Goal: Information Seeking & Learning: Learn about a topic

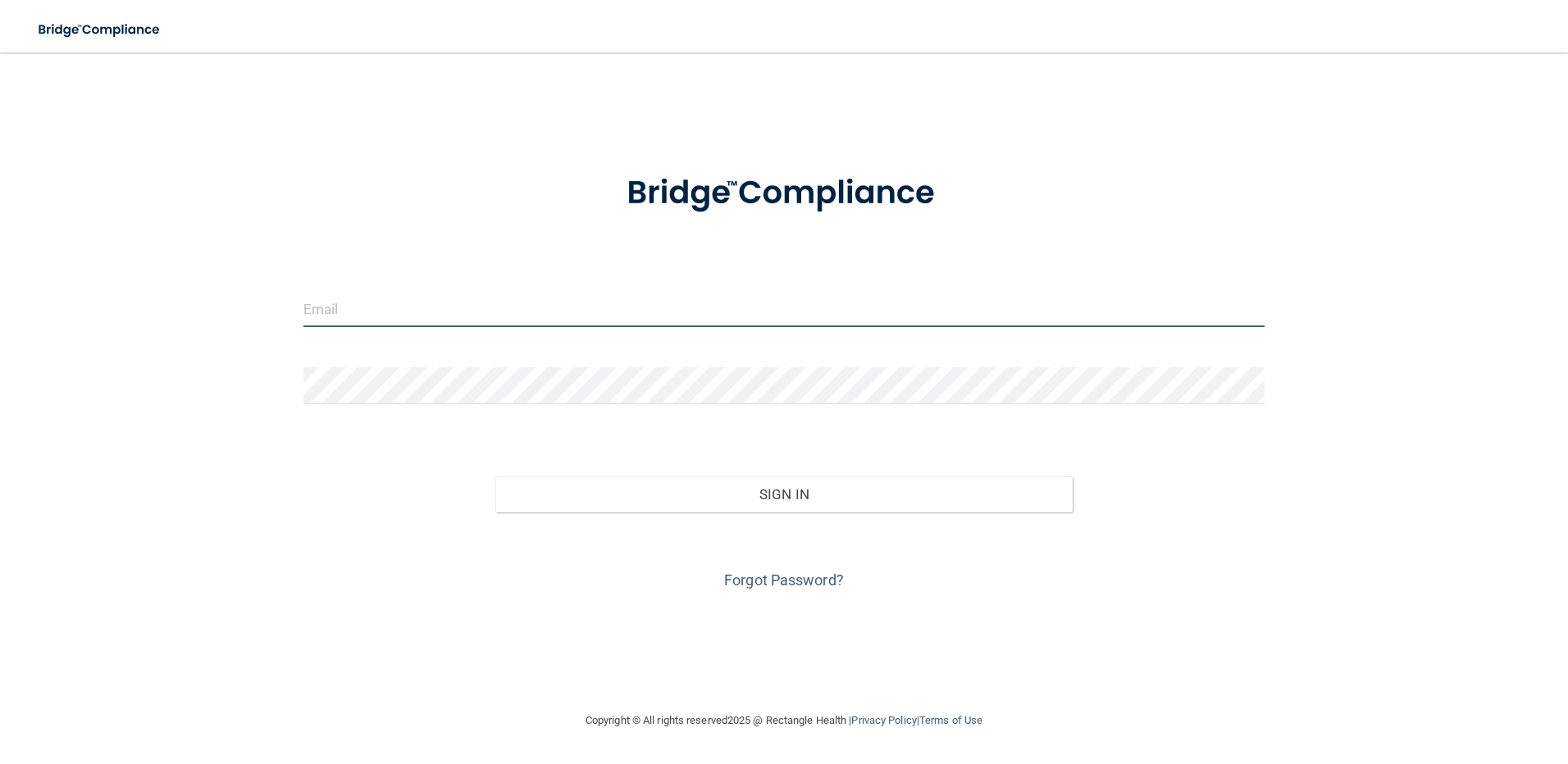
click at [335, 311] on input "email" at bounding box center [784, 309] width 962 height 37
type input "[EMAIL_ADDRESS][DOMAIN_NAME]"
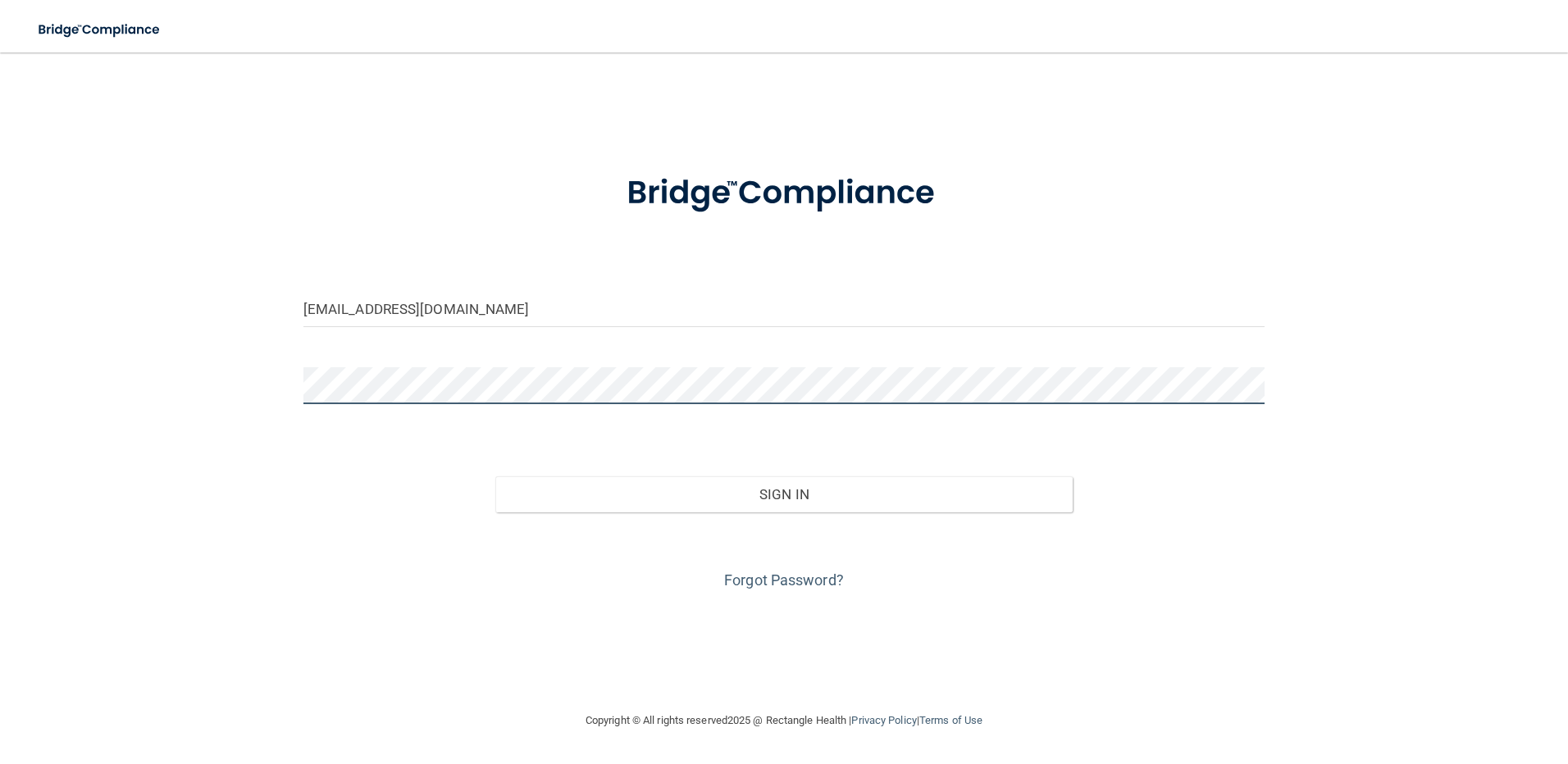
click at [495, 476] on button "Sign In" at bounding box center [784, 494] width 577 height 36
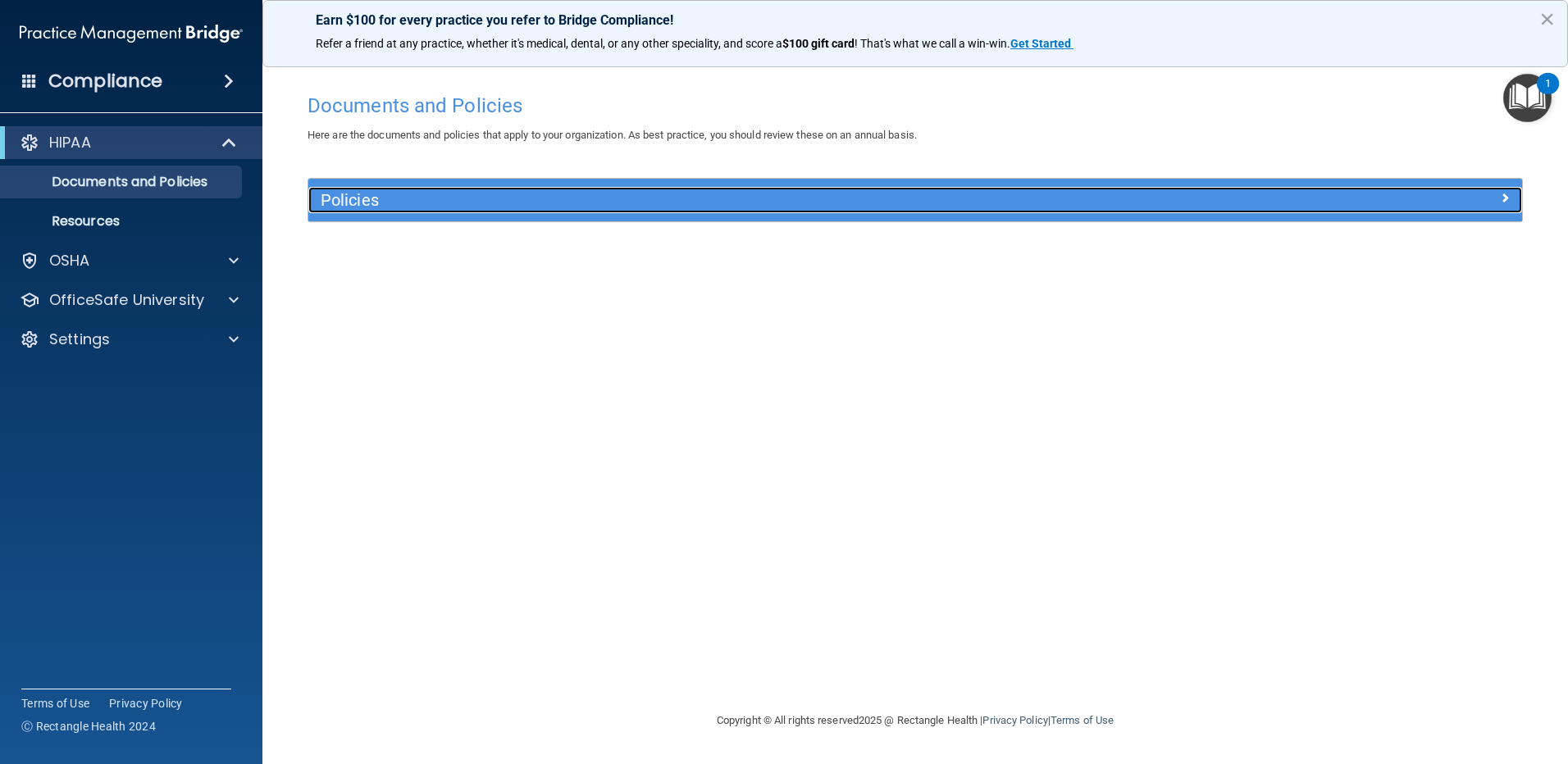
click at [1507, 196] on span at bounding box center [1505, 197] width 10 height 19
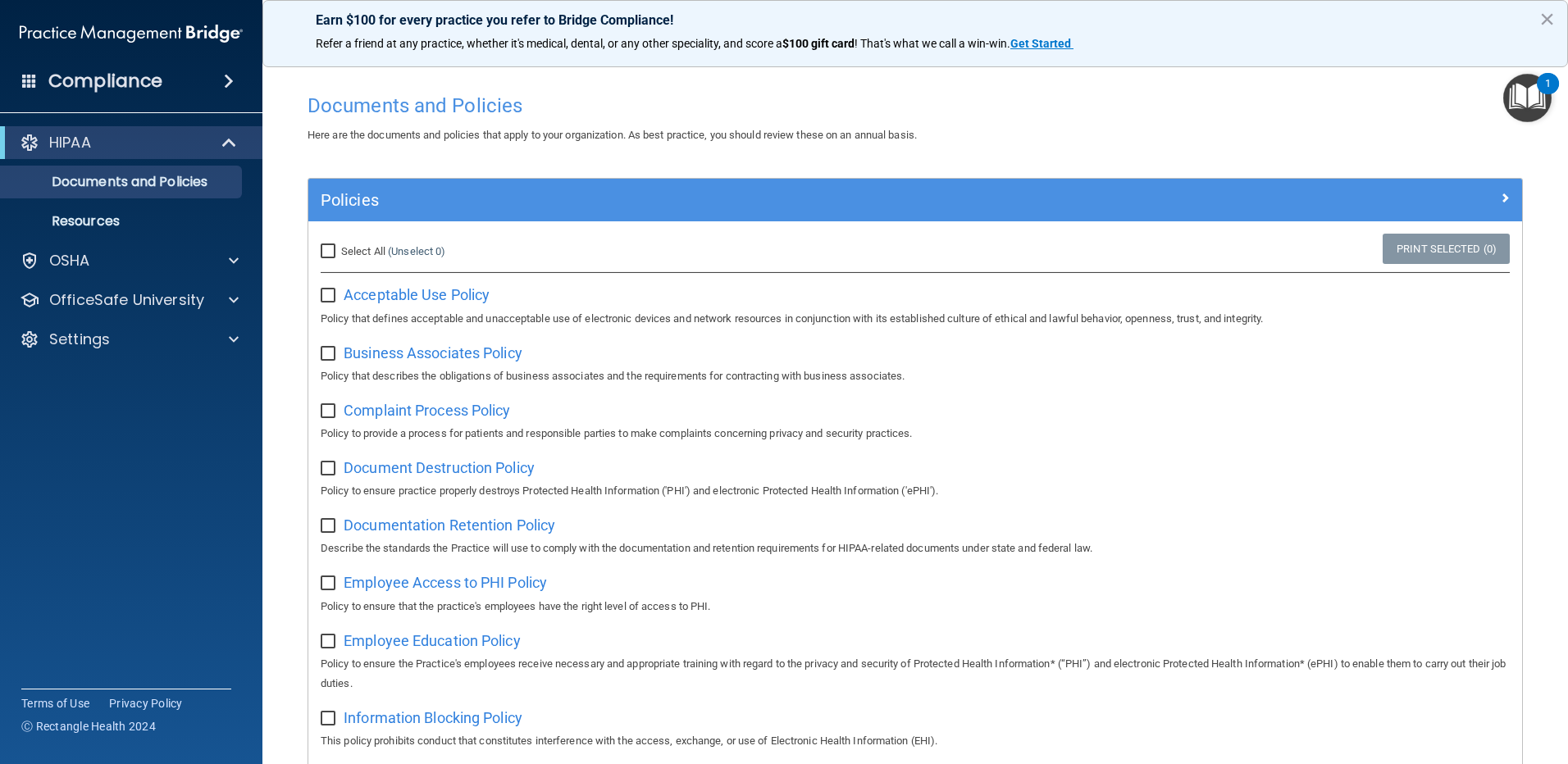
click at [327, 293] on input "checkbox" at bounding box center [330, 296] width 19 height 13
checkbox input "true"
click at [416, 301] on span "Acceptable Use Policy" at bounding box center [416, 294] width 146 height 17
click at [403, 293] on span "Acceptable Use Policy" at bounding box center [416, 294] width 146 height 17
click at [328, 249] on input "Select All (Unselect 1) Unselect All" at bounding box center [330, 252] width 19 height 13
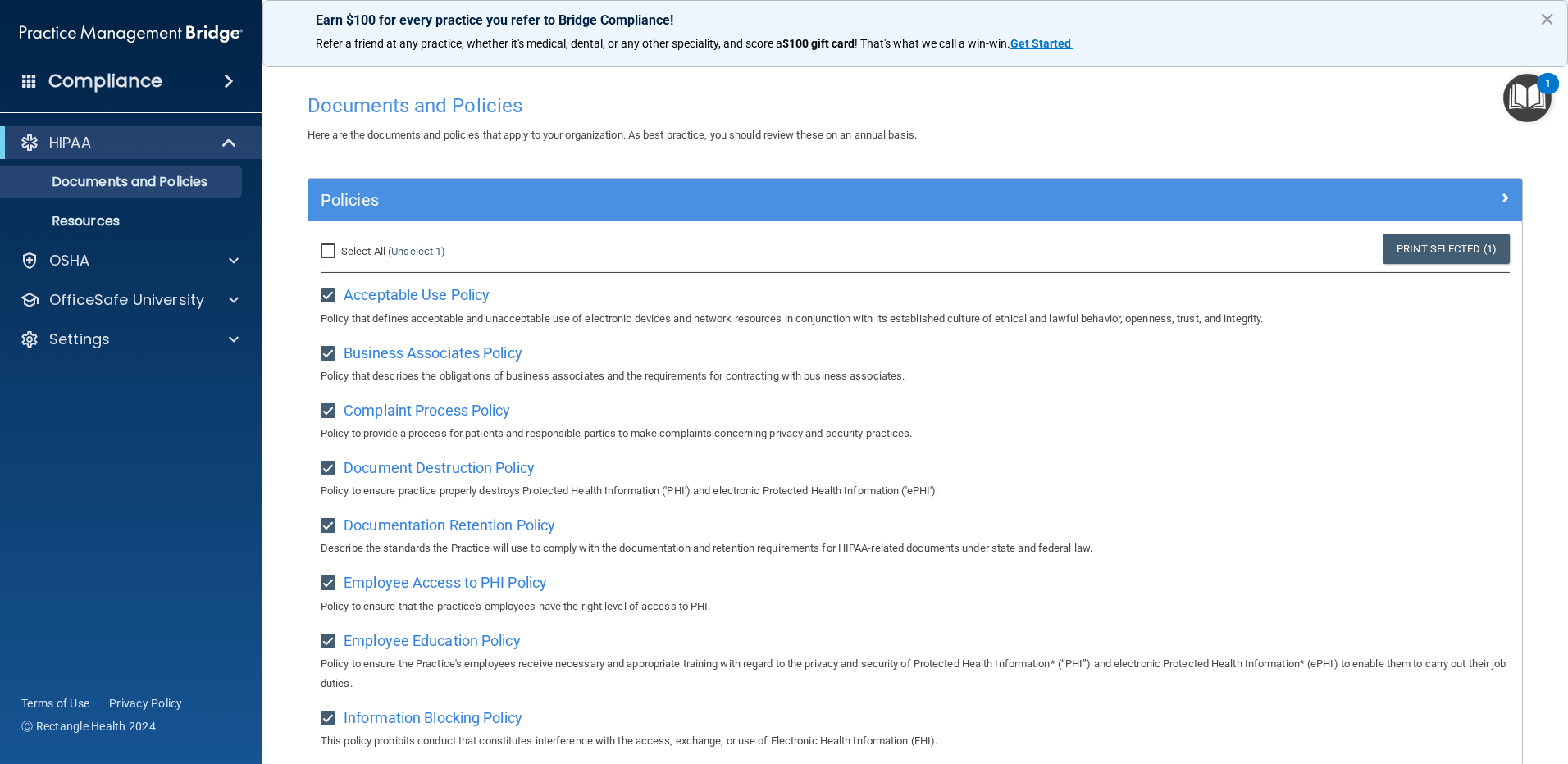
checkbox input "true"
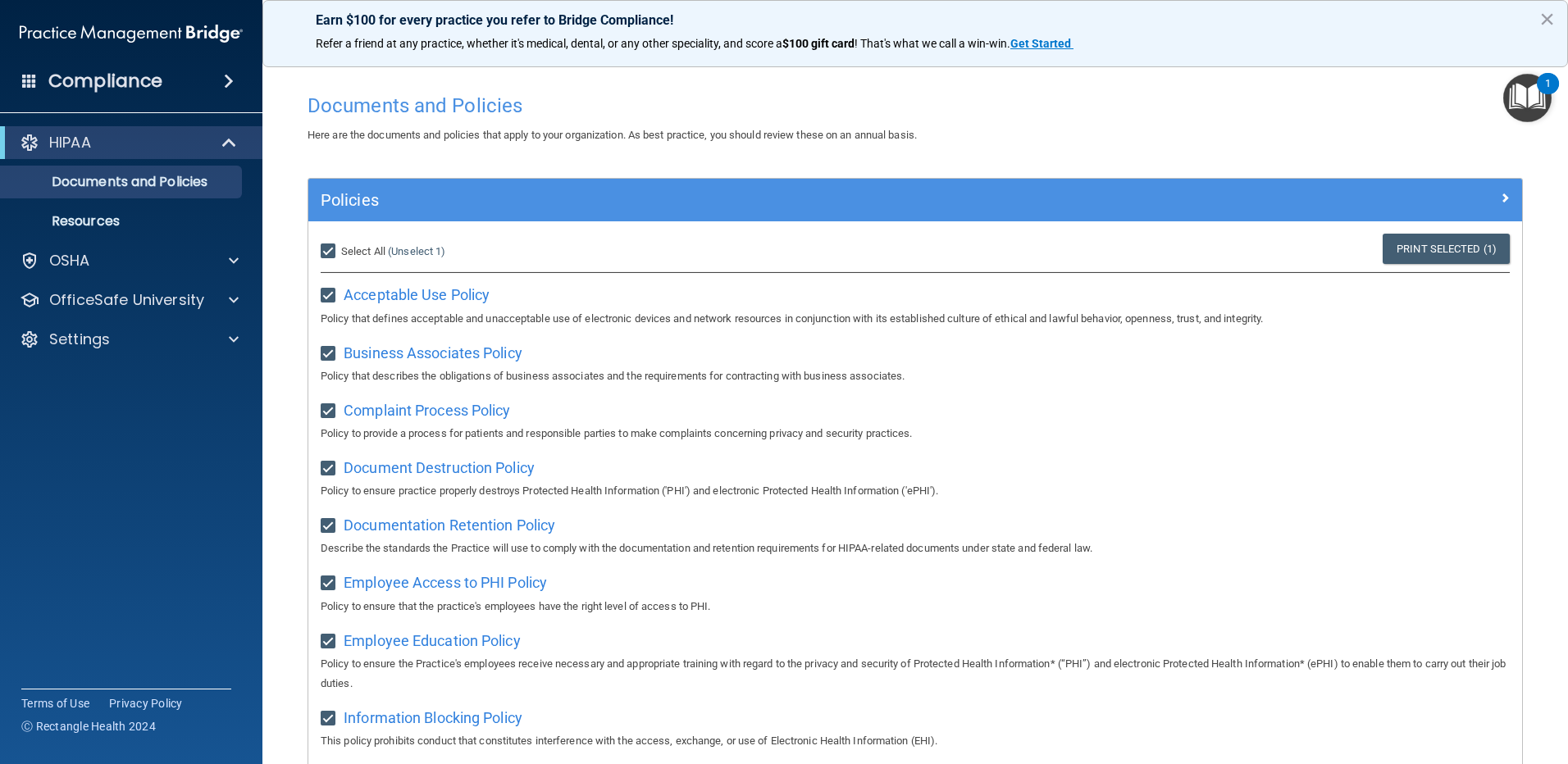
checkbox input "true"
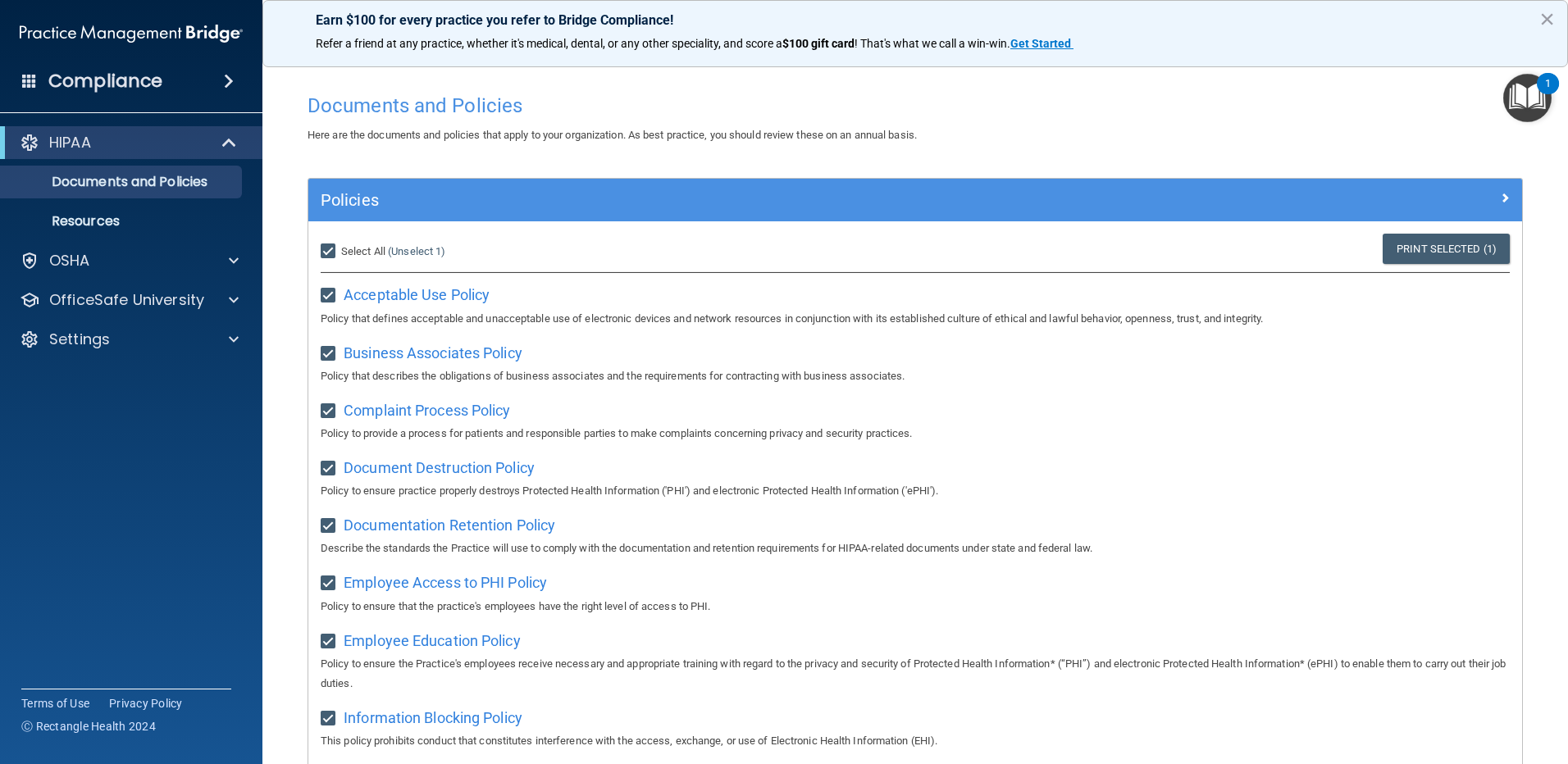
checkbox input "true"
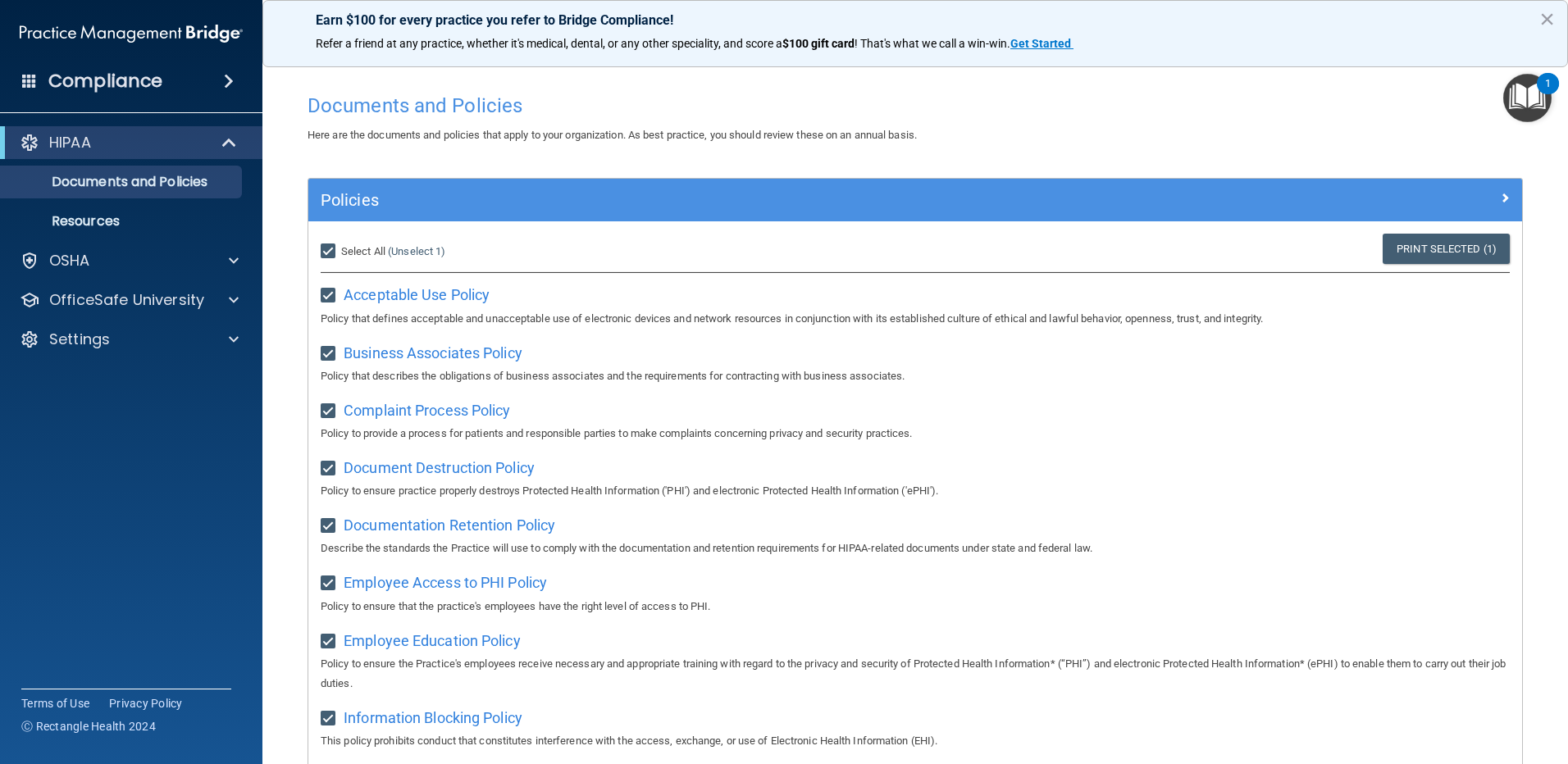
checkbox input "true"
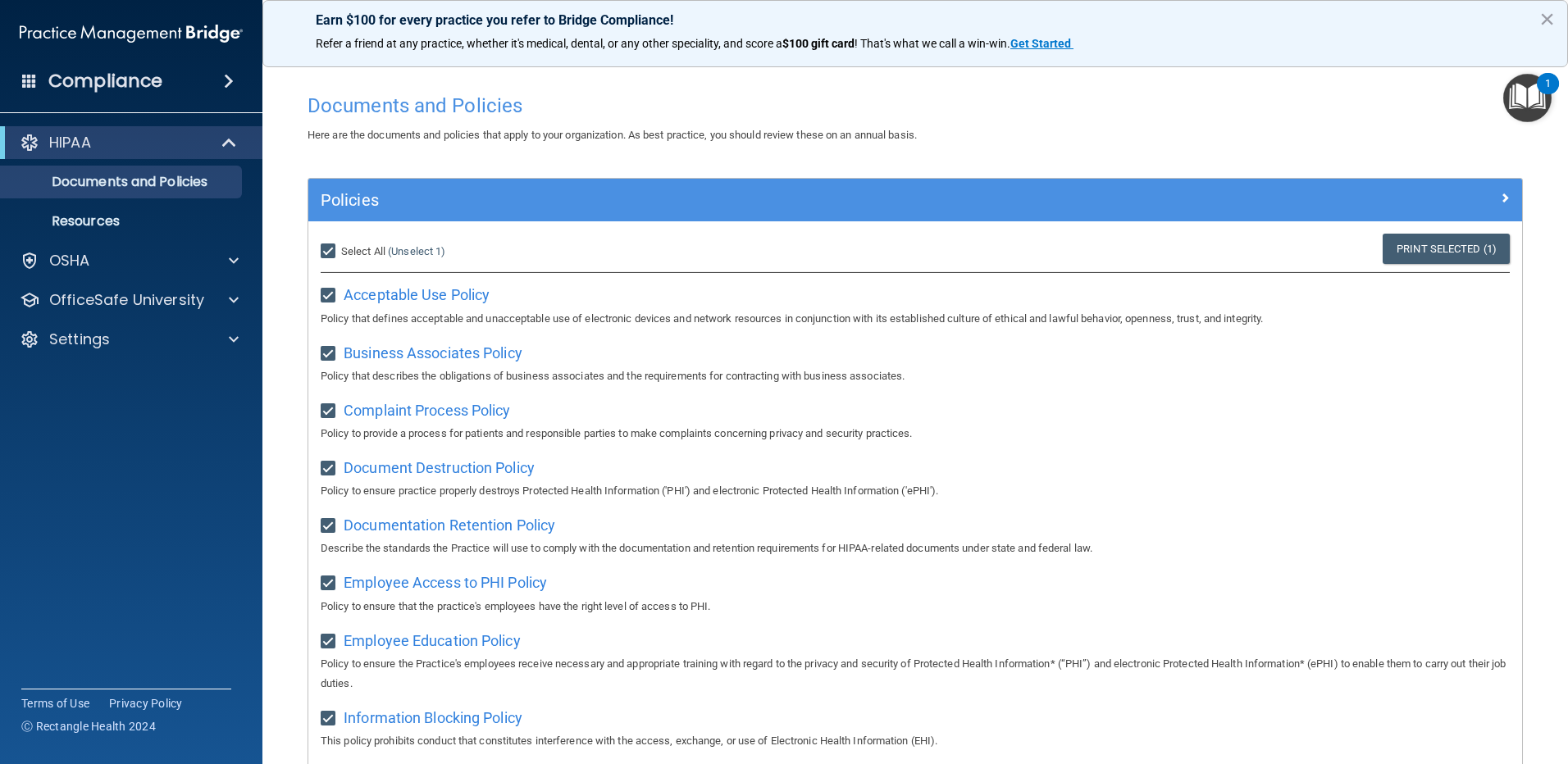
checkbox input "true"
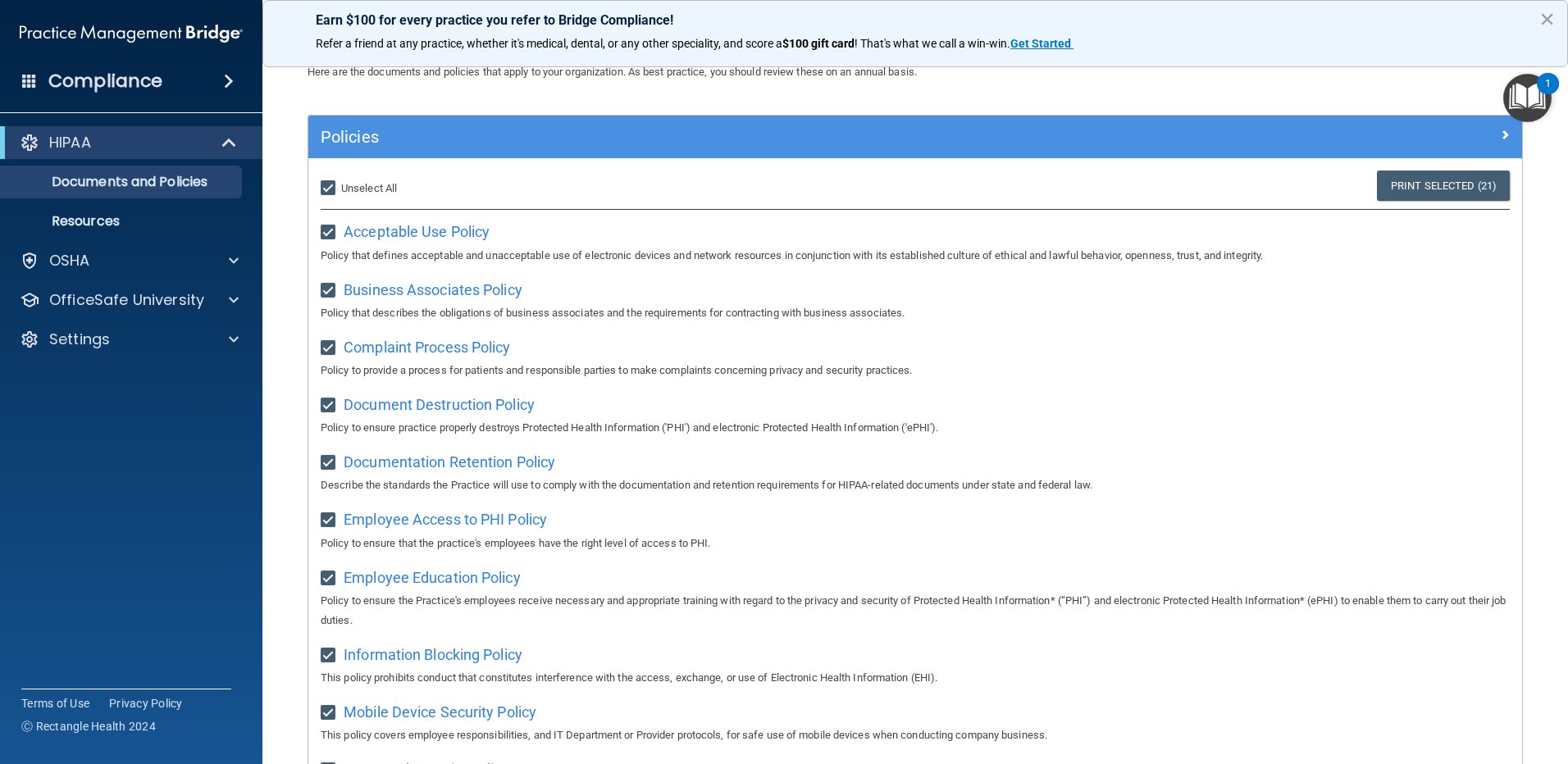
scroll to position [61, 0]
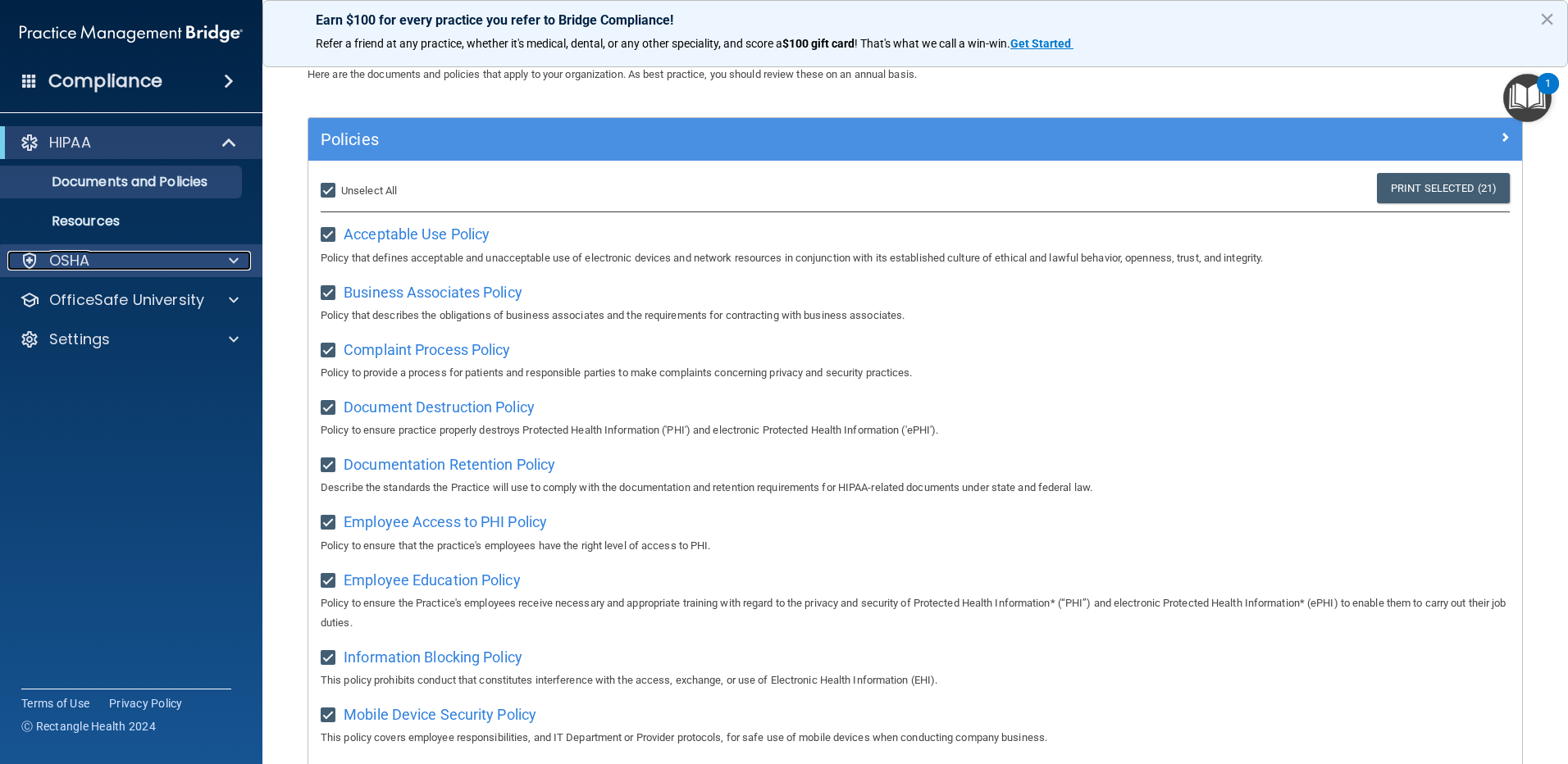
click at [227, 267] on div at bounding box center [231, 260] width 41 height 19
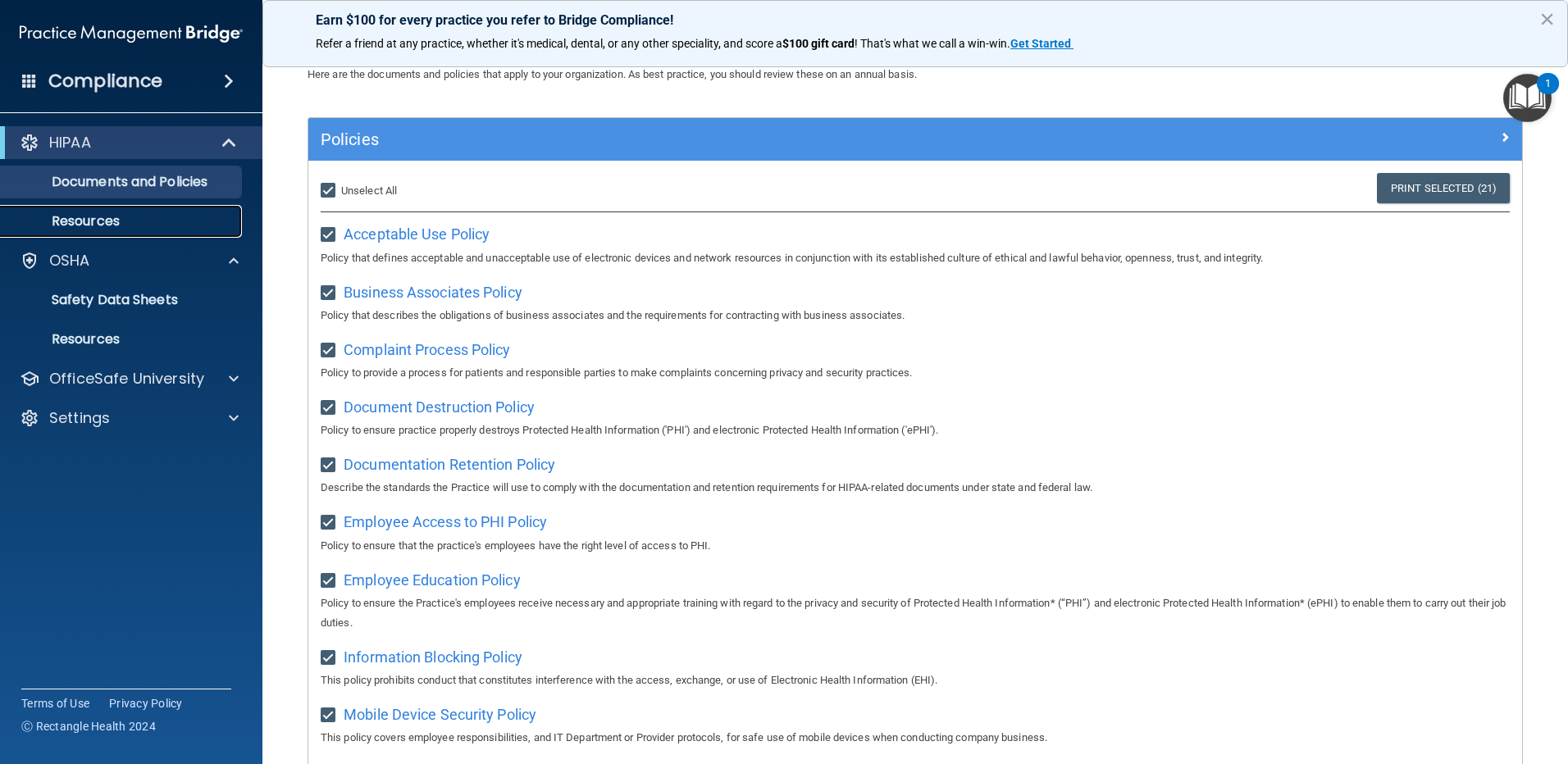
click at [191, 232] on link "Resources" at bounding box center [113, 221] width 258 height 33
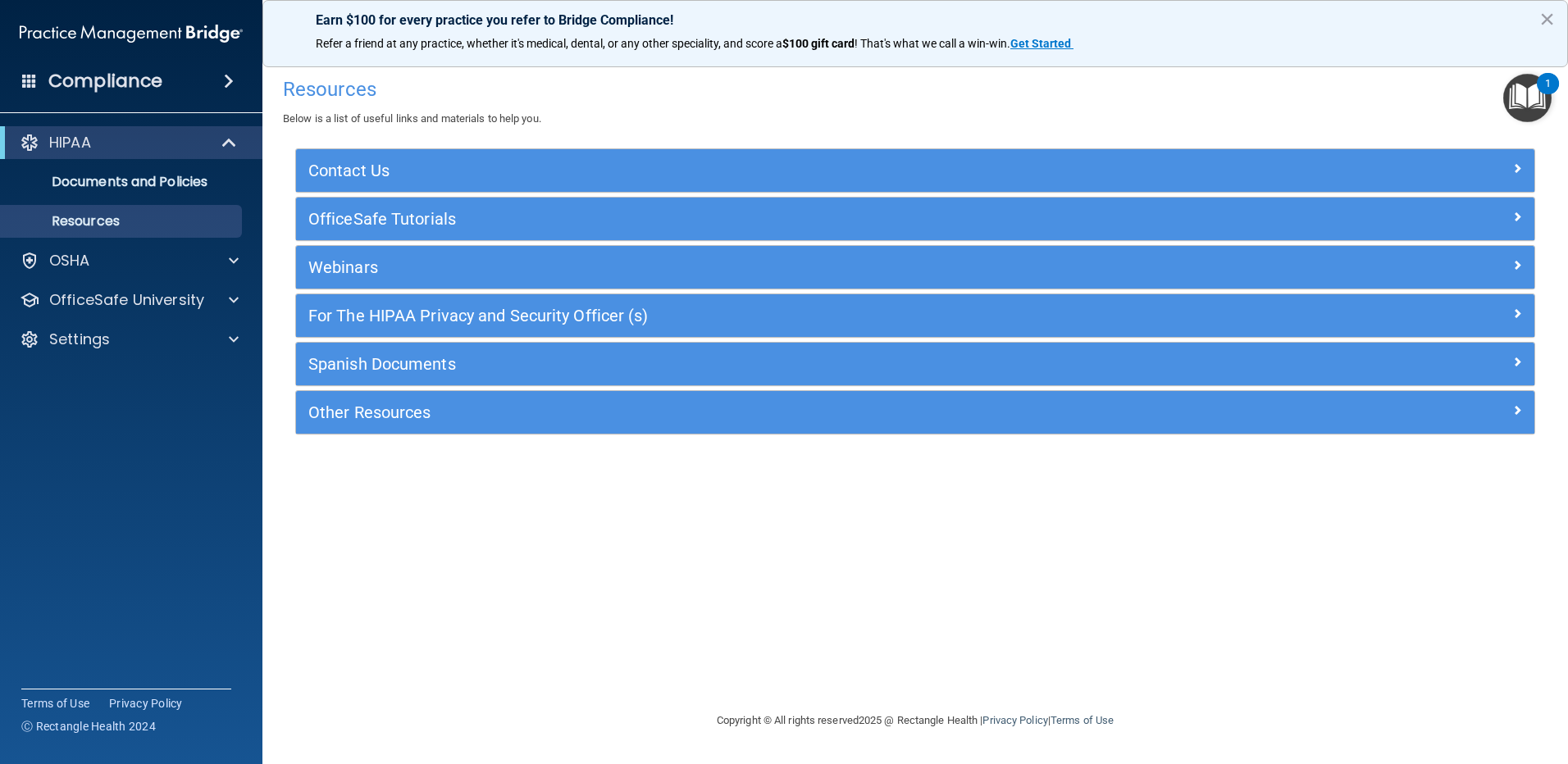
click at [234, 66] on div "Compliance" at bounding box center [131, 81] width 263 height 36
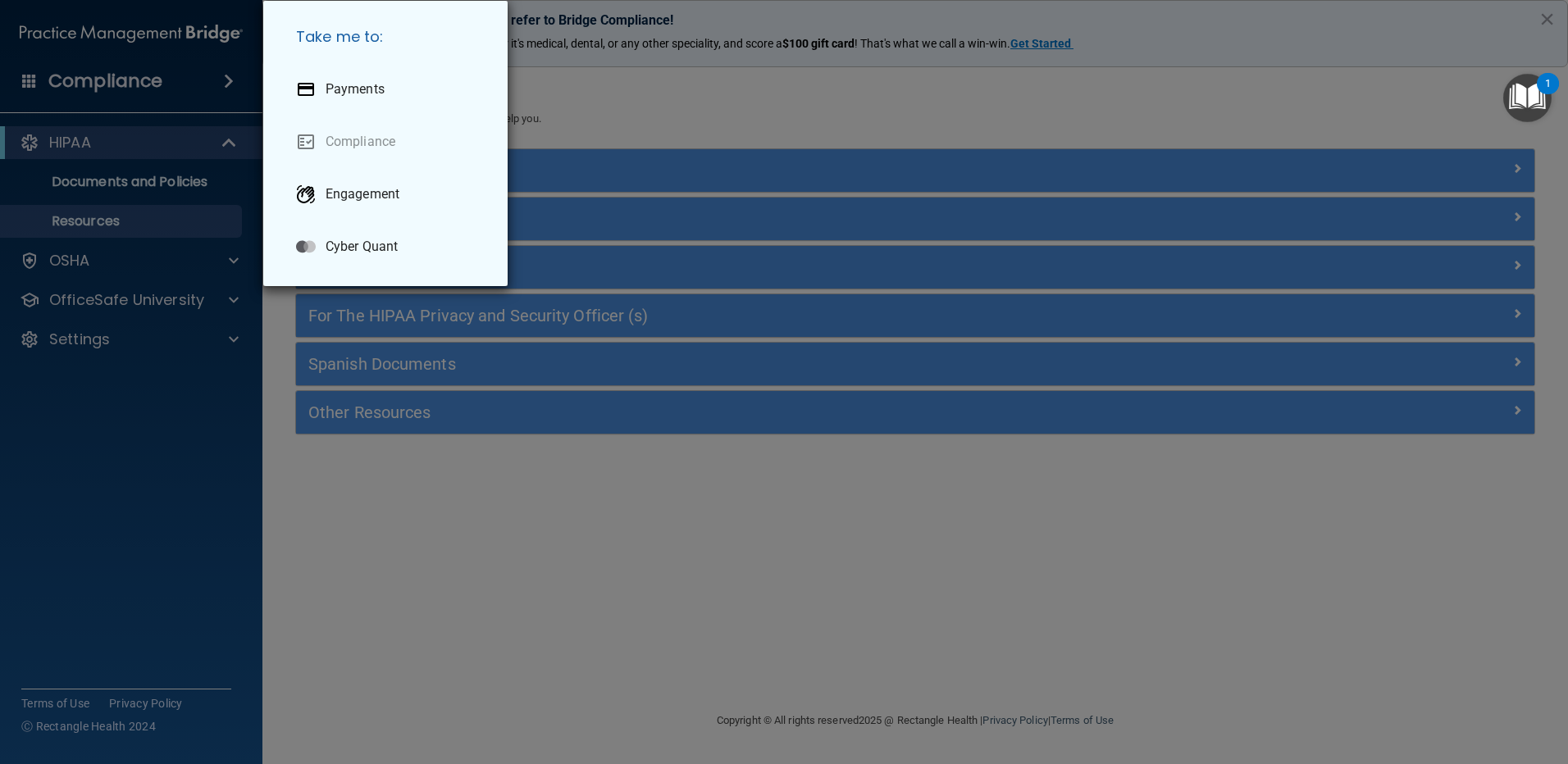
click at [232, 78] on div "Take me to: Payments Compliance Engagement Cyber Quant" at bounding box center [784, 382] width 1568 height 764
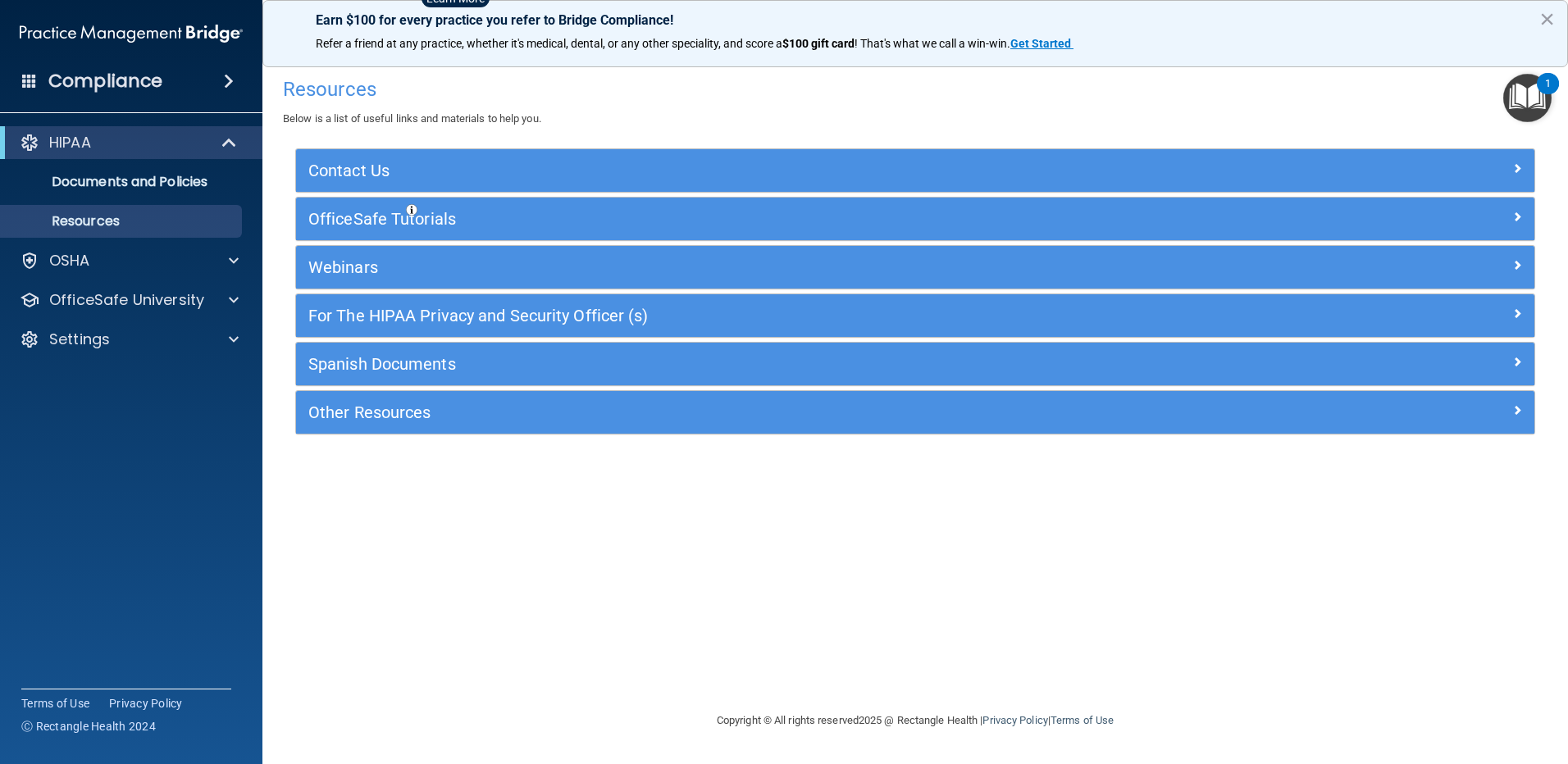
click at [232, 78] on span at bounding box center [229, 81] width 10 height 19
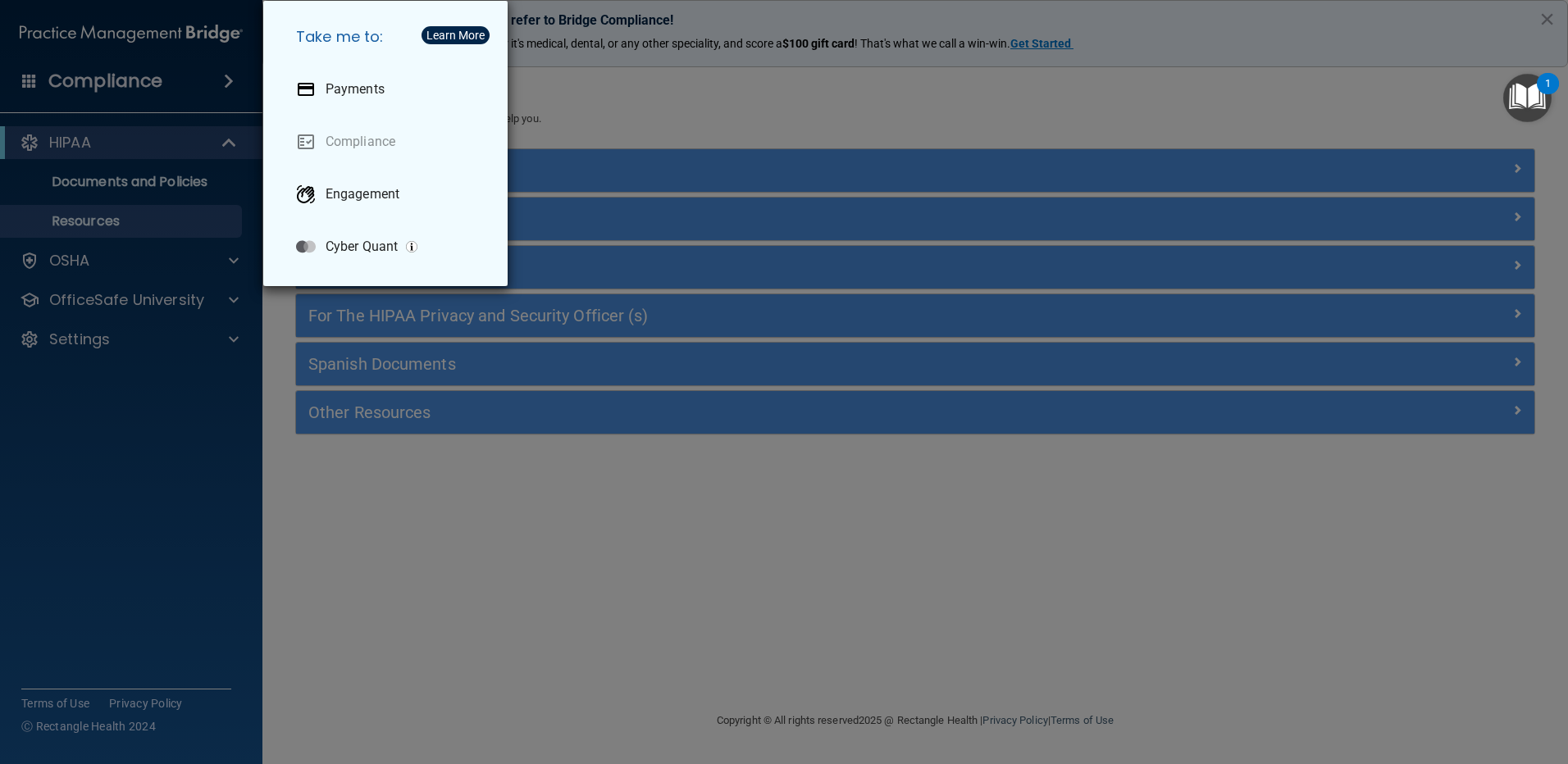
click at [558, 125] on div "Take me to: Payments Compliance Engagement Cyber Quant" at bounding box center [784, 382] width 1568 height 764
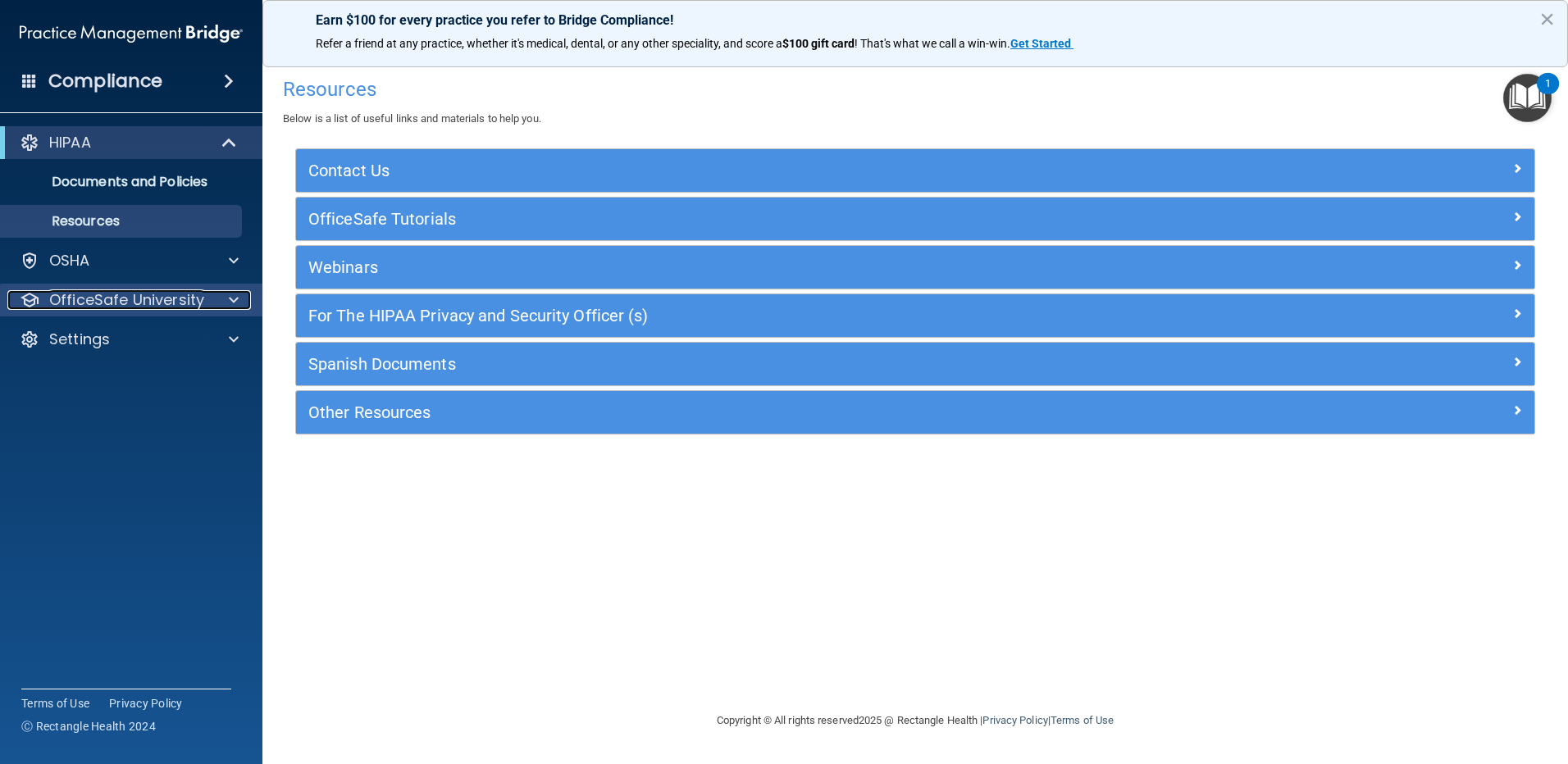
click at [235, 300] on span at bounding box center [234, 300] width 10 height 19
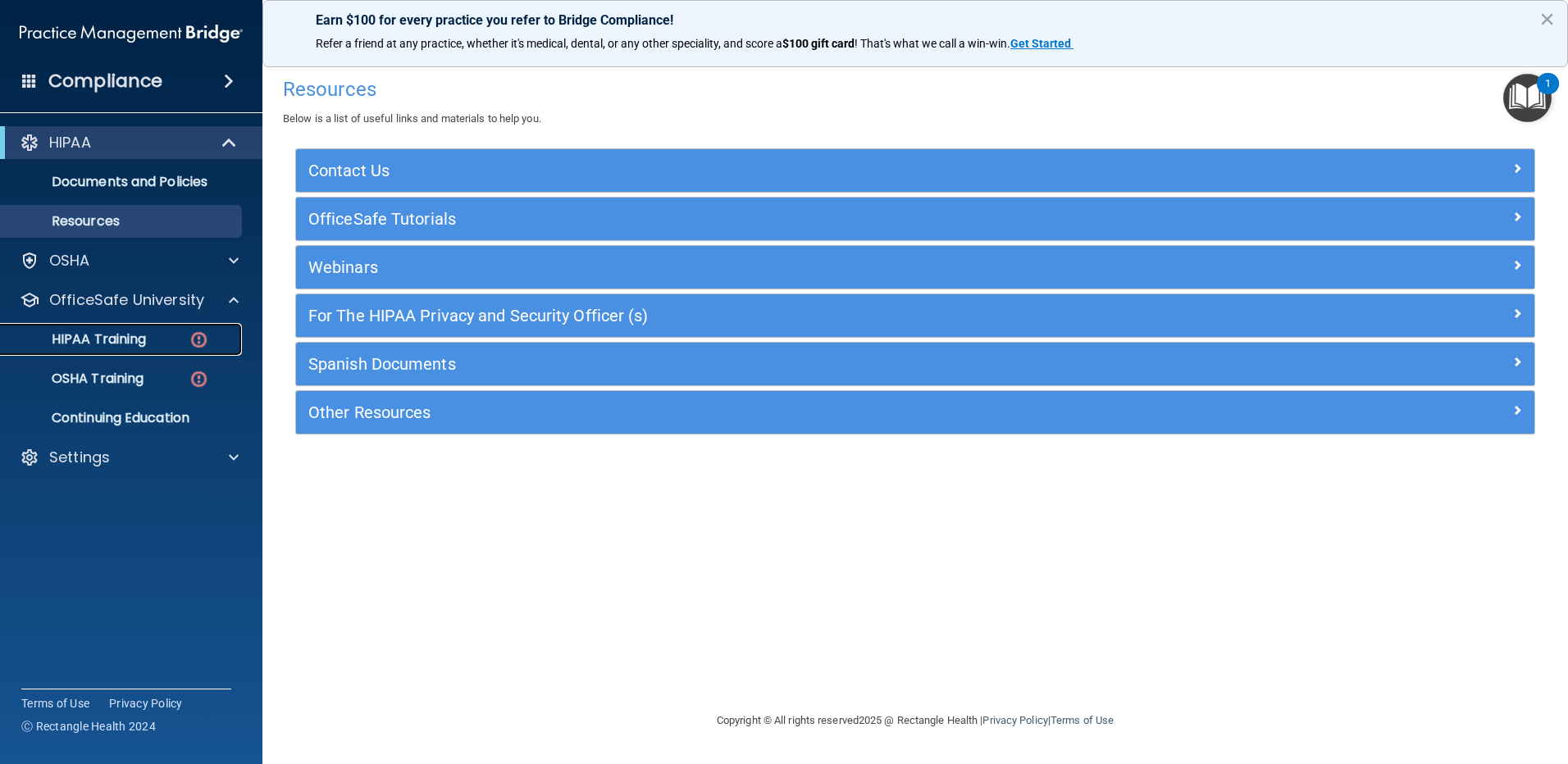
click at [196, 337] on img at bounding box center [199, 340] width 20 height 20
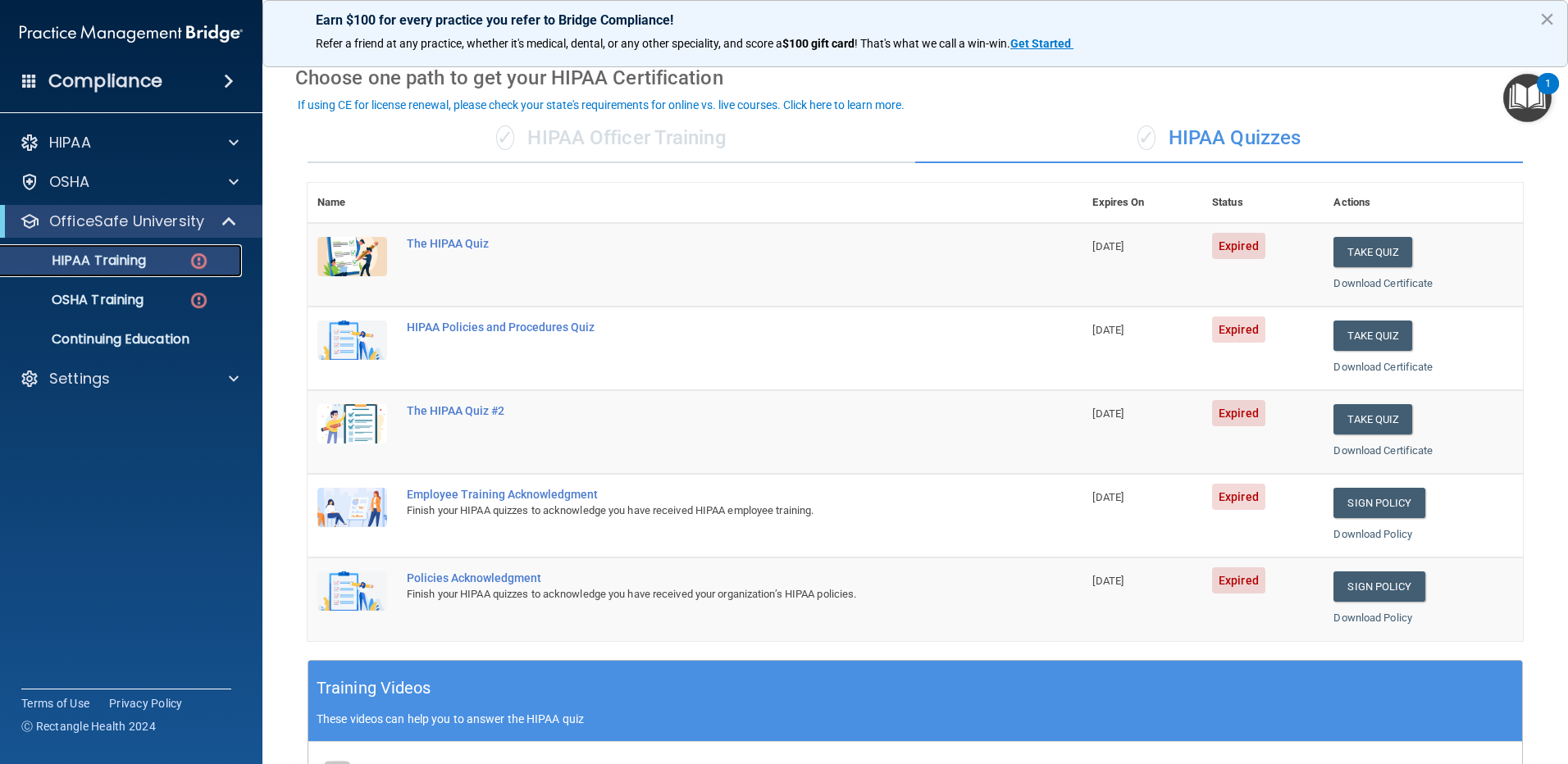
scroll to position [61, 0]
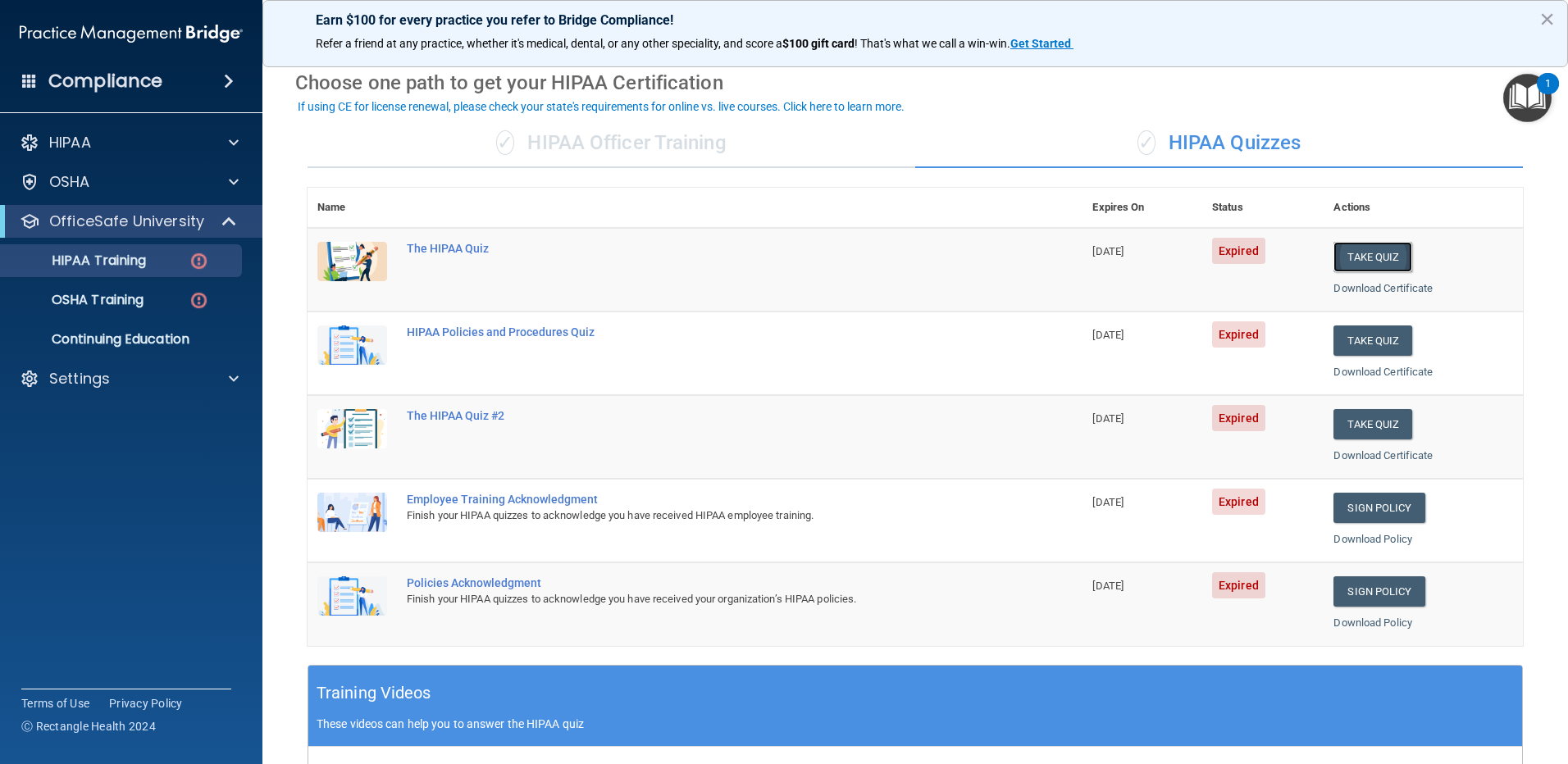
click at [1367, 260] on button "Take Quiz" at bounding box center [1373, 257] width 79 height 30
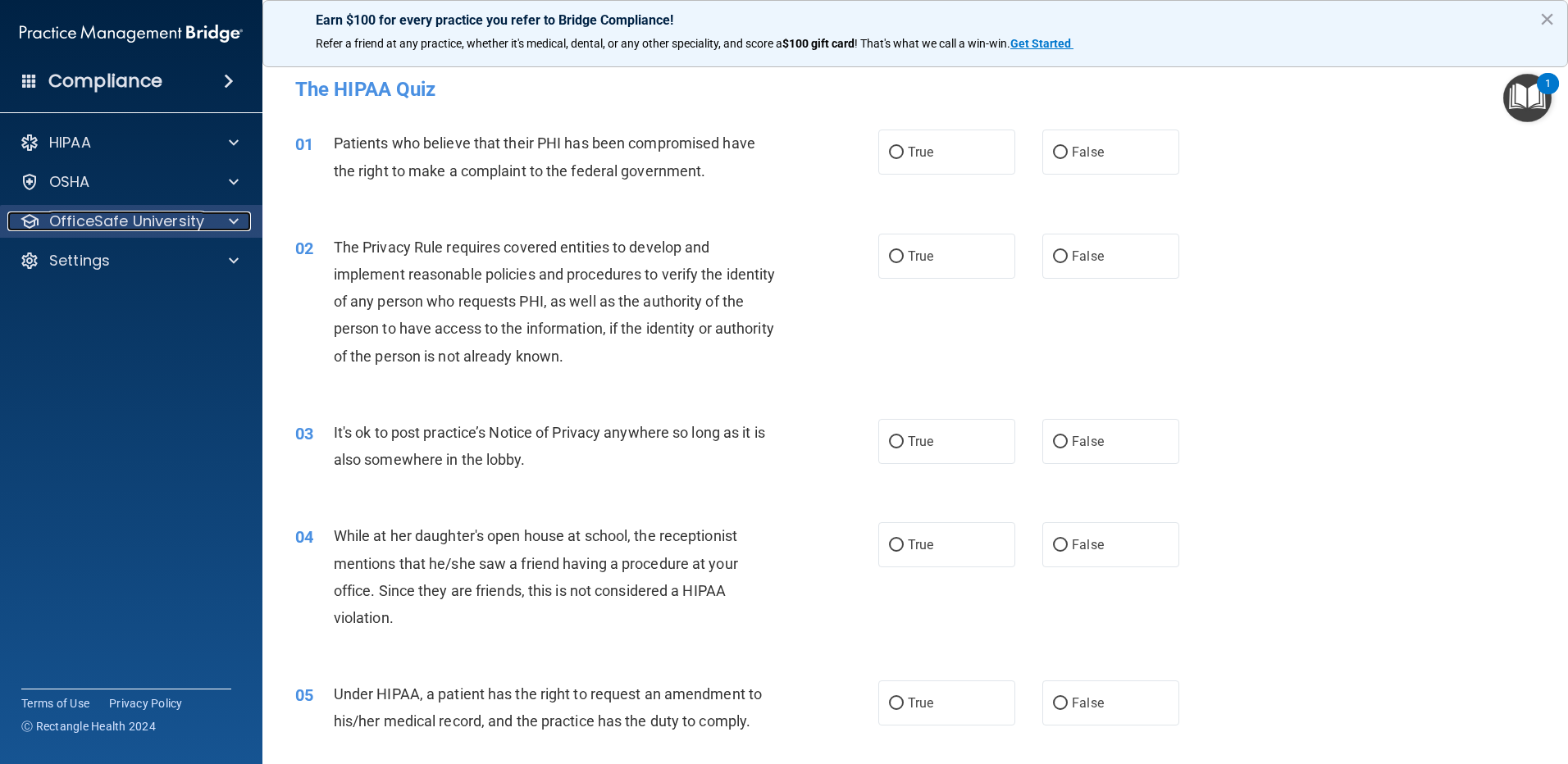
click at [177, 221] on p "OfficeSafe University" at bounding box center [126, 220] width 155 height 19
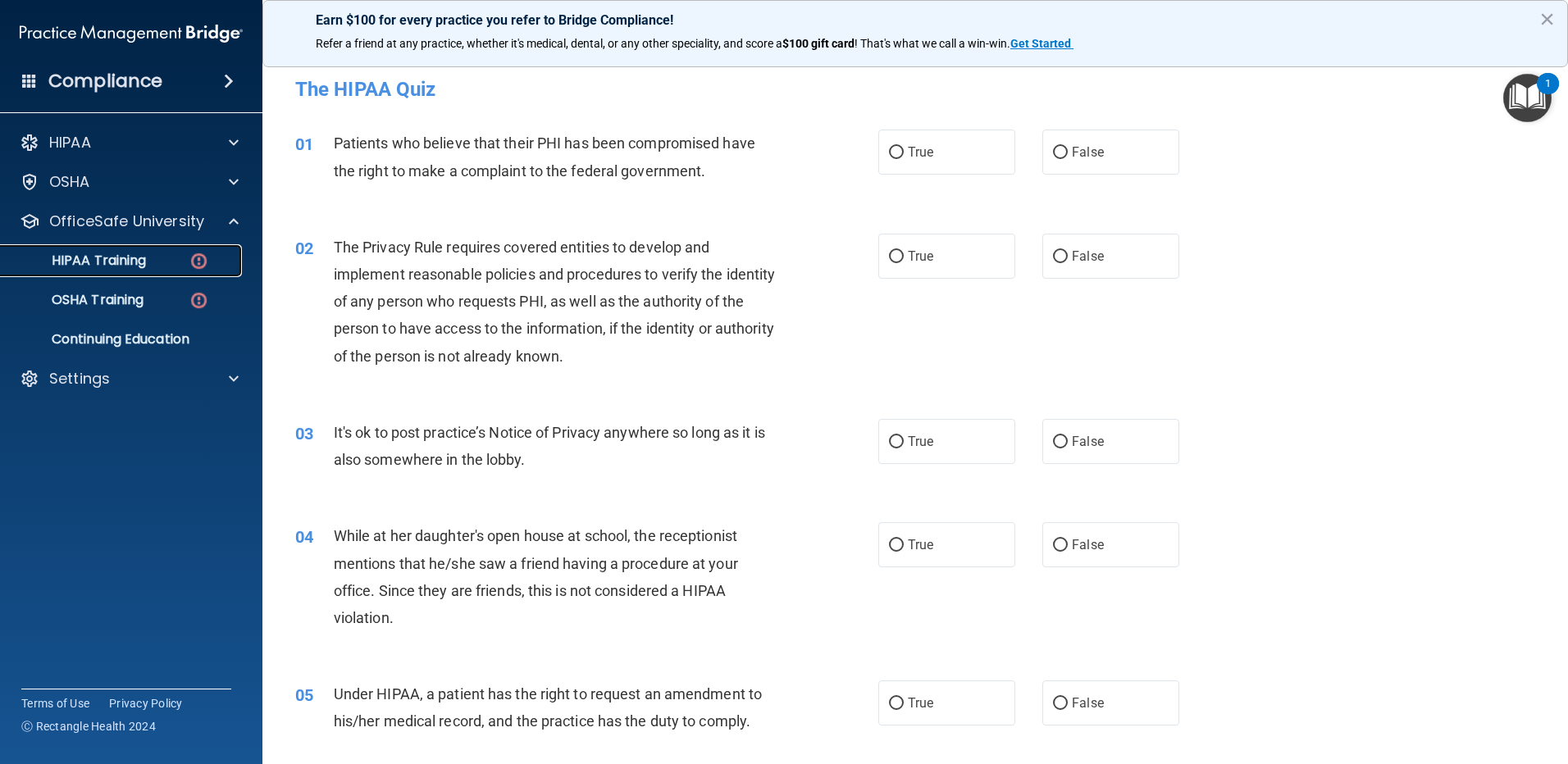
click at [151, 267] on div "HIPAA Training" at bounding box center [123, 260] width 224 height 16
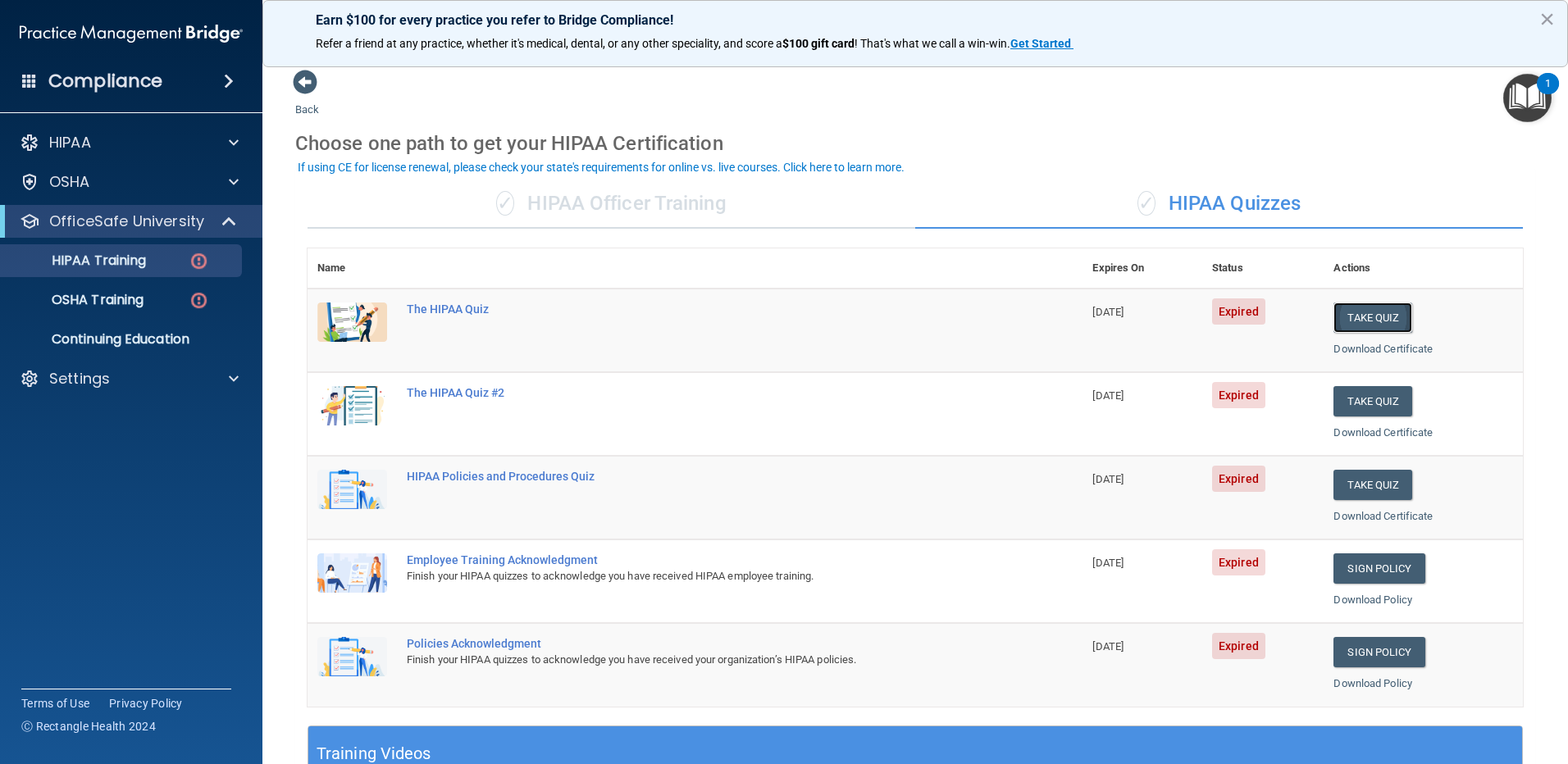
click at [1349, 322] on button "Take Quiz" at bounding box center [1373, 317] width 79 height 30
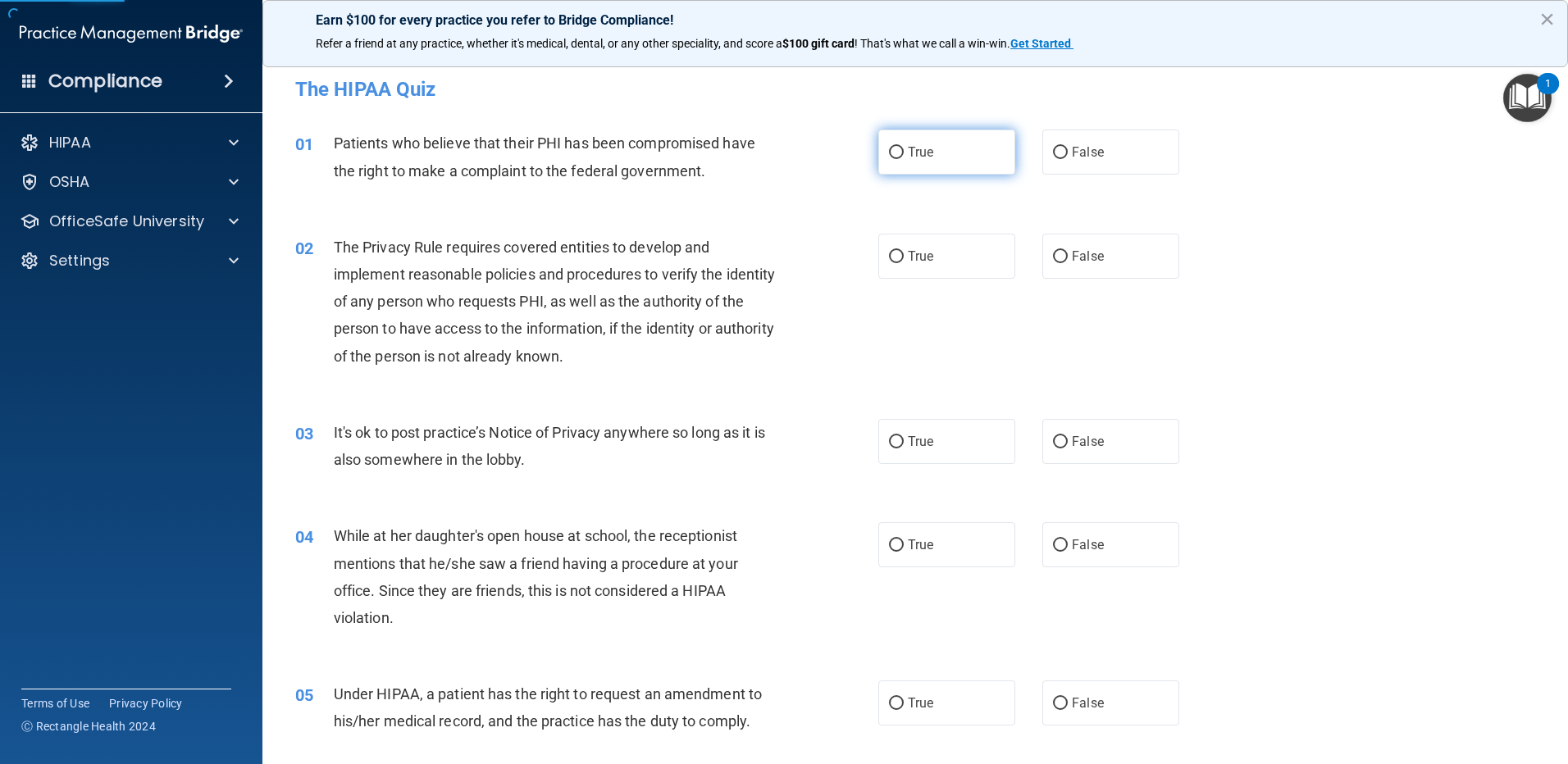
click at [896, 156] on input "True" at bounding box center [896, 152] width 15 height 13
radio input "true"
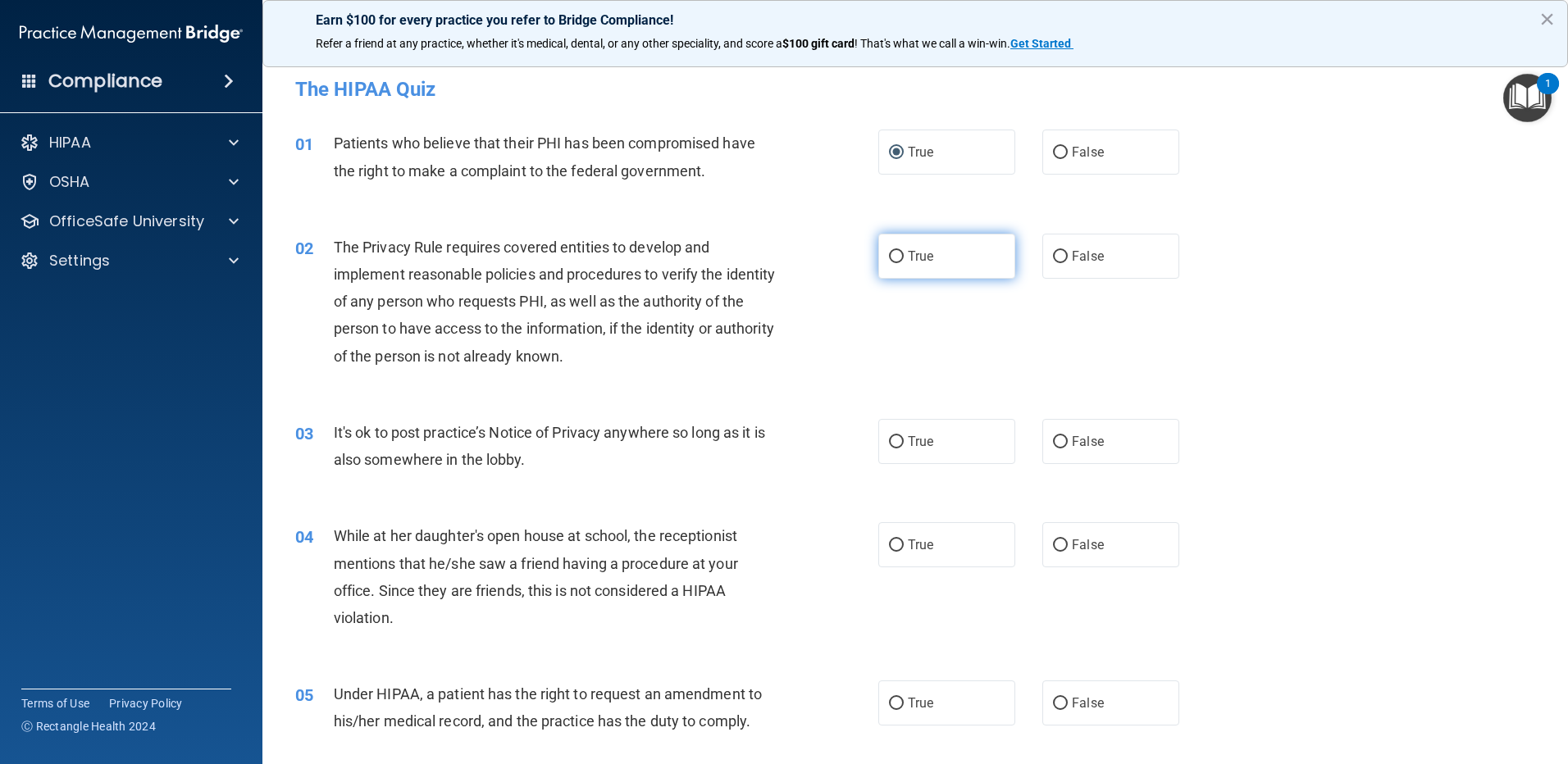
click at [889, 258] on input "True" at bounding box center [896, 257] width 15 height 13
radio input "true"
drag, startPoint x: 1053, startPoint y: 429, endPoint x: 1052, endPoint y: 438, distance: 9.1
click at [1052, 438] on label "False" at bounding box center [1110, 442] width 137 height 45
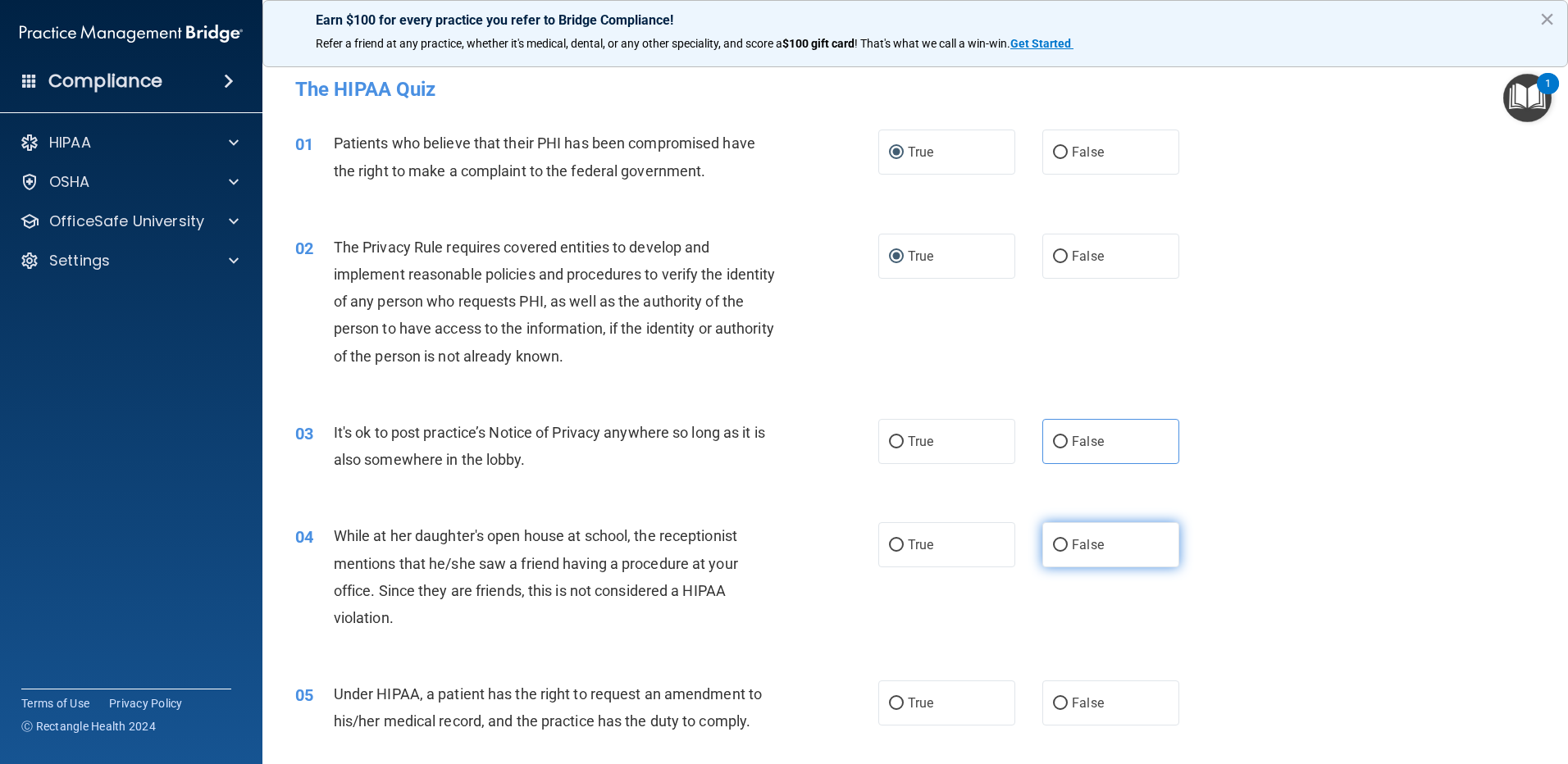
drag, startPoint x: 1052, startPoint y: 438, endPoint x: 1053, endPoint y: 542, distance: 104.0
click at [1054, 540] on input "False" at bounding box center [1060, 545] width 15 height 13
radio input "true"
click at [892, 443] on input "True" at bounding box center [896, 442] width 15 height 13
radio input "true"
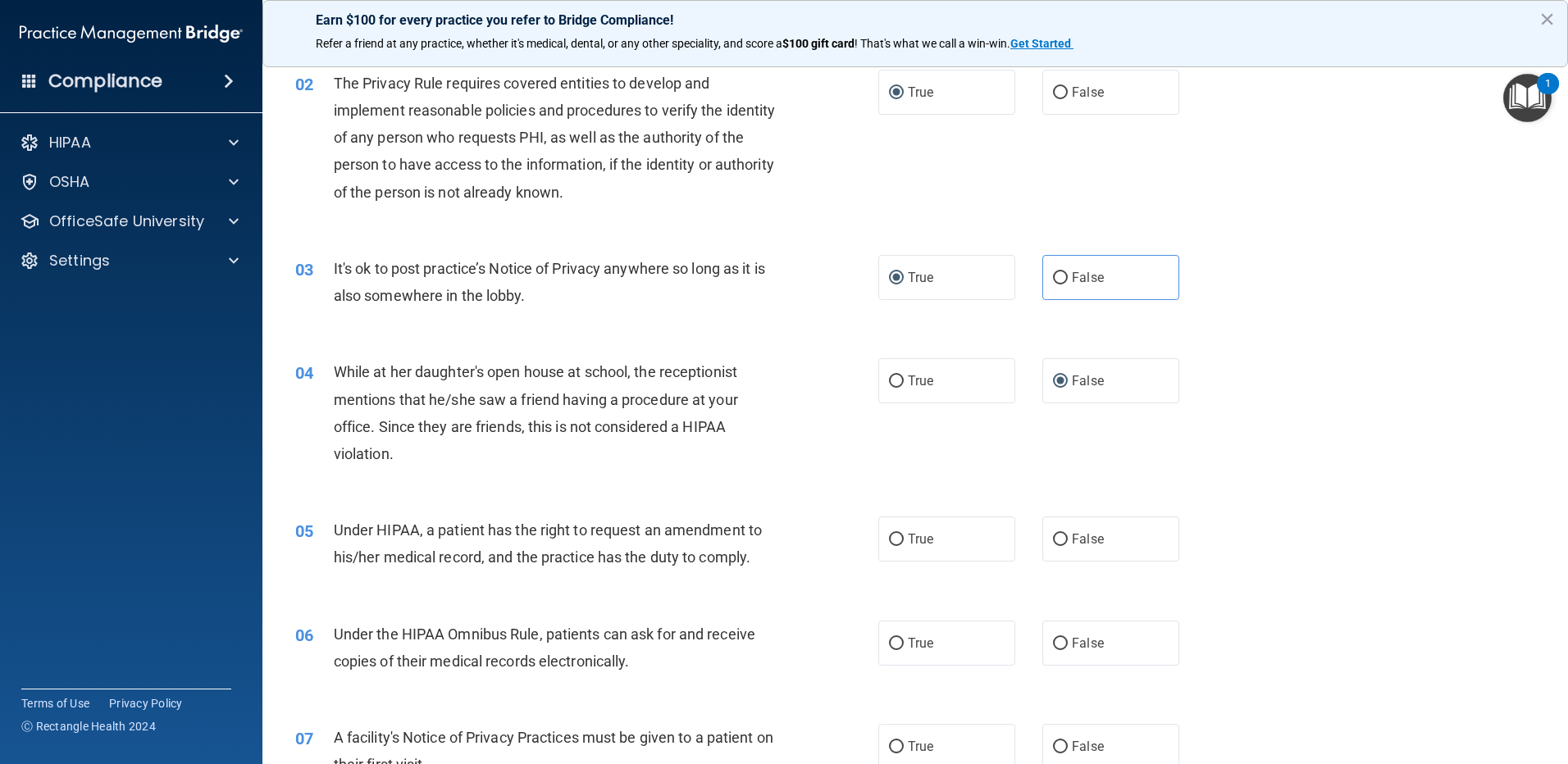
scroll to position [246, 0]
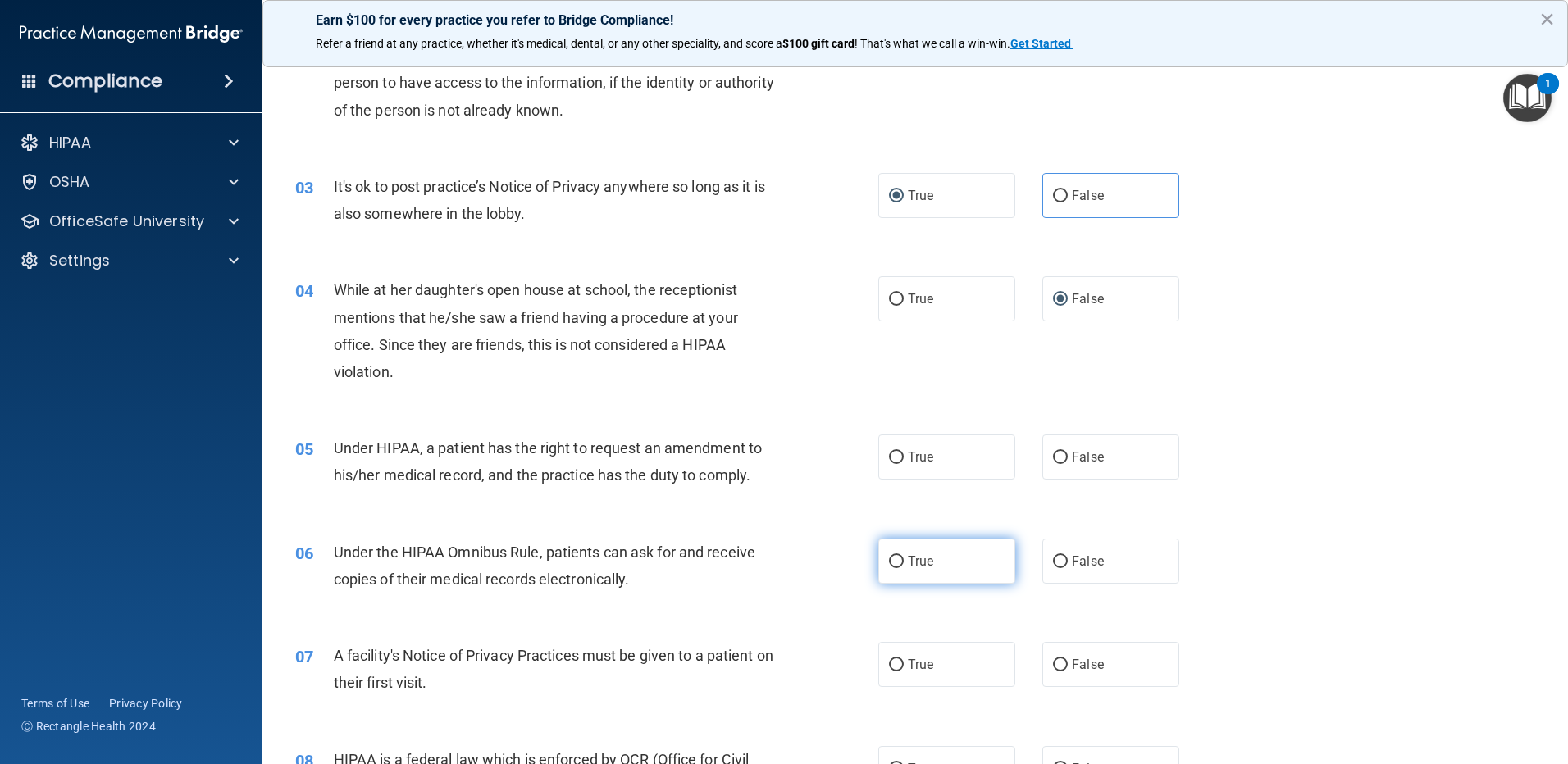
click at [894, 561] on input "True" at bounding box center [896, 561] width 15 height 13
radio input "true"
click at [1055, 458] on input "False" at bounding box center [1060, 458] width 15 height 13
radio input "true"
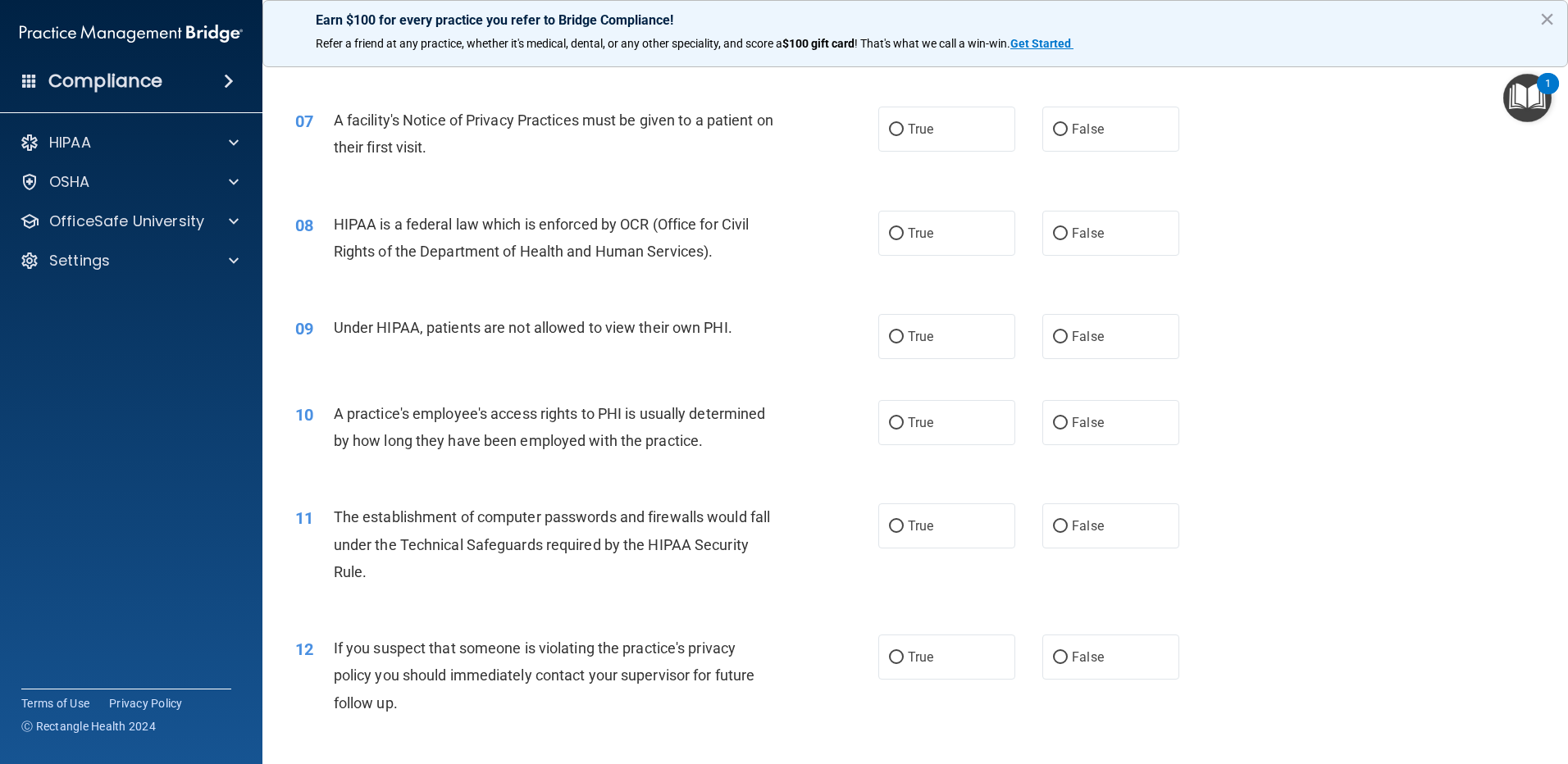
scroll to position [820, 0]
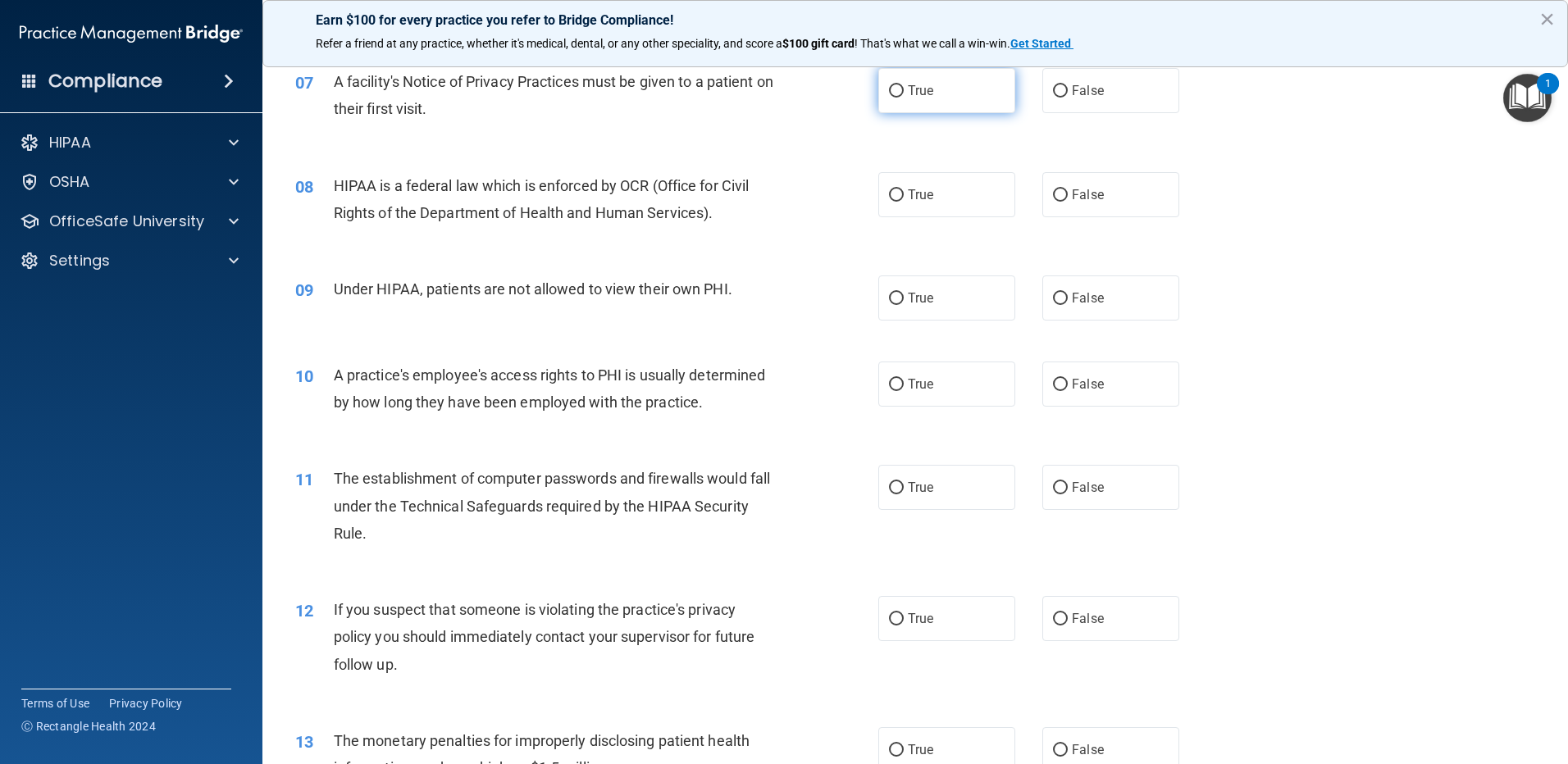
click at [894, 93] on input "True" at bounding box center [896, 91] width 15 height 13
radio input "true"
click at [890, 194] on input "True" at bounding box center [896, 195] width 15 height 13
radio input "true"
click at [1053, 301] on input "False" at bounding box center [1060, 299] width 15 height 13
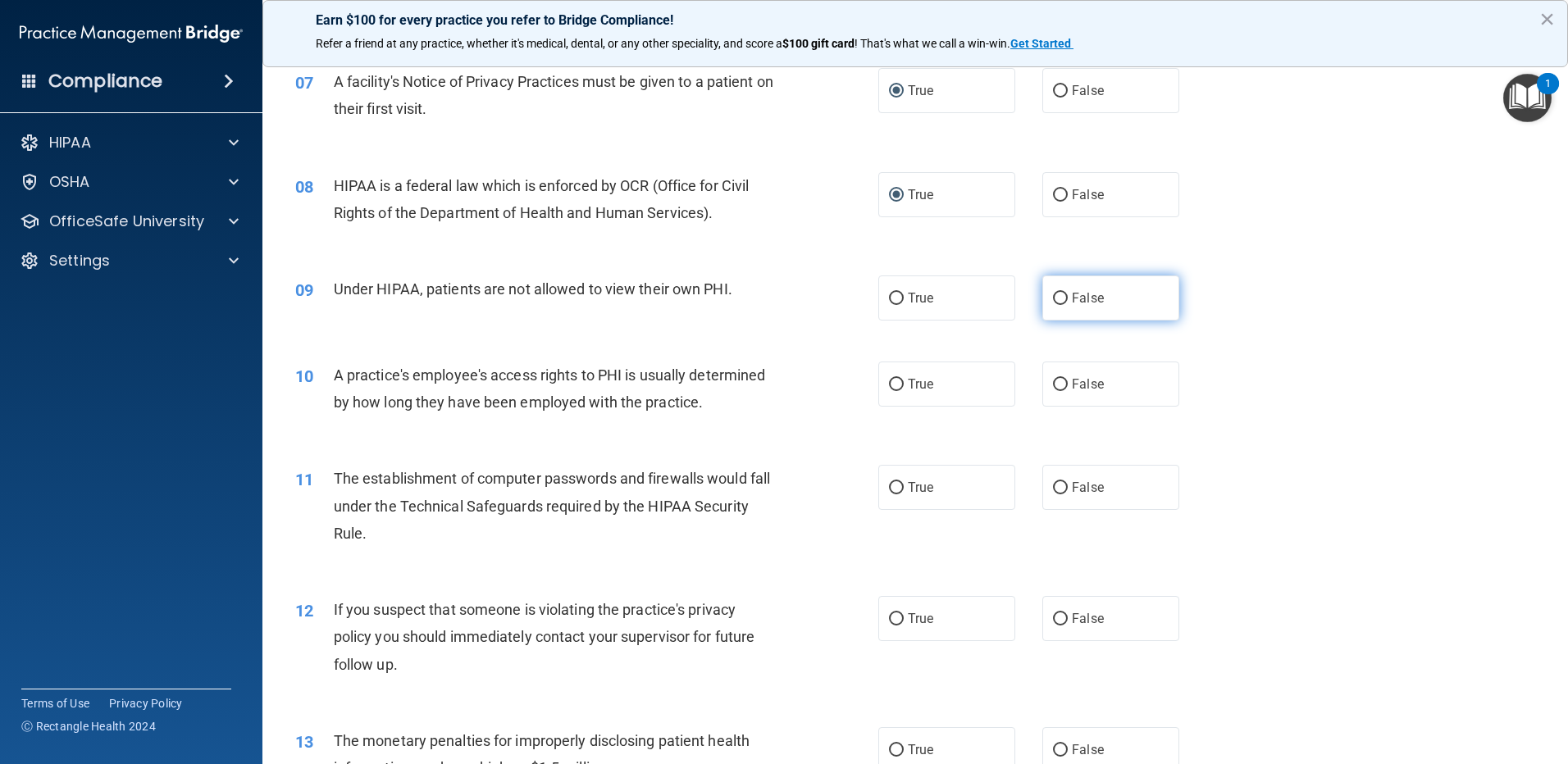
radio input "true"
click at [1060, 387] on input "False" at bounding box center [1060, 385] width 15 height 13
radio input "true"
click at [1054, 492] on input "False" at bounding box center [1060, 488] width 15 height 13
radio input "true"
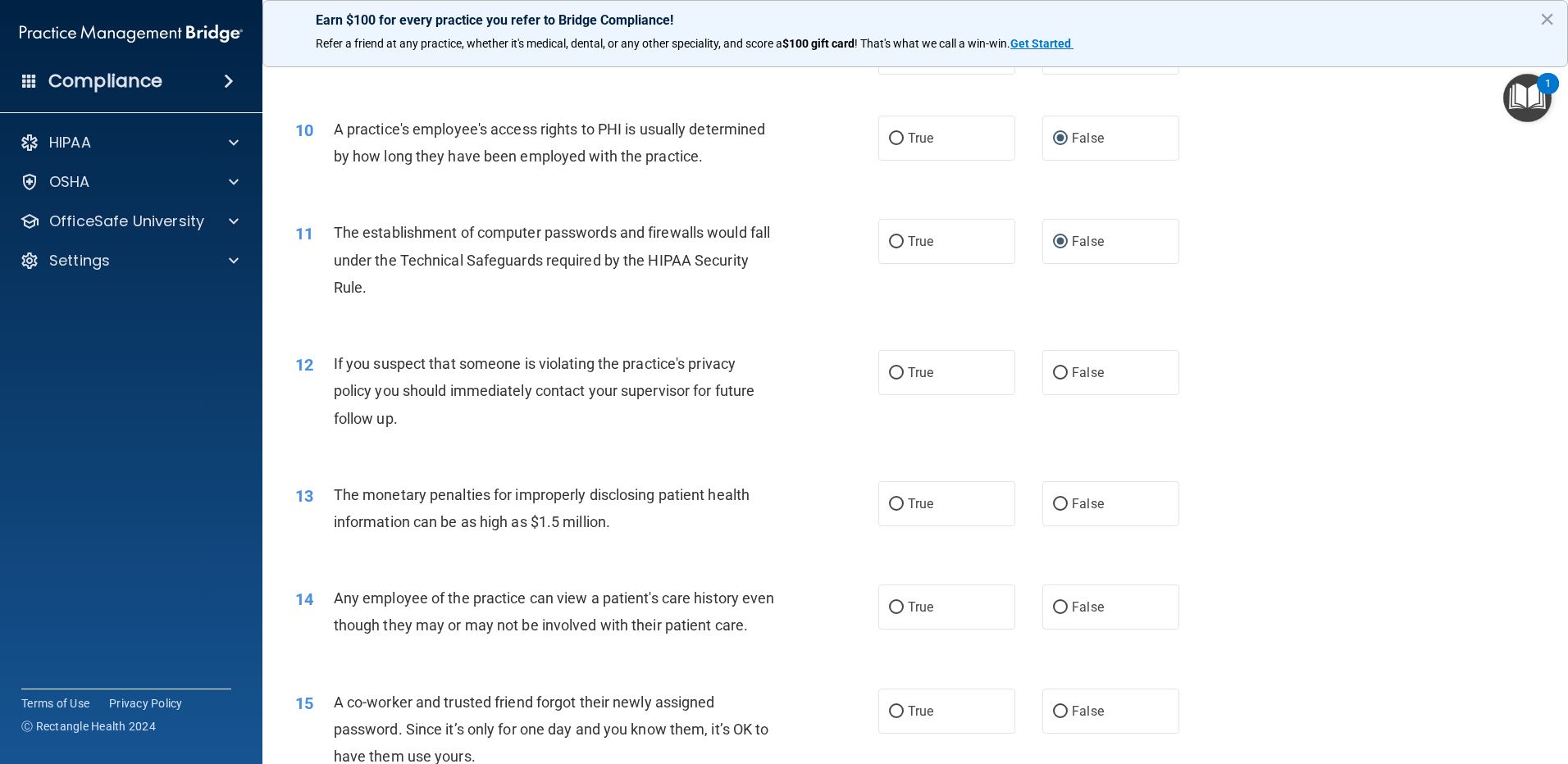
scroll to position [1148, 0]
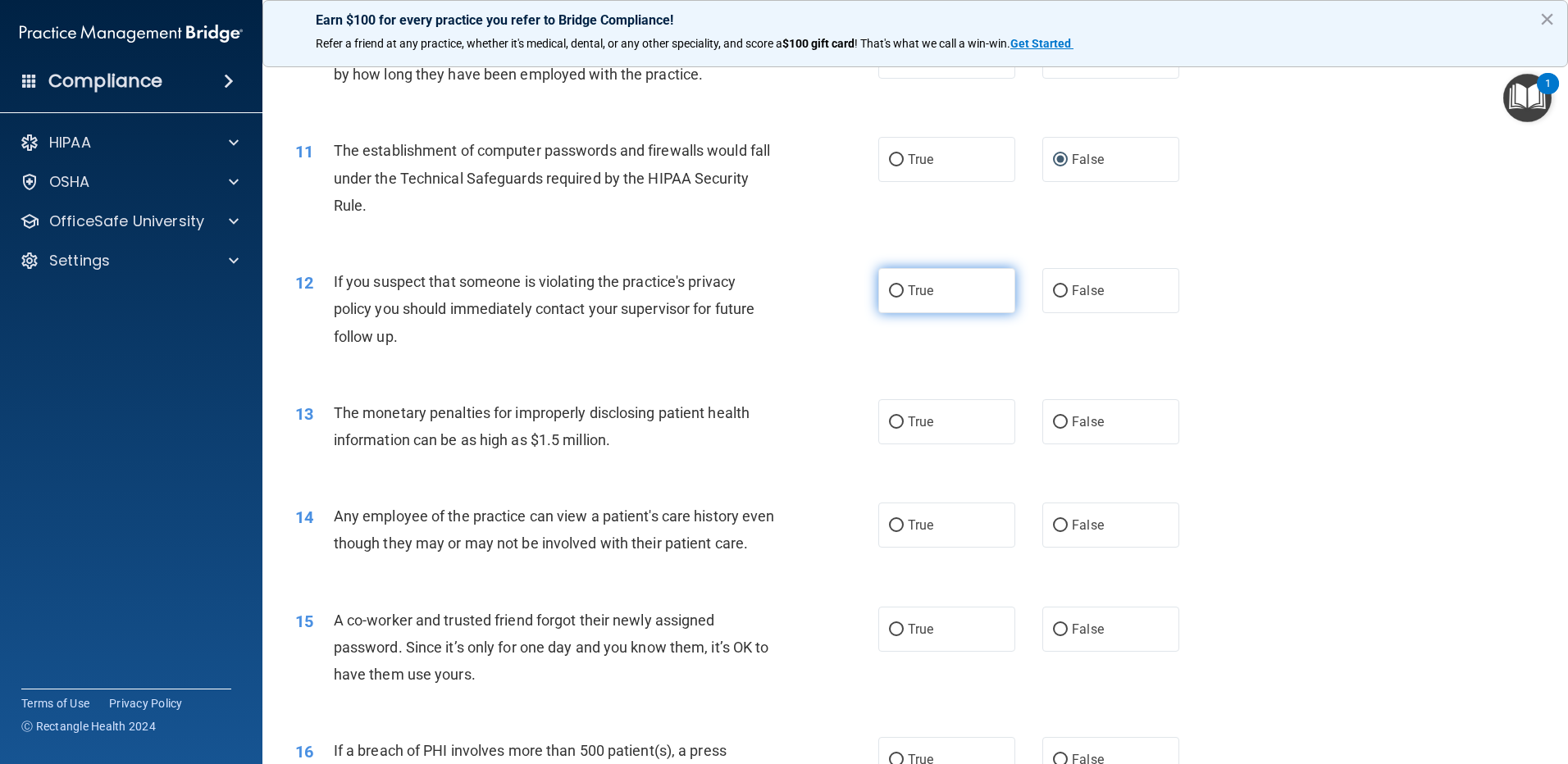
click at [892, 291] on input "True" at bounding box center [896, 291] width 15 height 13
radio input "true"
click at [891, 418] on input "True" at bounding box center [896, 422] width 15 height 13
radio input "true"
click at [1053, 523] on input "False" at bounding box center [1060, 526] width 15 height 13
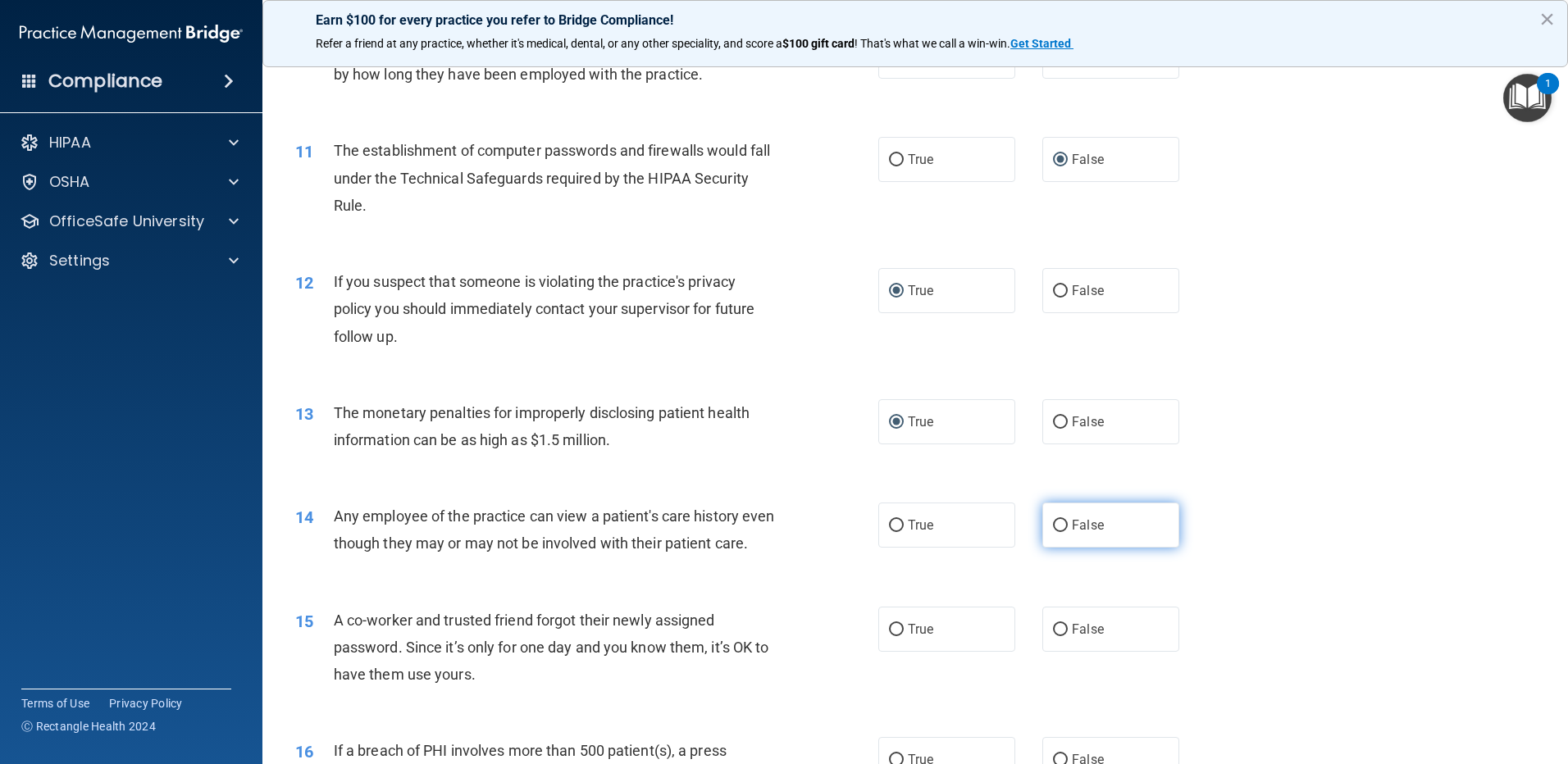
radio input "true"
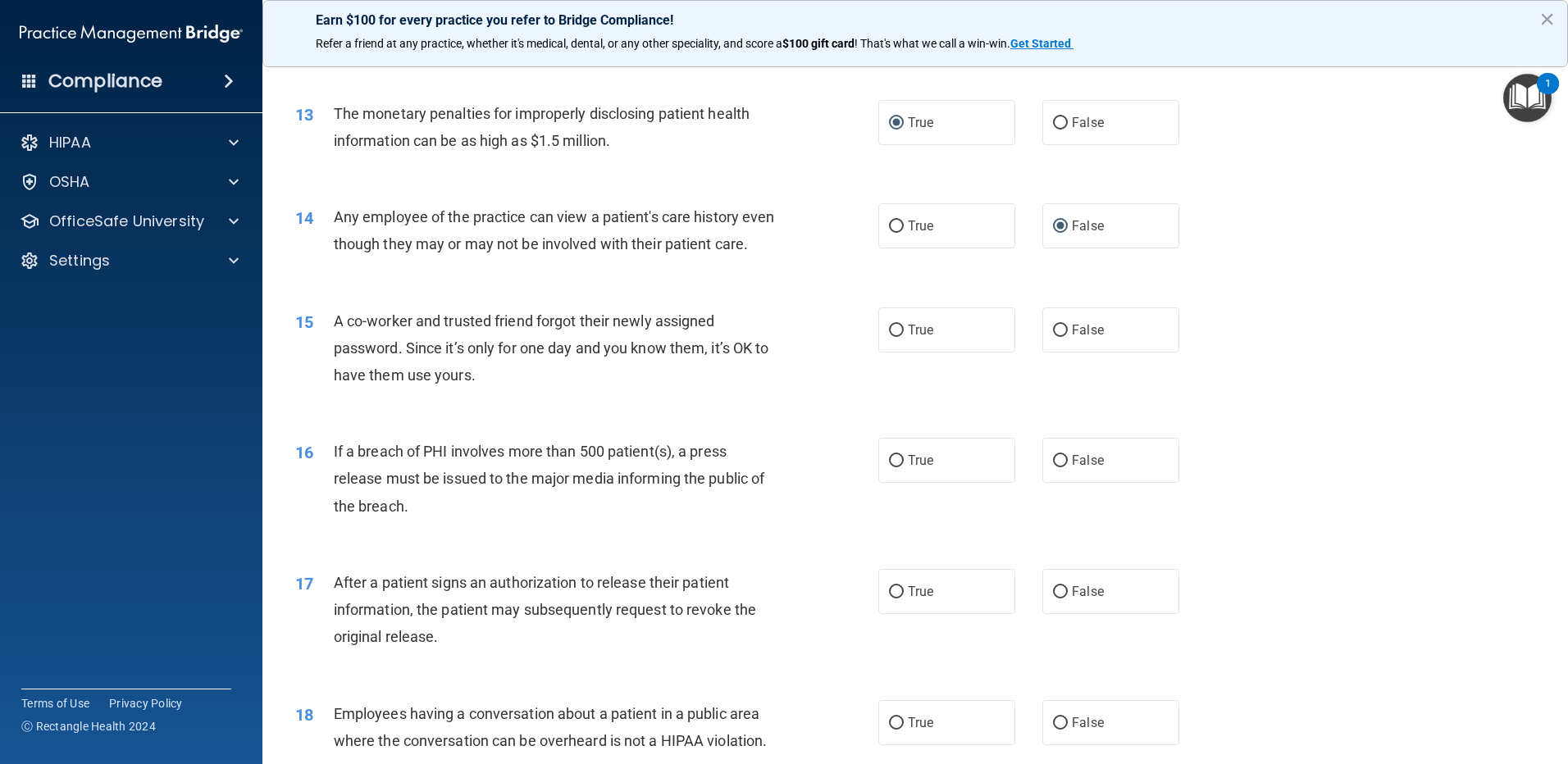
scroll to position [1476, 0]
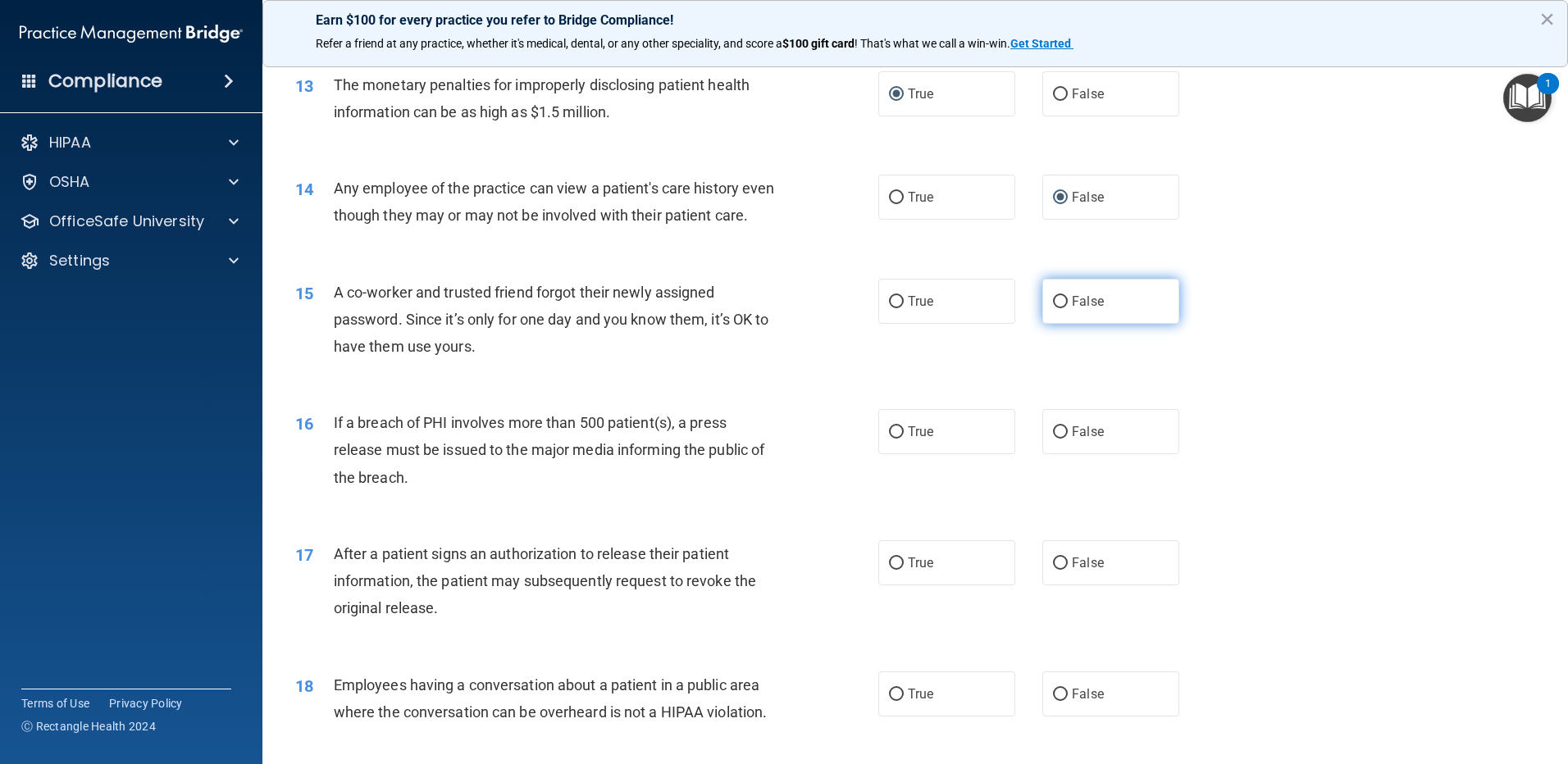
click at [1055, 308] on input "False" at bounding box center [1060, 302] width 15 height 13
radio input "true"
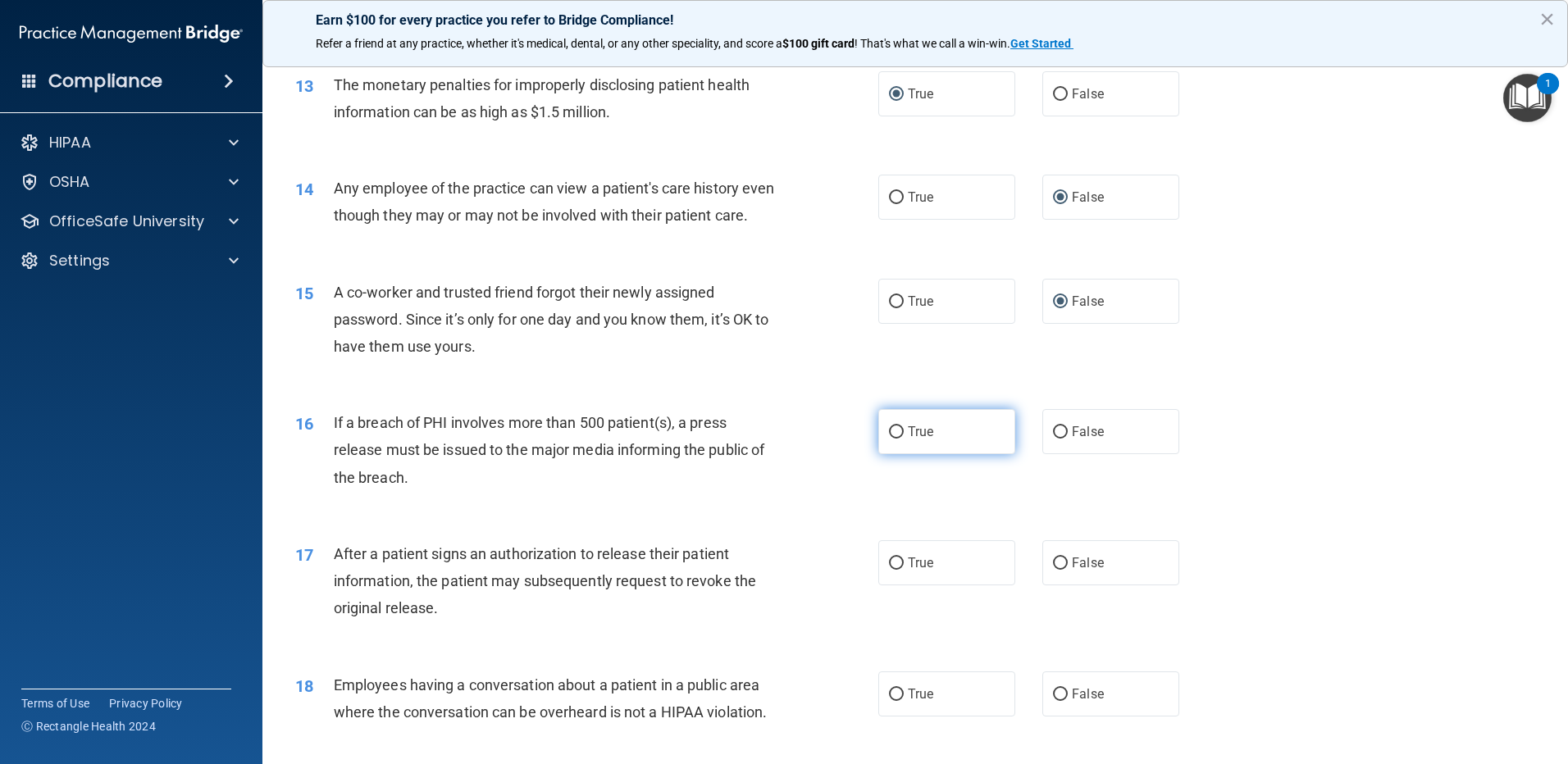
click at [893, 438] on input "True" at bounding box center [896, 432] width 15 height 13
radio input "true"
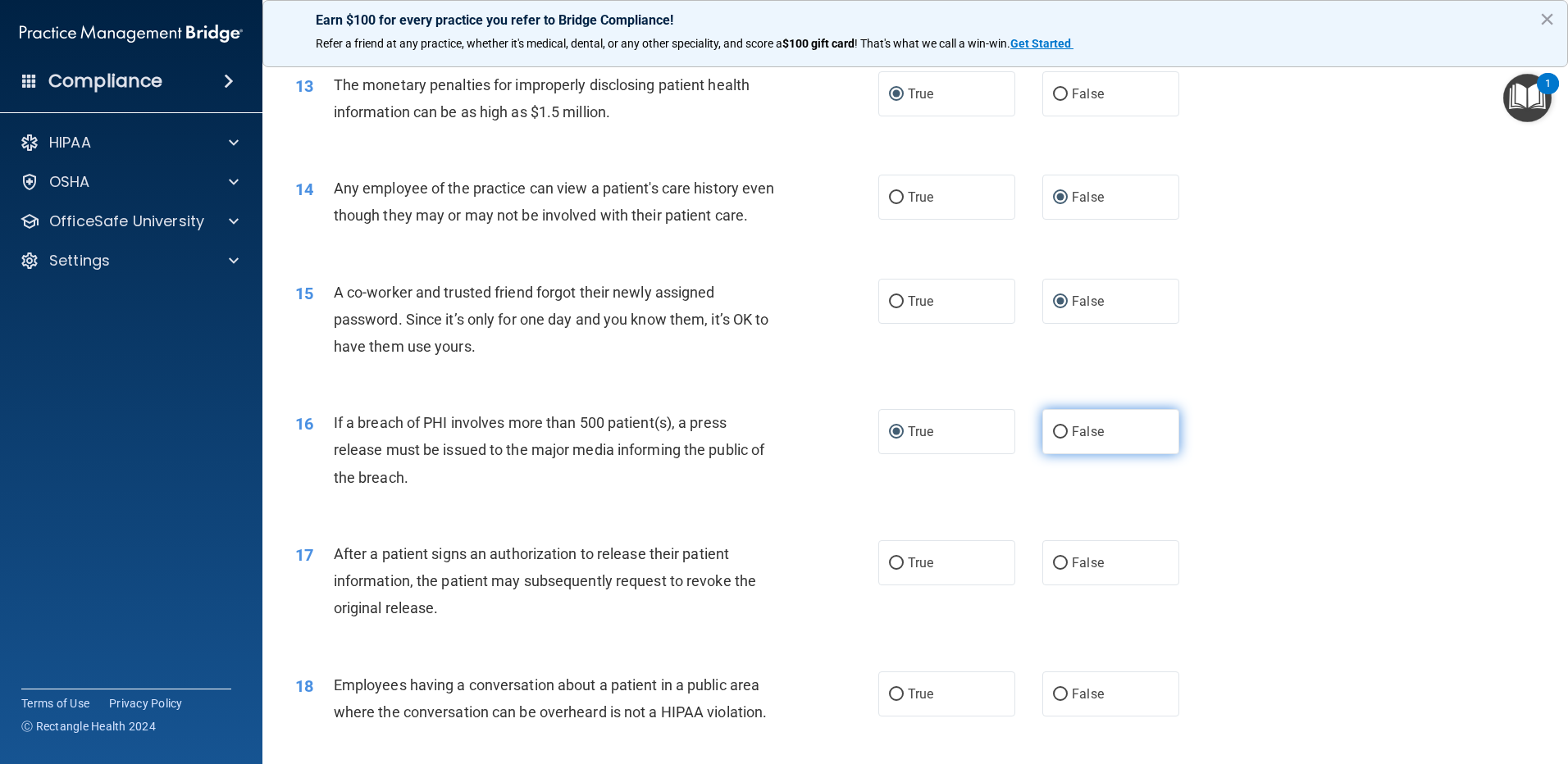
click at [1053, 438] on input "False" at bounding box center [1060, 432] width 15 height 13
radio input "true"
radio input "false"
click at [1521, 97] on img "Open Resource Center, 1 new notification" at bounding box center [1527, 98] width 48 height 48
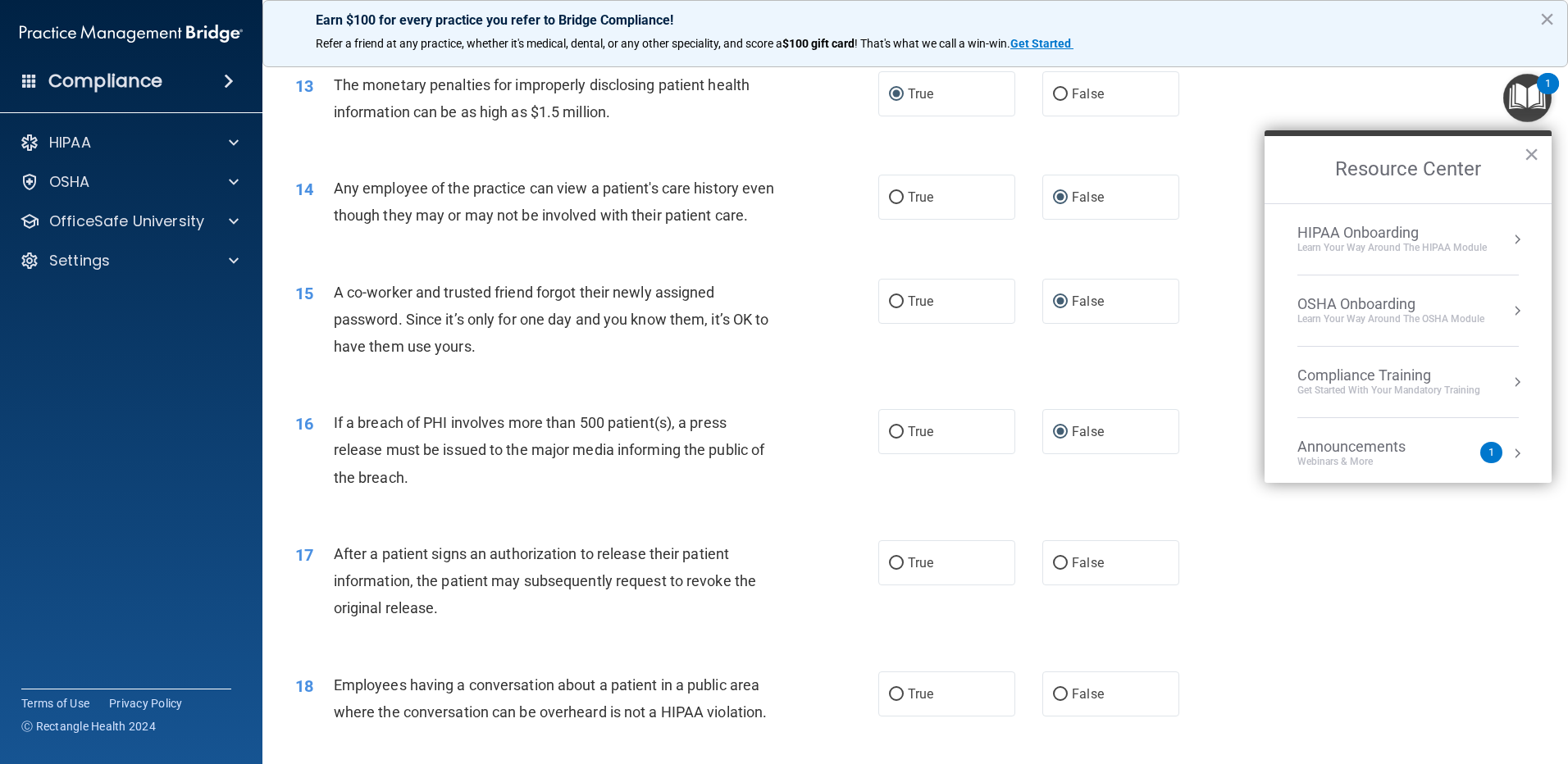
click at [1344, 244] on div "Learn Your Way around the HIPAA module" at bounding box center [1391, 247] width 189 height 14
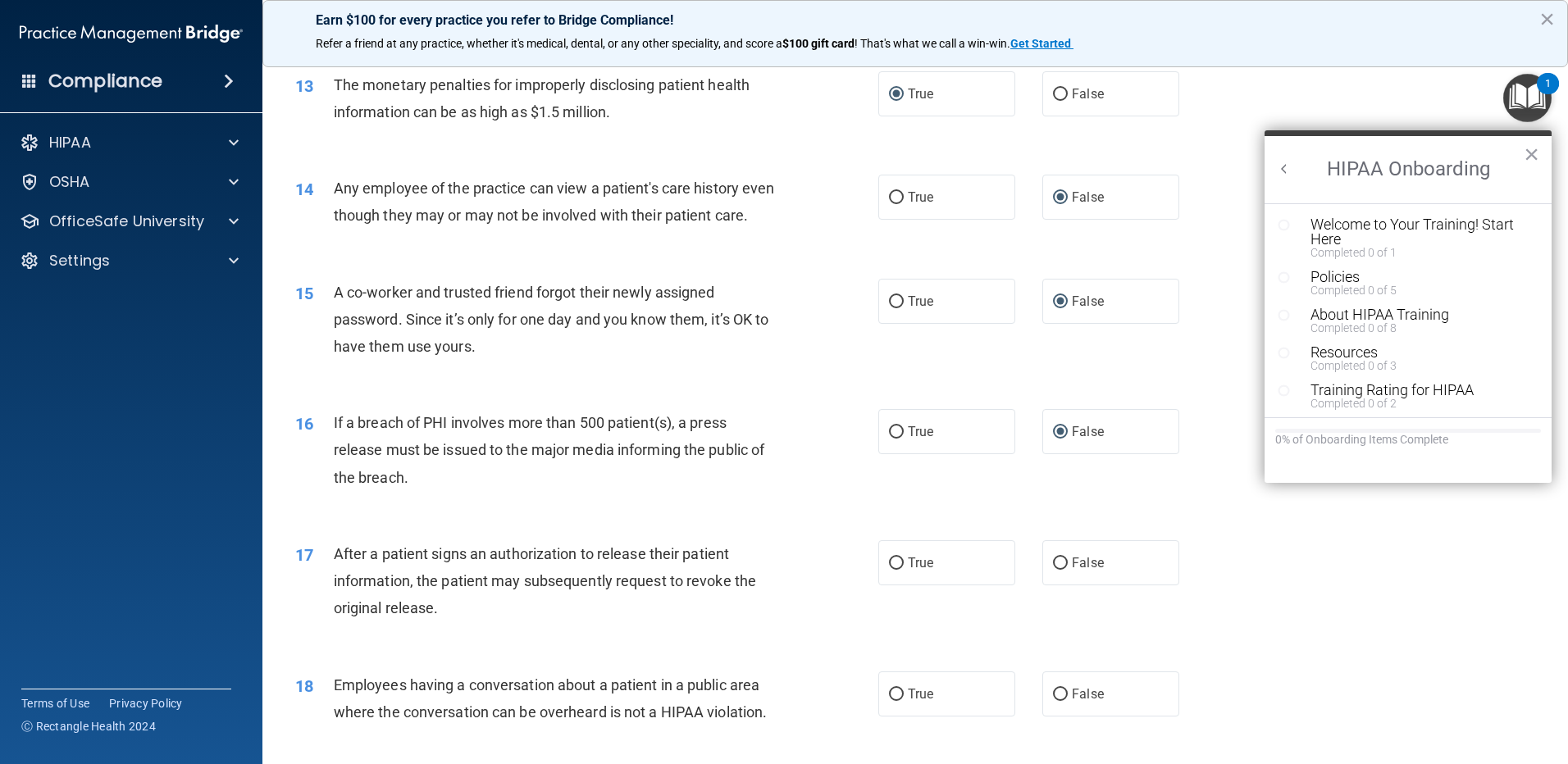
scroll to position [0, 0]
click at [1236, 432] on div "16 If a breach of PHI involves more than 500 patient(s), a press release must b…" at bounding box center [915, 454] width 1264 height 131
click at [893, 570] on input "True" at bounding box center [896, 563] width 15 height 13
radio input "true"
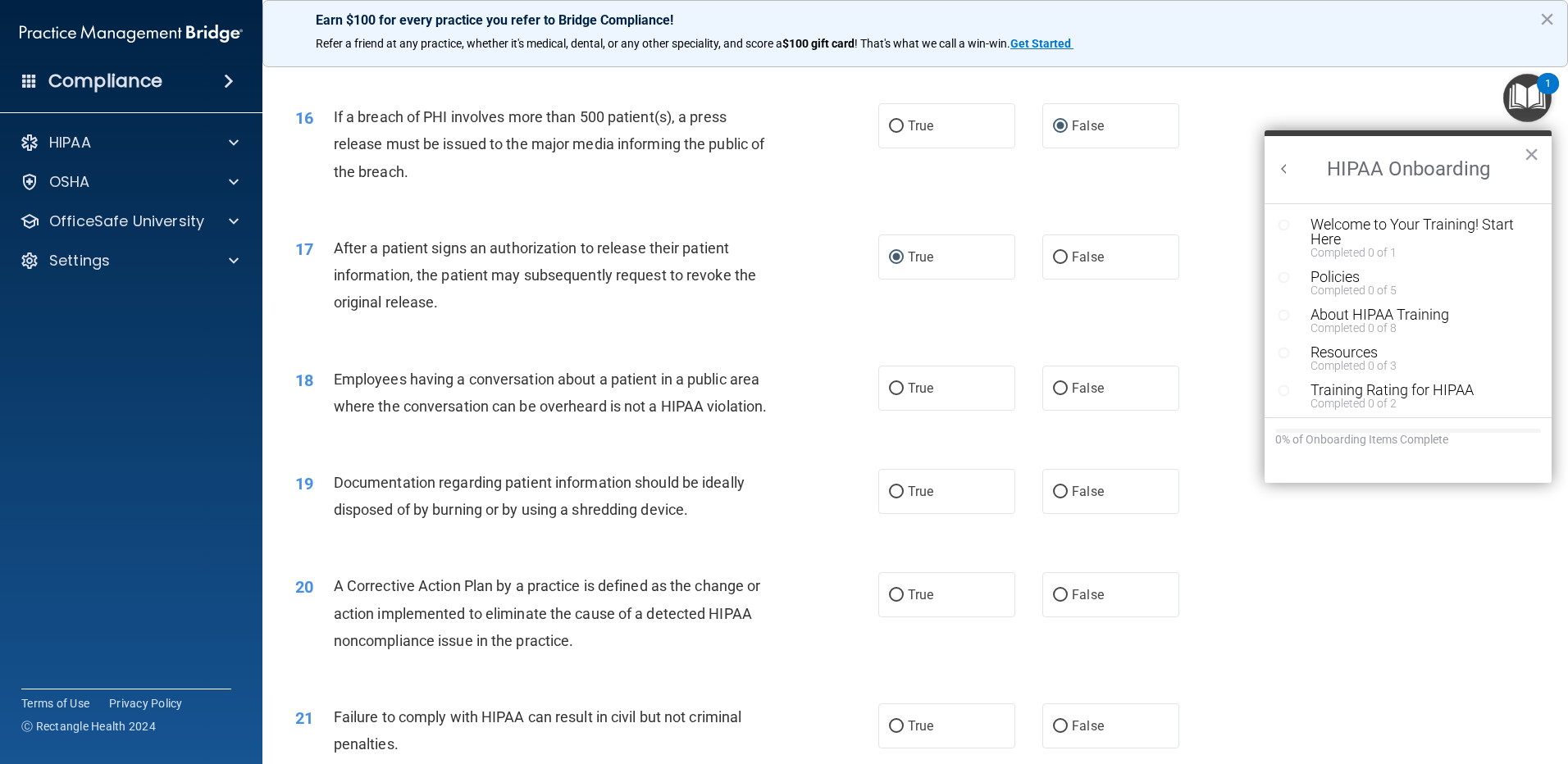
scroll to position [1803, 0]
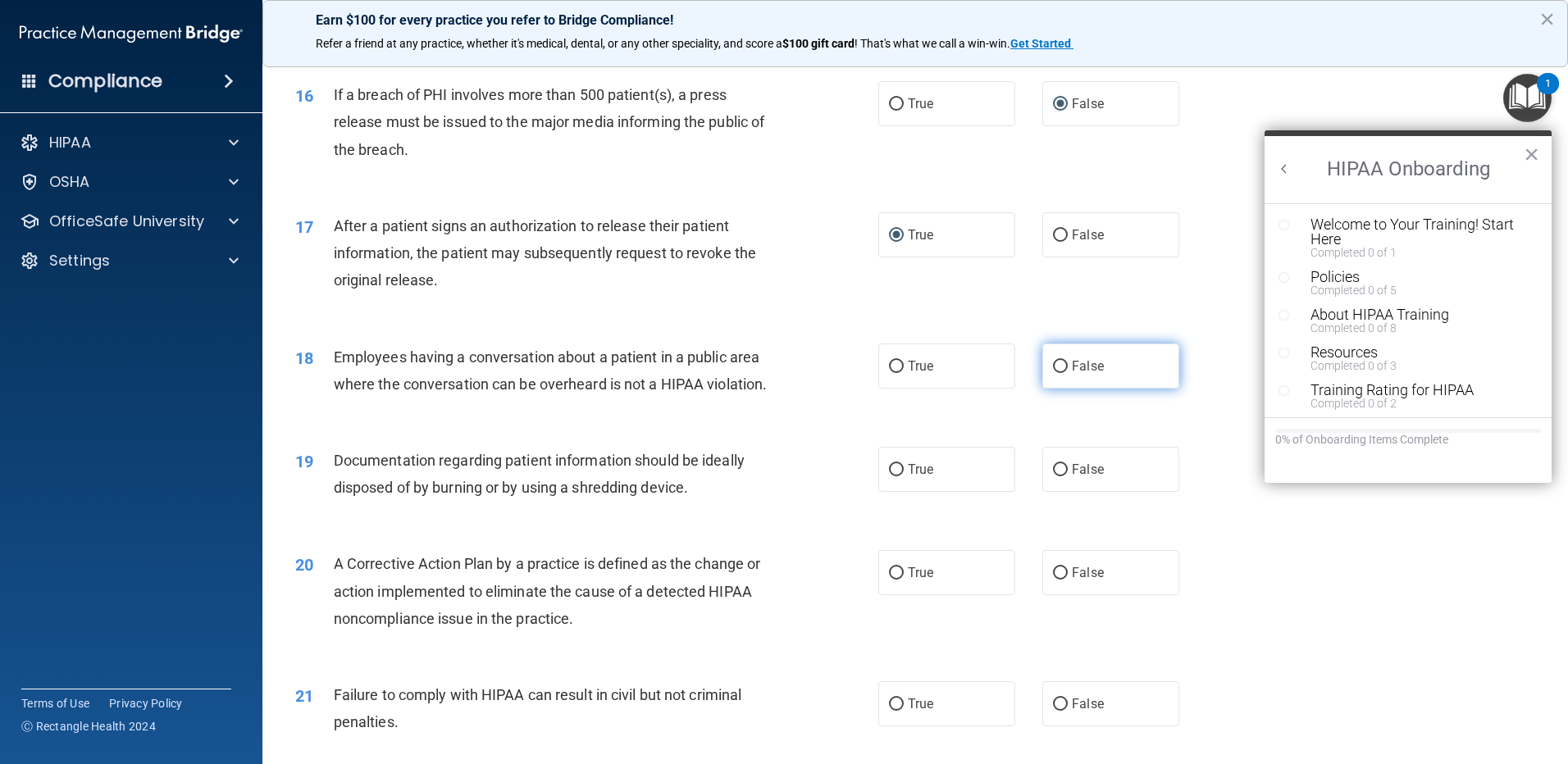
click at [1056, 373] on input "False" at bounding box center [1060, 367] width 15 height 13
radio input "true"
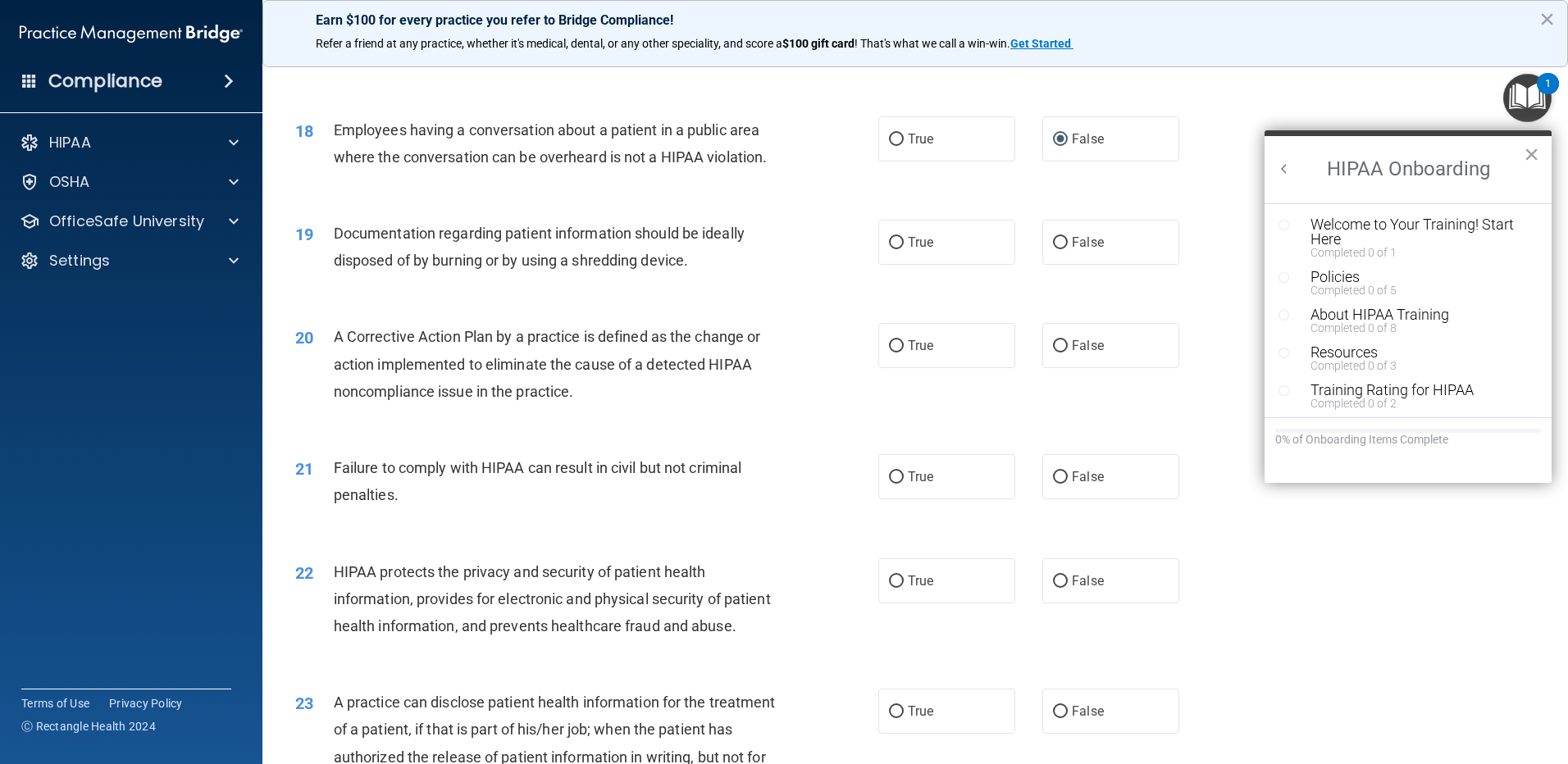
scroll to position [1995, 0]
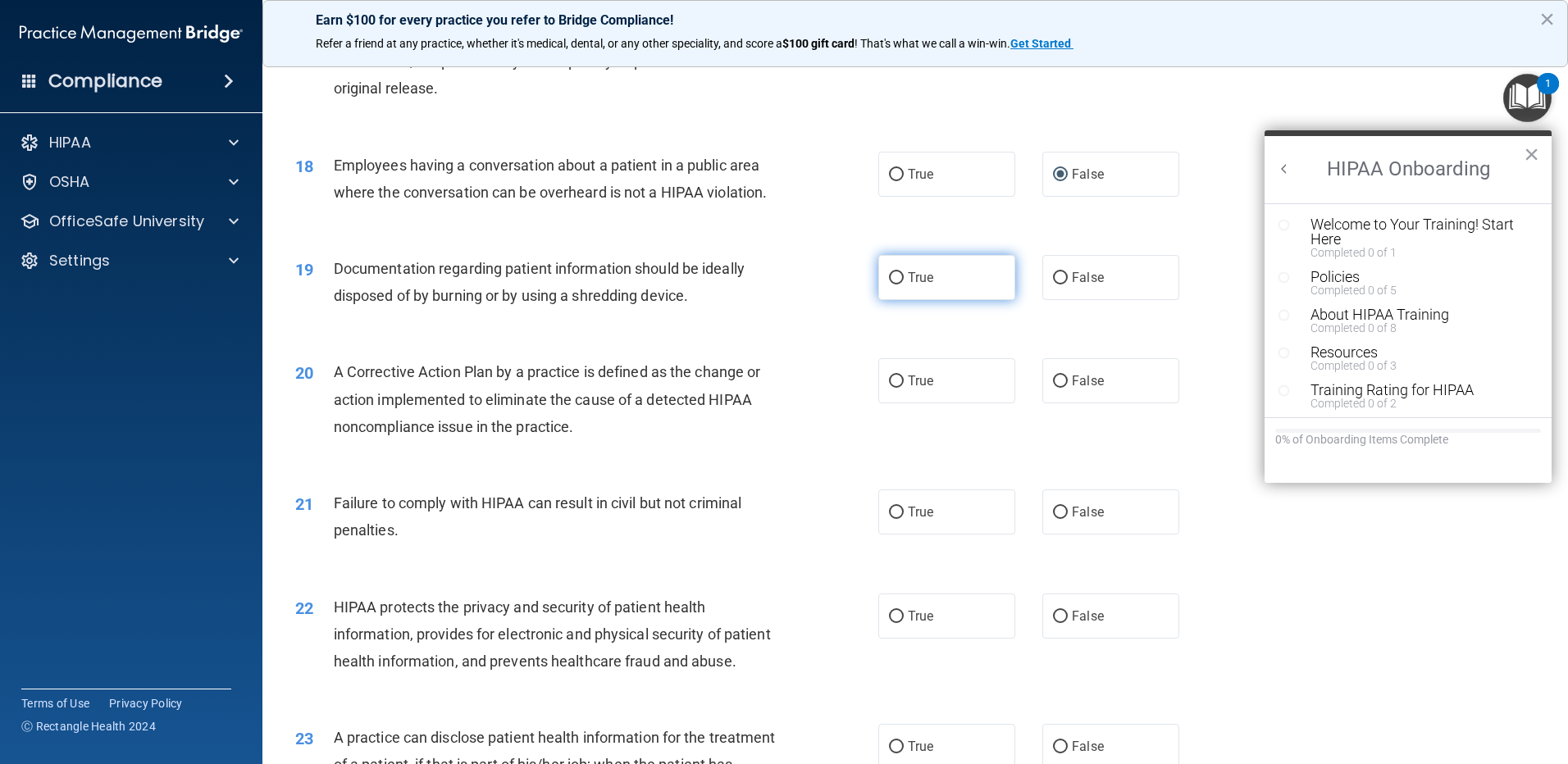
click at [890, 284] on input "True" at bounding box center [896, 278] width 15 height 13
radio input "true"
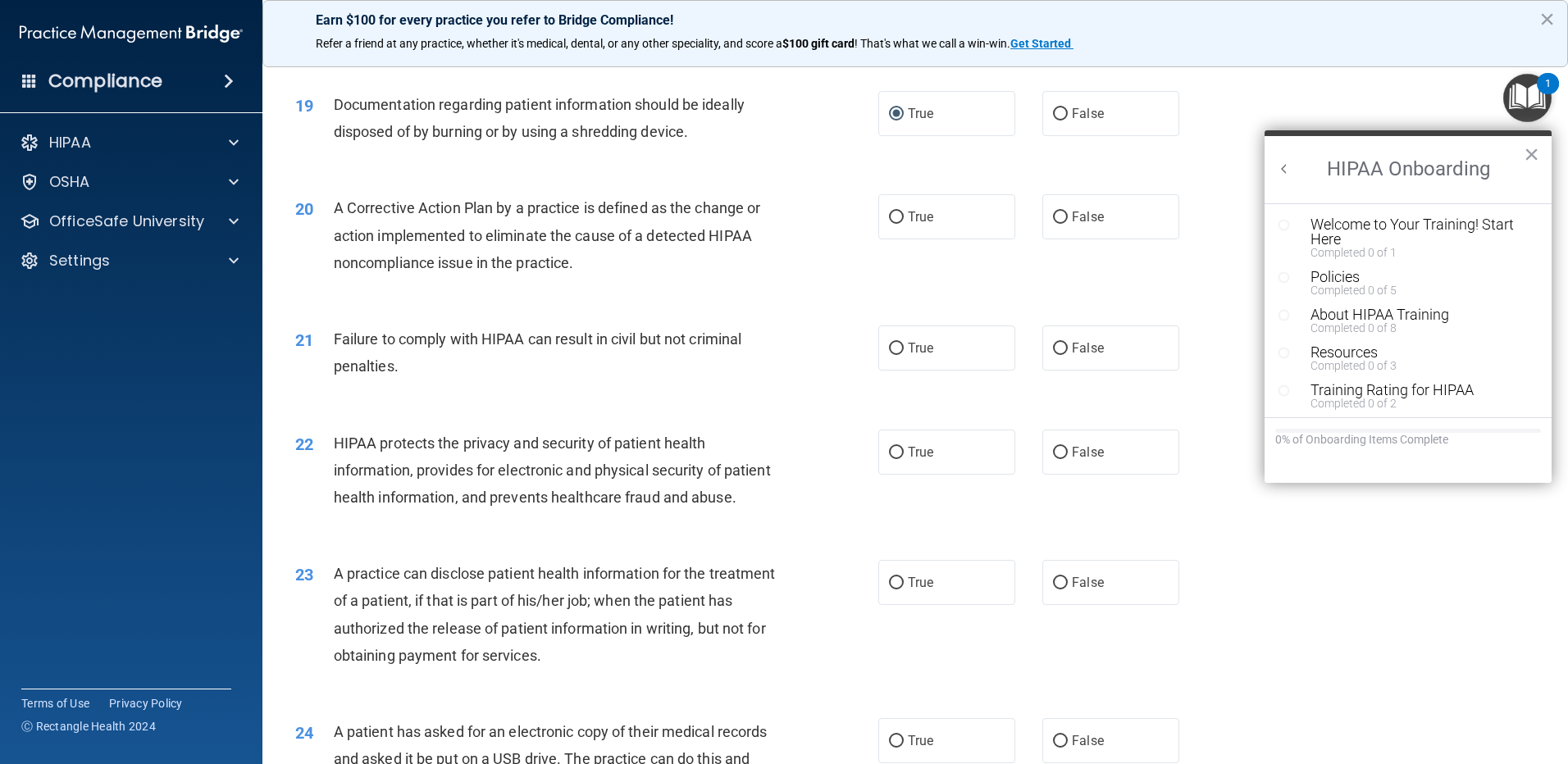
scroll to position [2241, 0]
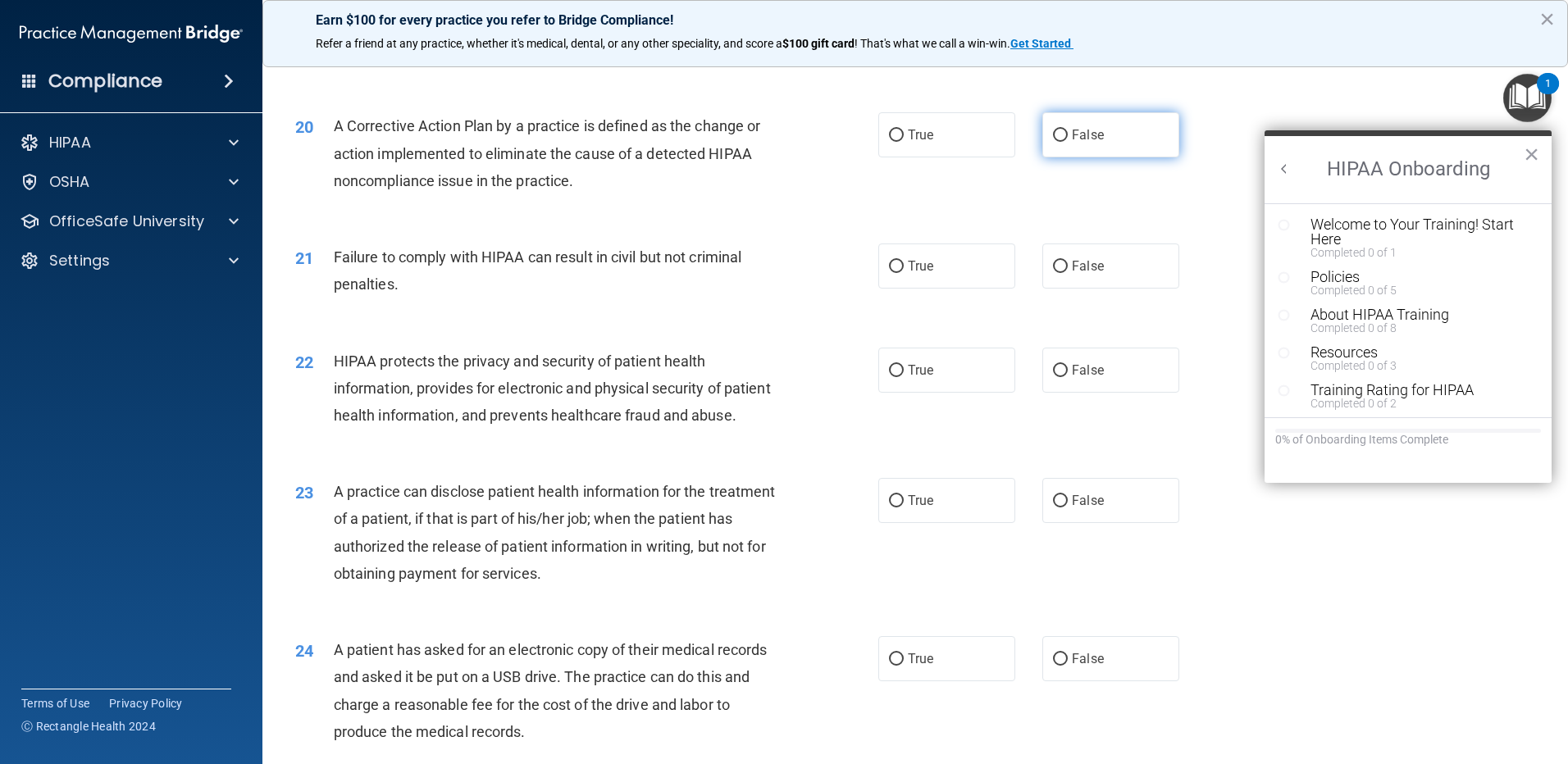
click at [1057, 142] on input "False" at bounding box center [1060, 135] width 15 height 13
radio input "true"
click at [1053, 273] on input "False" at bounding box center [1060, 267] width 15 height 13
radio input "true"
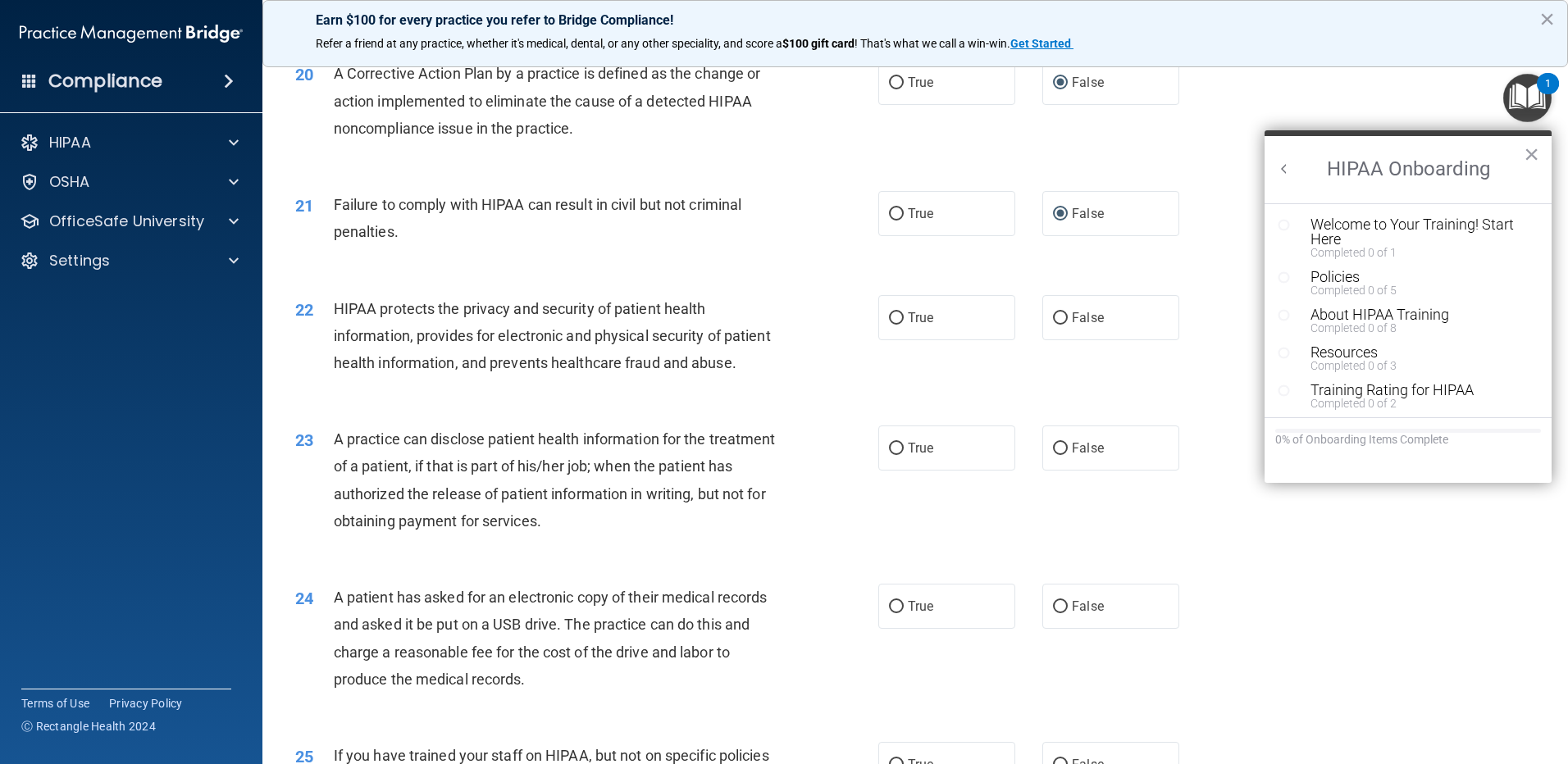
scroll to position [2323, 0]
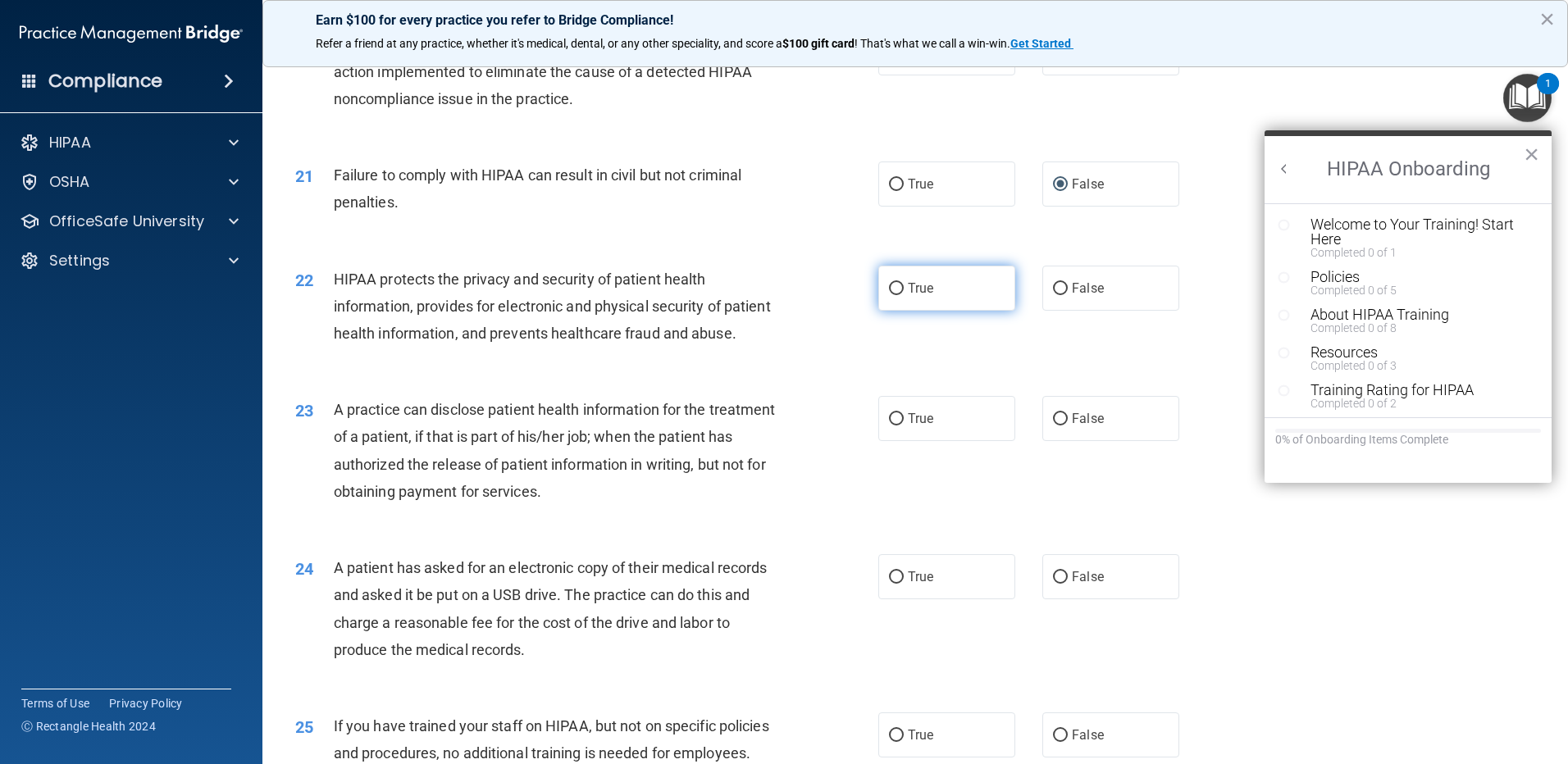
click at [896, 295] on input "True" at bounding box center [896, 289] width 15 height 13
radio input "true"
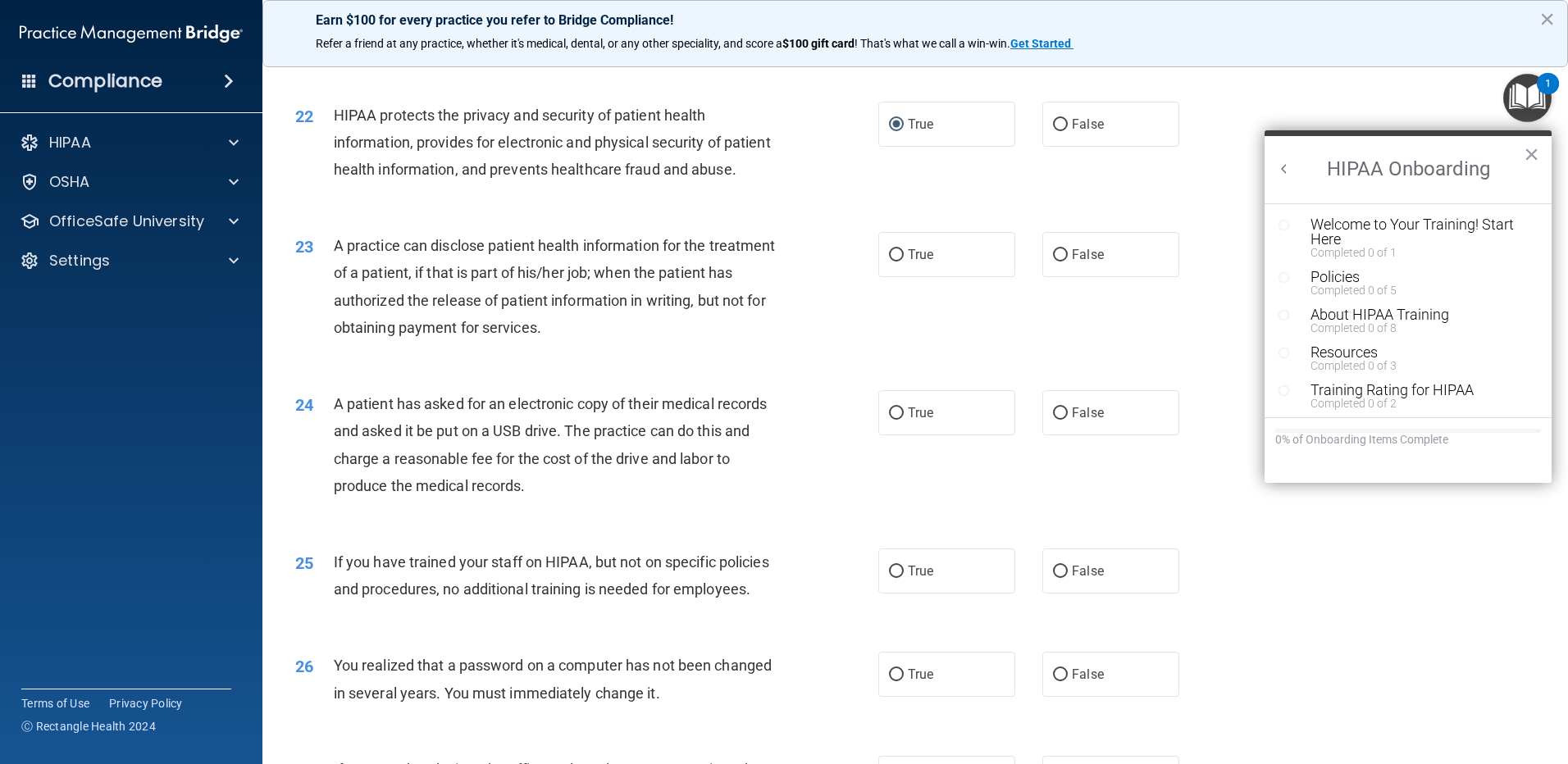
scroll to position [2569, 0]
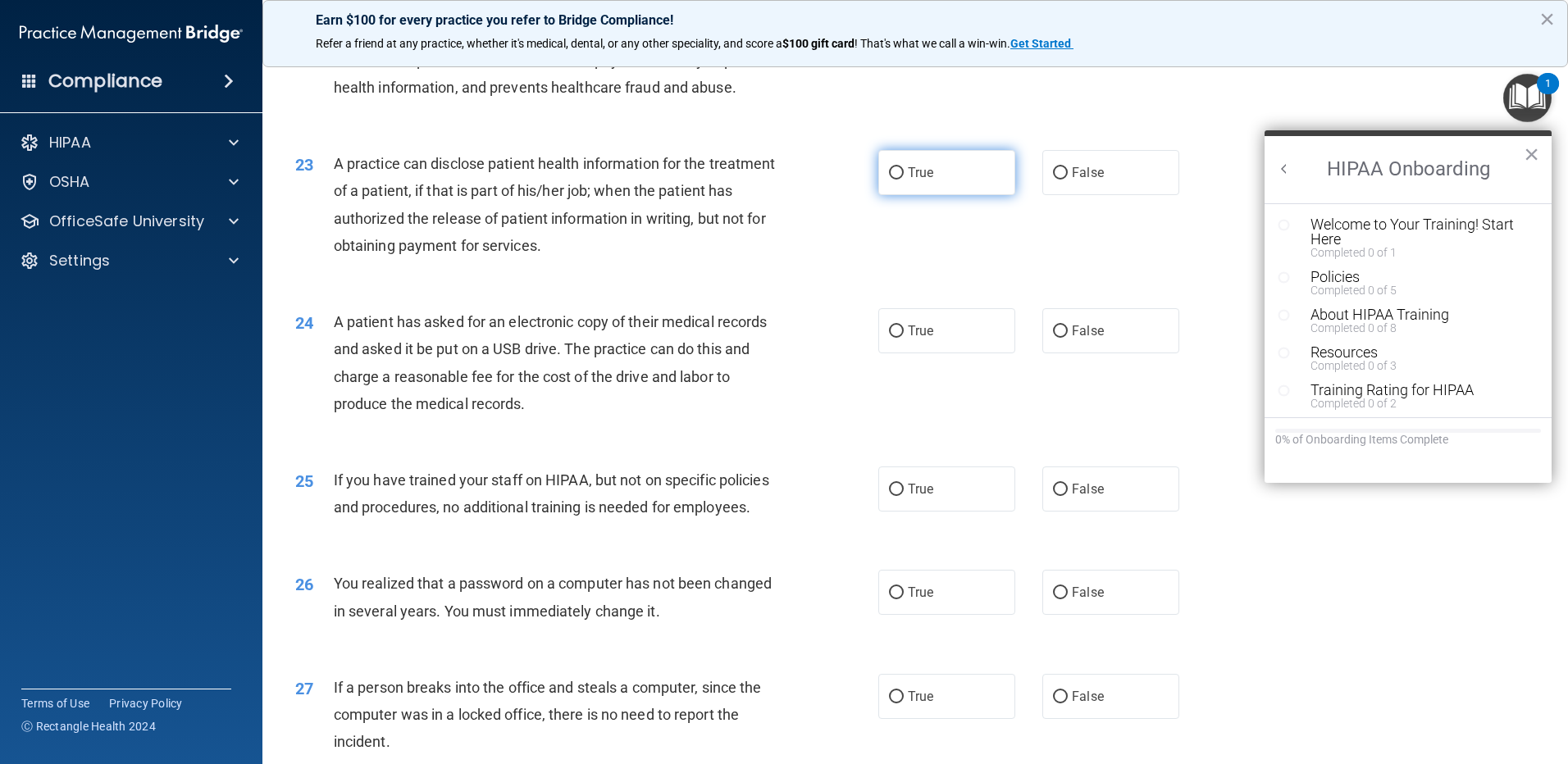
click at [894, 179] on input "True" at bounding box center [896, 173] width 15 height 13
radio input "true"
click at [1060, 512] on label "False" at bounding box center [1110, 489] width 137 height 45
click at [1060, 496] on input "False" at bounding box center [1060, 490] width 15 height 13
radio input "true"
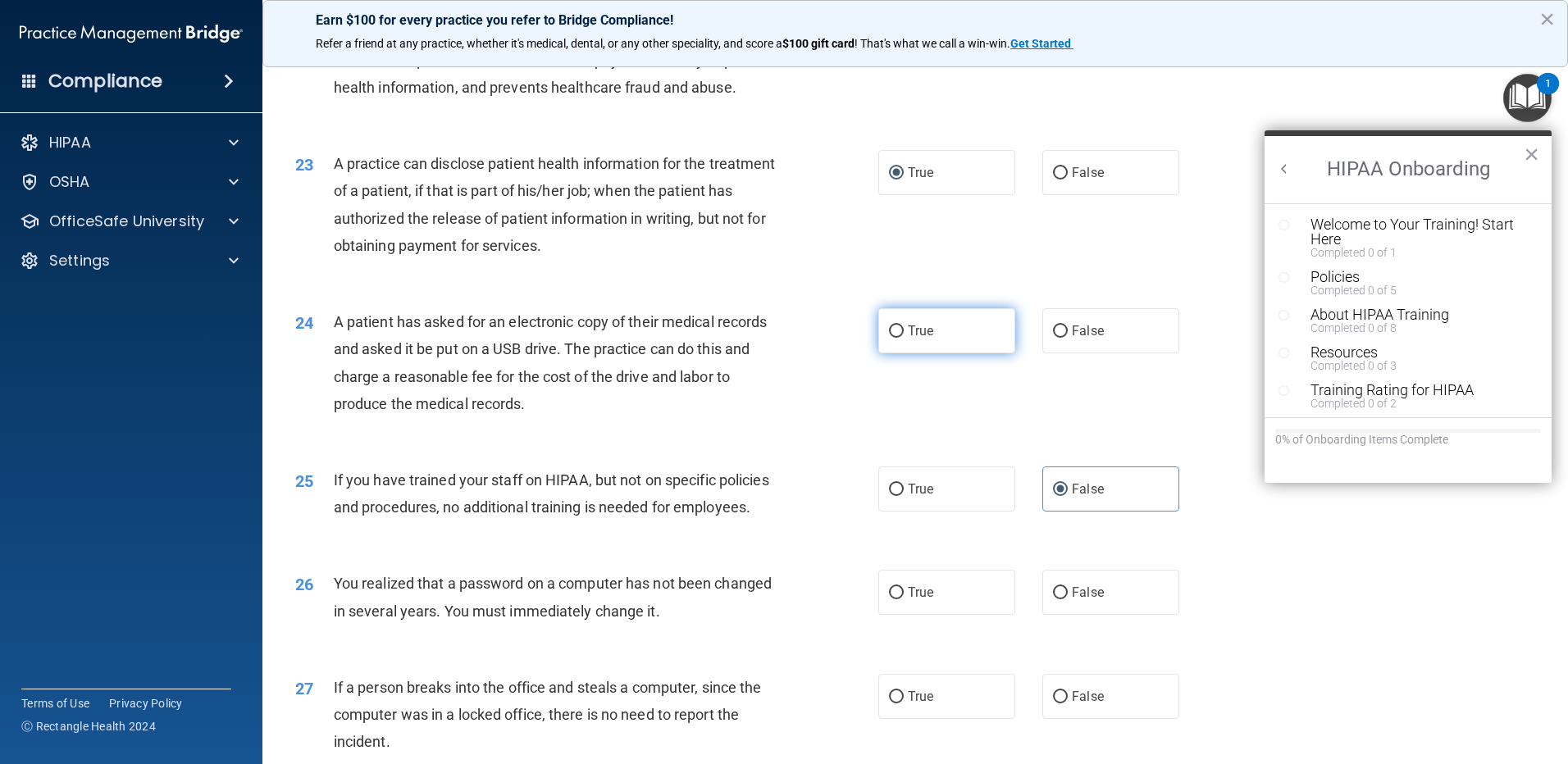
click at [891, 337] on input "True" at bounding box center [896, 332] width 15 height 13
radio input "true"
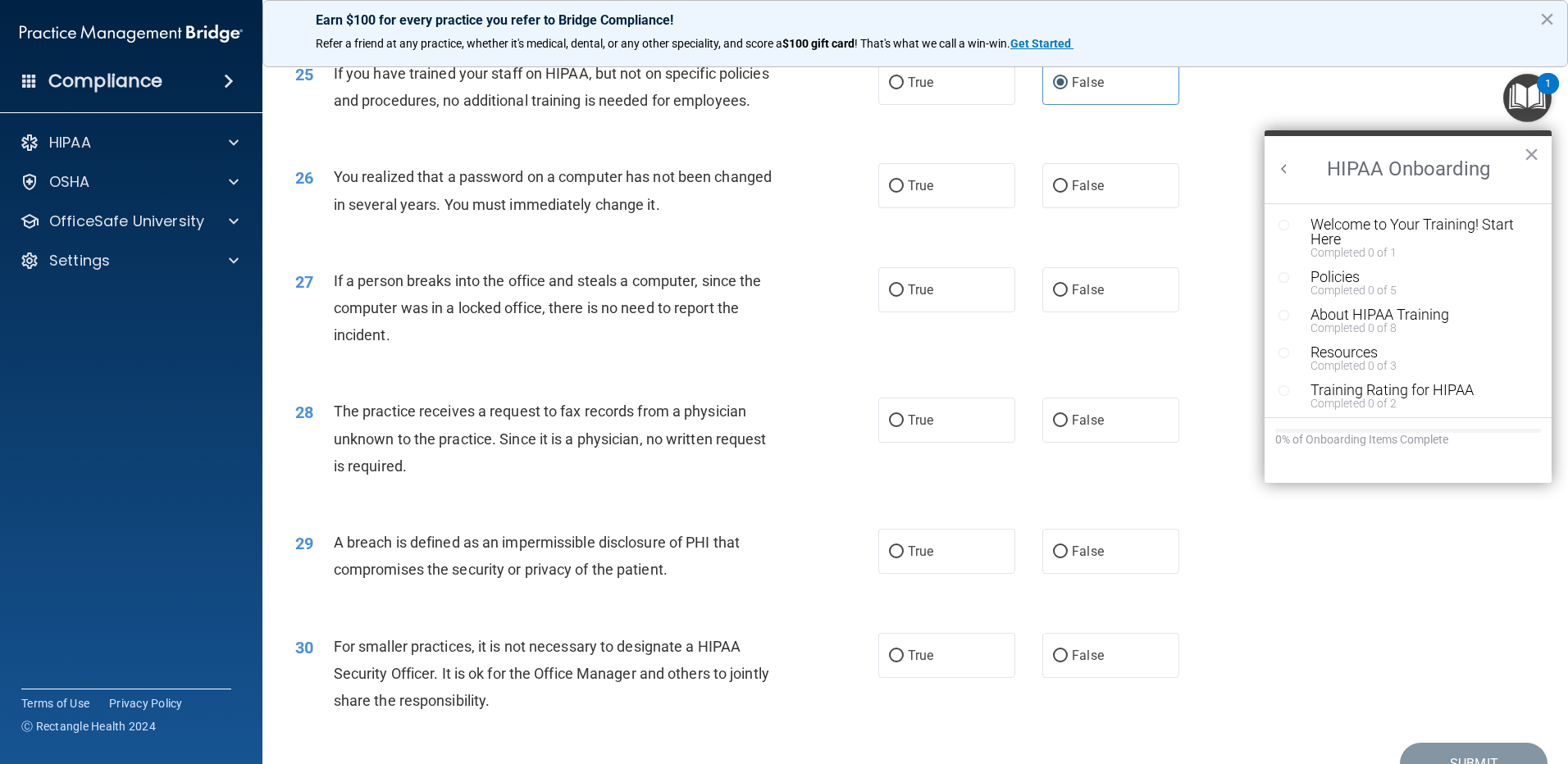
scroll to position [2979, 0]
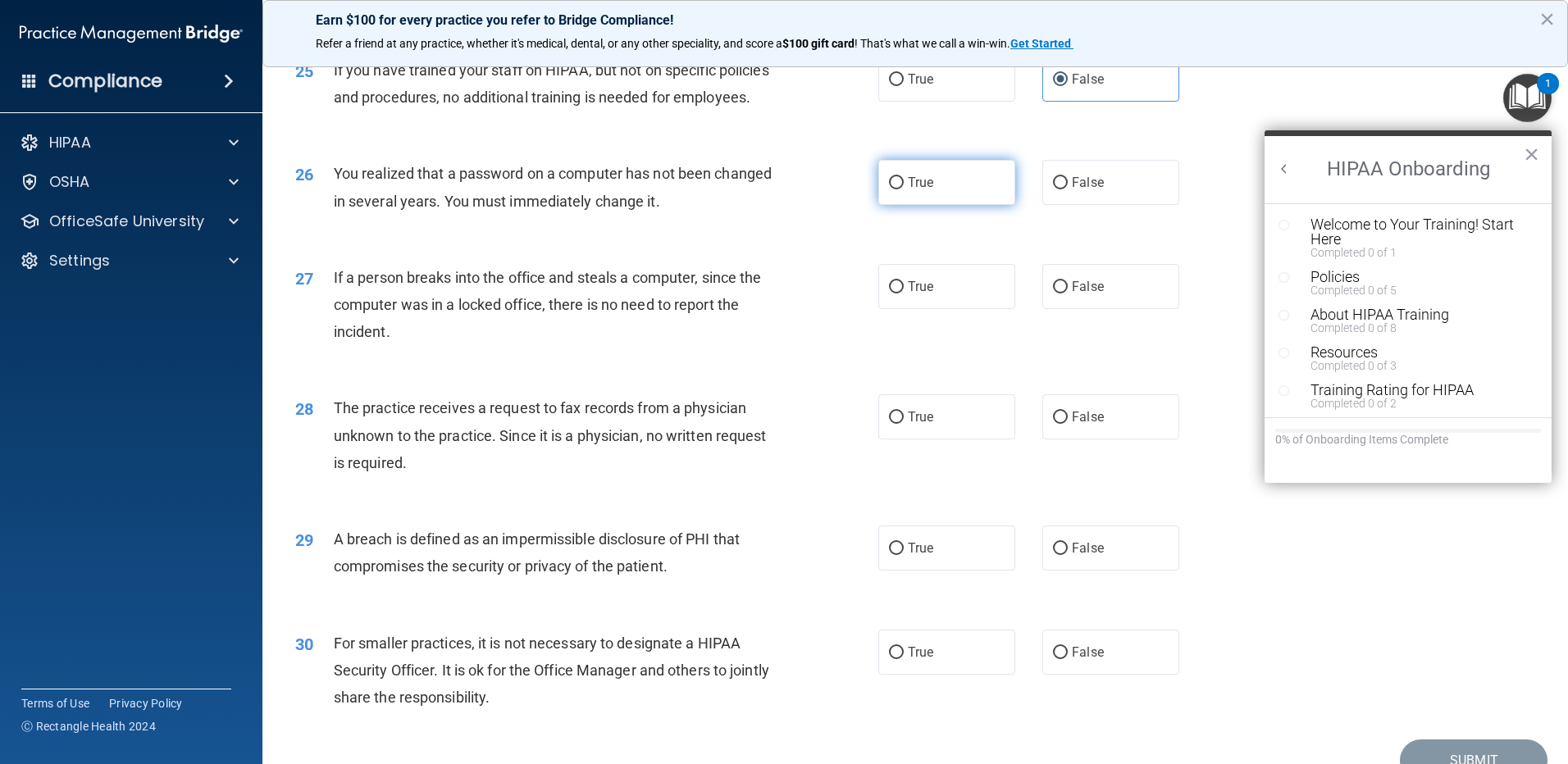
click at [890, 189] on input "True" at bounding box center [896, 183] width 15 height 13
radio input "true"
click at [1060, 294] on input "False" at bounding box center [1060, 287] width 15 height 13
radio input "true"
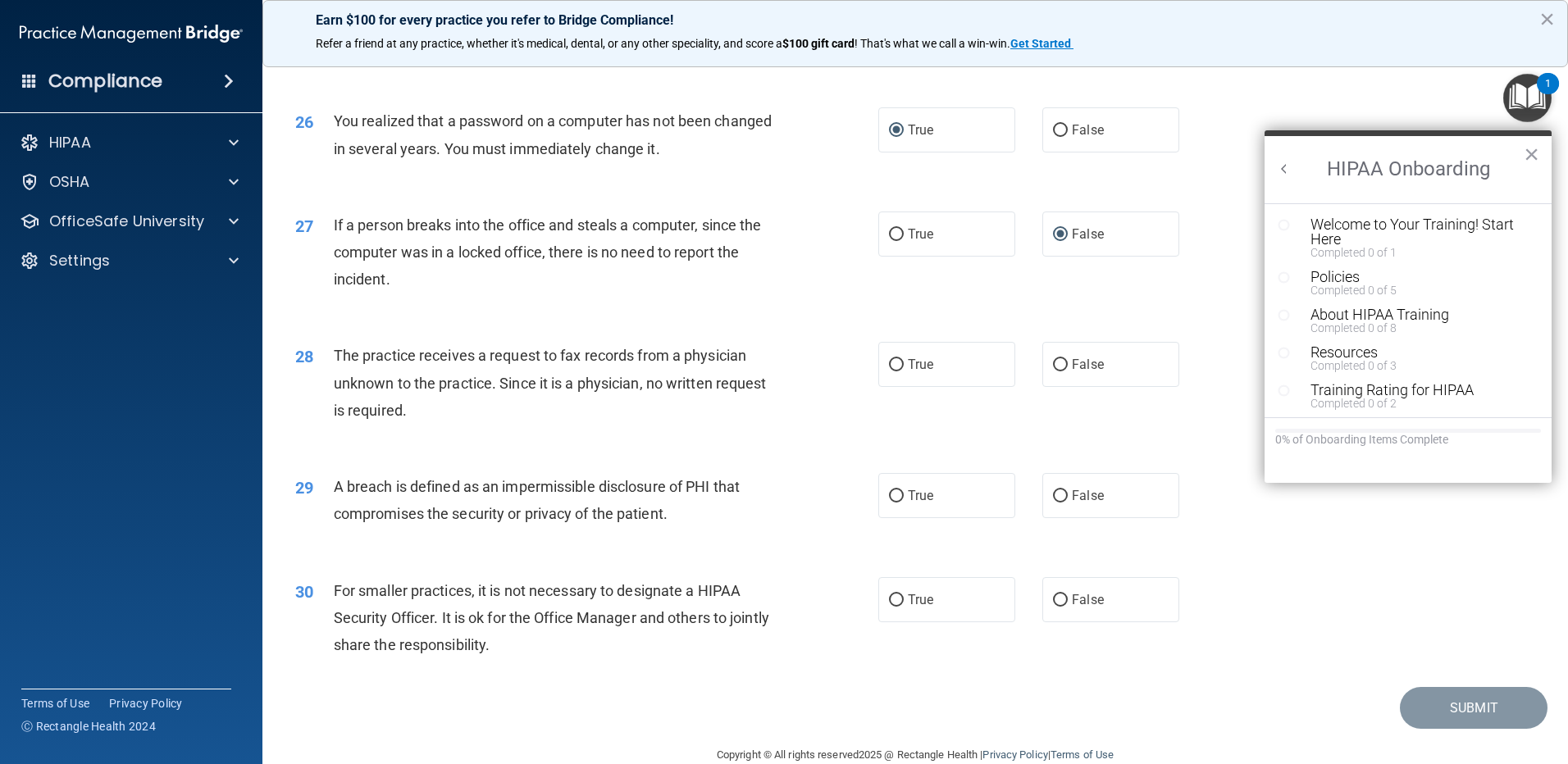
scroll to position [3061, 0]
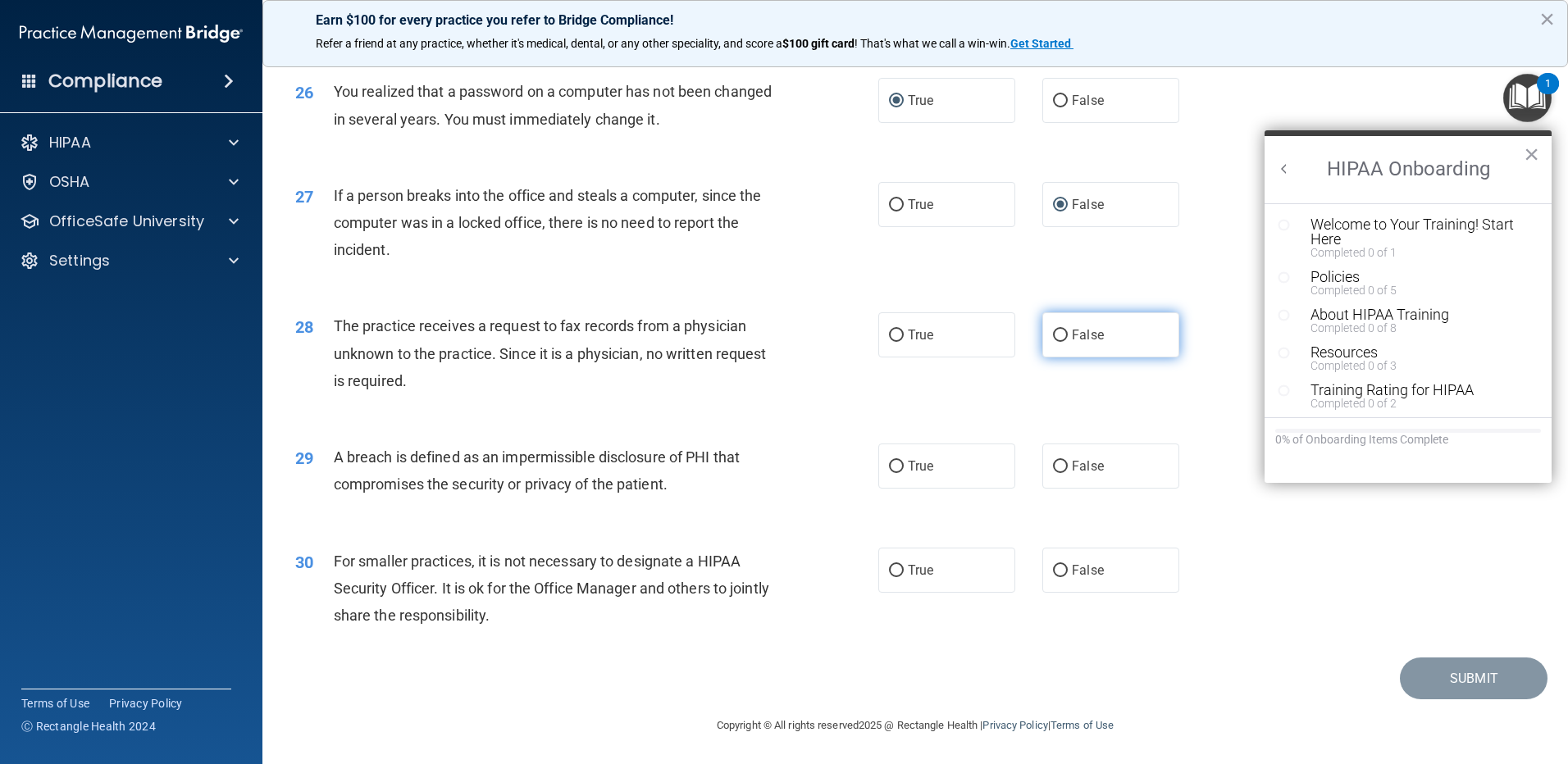
click at [1055, 342] on input "False" at bounding box center [1060, 336] width 15 height 13
radio input "true"
click at [892, 469] on input "True" at bounding box center [896, 466] width 15 height 13
radio input "true"
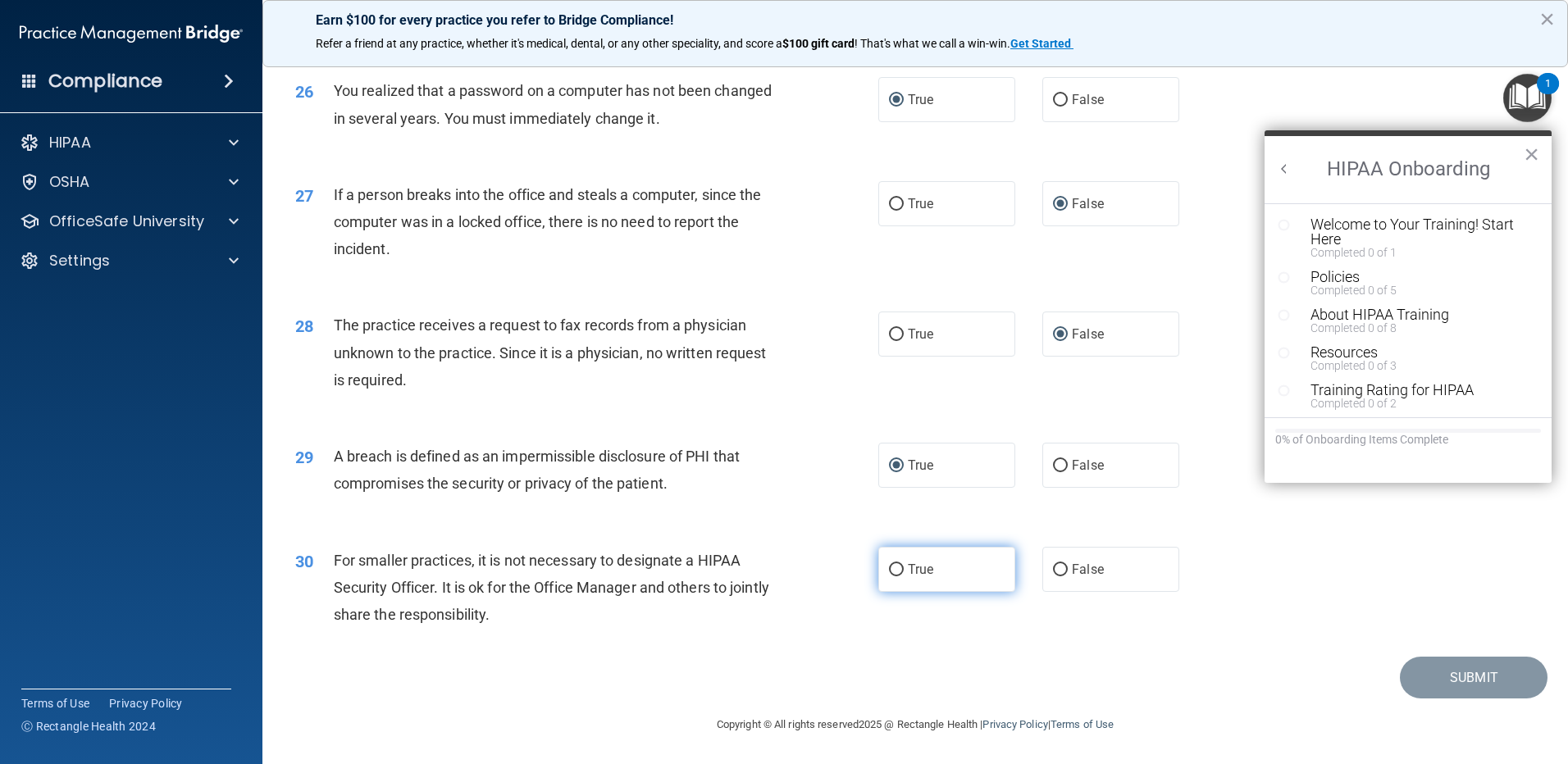
click at [889, 566] on input "True" at bounding box center [896, 570] width 15 height 13
radio input "true"
click at [1422, 682] on button "Submit" at bounding box center [1473, 677] width 147 height 42
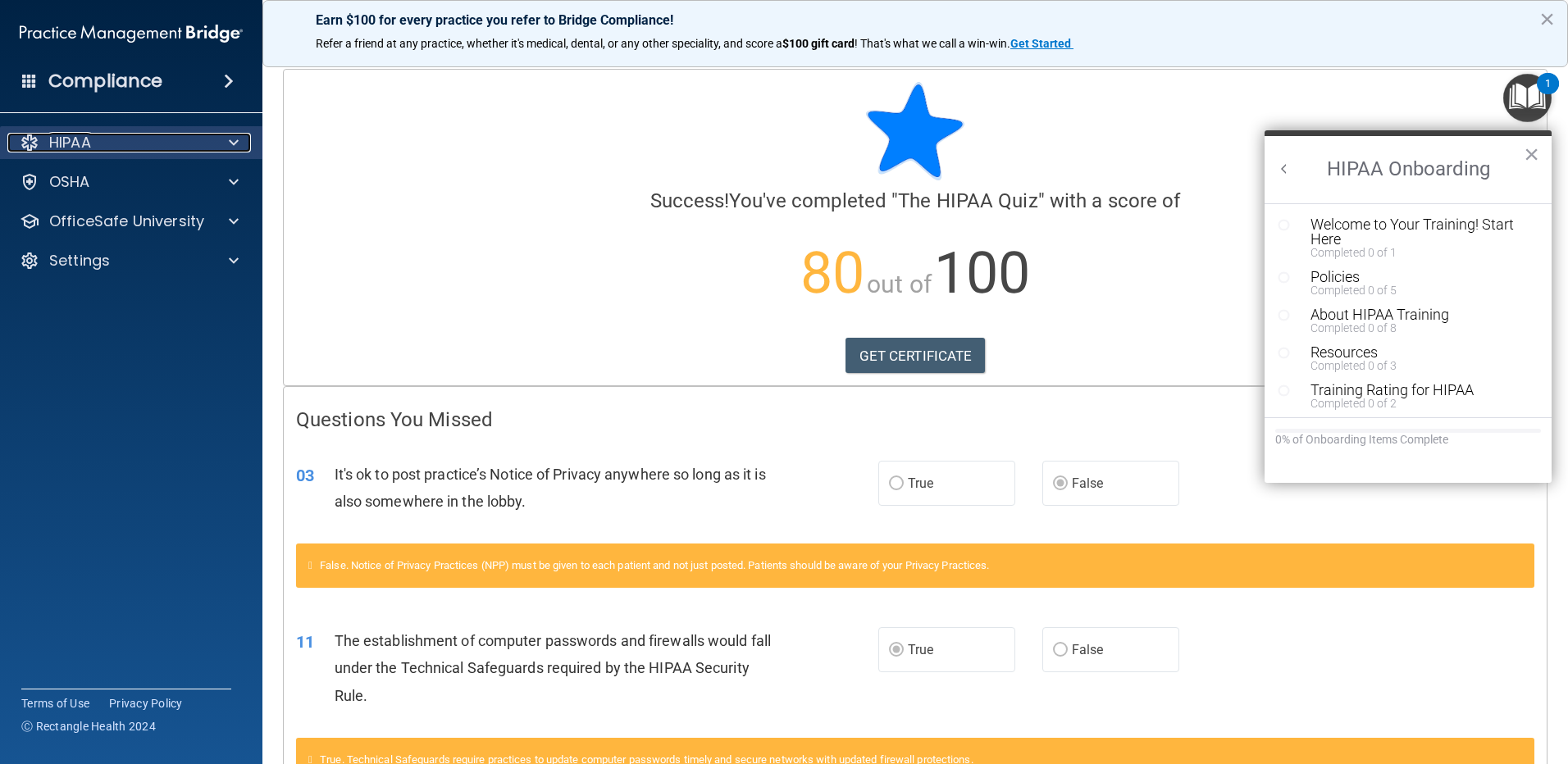
click at [228, 143] on div at bounding box center [231, 142] width 41 height 19
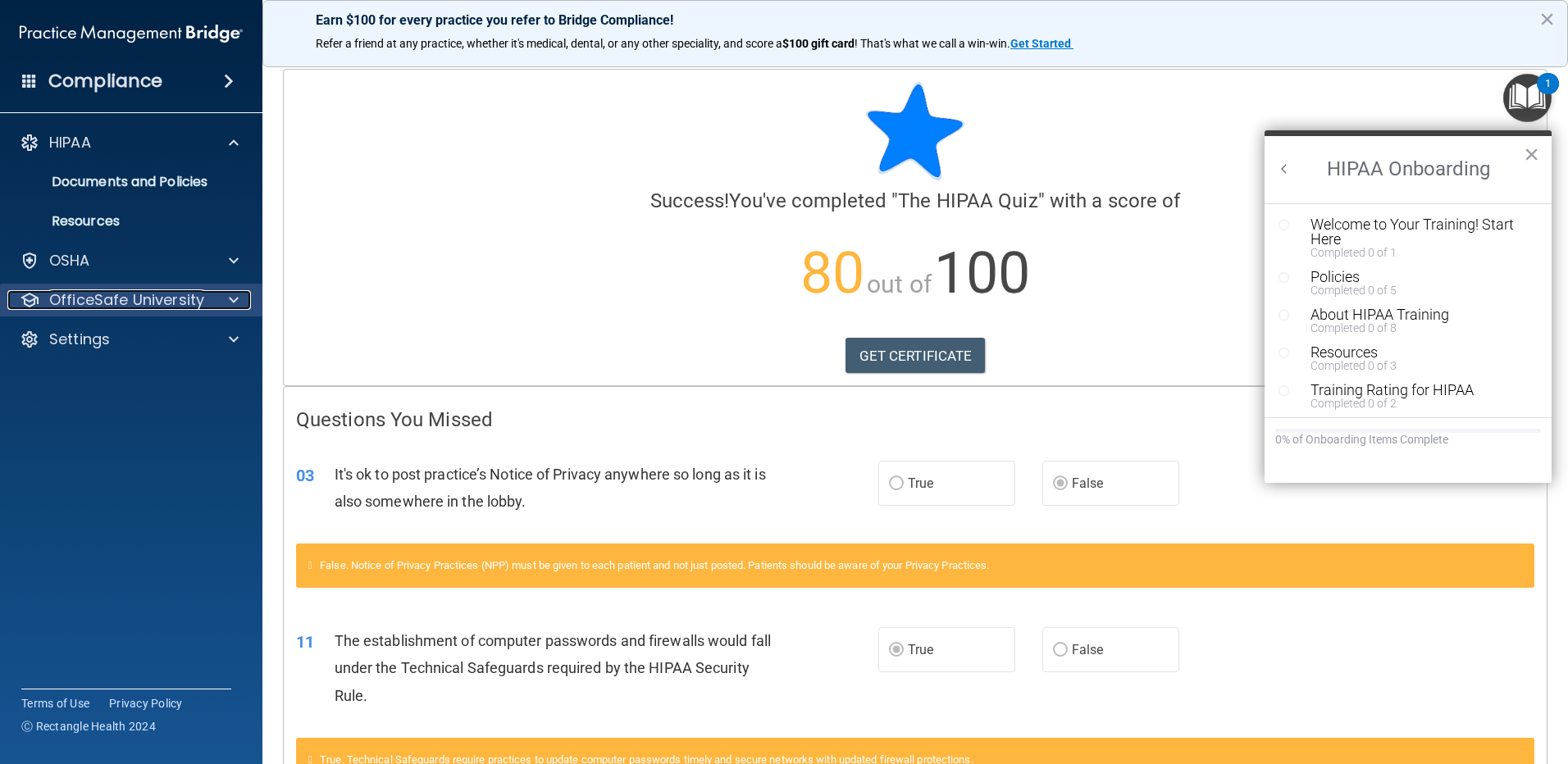
click at [226, 306] on div at bounding box center [231, 300] width 41 height 19
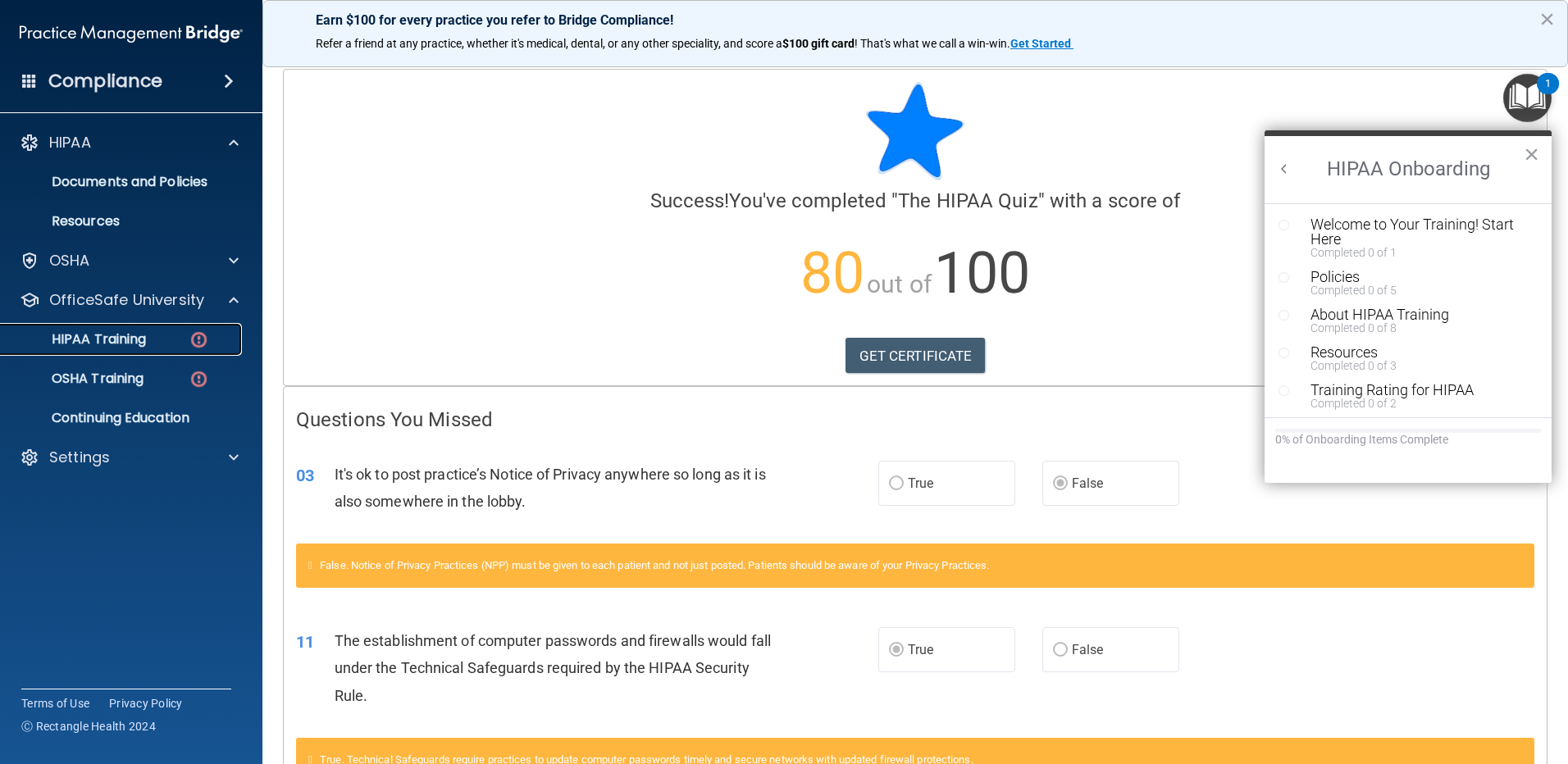
click at [132, 337] on p "HIPAA Training" at bounding box center [78, 339] width 136 height 16
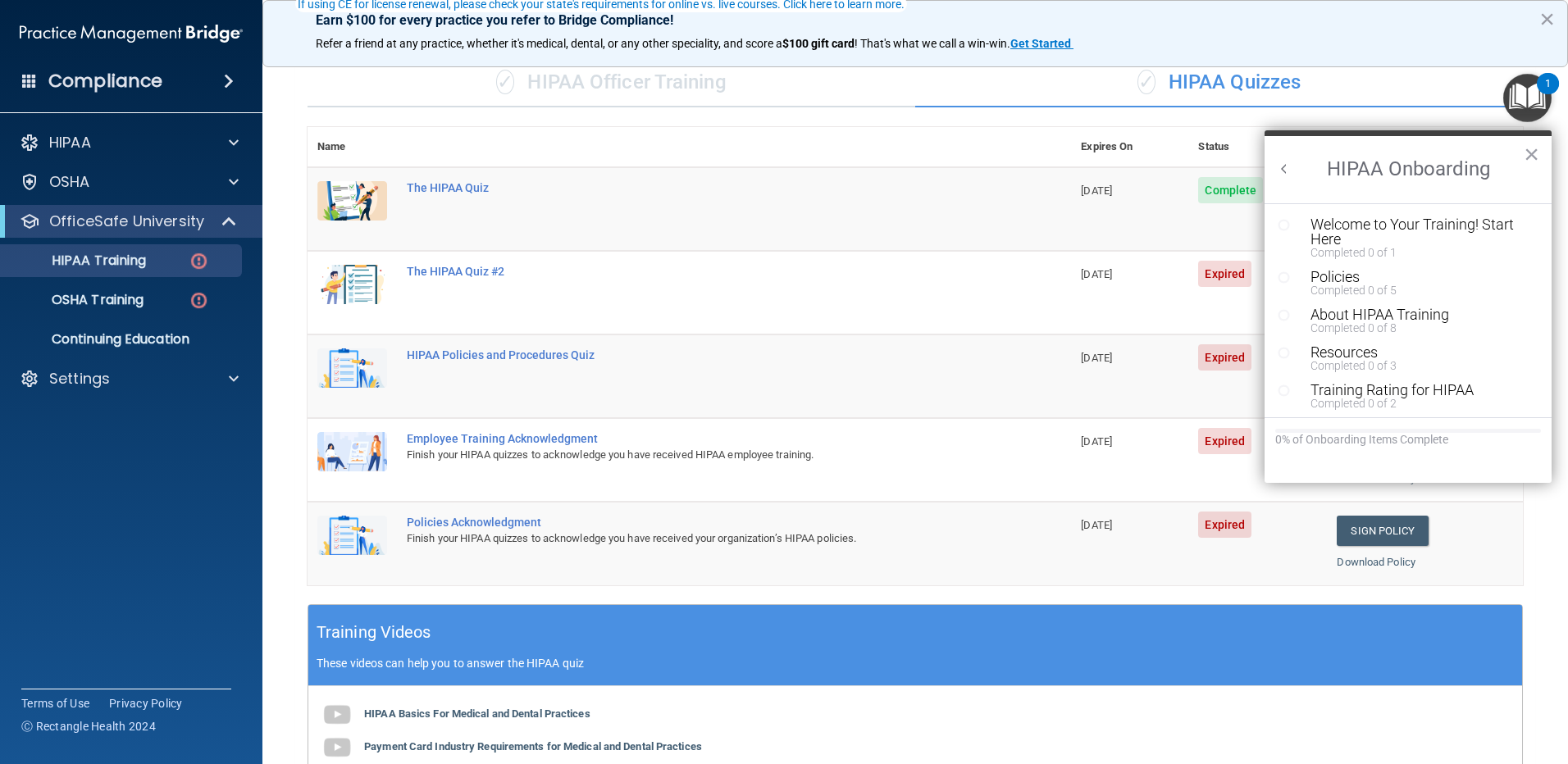
scroll to position [164, 0]
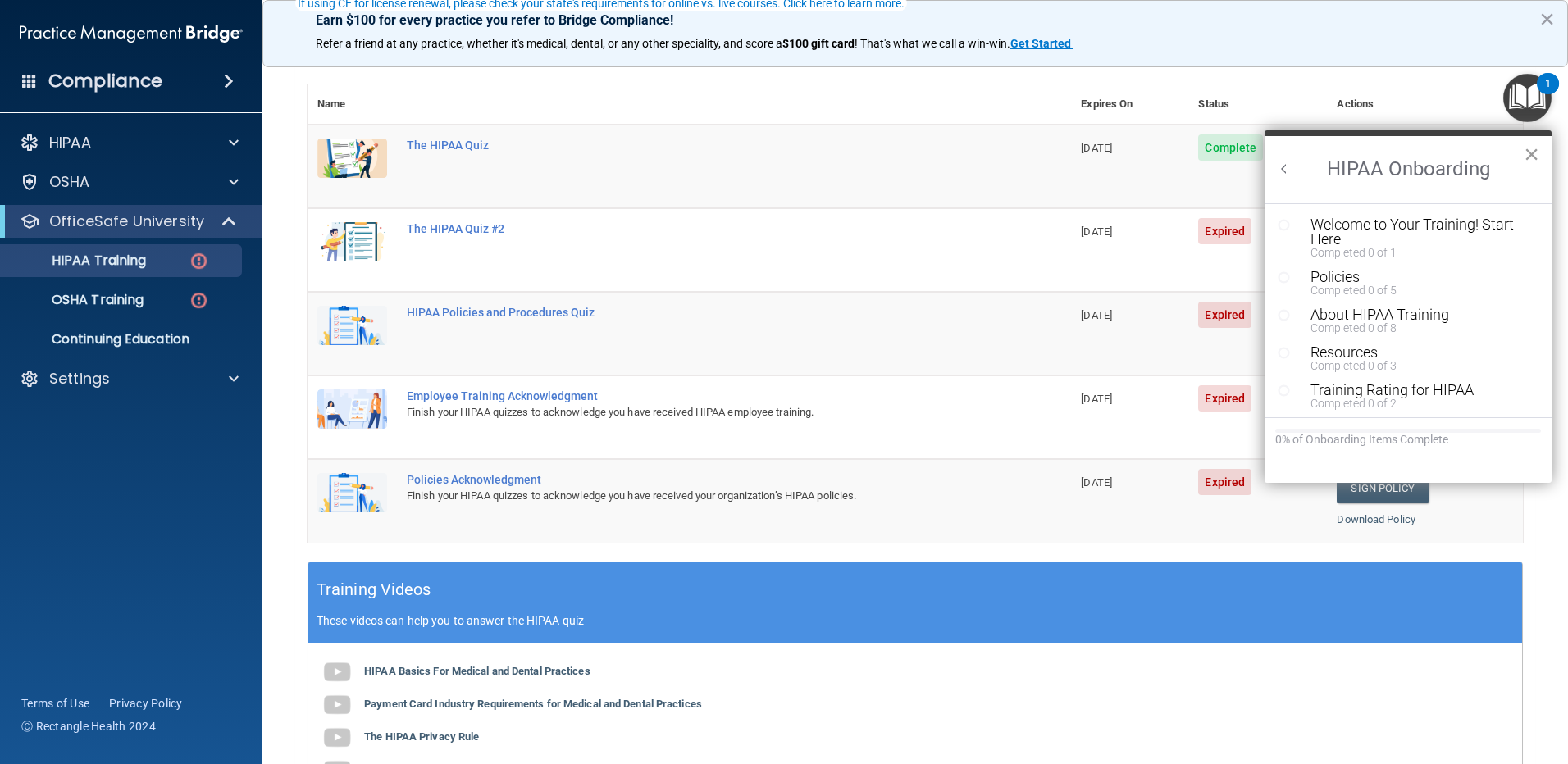
click at [1533, 150] on button "×" at bounding box center [1531, 154] width 16 height 26
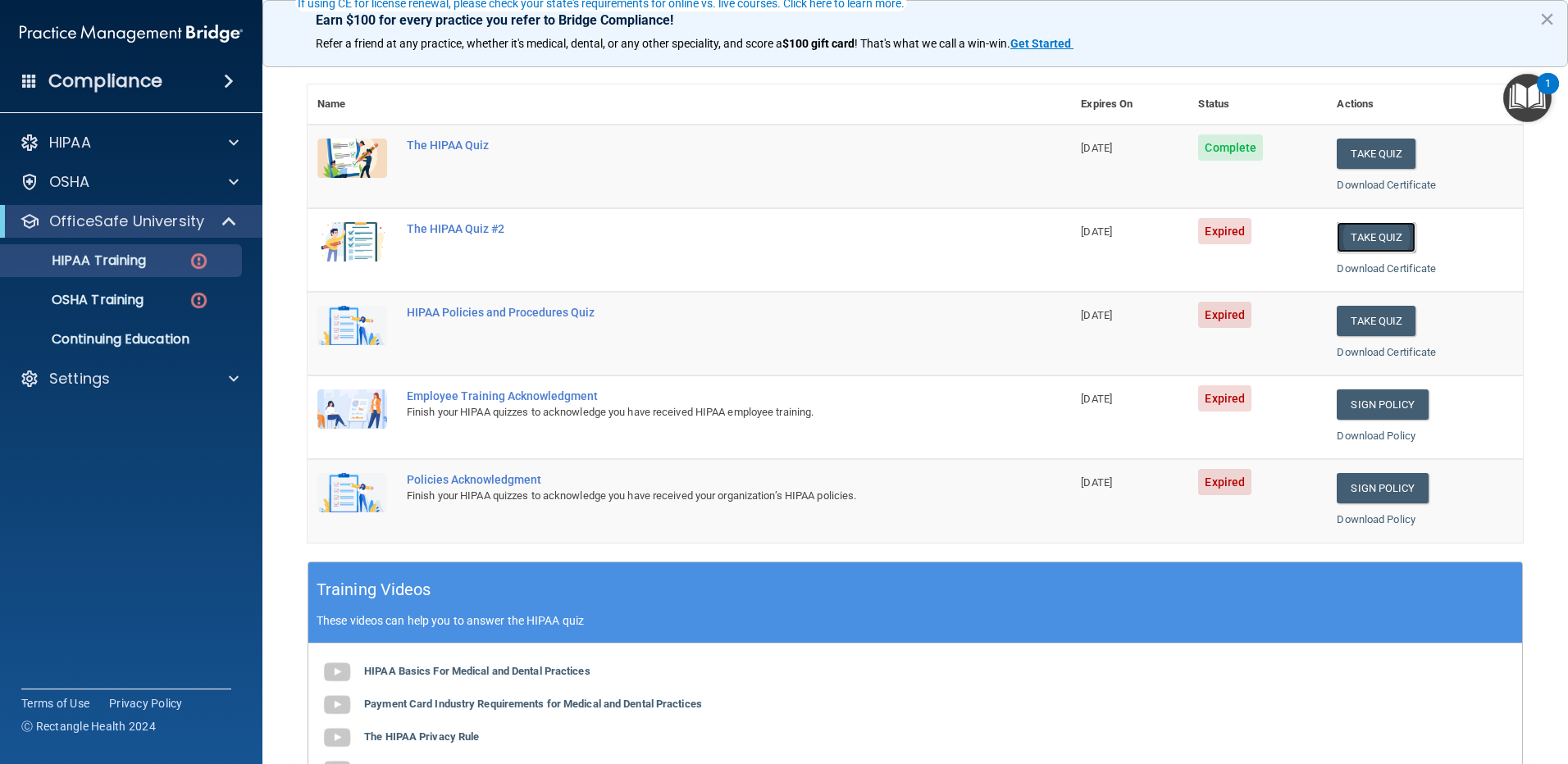
click at [1357, 239] on button "Take Quiz" at bounding box center [1376, 237] width 79 height 30
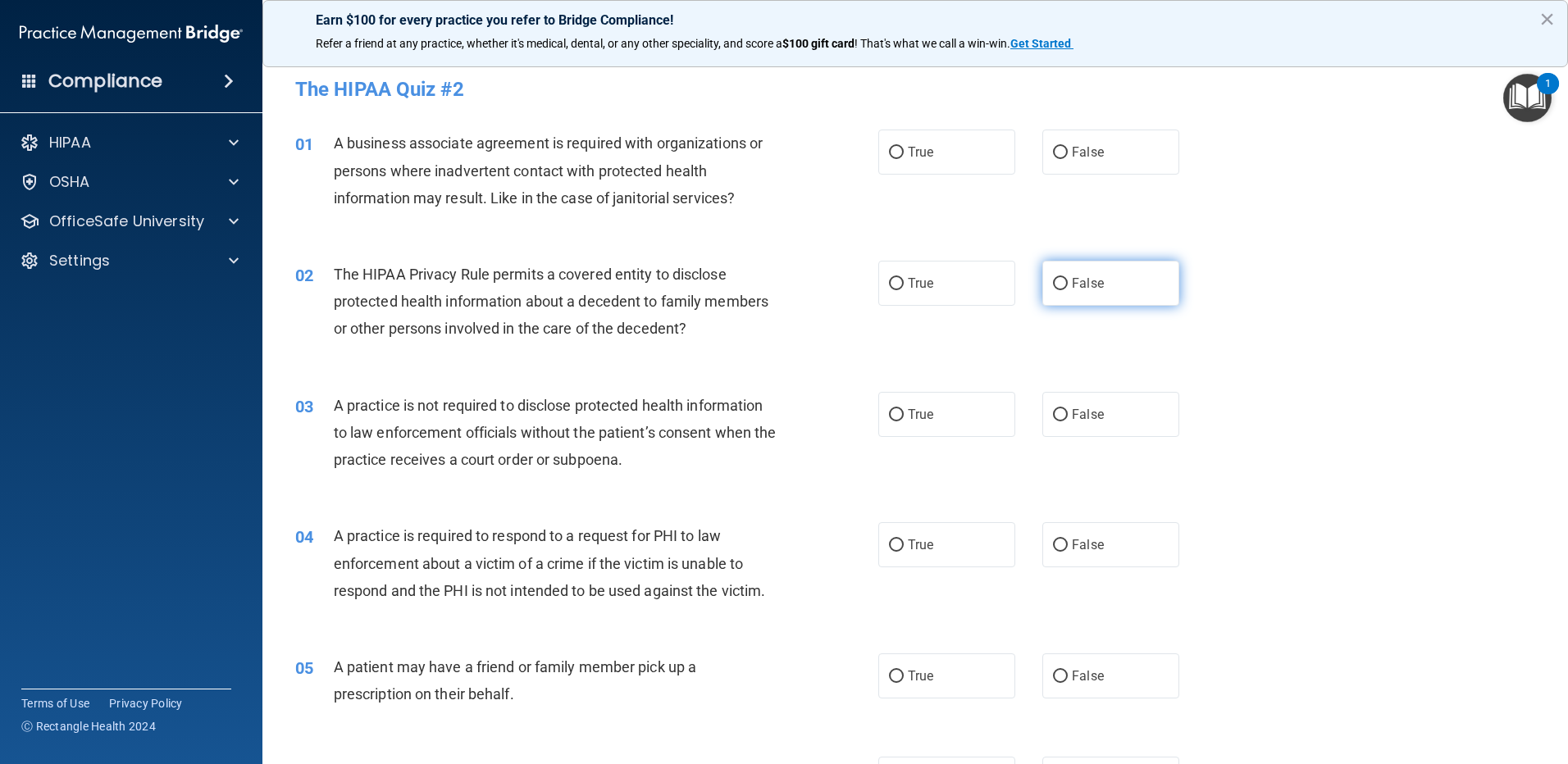
click at [1057, 284] on input "False" at bounding box center [1060, 284] width 15 height 13
radio input "true"
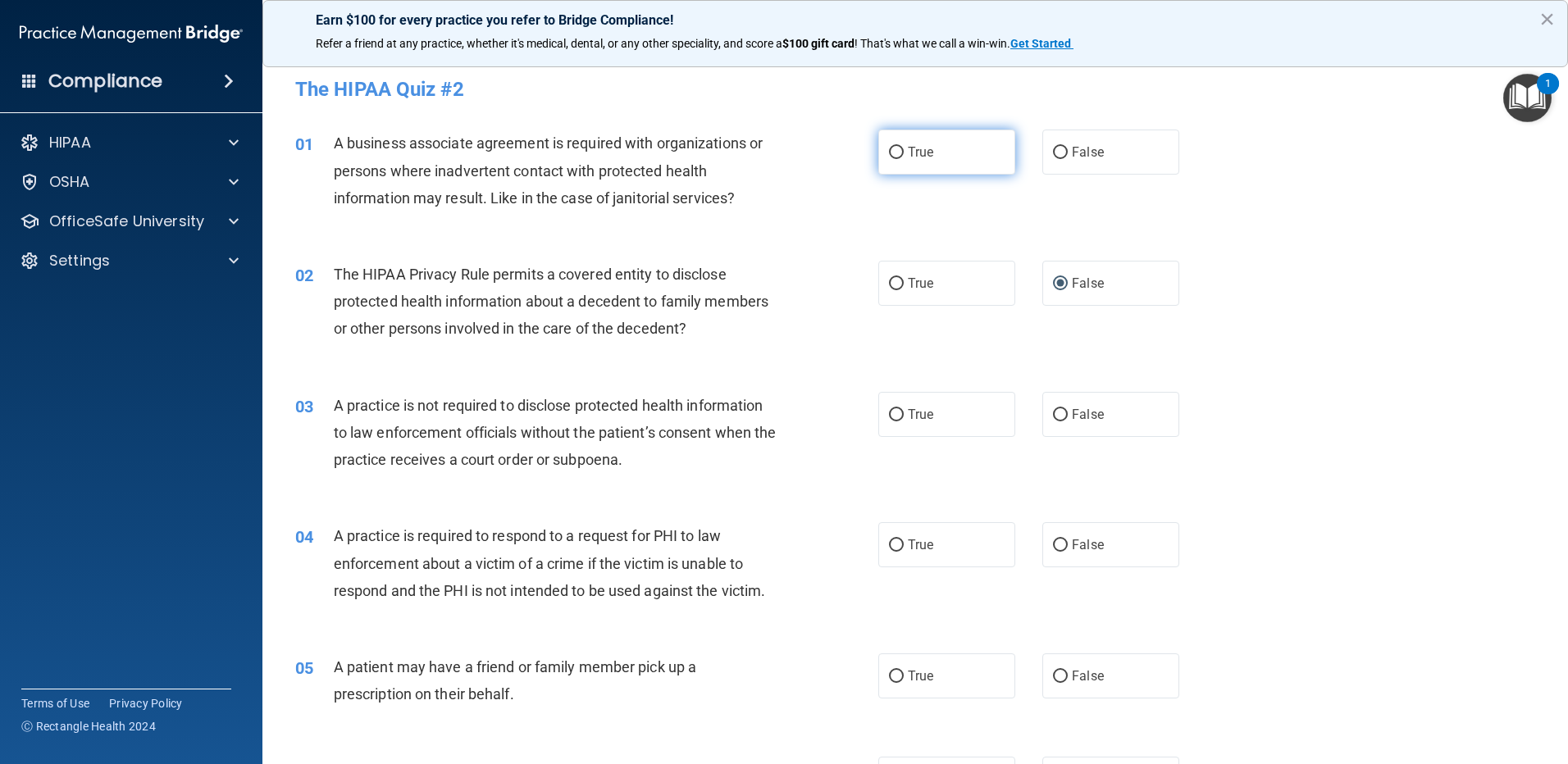
click at [889, 152] on input "True" at bounding box center [896, 152] width 15 height 13
radio input "true"
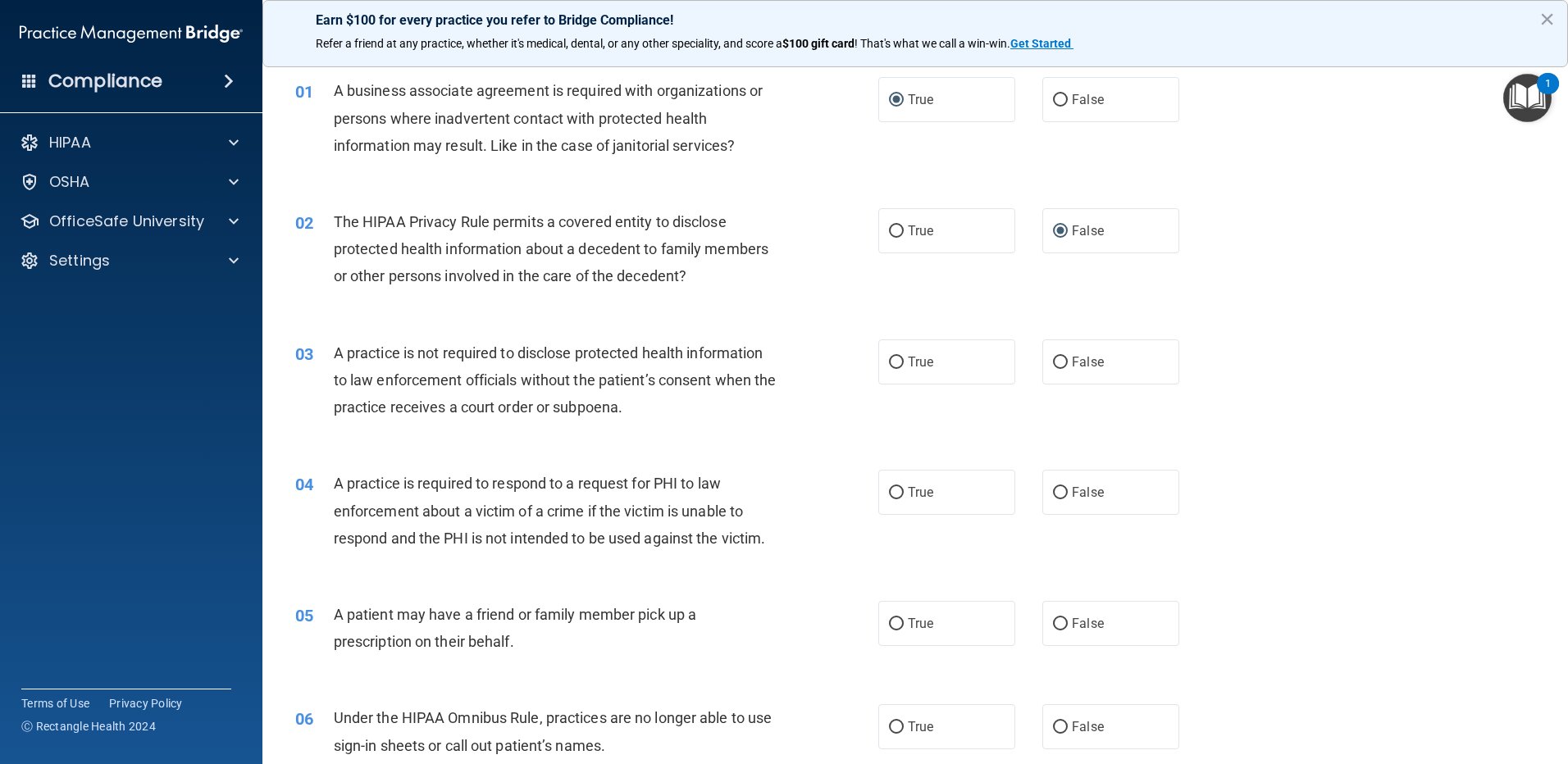
scroll to position [82, 0]
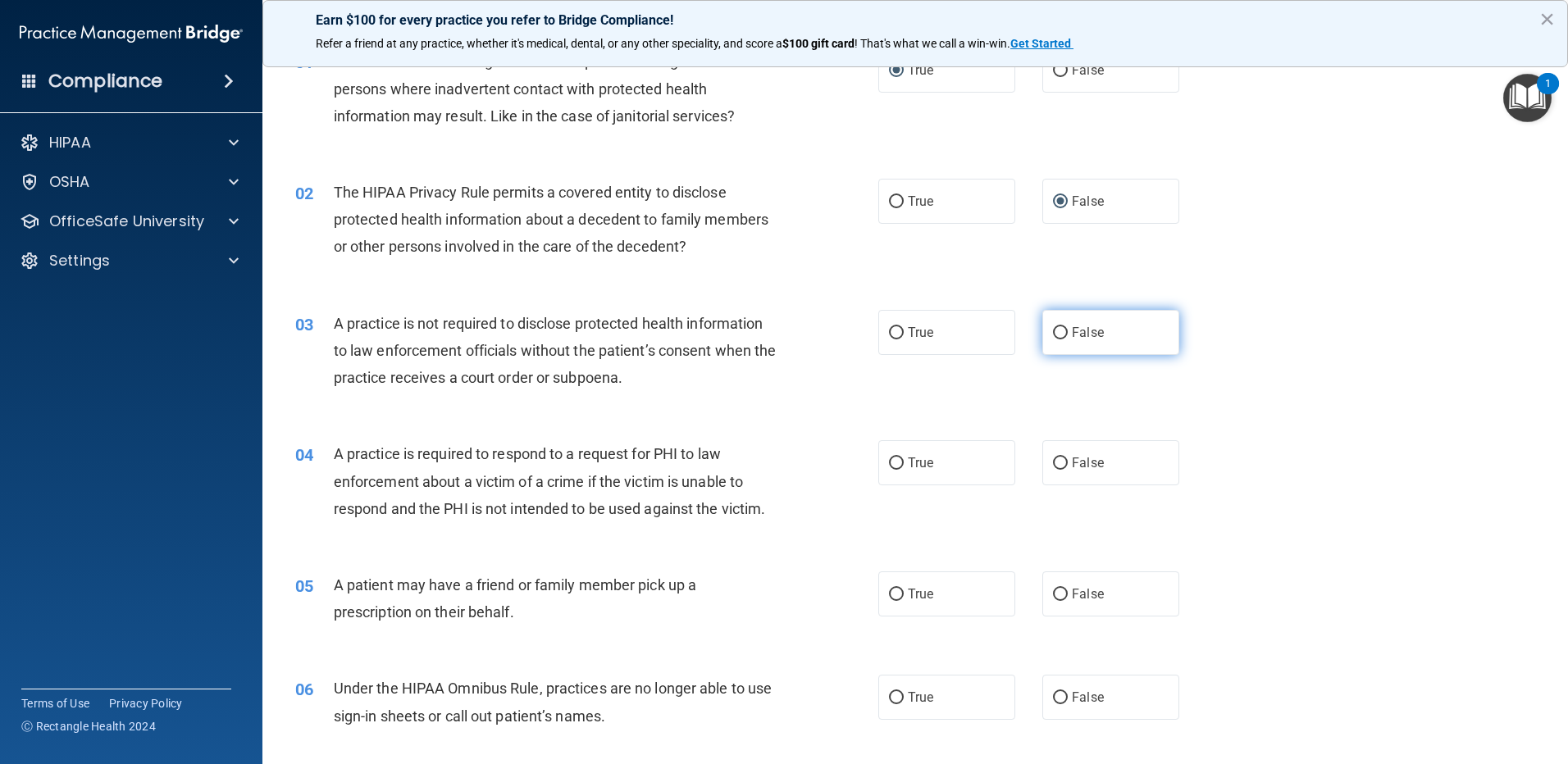
click at [1053, 328] on input "False" at bounding box center [1060, 333] width 15 height 13
radio input "true"
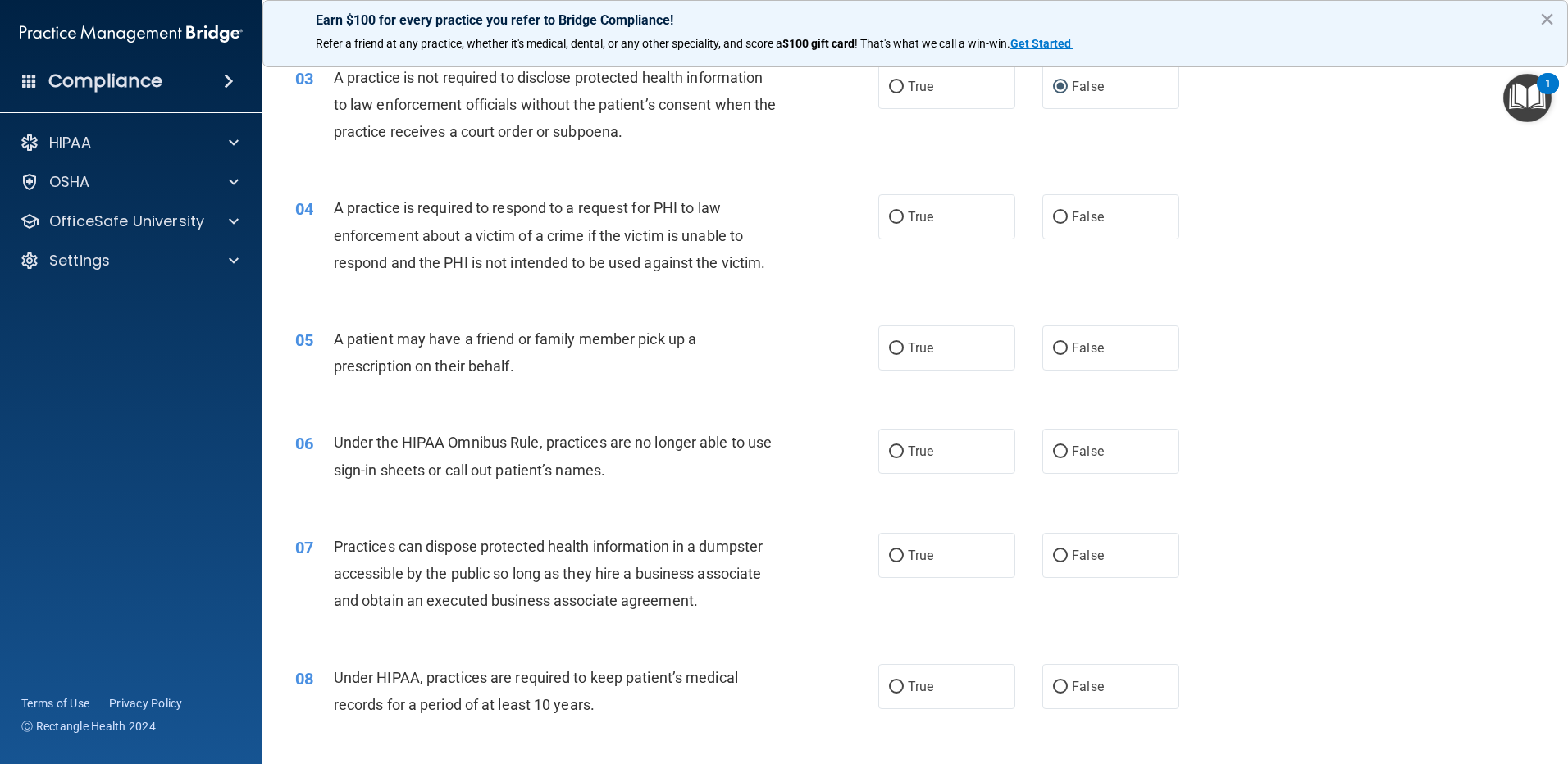
scroll to position [410, 0]
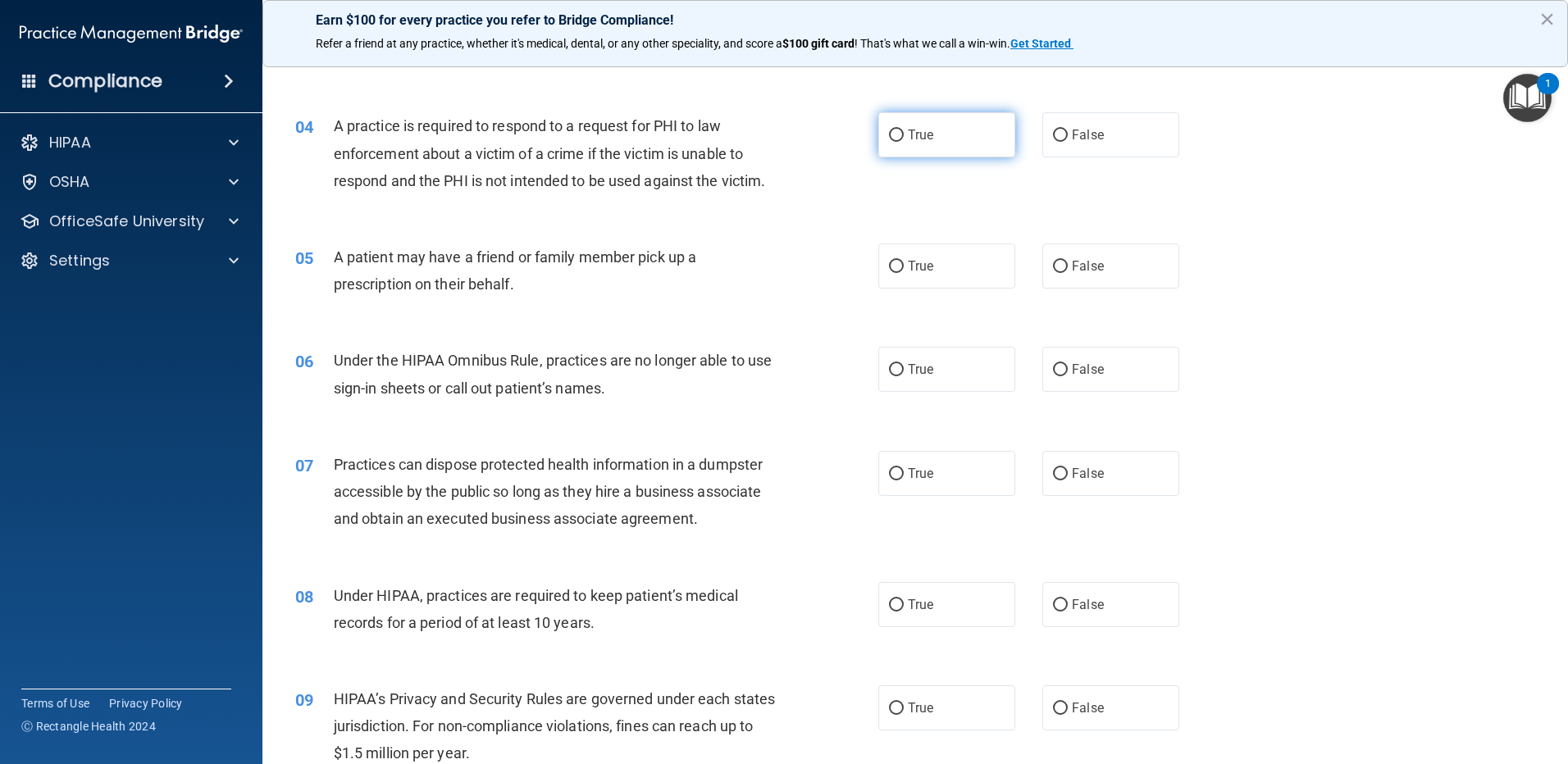
click at [891, 131] on input "True" at bounding box center [896, 135] width 15 height 13
radio input "true"
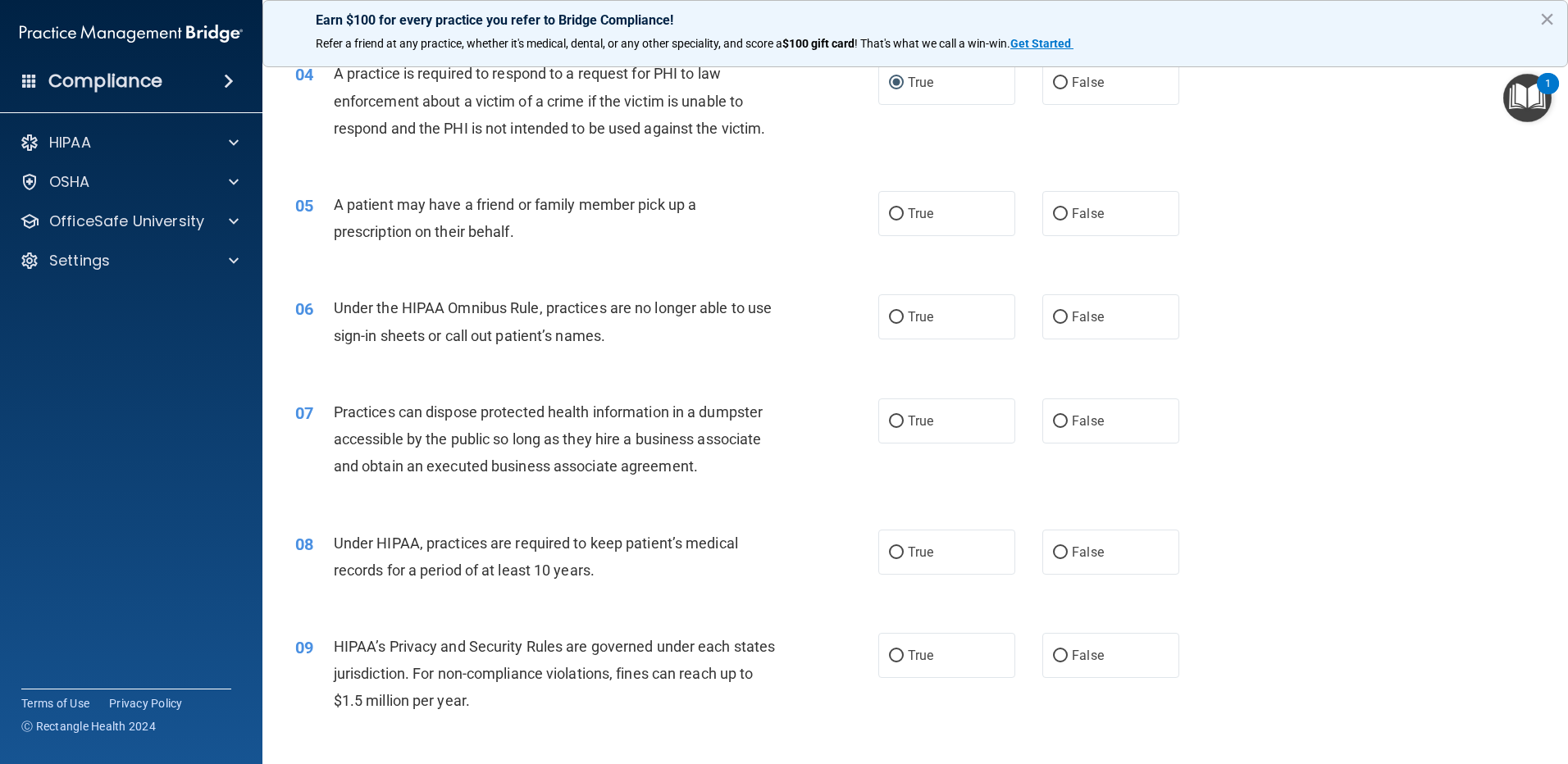
scroll to position [492, 0]
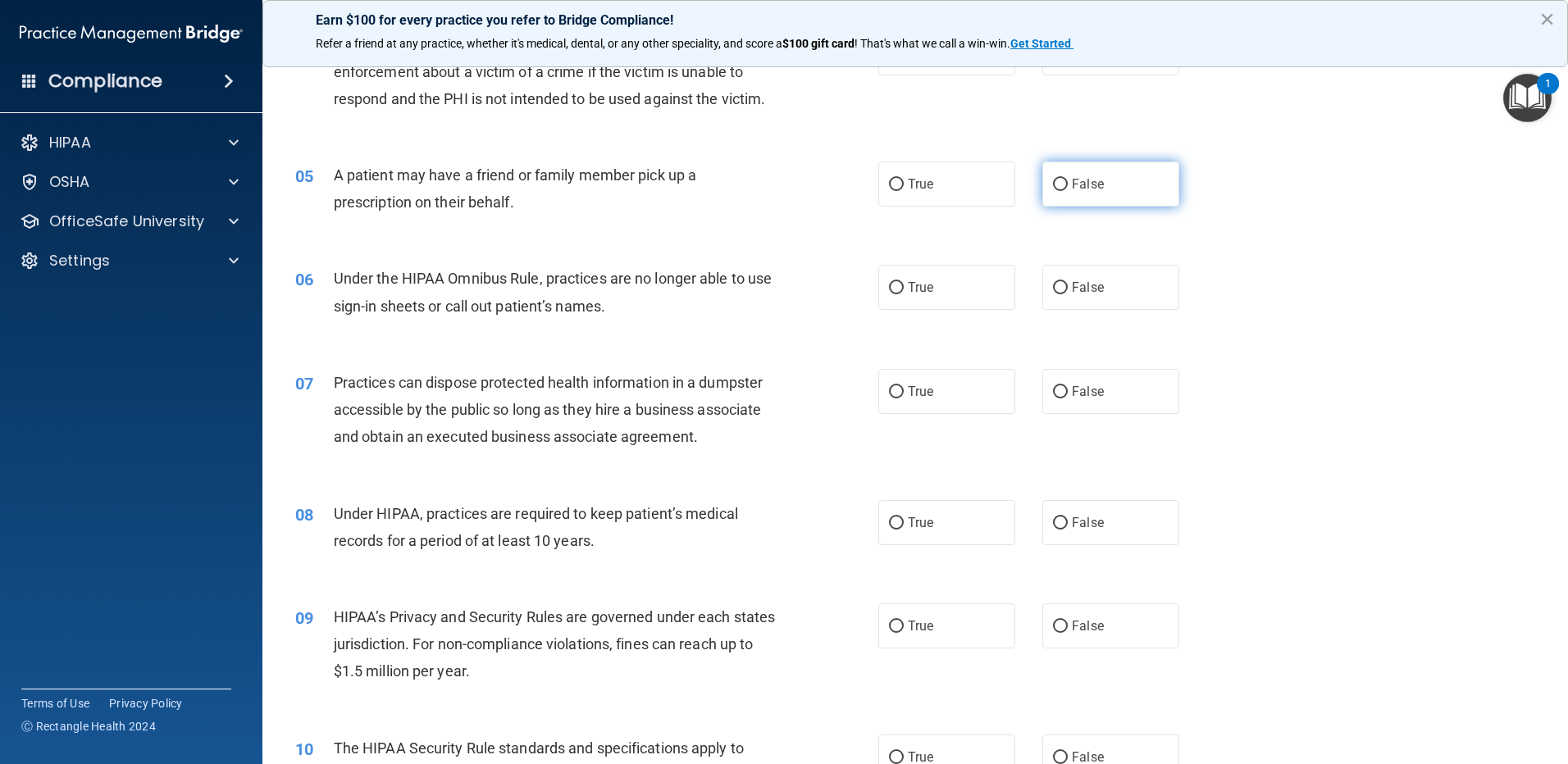
click at [1056, 181] on input "False" at bounding box center [1060, 184] width 15 height 13
radio input "true"
click at [1053, 285] on input "False" at bounding box center [1060, 288] width 15 height 13
radio input "true"
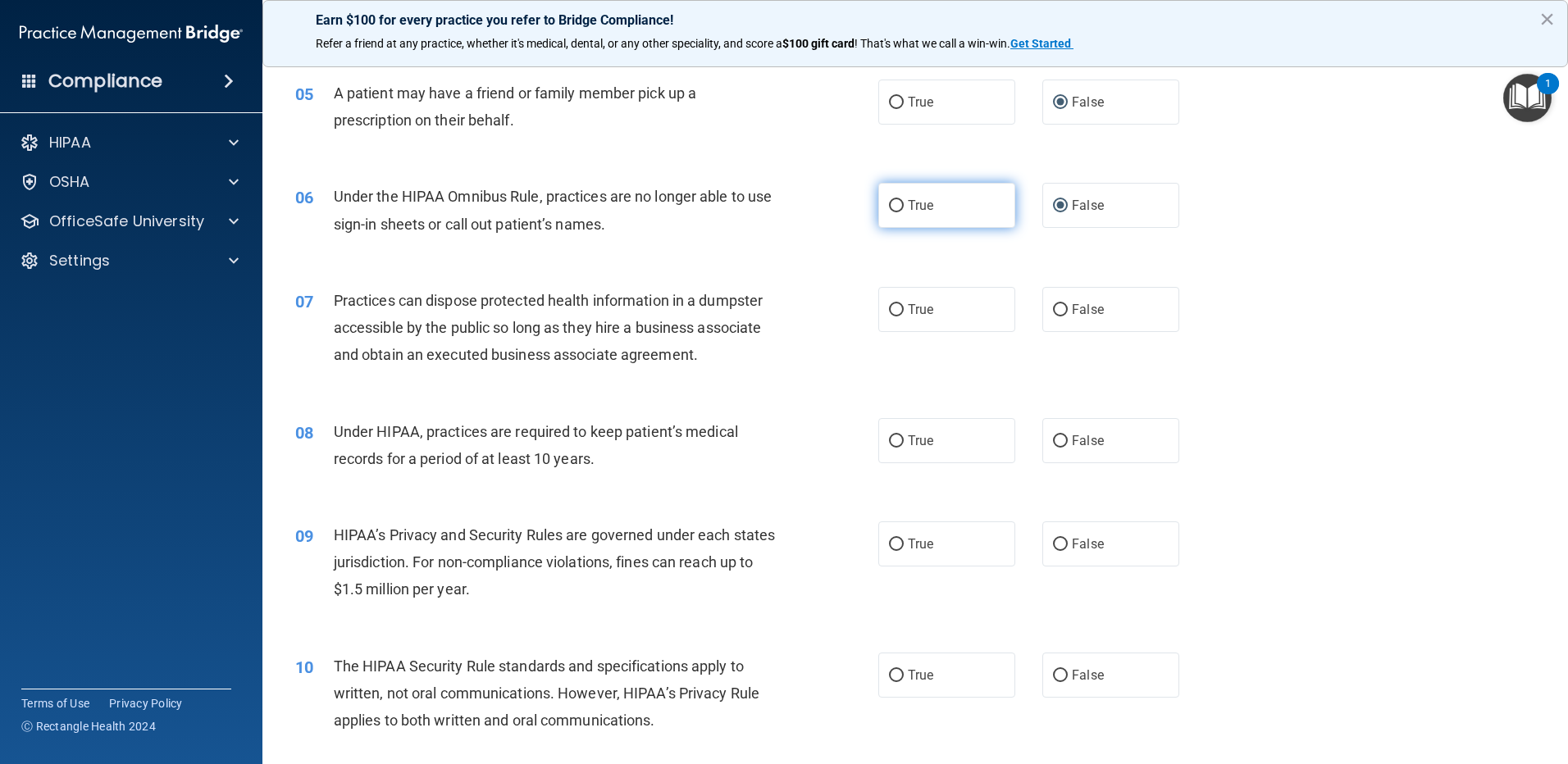
click at [897, 204] on input "True" at bounding box center [896, 206] width 15 height 13
radio input "true"
radio input "false"
click at [1053, 308] on input "False" at bounding box center [1060, 310] width 15 height 13
radio input "true"
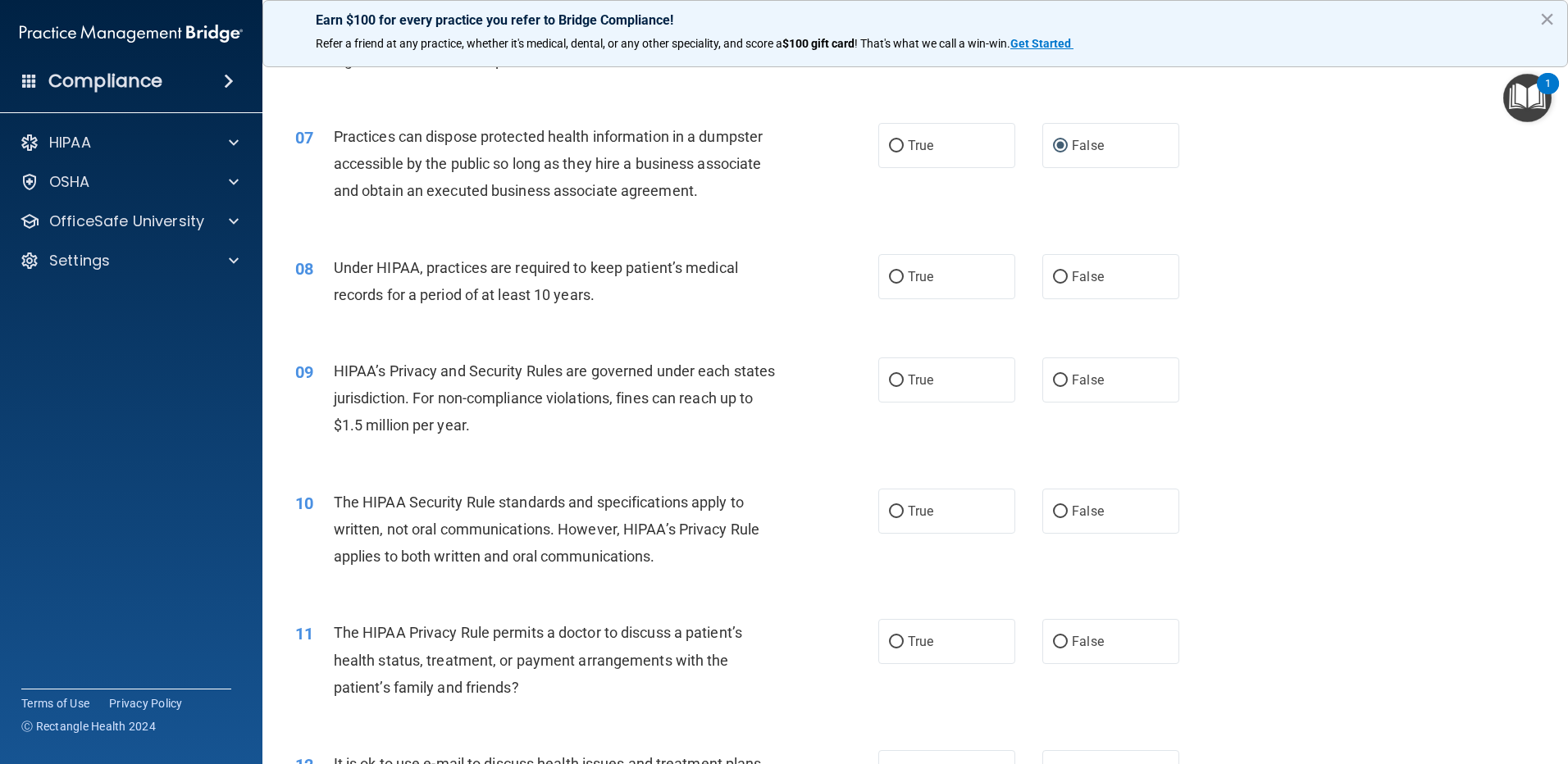
scroll to position [820, 0]
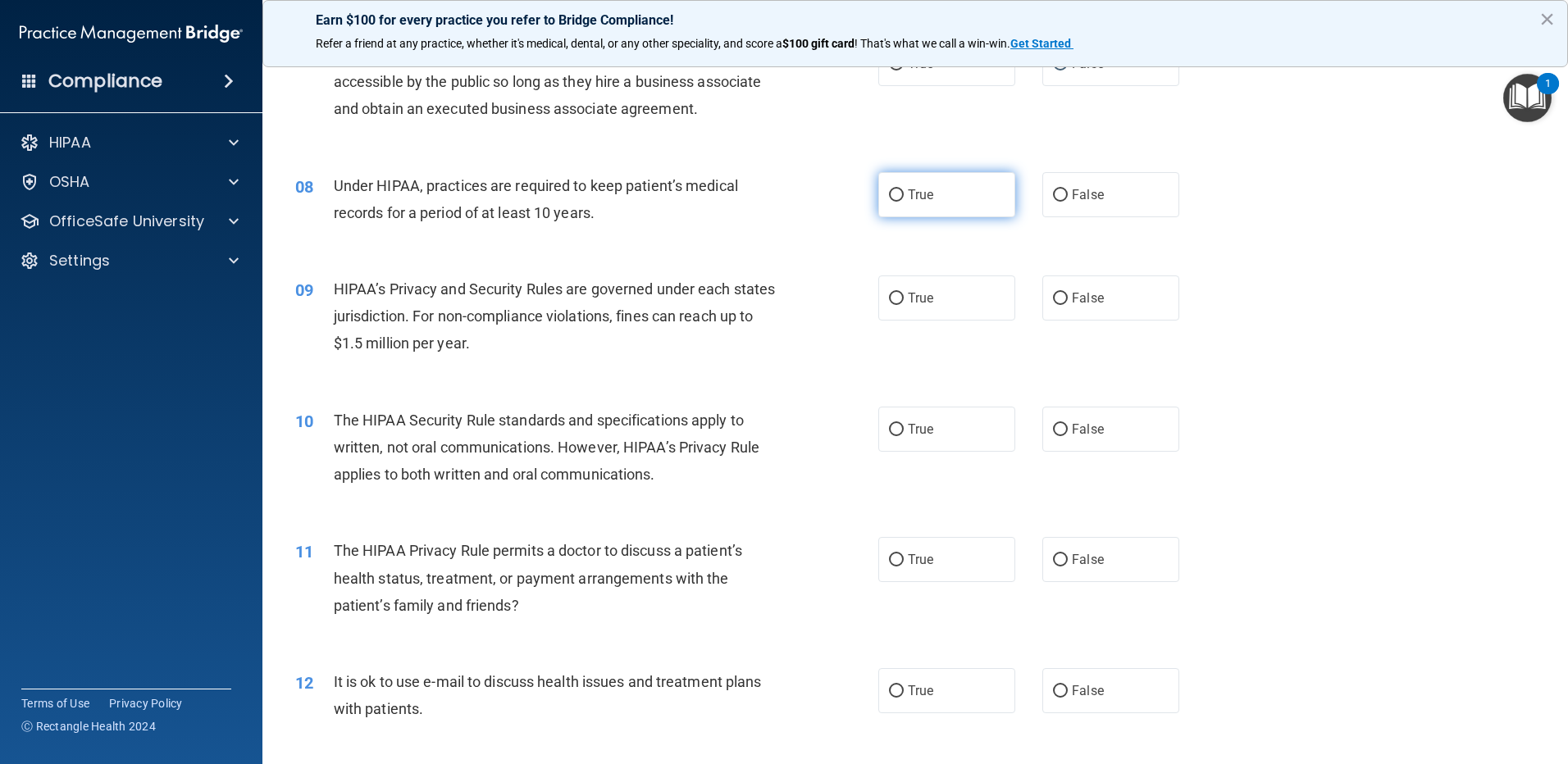
click at [889, 194] on input "True" at bounding box center [896, 195] width 15 height 13
radio input "true"
click at [890, 296] on input "True" at bounding box center [896, 299] width 15 height 13
radio input "true"
click at [889, 427] on input "True" at bounding box center [896, 430] width 15 height 13
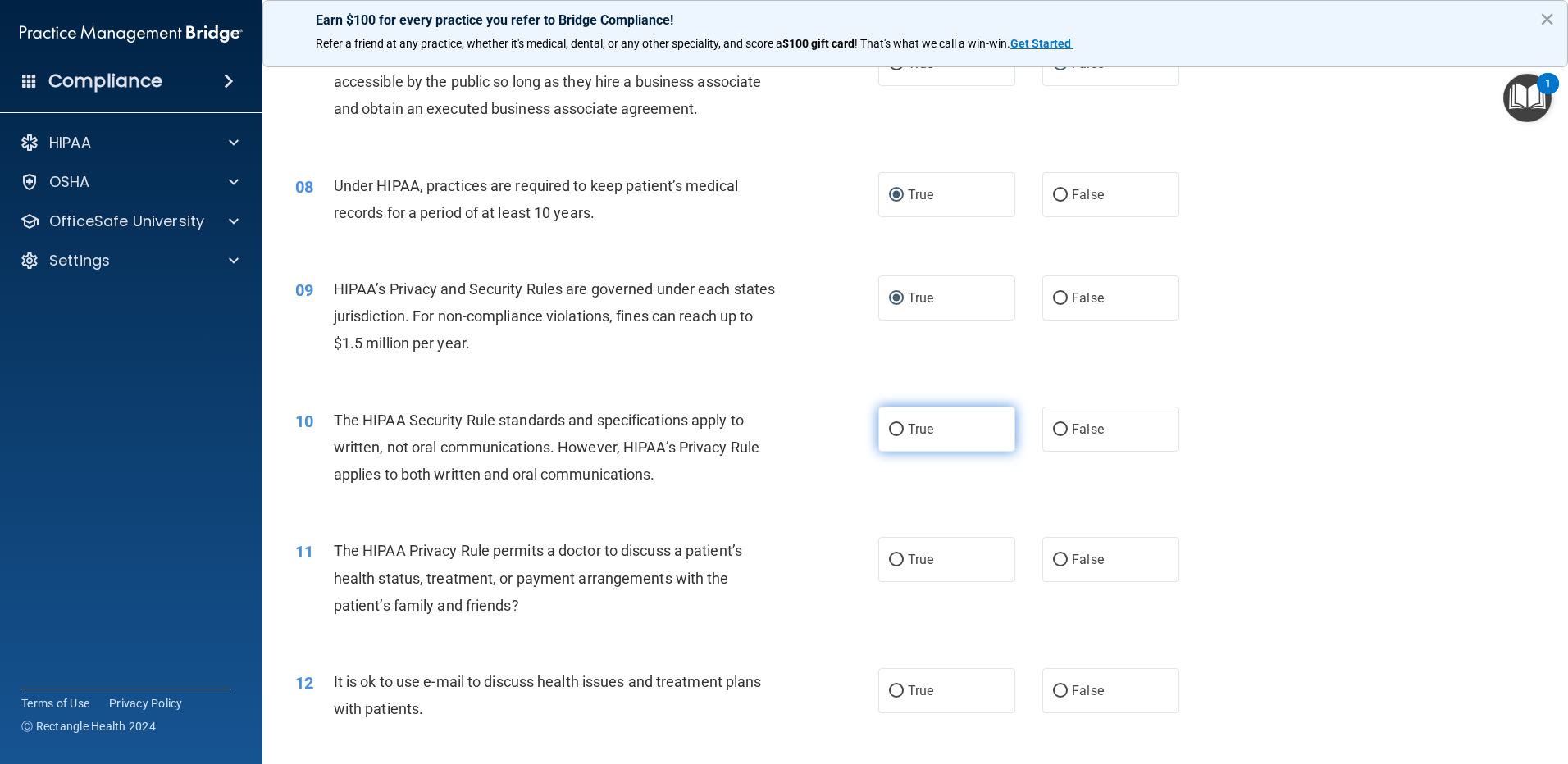
radio input "true"
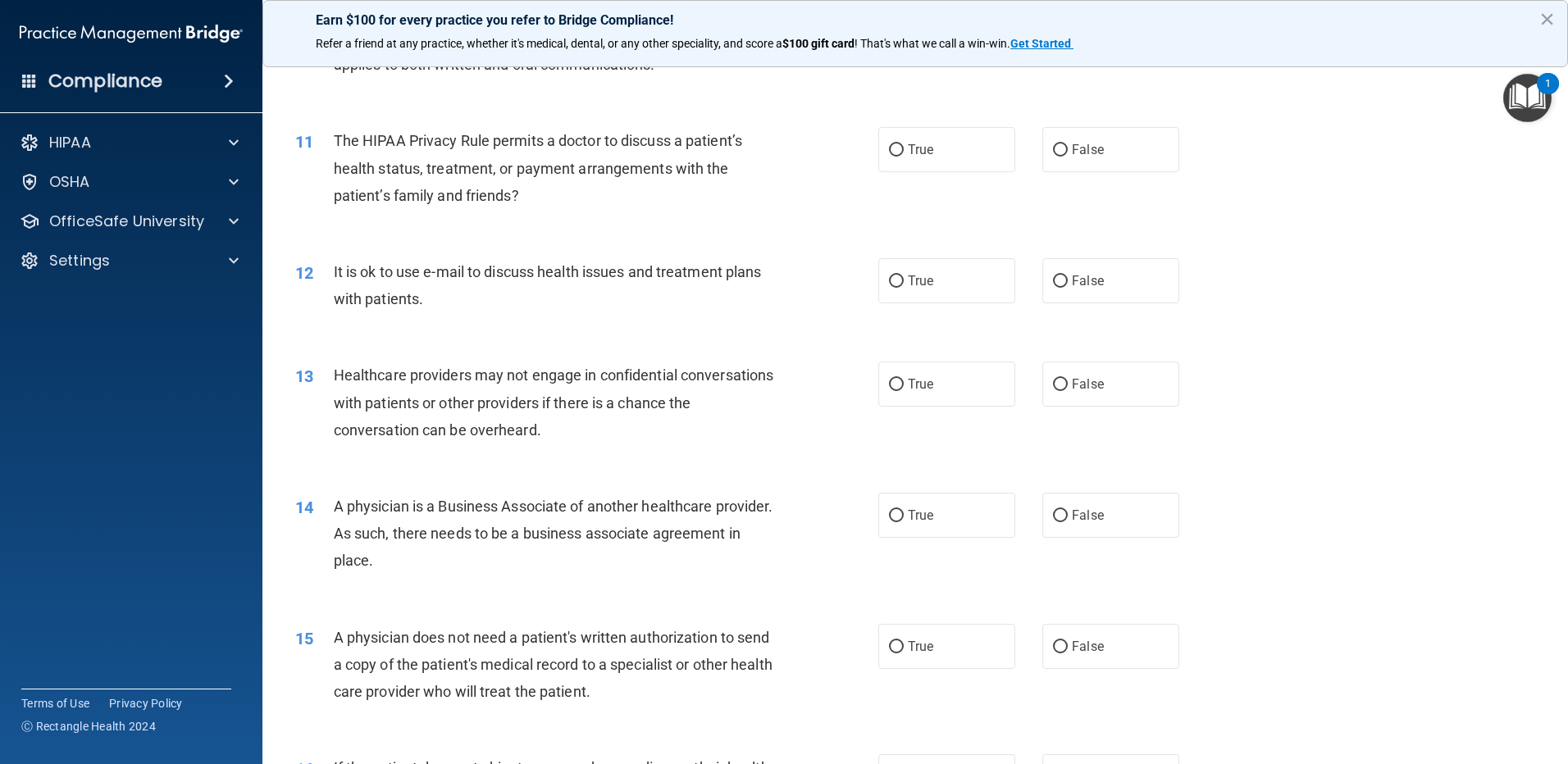
scroll to position [1148, 0]
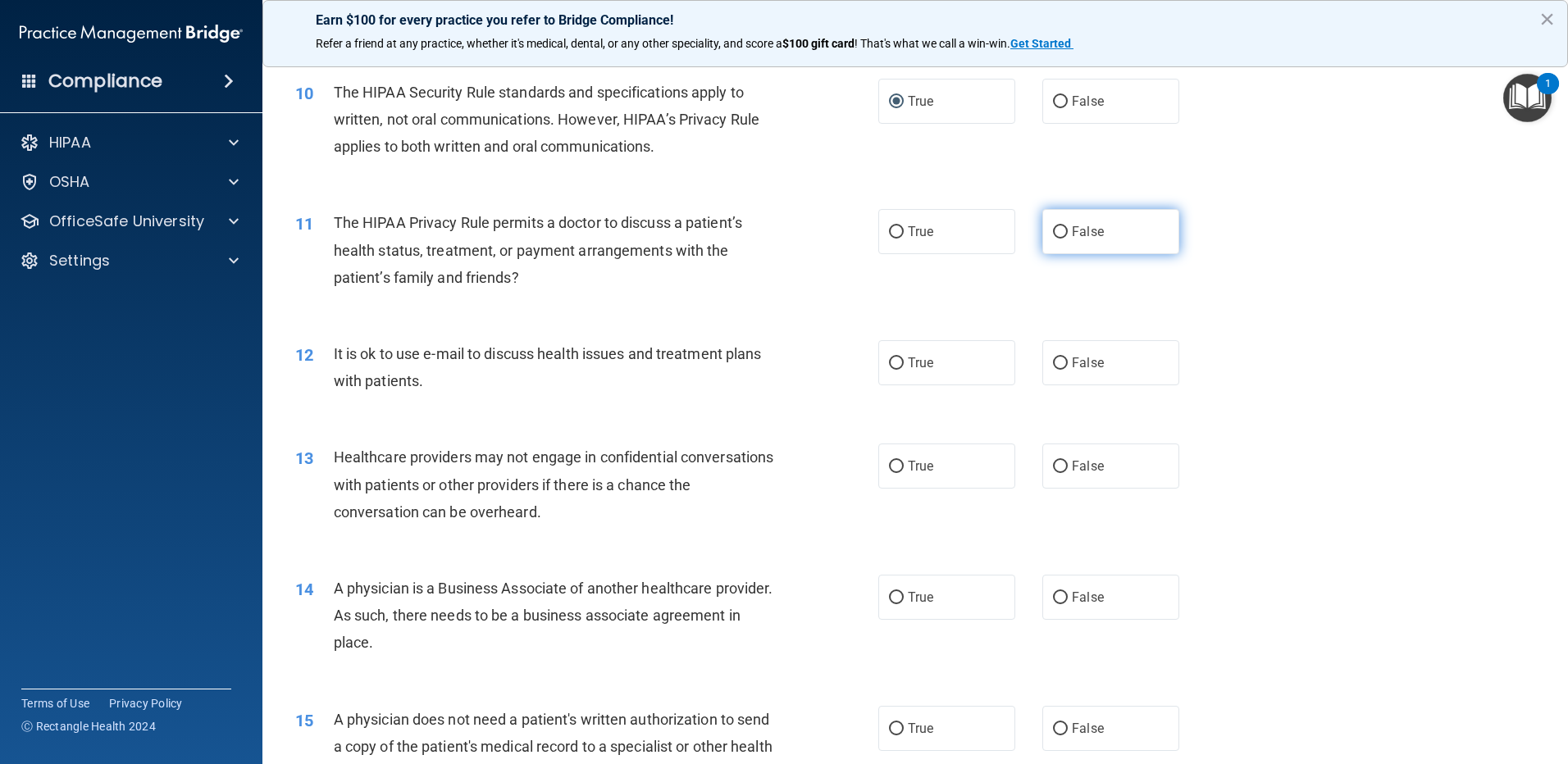
click at [1077, 236] on span "False" at bounding box center [1087, 231] width 32 height 16
click at [1067, 236] on input "False" at bounding box center [1060, 232] width 15 height 13
radio input "true"
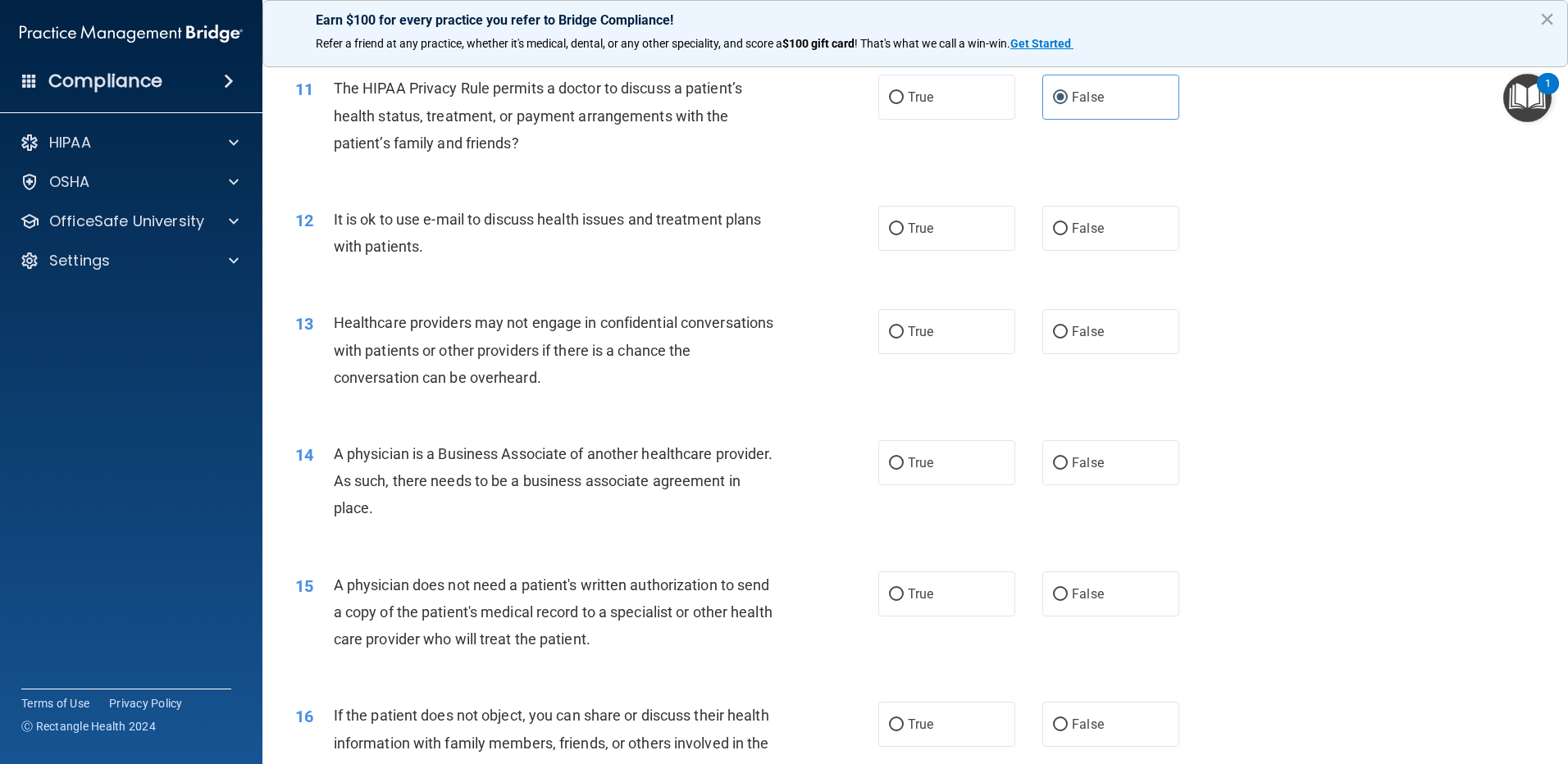
scroll to position [1312, 0]
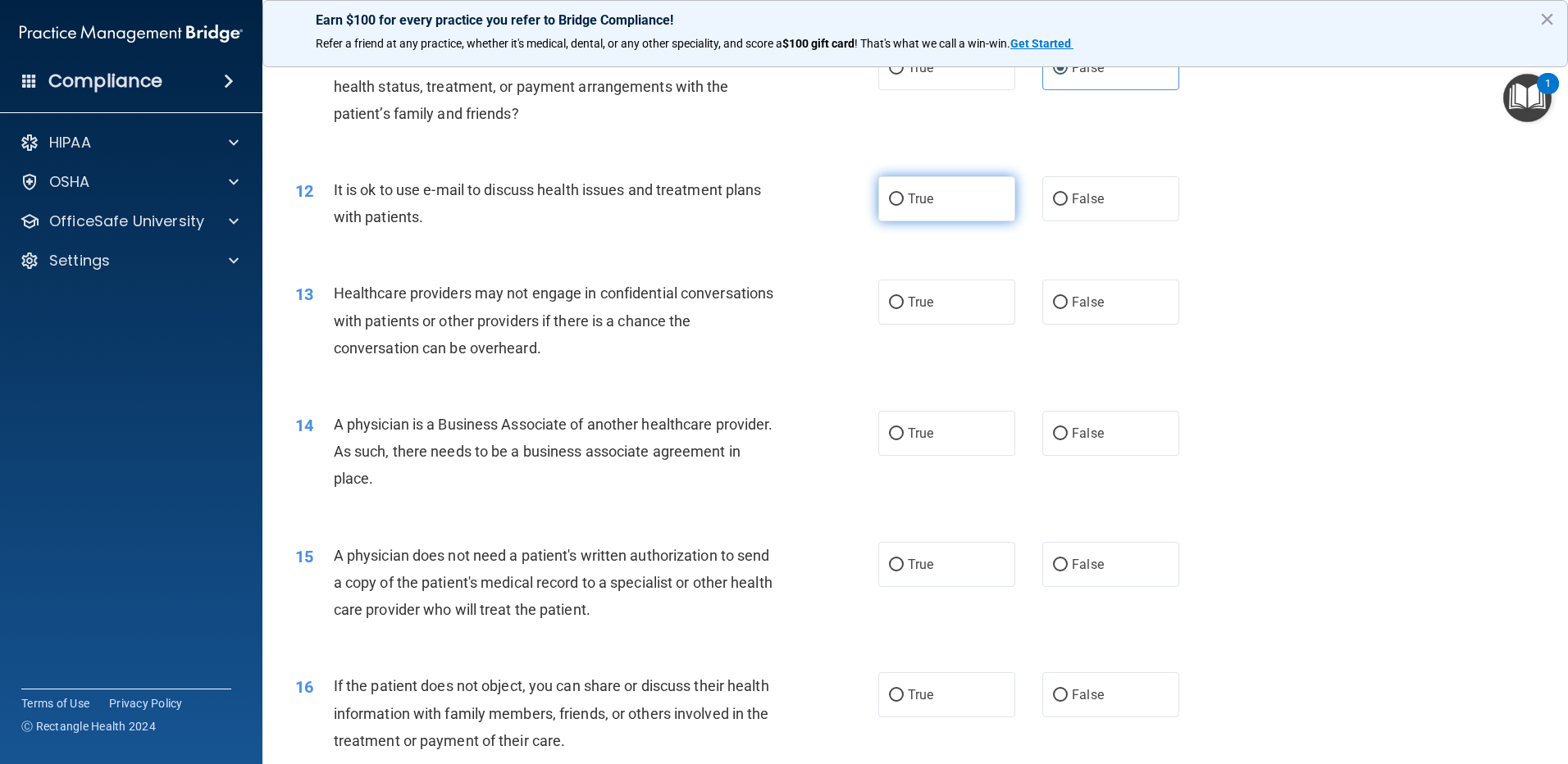
click at [889, 200] on input "True" at bounding box center [896, 199] width 15 height 13
radio input "true"
click at [892, 301] on input "True" at bounding box center [896, 303] width 15 height 13
radio input "true"
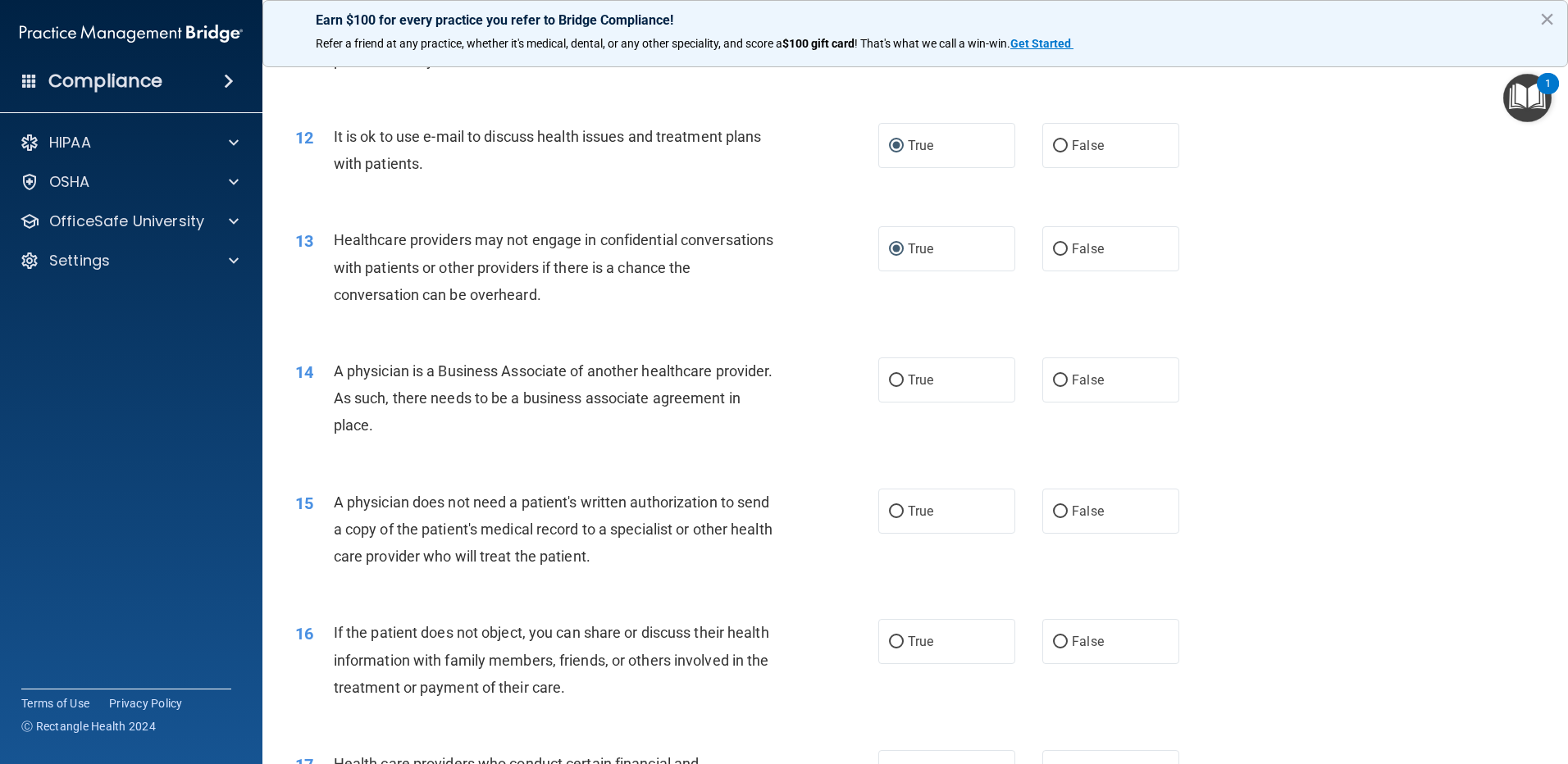
scroll to position [1393, 0]
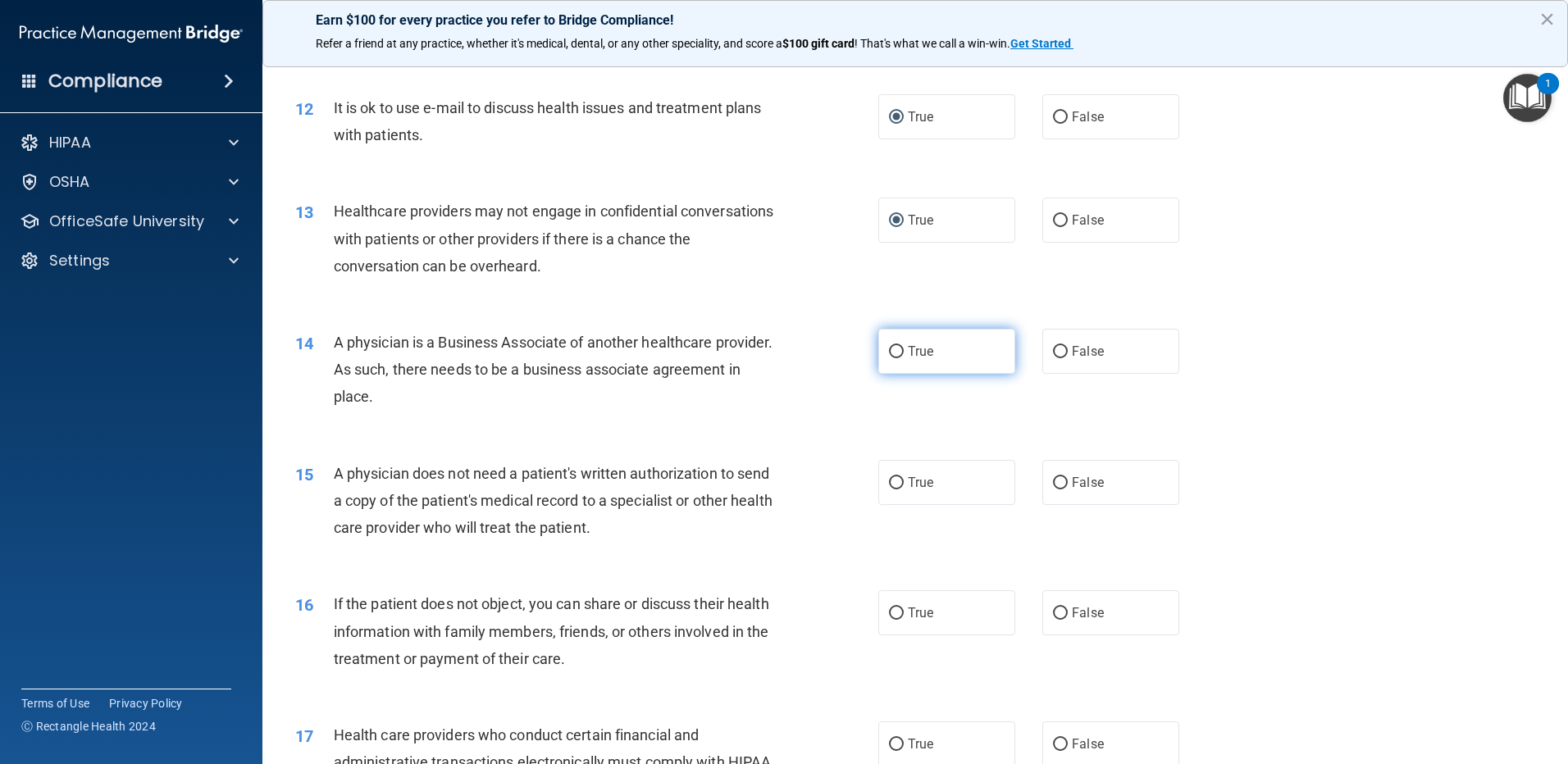
click at [894, 347] on input "True" at bounding box center [896, 352] width 15 height 13
radio input "true"
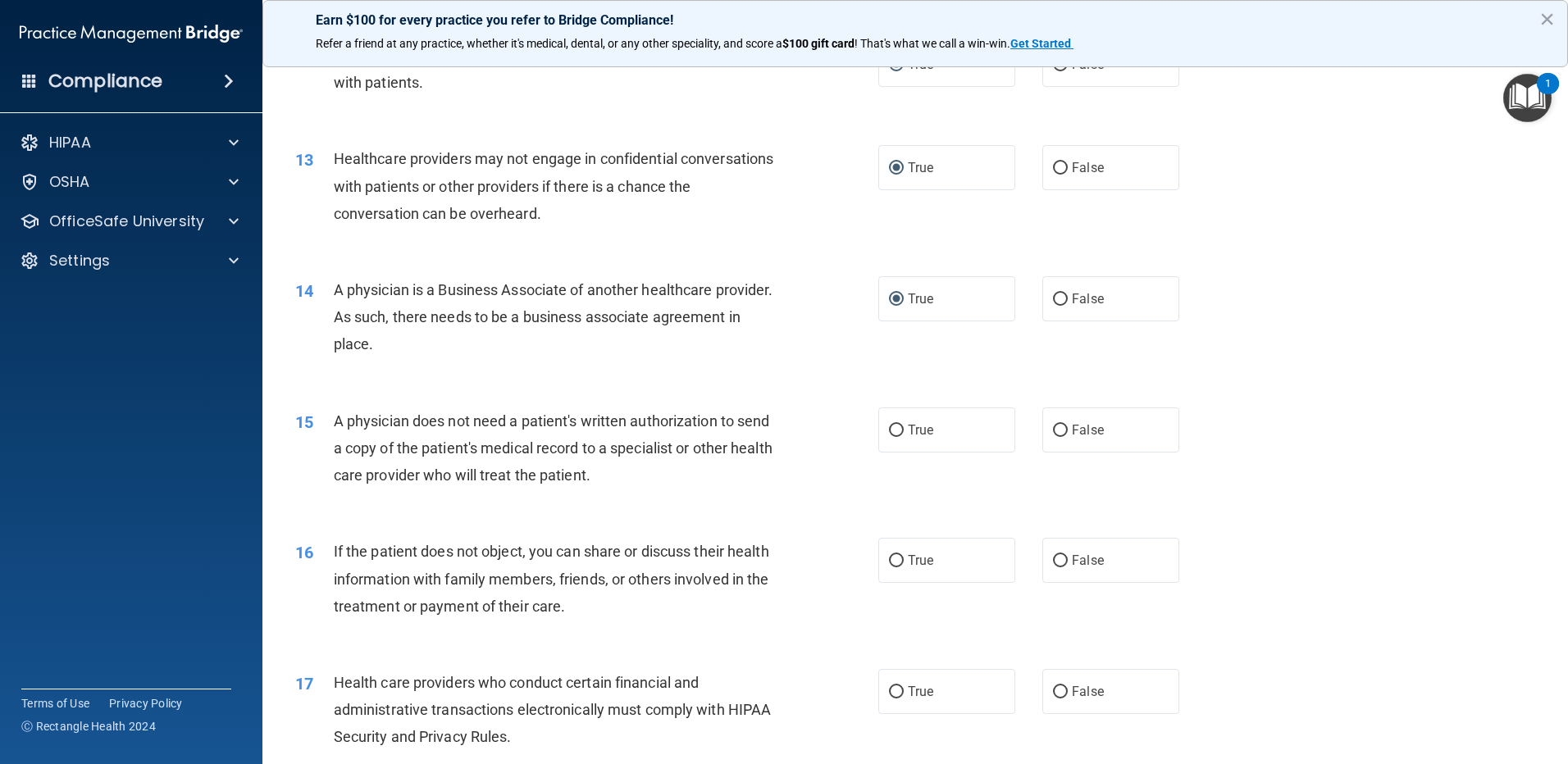
scroll to position [1476, 0]
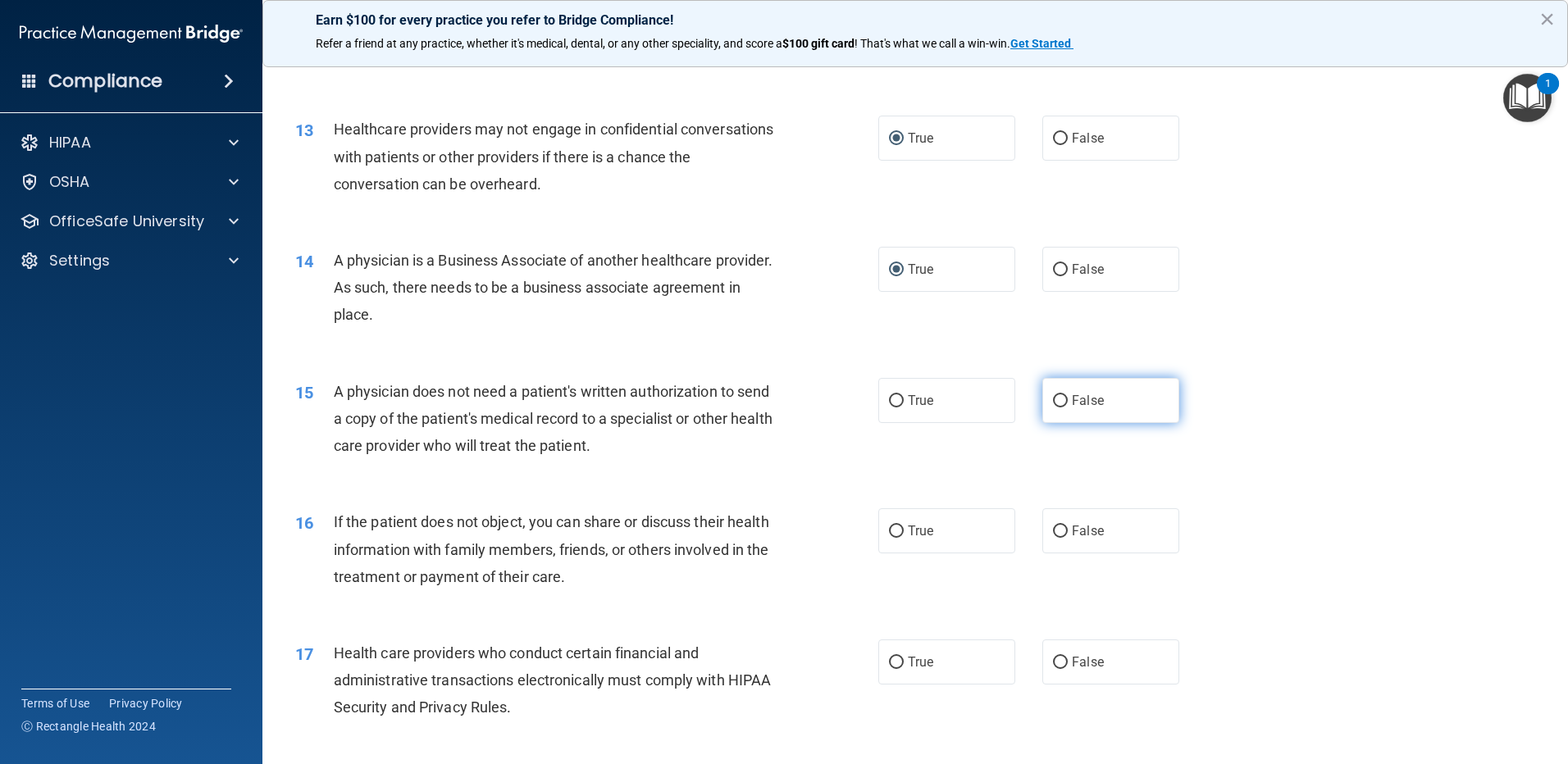
click at [1056, 398] on input "False" at bounding box center [1060, 401] width 15 height 13
radio input "true"
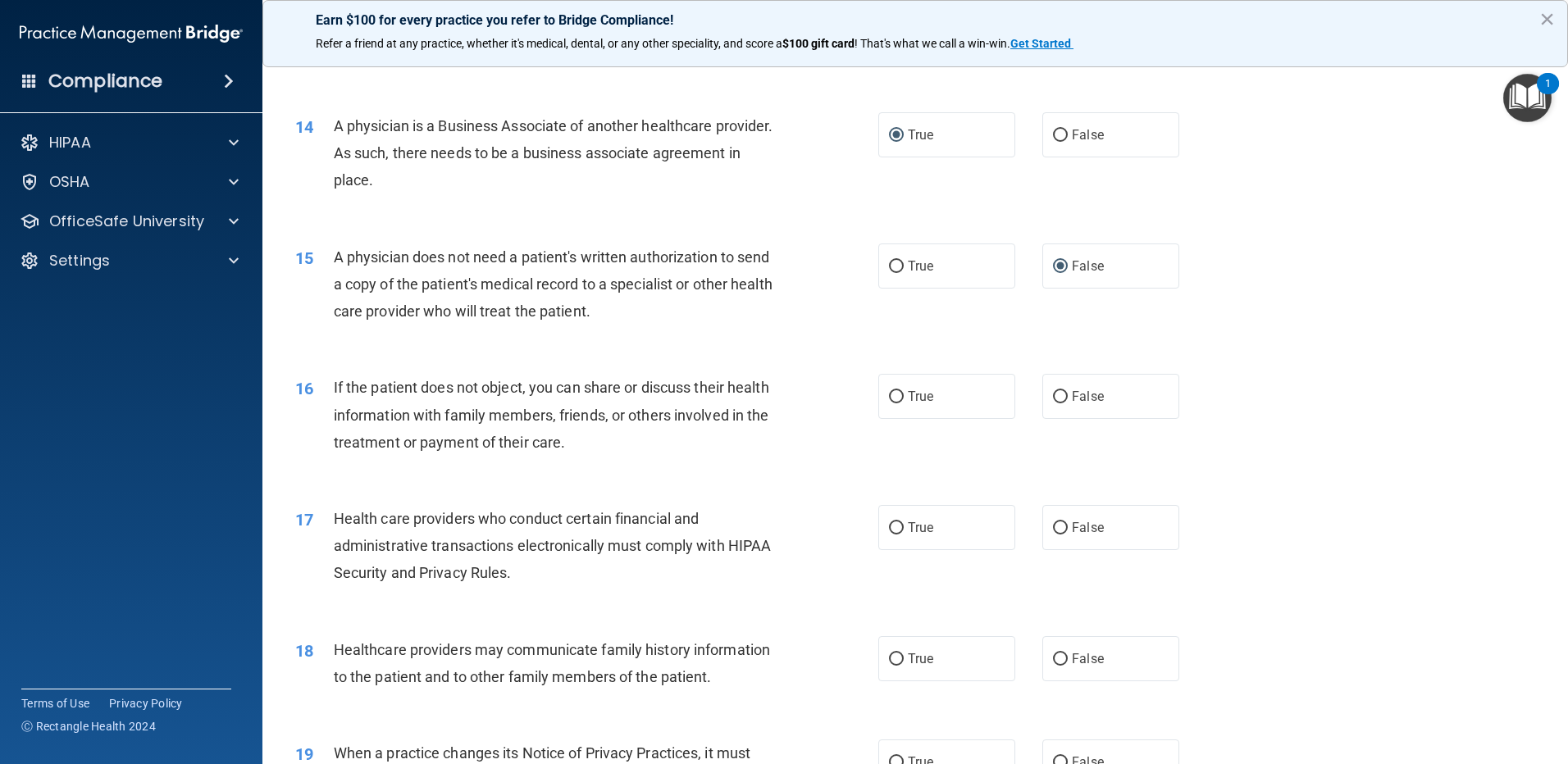
scroll to position [1639, 0]
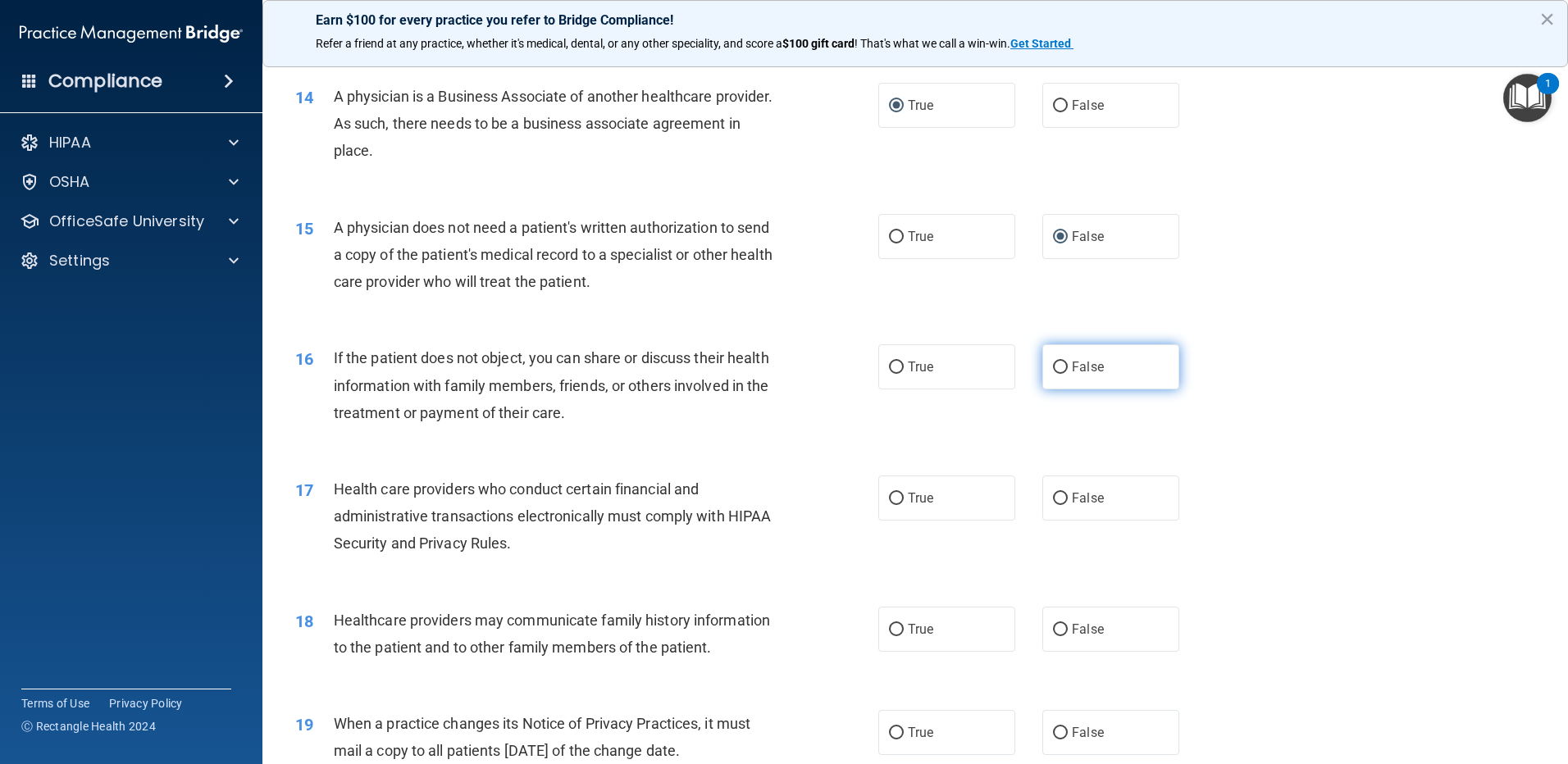
click at [1054, 362] on input "False" at bounding box center [1060, 368] width 15 height 13
radio input "true"
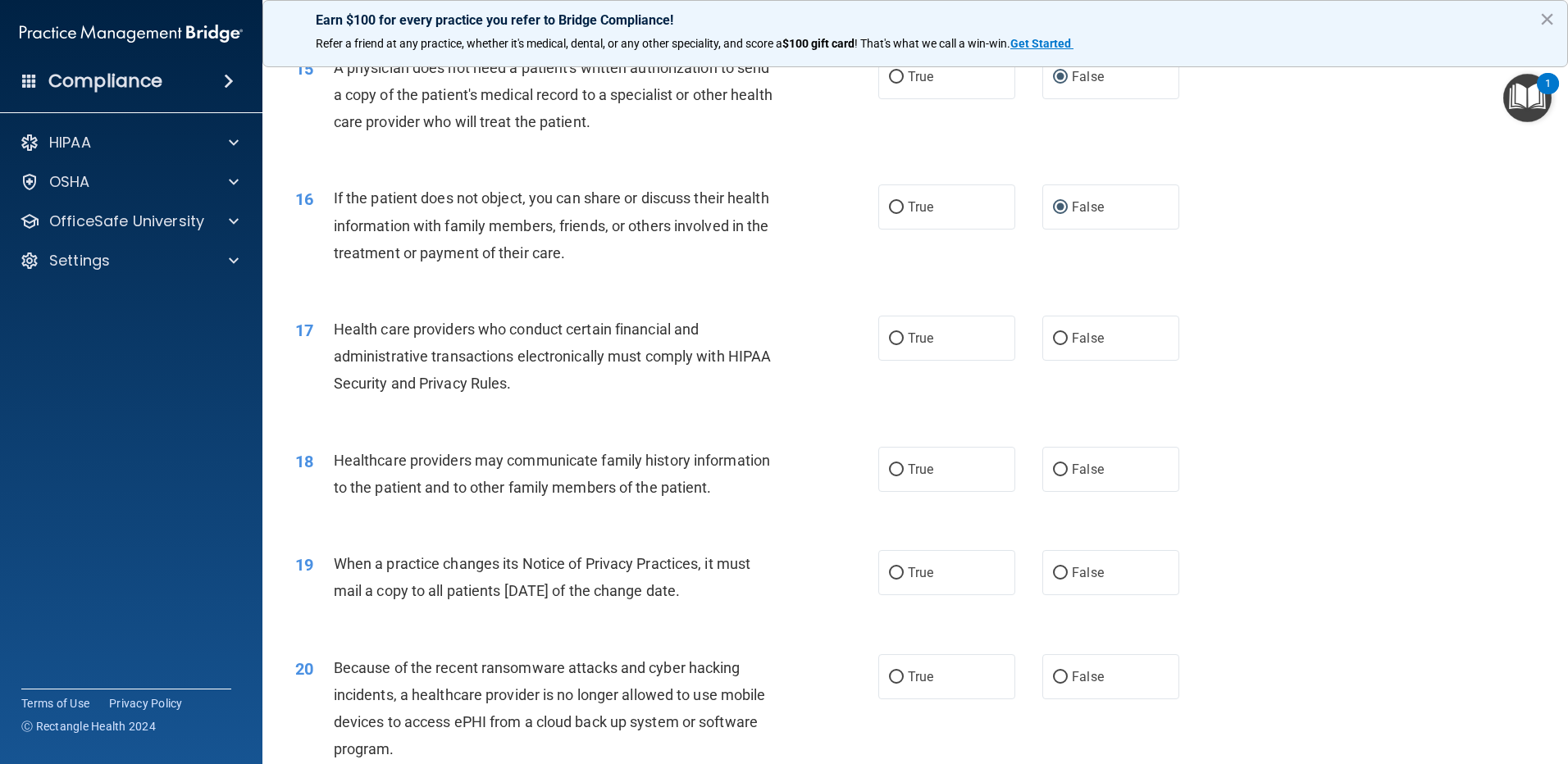
scroll to position [1803, 0]
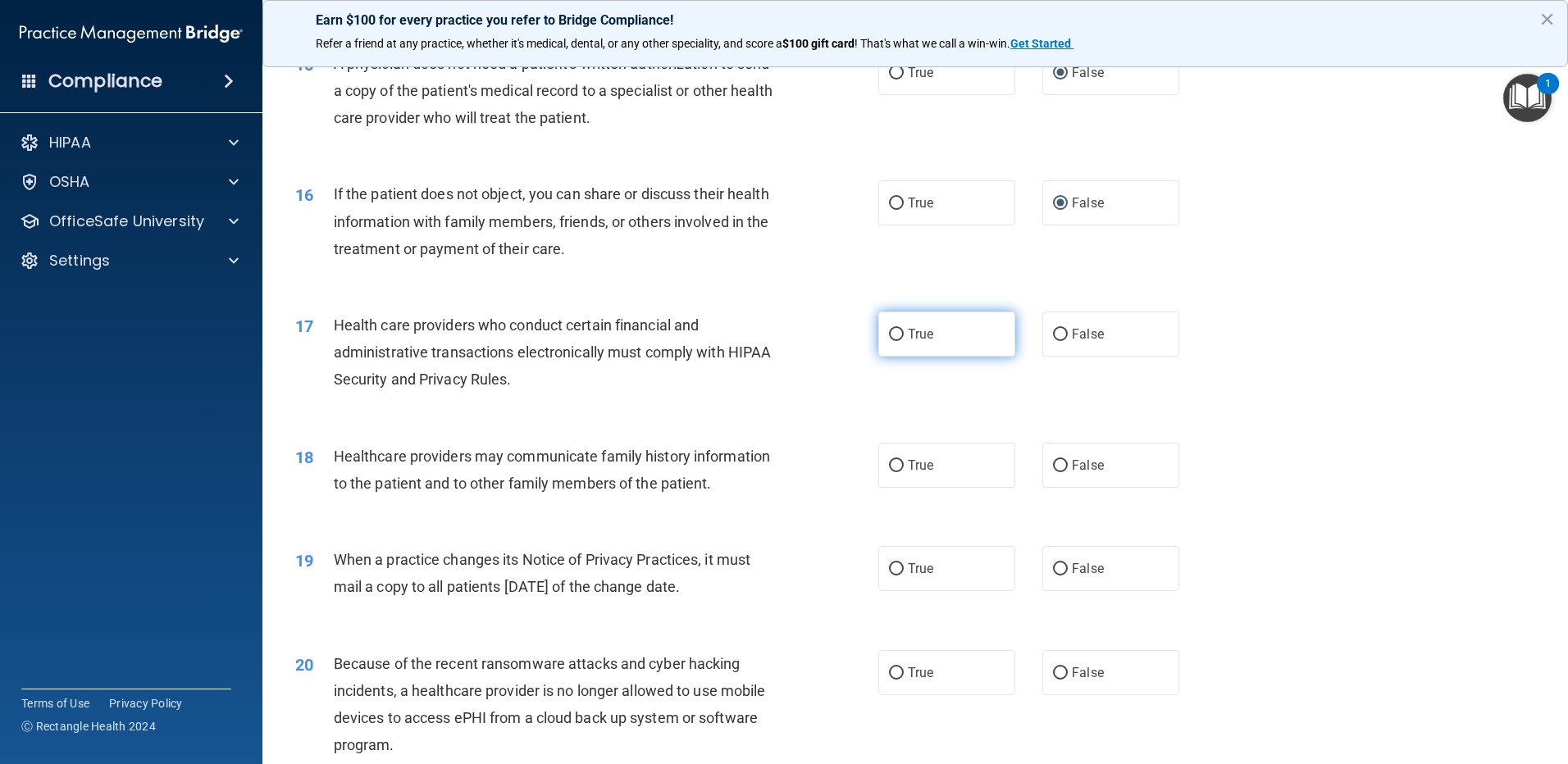
click at [890, 333] on input "True" at bounding box center [896, 335] width 15 height 13
radio input "true"
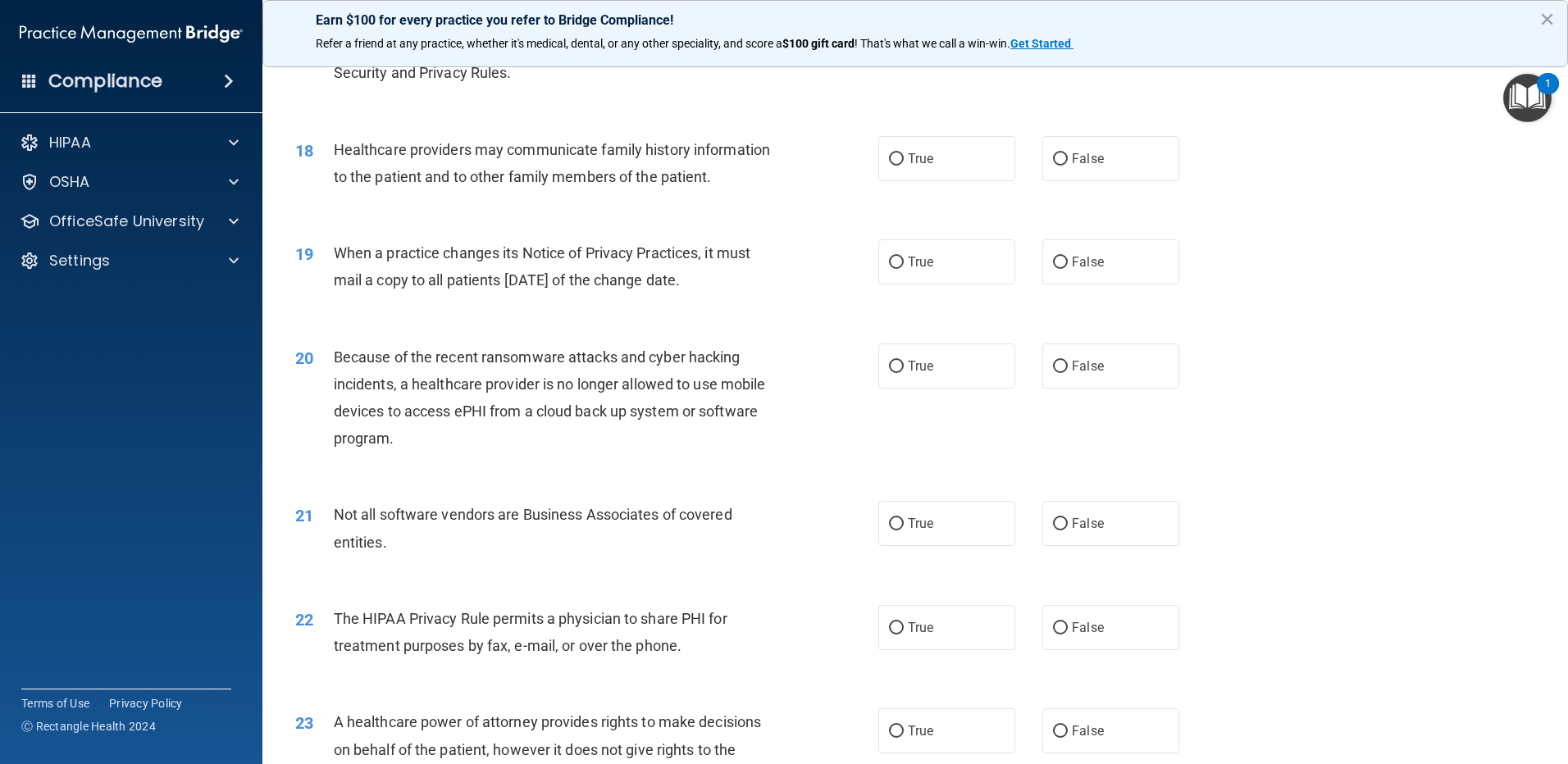
scroll to position [2131, 0]
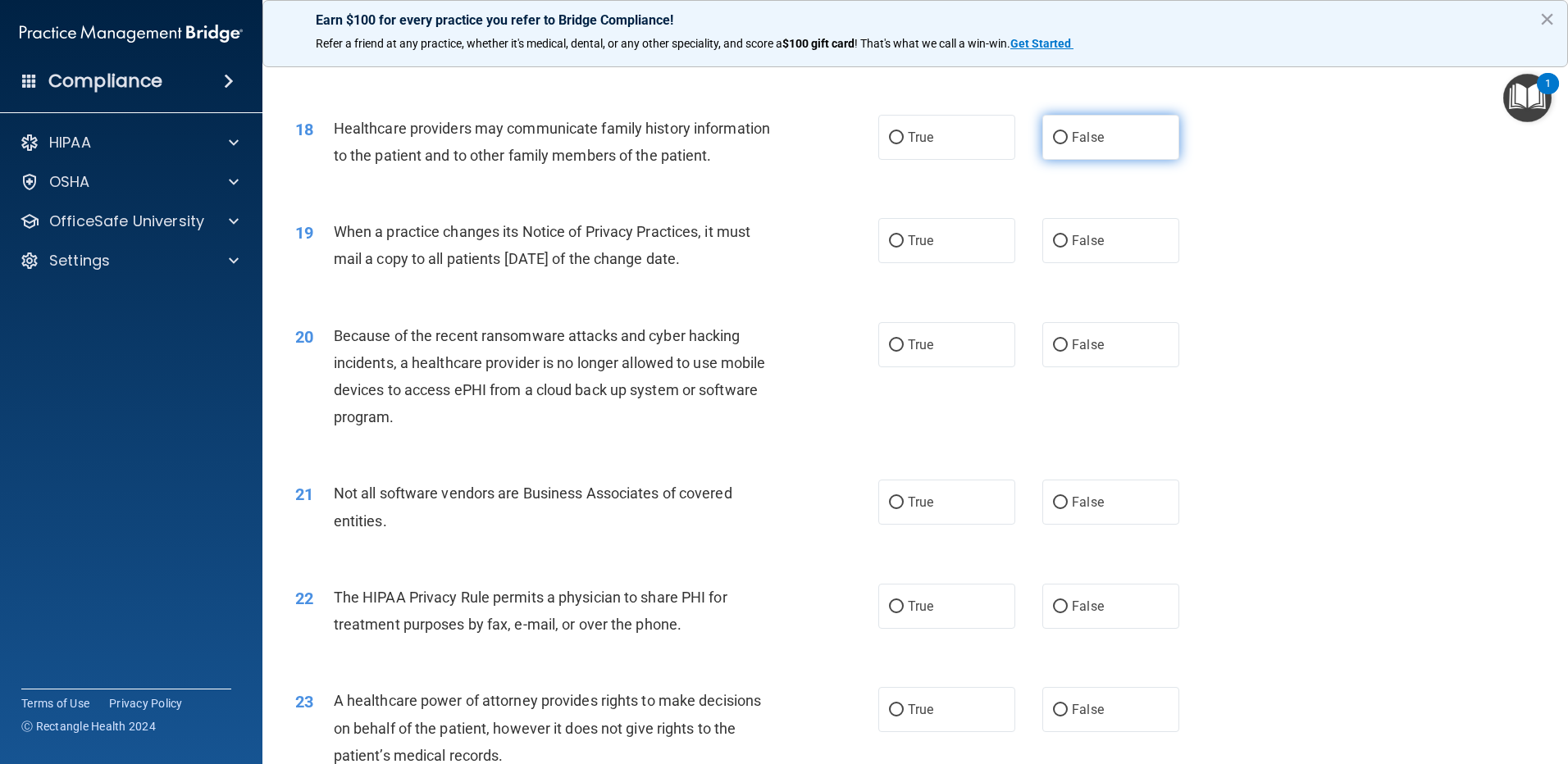
click at [1053, 134] on input "False" at bounding box center [1060, 138] width 15 height 13
radio input "true"
click at [892, 238] on input "True" at bounding box center [896, 241] width 15 height 13
radio input "true"
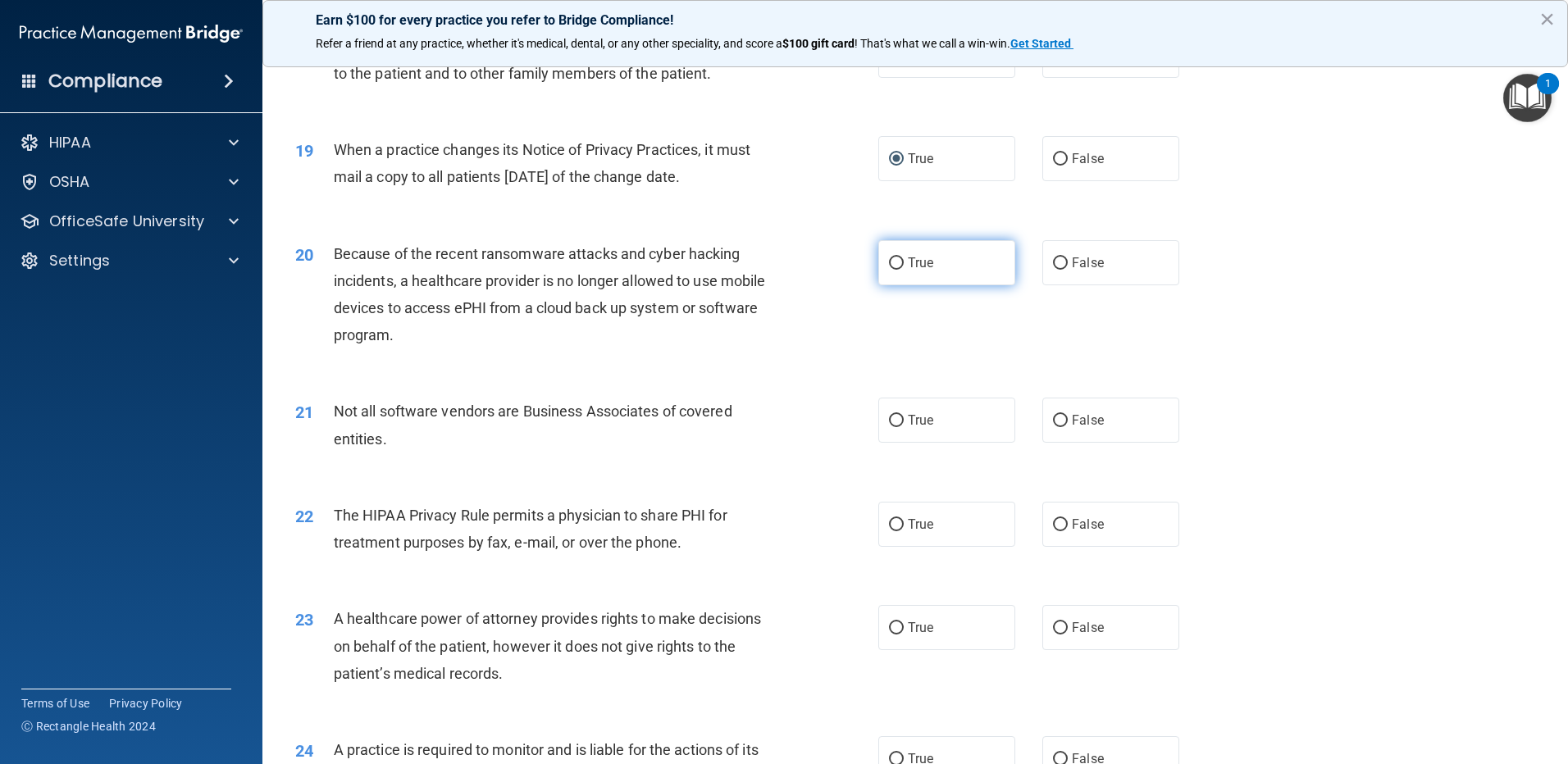
click at [894, 261] on input "True" at bounding box center [896, 263] width 15 height 13
radio input "true"
click at [890, 418] on input "True" at bounding box center [896, 421] width 15 height 13
radio input "true"
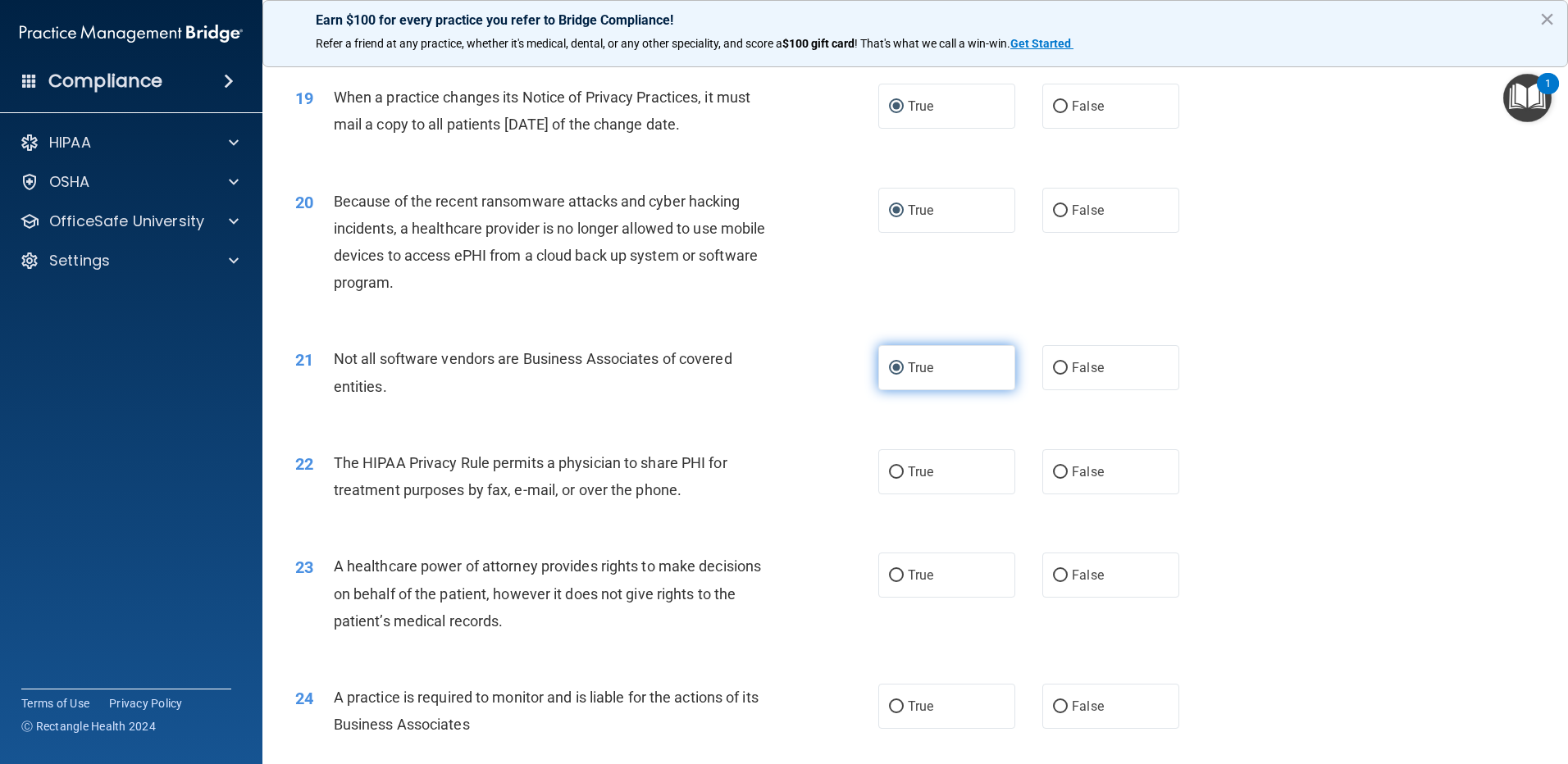
scroll to position [2295, 0]
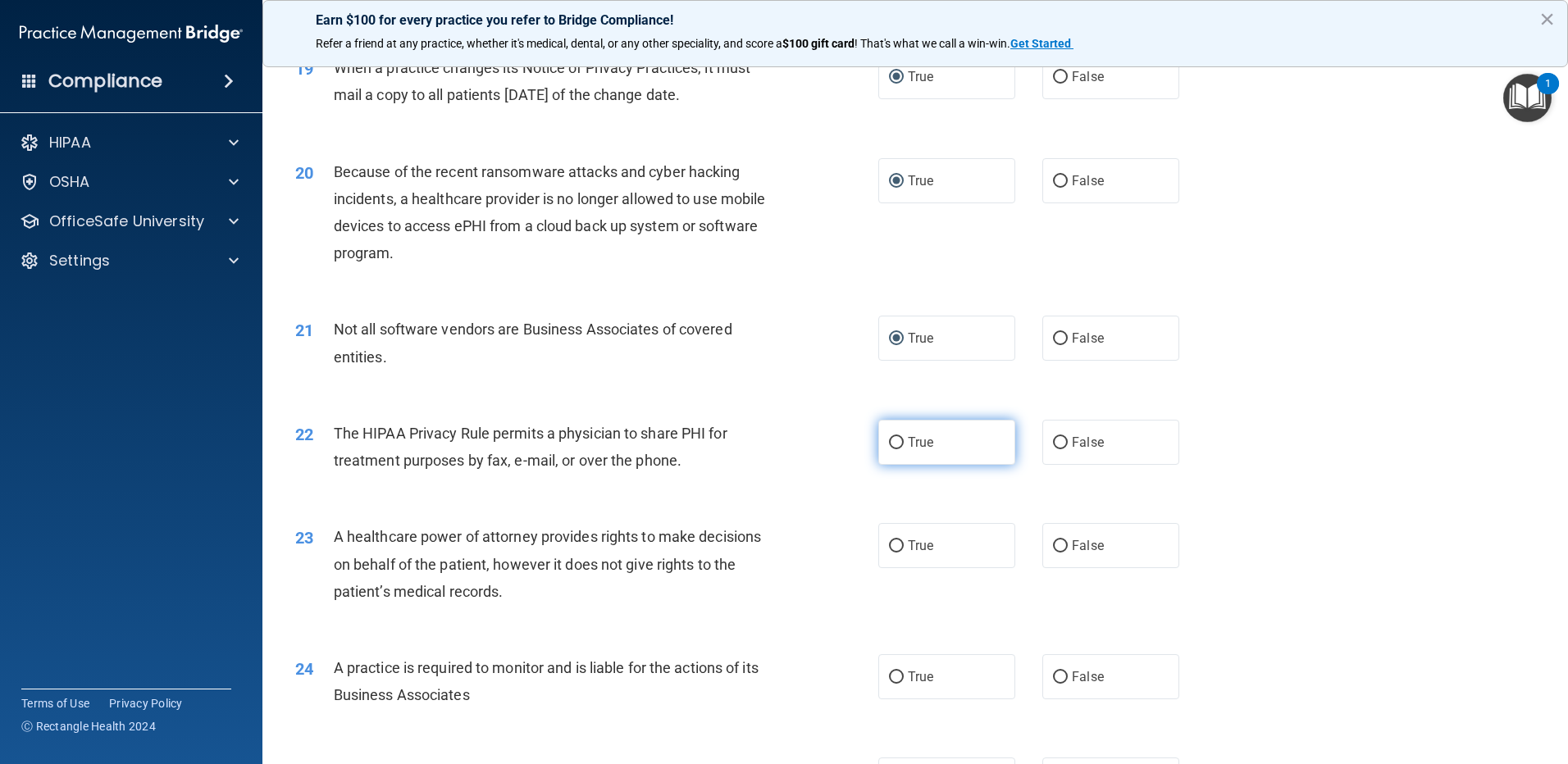
click at [890, 438] on input "True" at bounding box center [896, 443] width 15 height 13
radio input "true"
click at [901, 549] on label "True" at bounding box center [946, 546] width 137 height 45
click at [901, 549] on input "True" at bounding box center [896, 546] width 15 height 13
radio input "true"
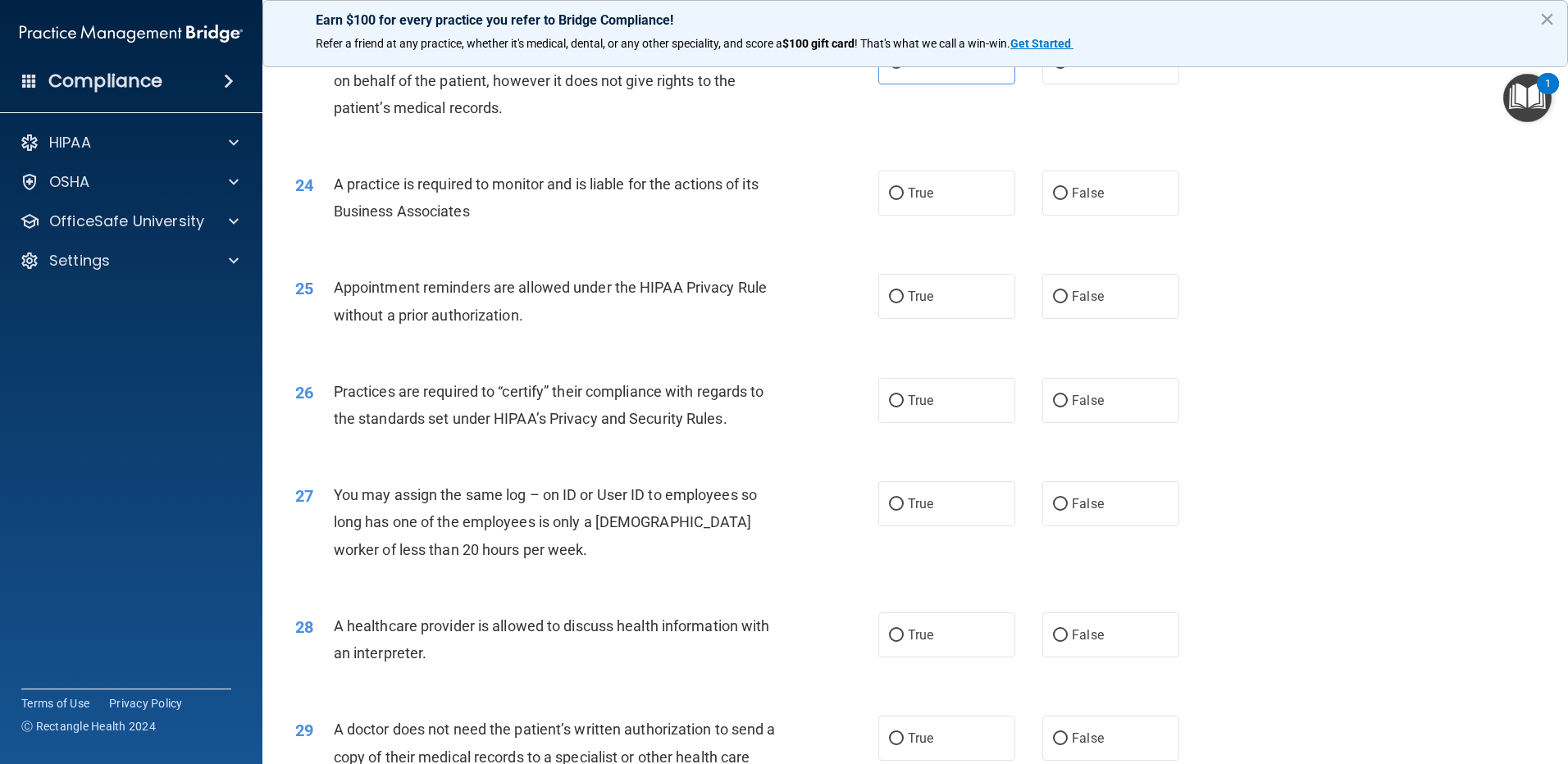
scroll to position [2787, 0]
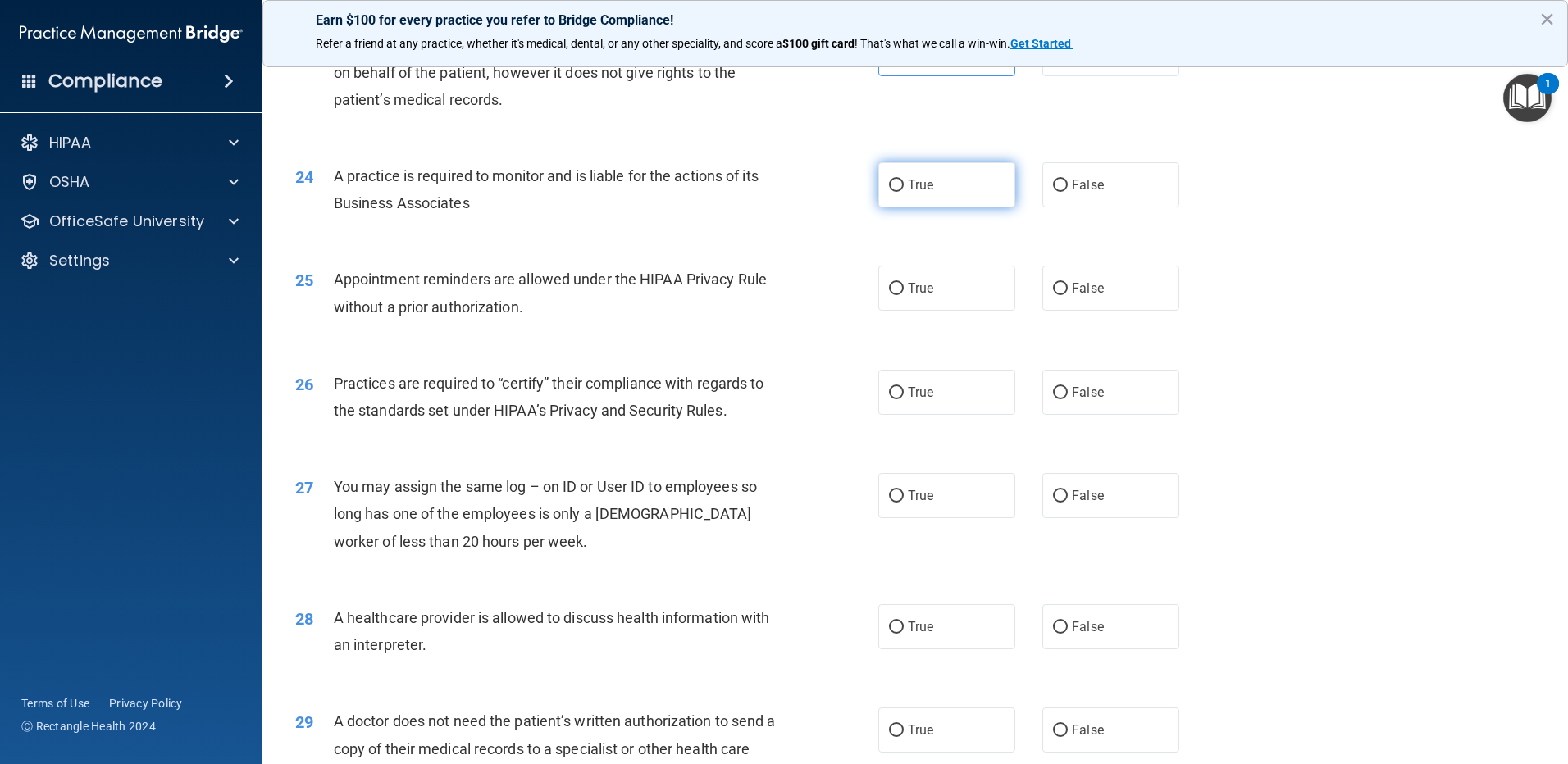
click at [892, 185] on input "True" at bounding box center [896, 185] width 15 height 13
radio input "true"
click at [1055, 289] on input "False" at bounding box center [1060, 289] width 15 height 13
radio input "true"
click at [891, 396] on input "True" at bounding box center [896, 393] width 15 height 13
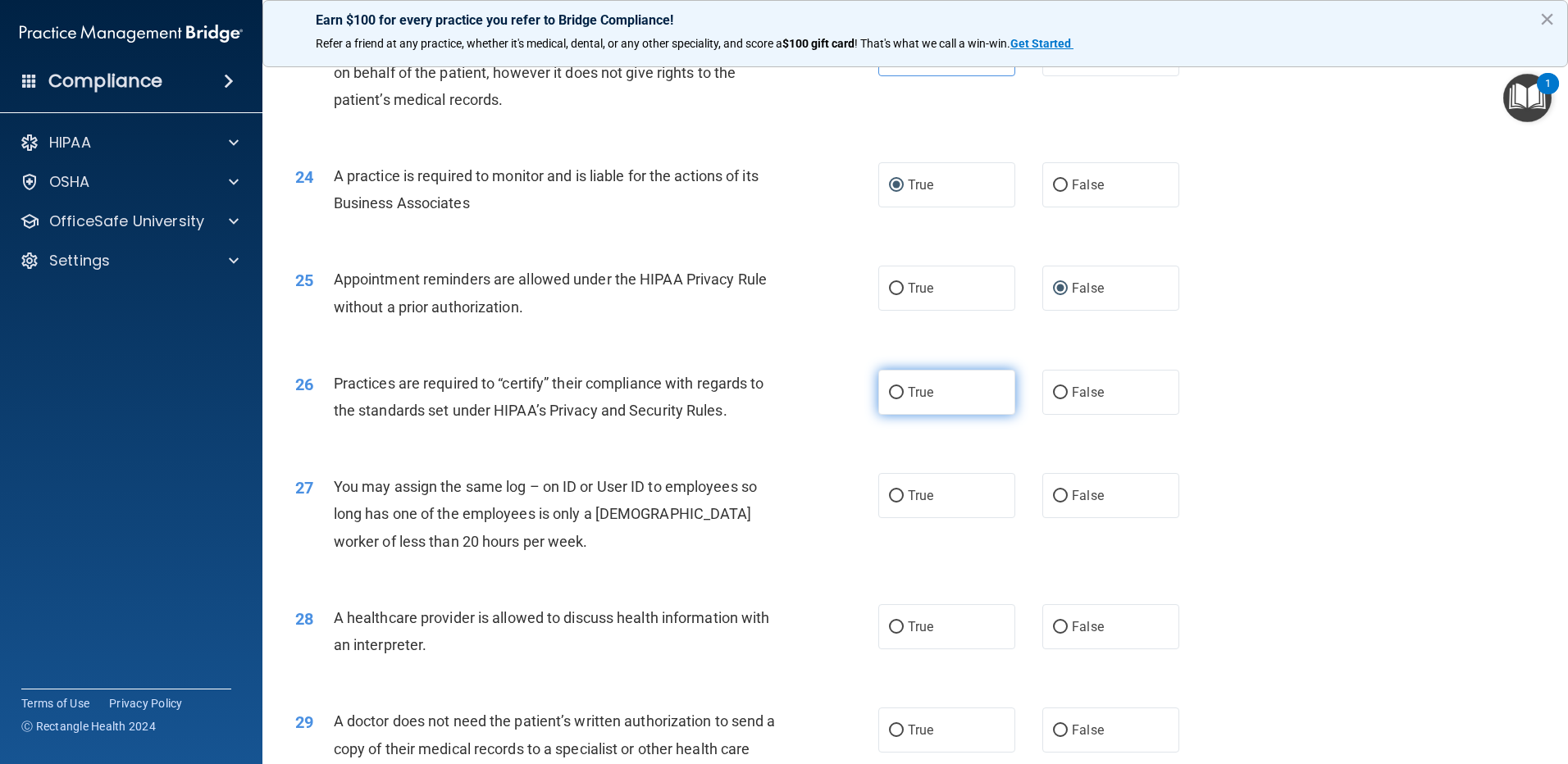
radio input "true"
click at [1060, 496] on input "False" at bounding box center [1060, 496] width 15 height 13
radio input "true"
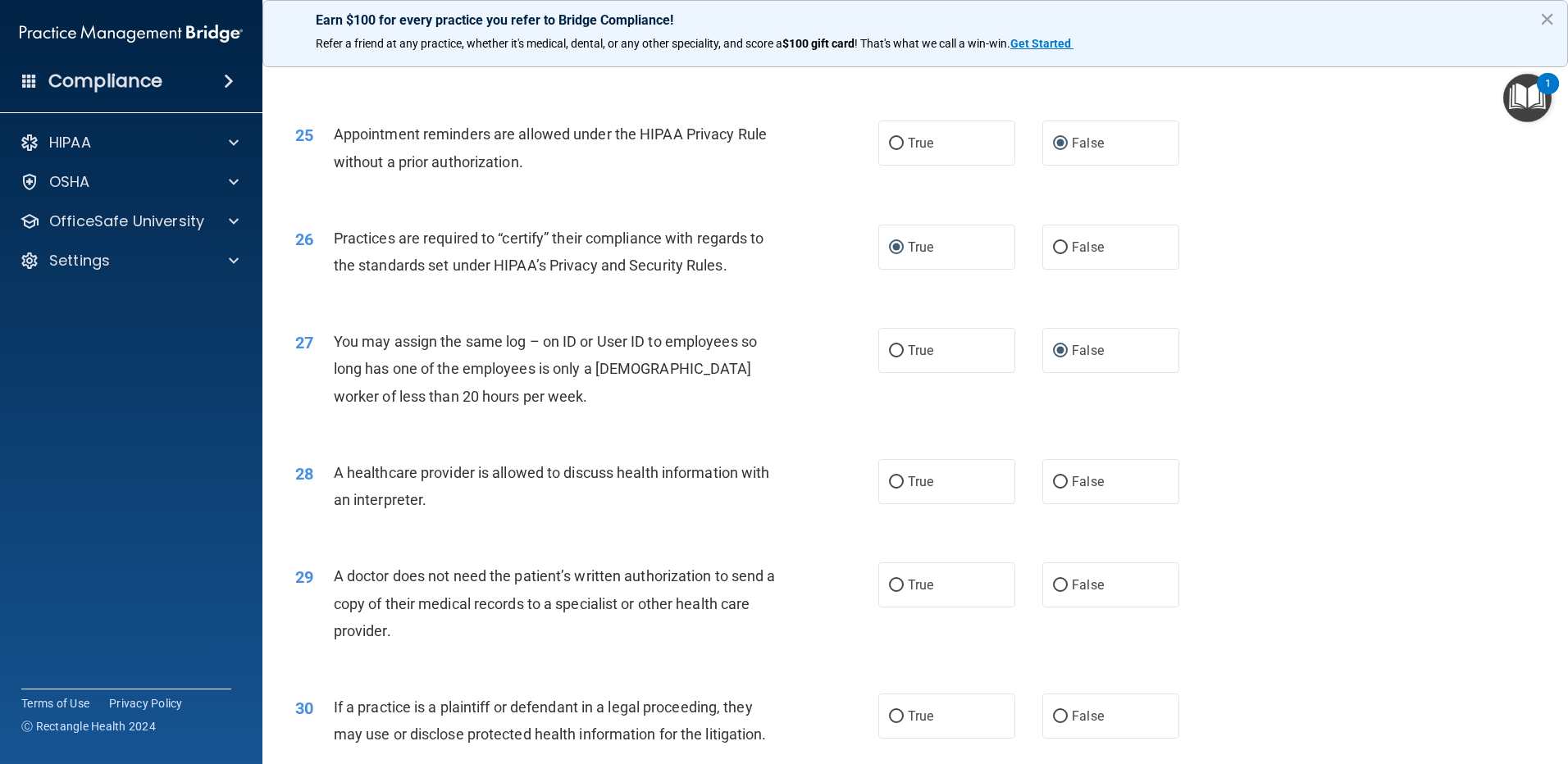
scroll to position [2951, 0]
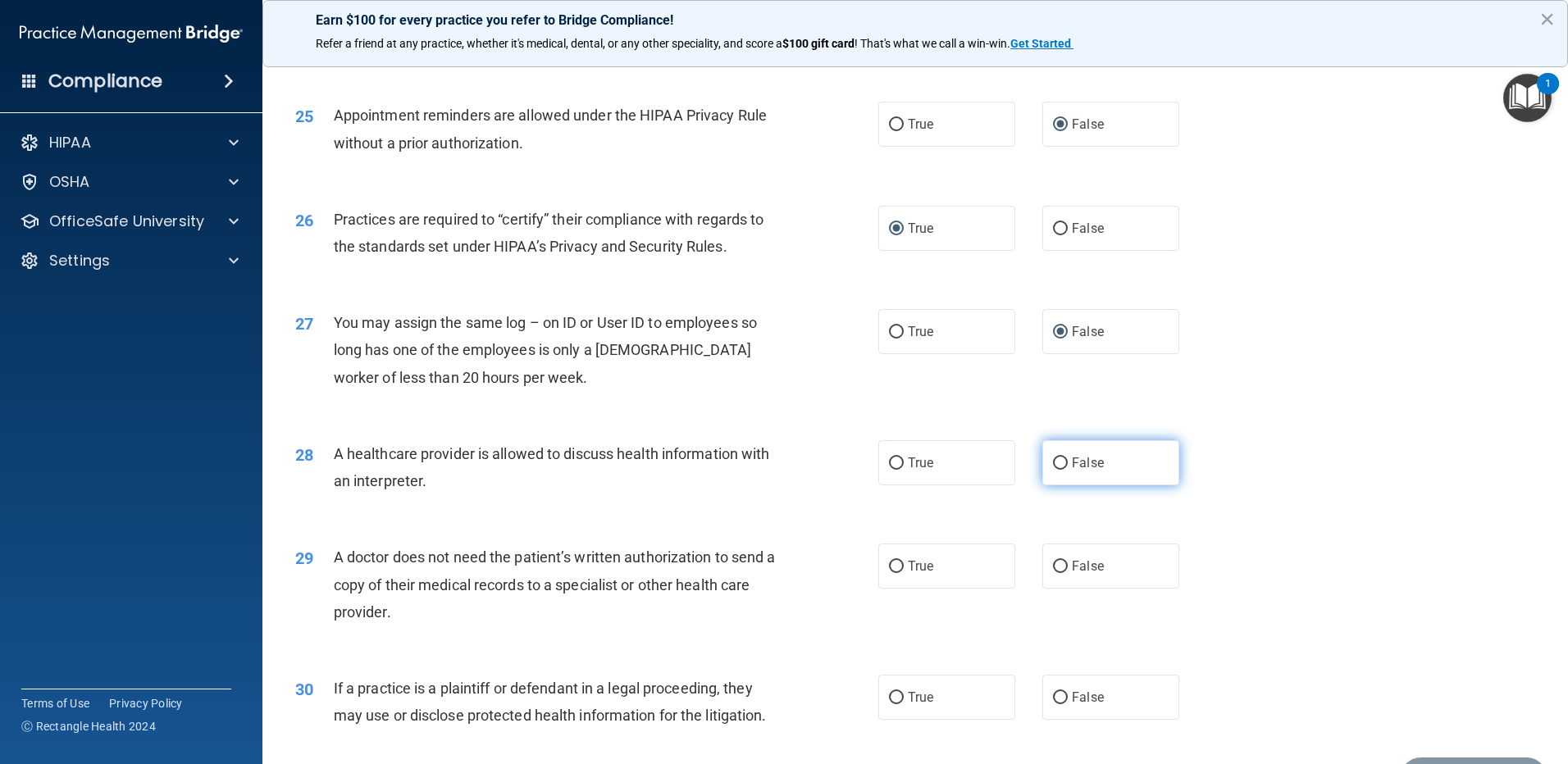
click at [1056, 461] on input "False" at bounding box center [1060, 464] width 15 height 13
radio input "true"
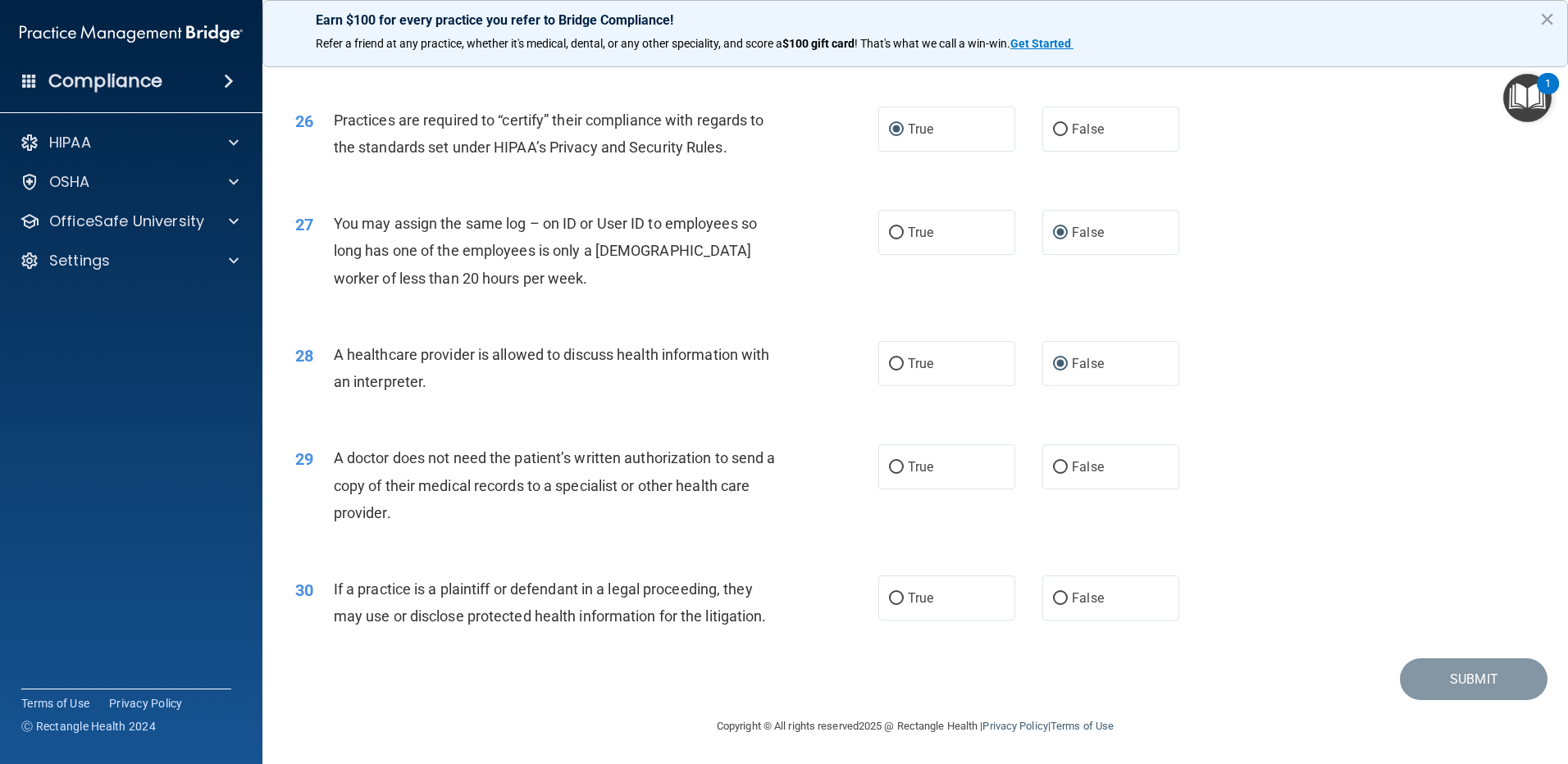
scroll to position [3052, 0]
click at [1063, 472] on label "False" at bounding box center [1110, 465] width 137 height 45
click at [1063, 472] on input "False" at bounding box center [1060, 466] width 15 height 13
radio input "true"
click at [893, 598] on input "True" at bounding box center [896, 597] width 15 height 13
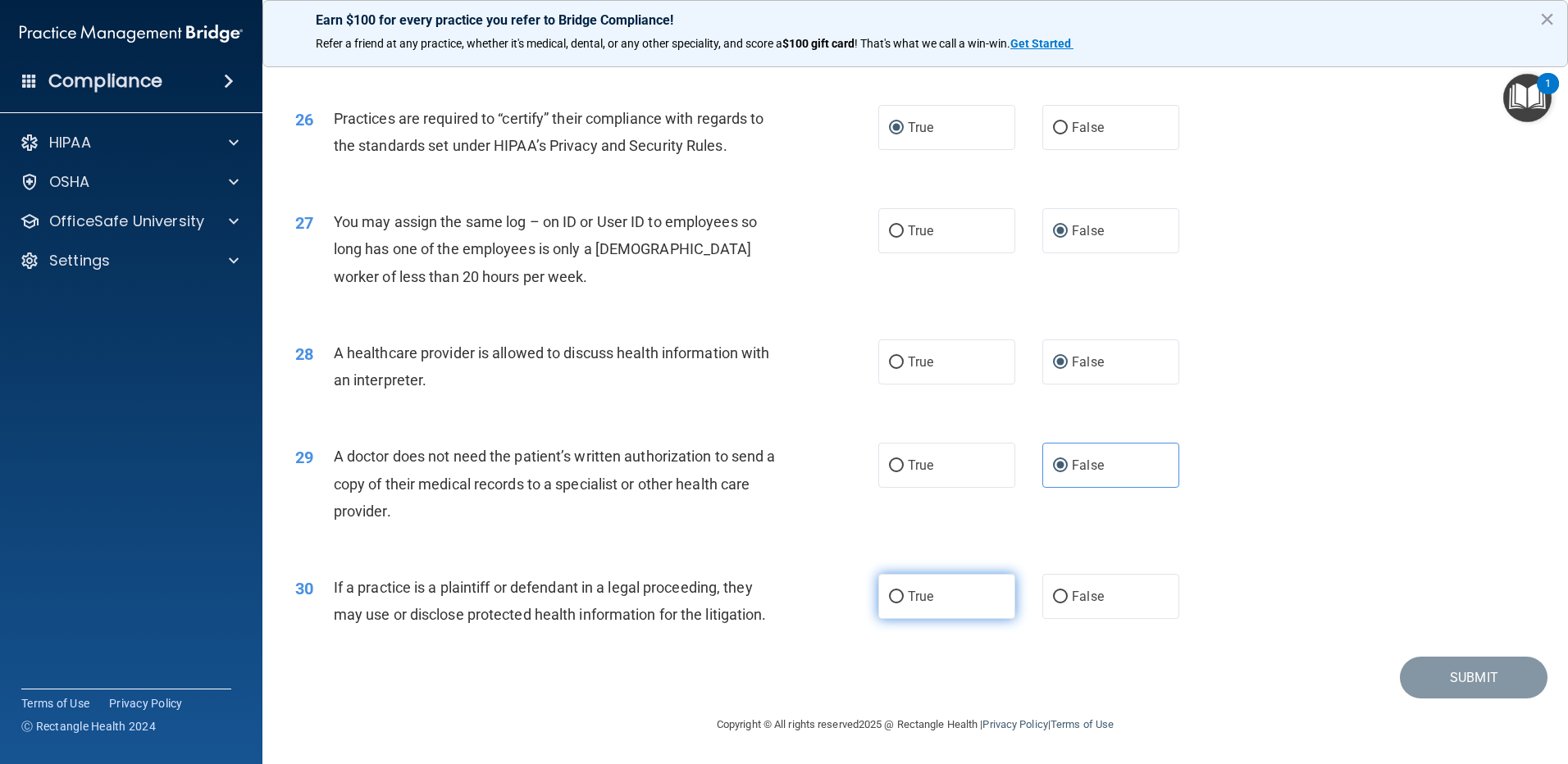
radio input "true"
click at [1473, 675] on button "Submit" at bounding box center [1473, 677] width 147 height 42
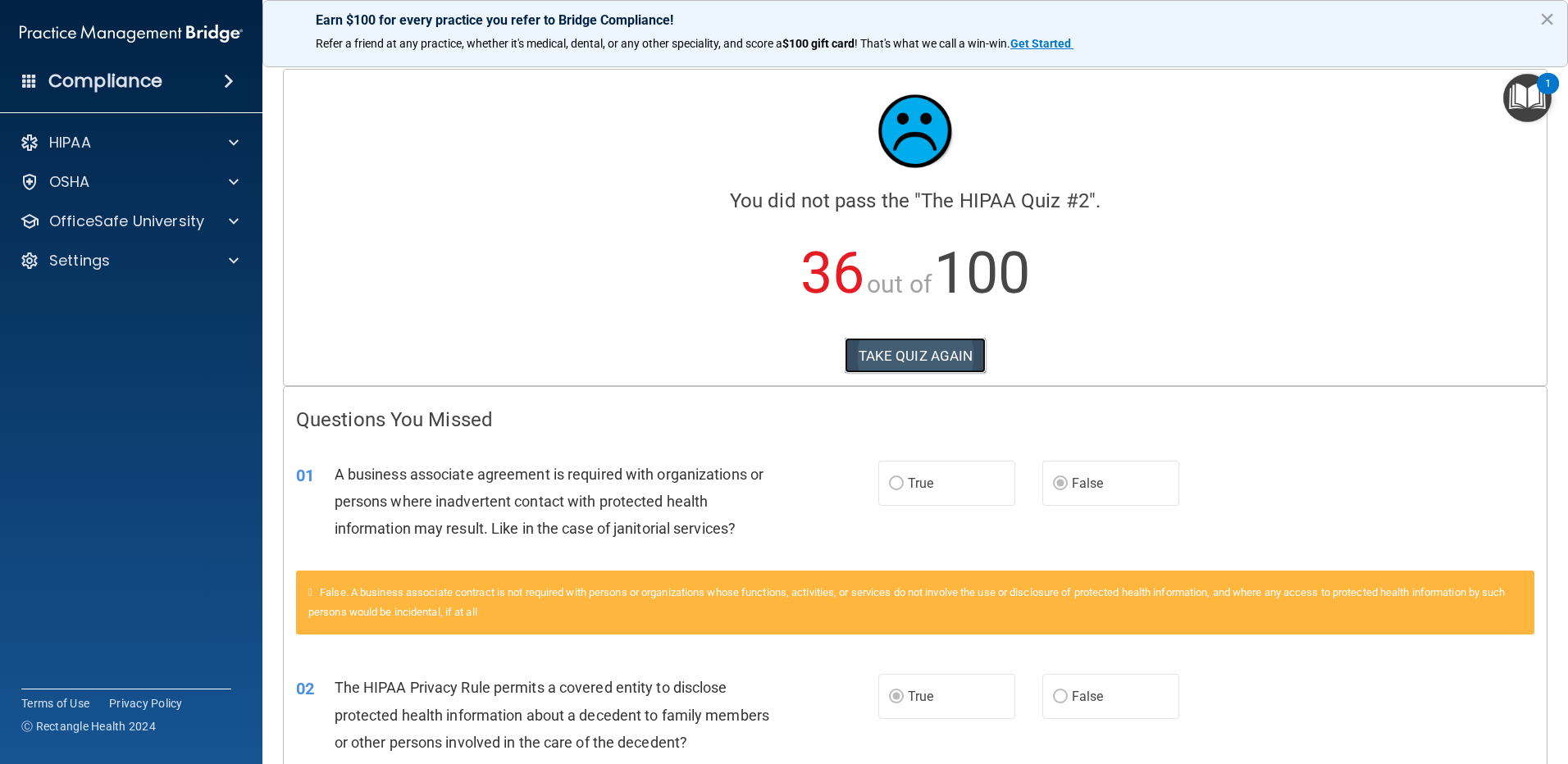
click at [915, 358] on button "TAKE QUIZ AGAIN" at bounding box center [915, 355] width 142 height 36
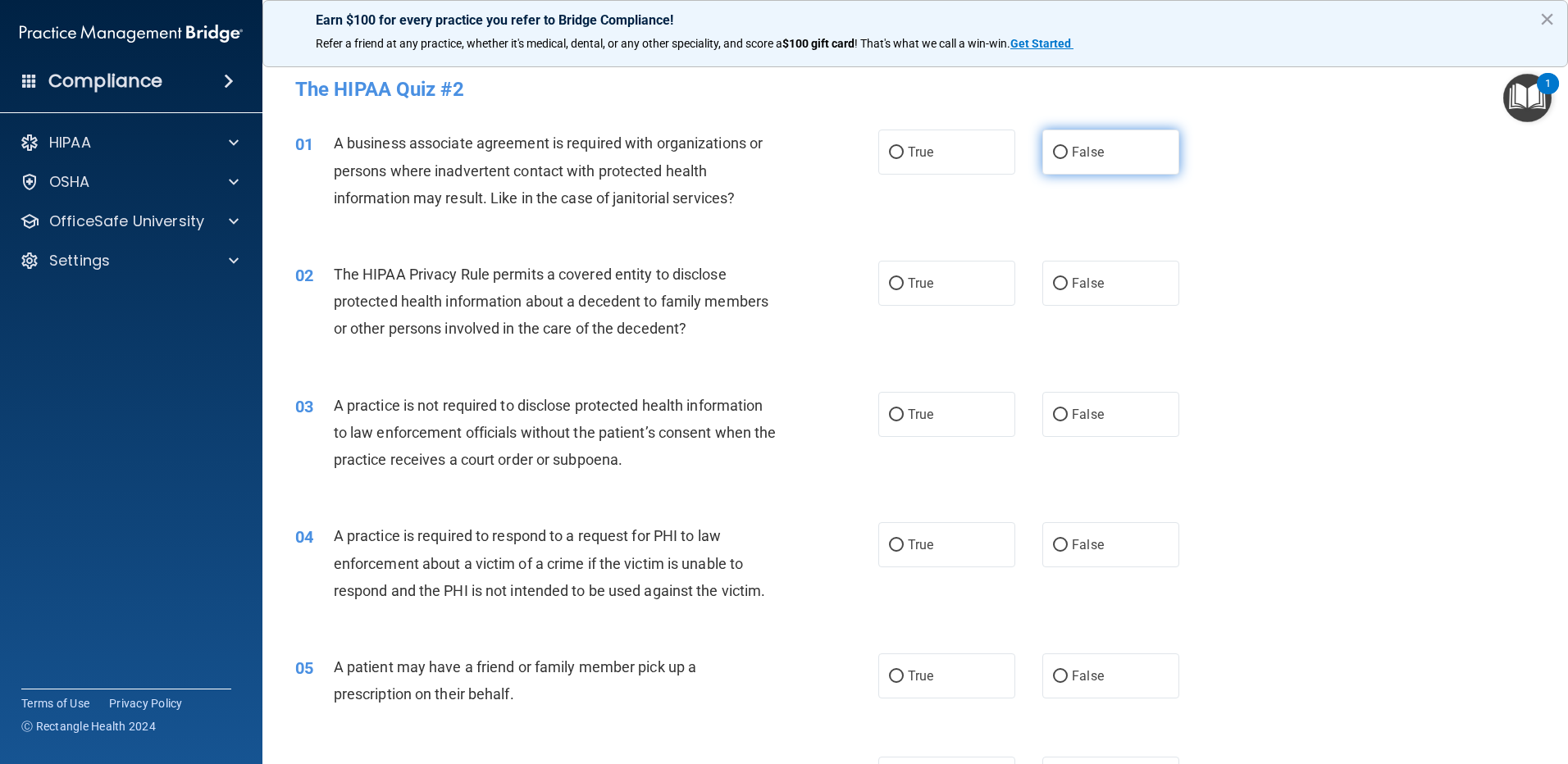
click at [1055, 154] on input "False" at bounding box center [1060, 152] width 15 height 13
radio input "true"
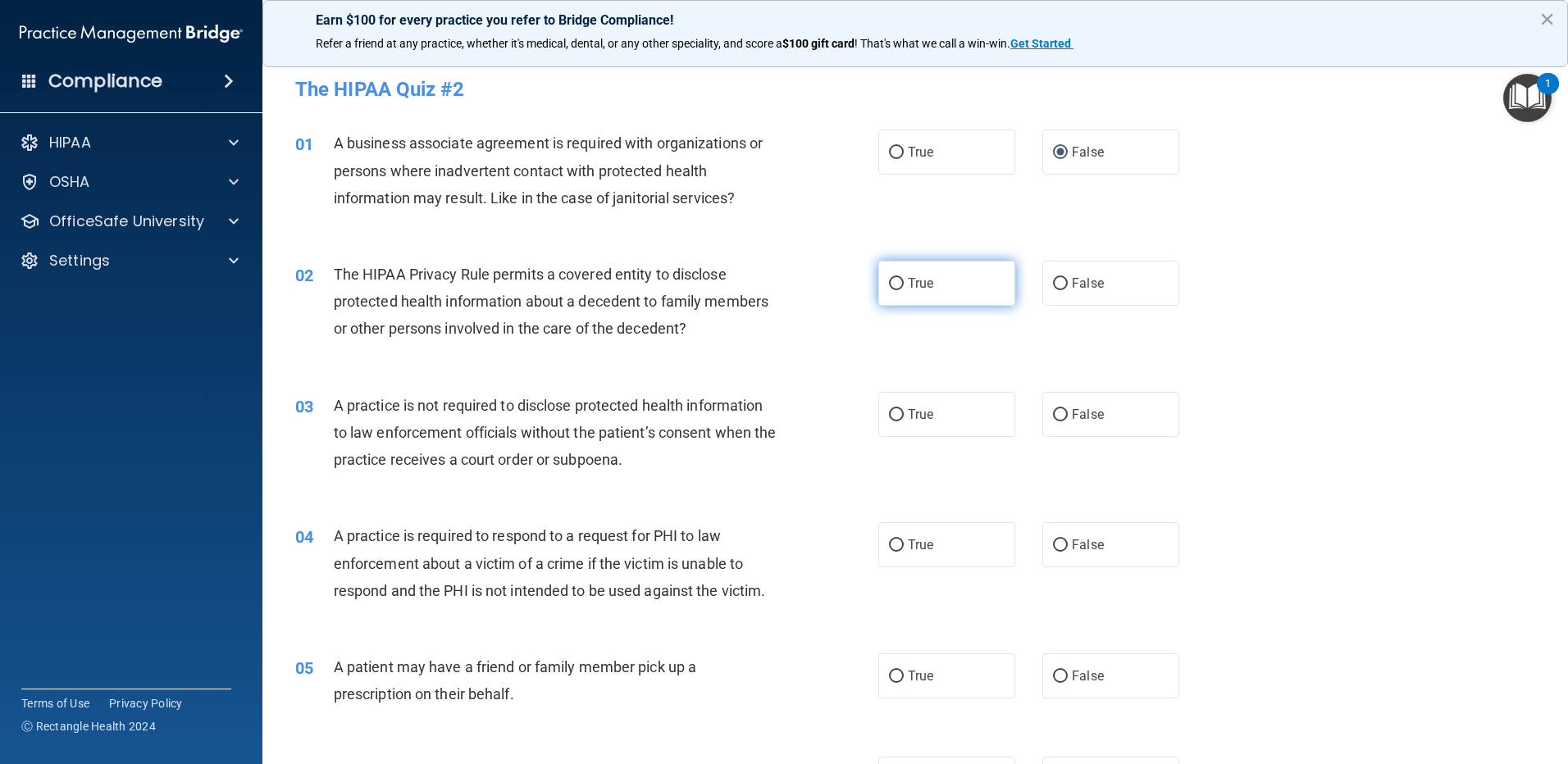
click at [893, 284] on input "True" at bounding box center [896, 284] width 15 height 13
radio input "true"
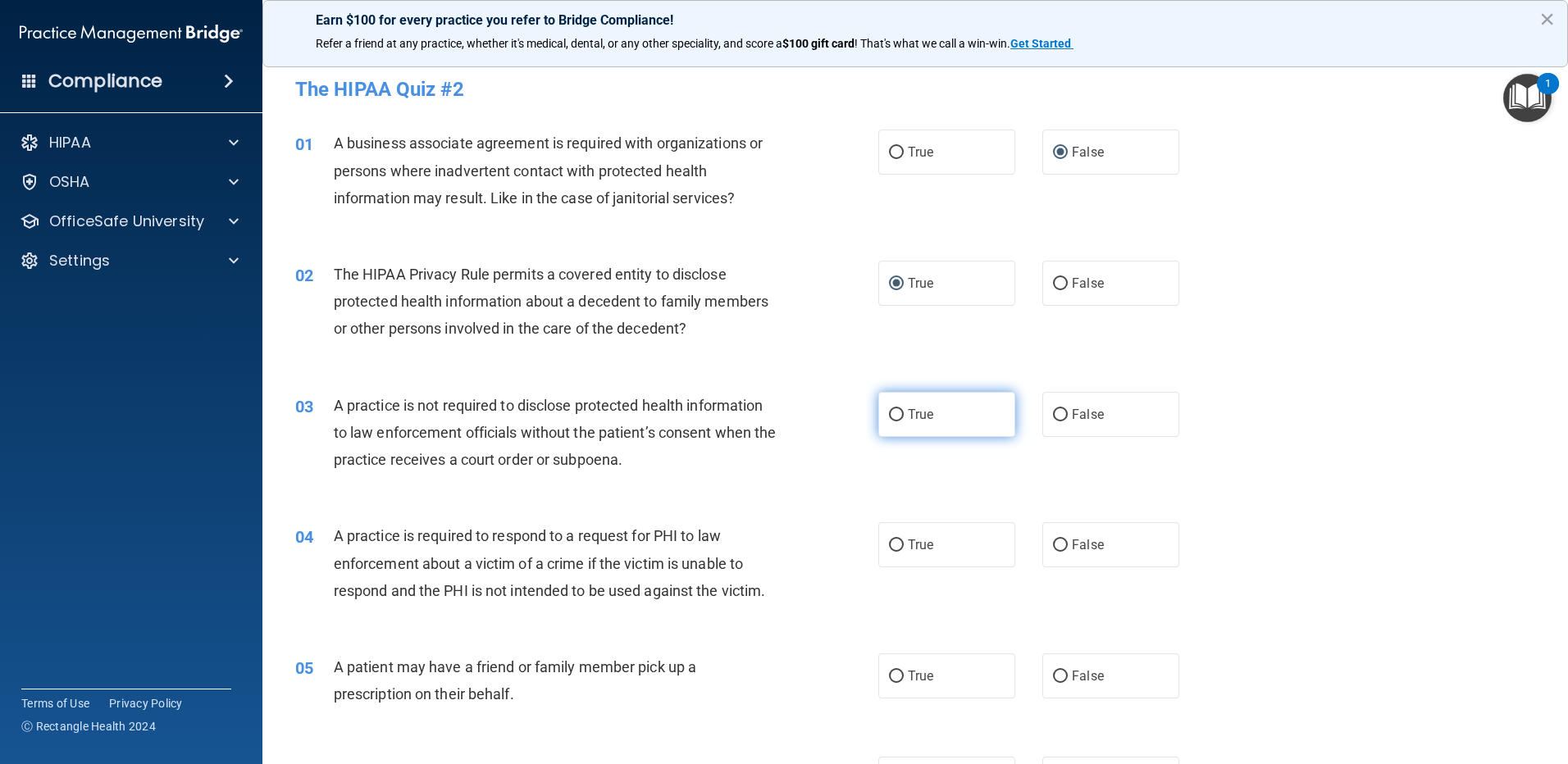
click at [893, 414] on input "True" at bounding box center [896, 415] width 15 height 13
radio input "true"
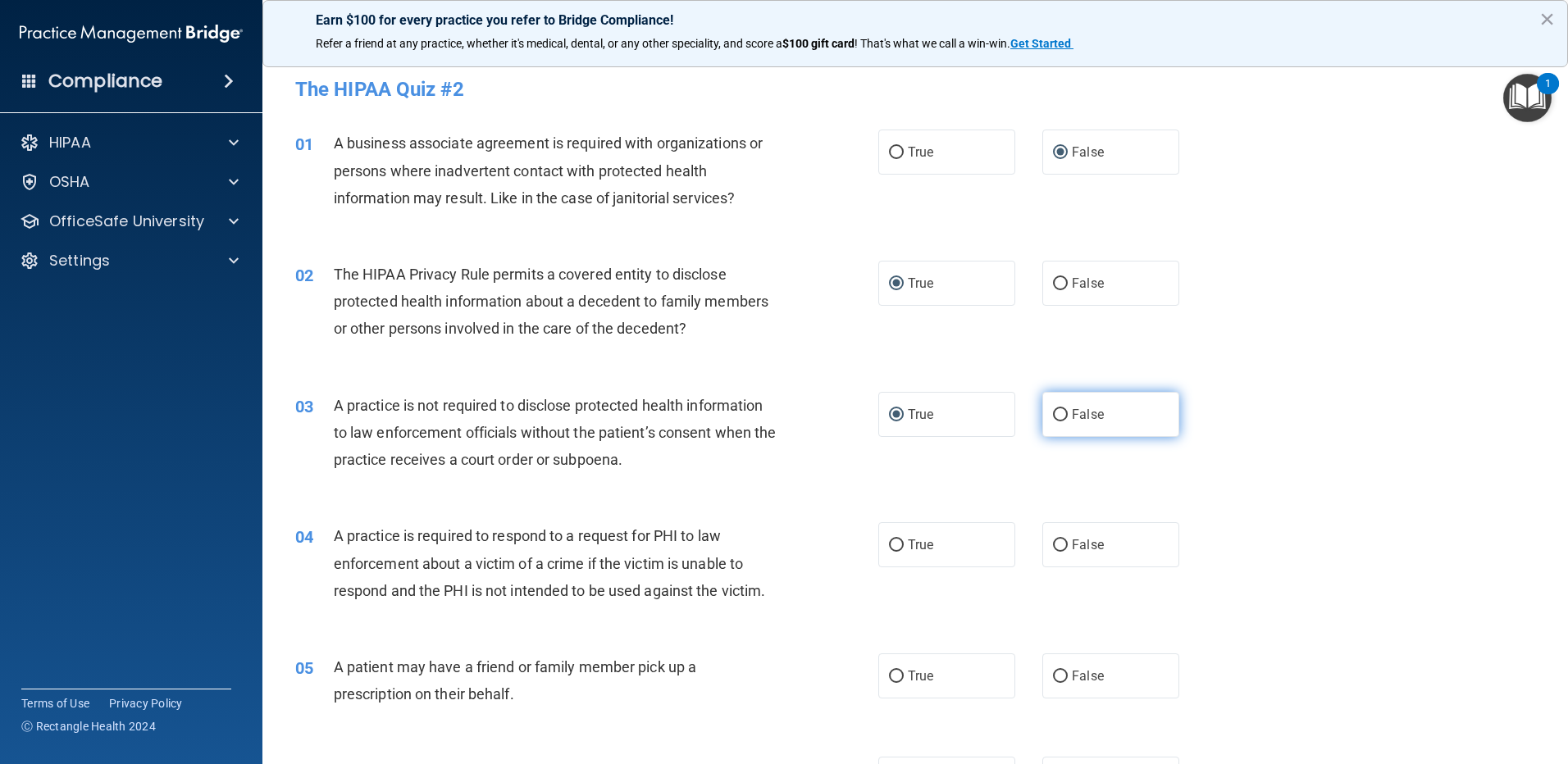
click at [1057, 411] on input "False" at bounding box center [1060, 415] width 15 height 13
radio input "true"
radio input "false"
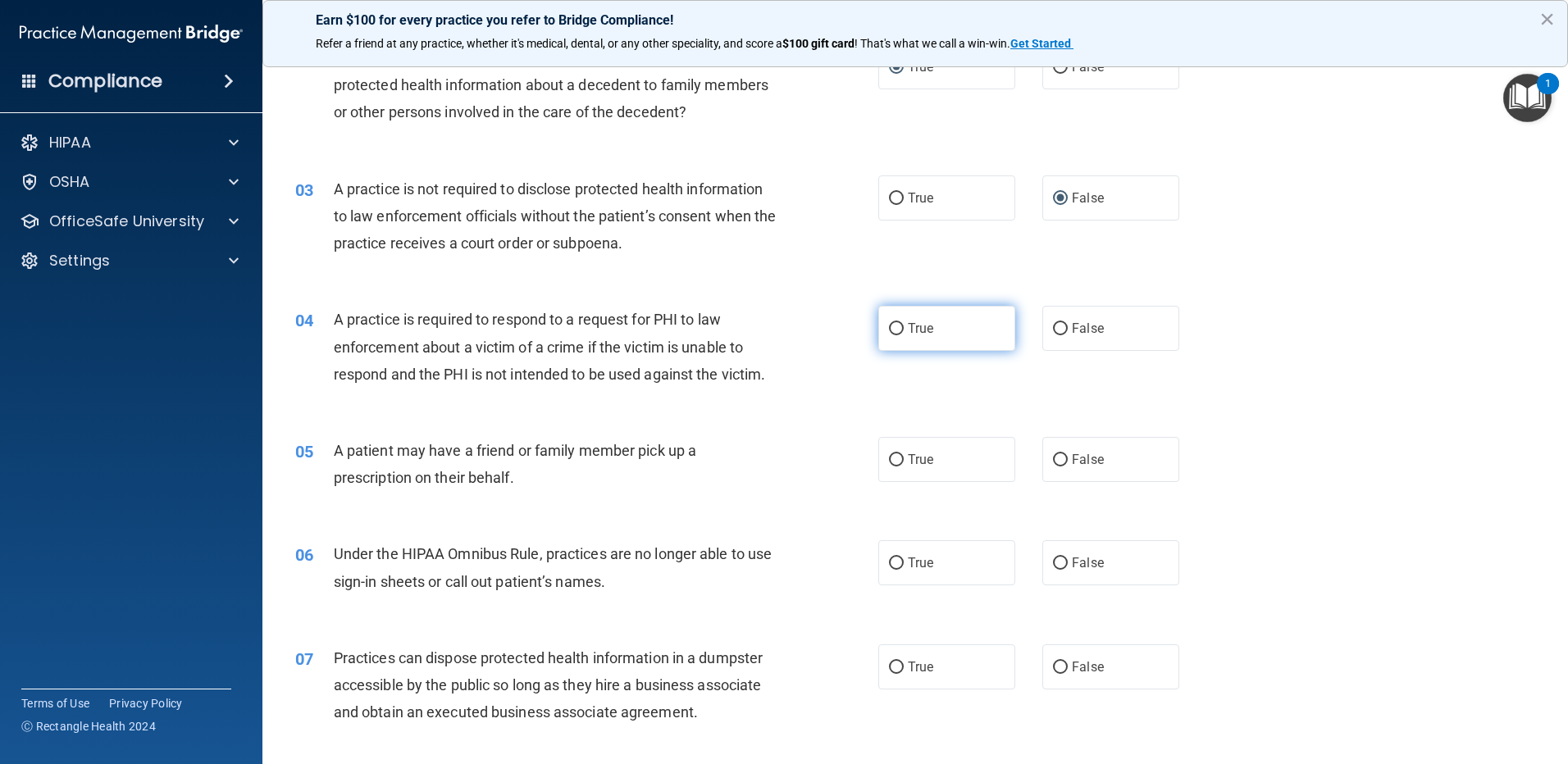
scroll to position [246, 0]
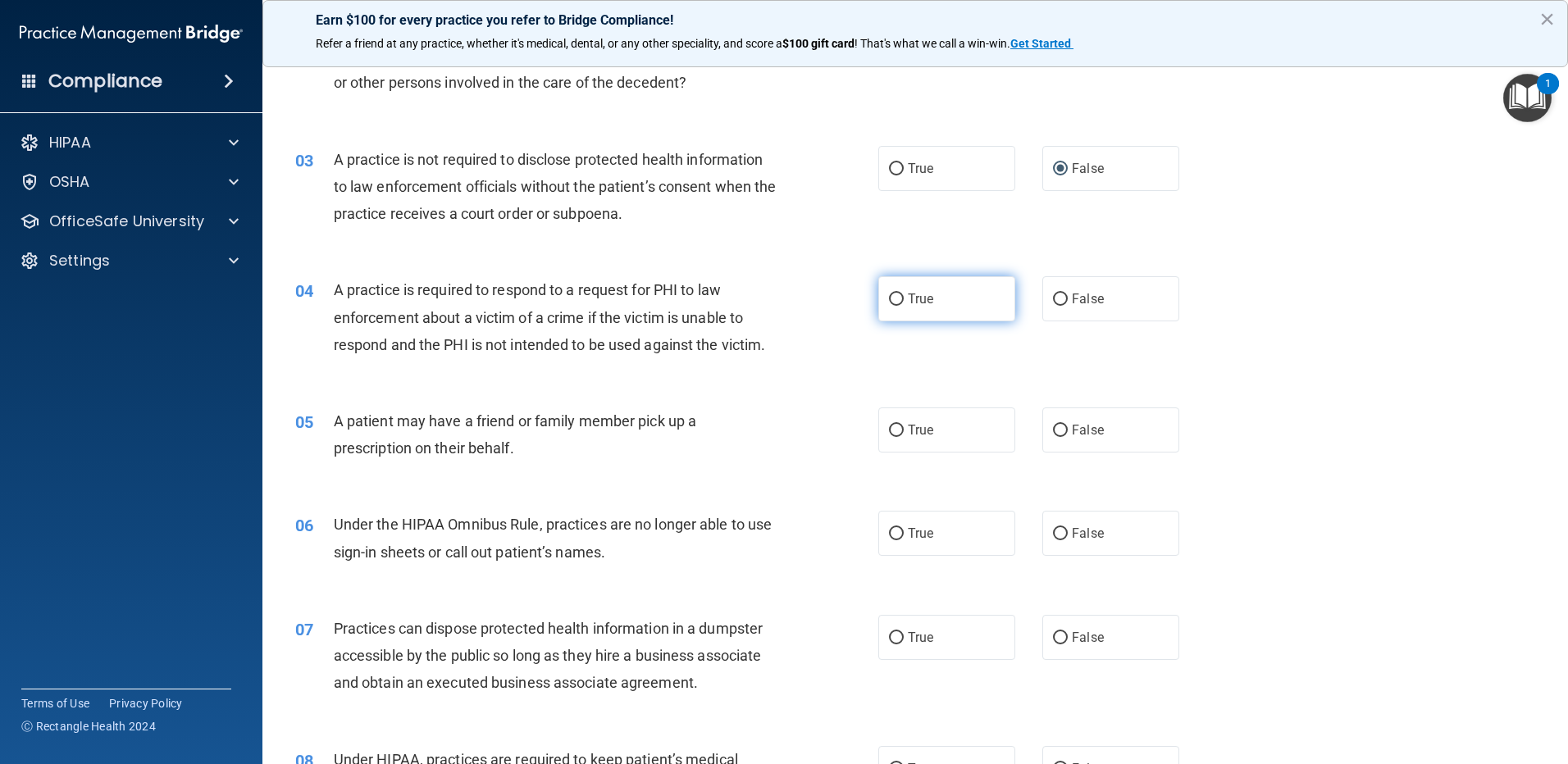
click at [890, 300] on input "True" at bounding box center [896, 300] width 15 height 13
radio input "true"
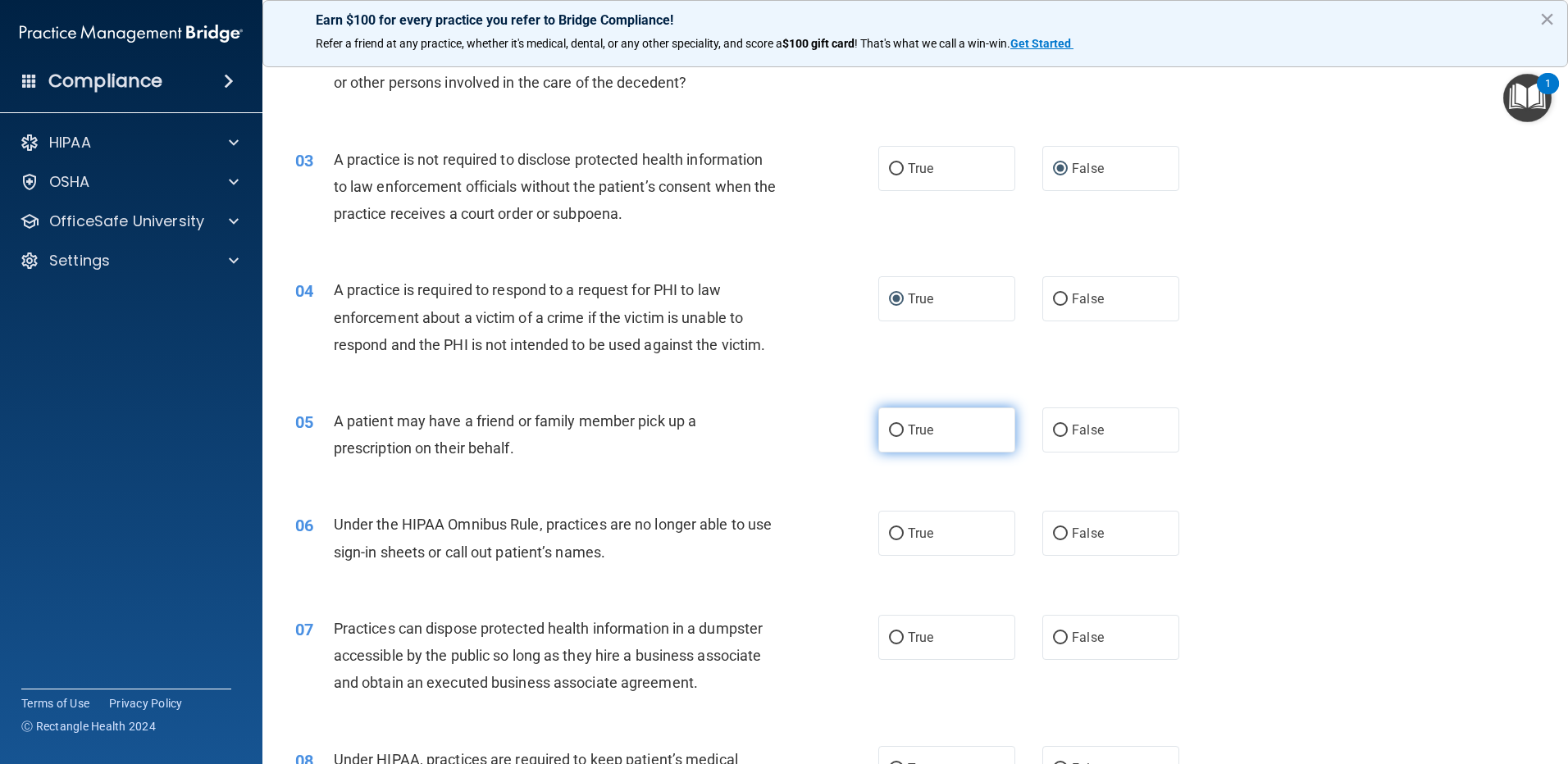
click at [891, 436] on input "True" at bounding box center [896, 431] width 15 height 13
radio input "true"
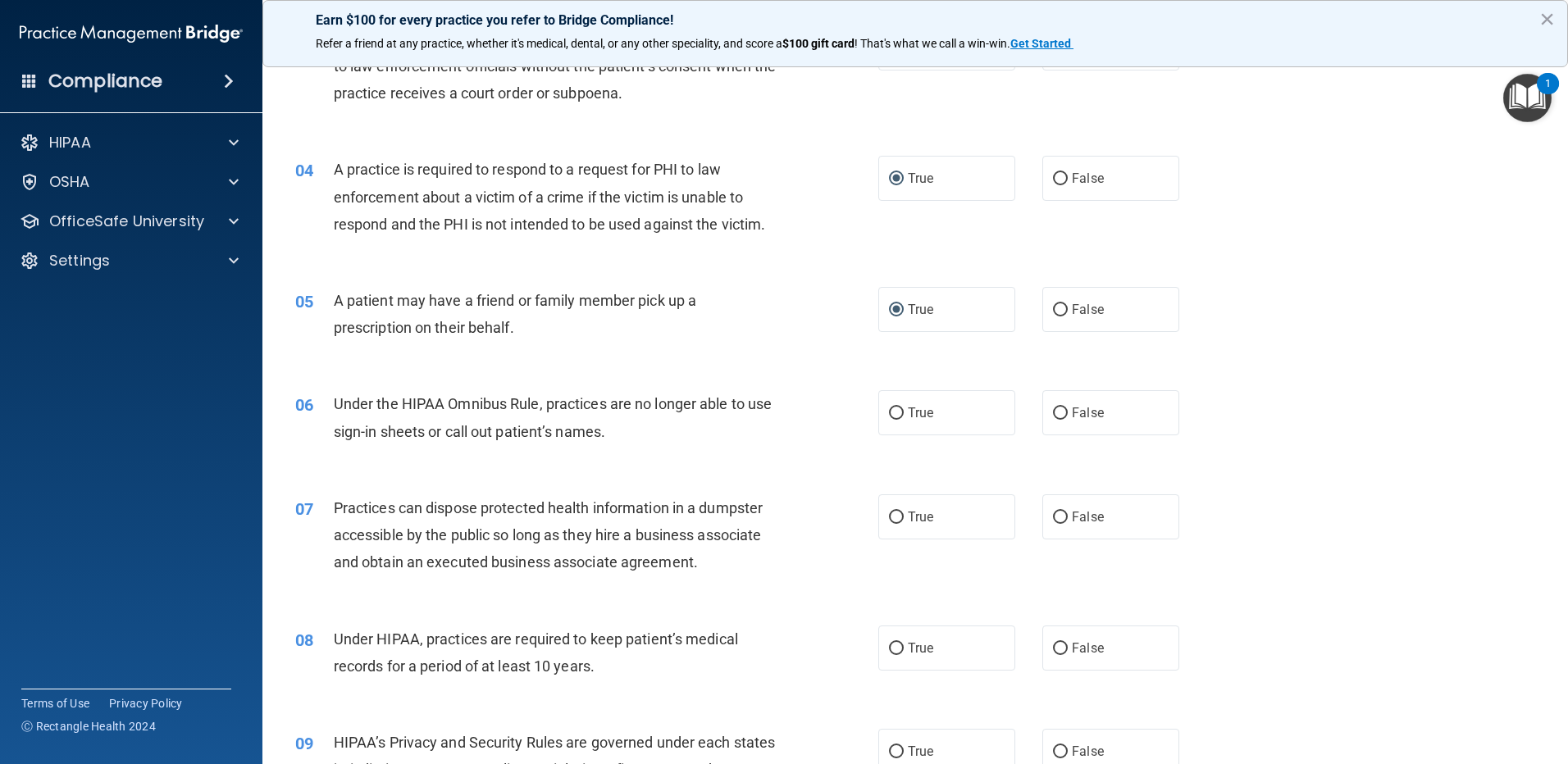
scroll to position [328, 0]
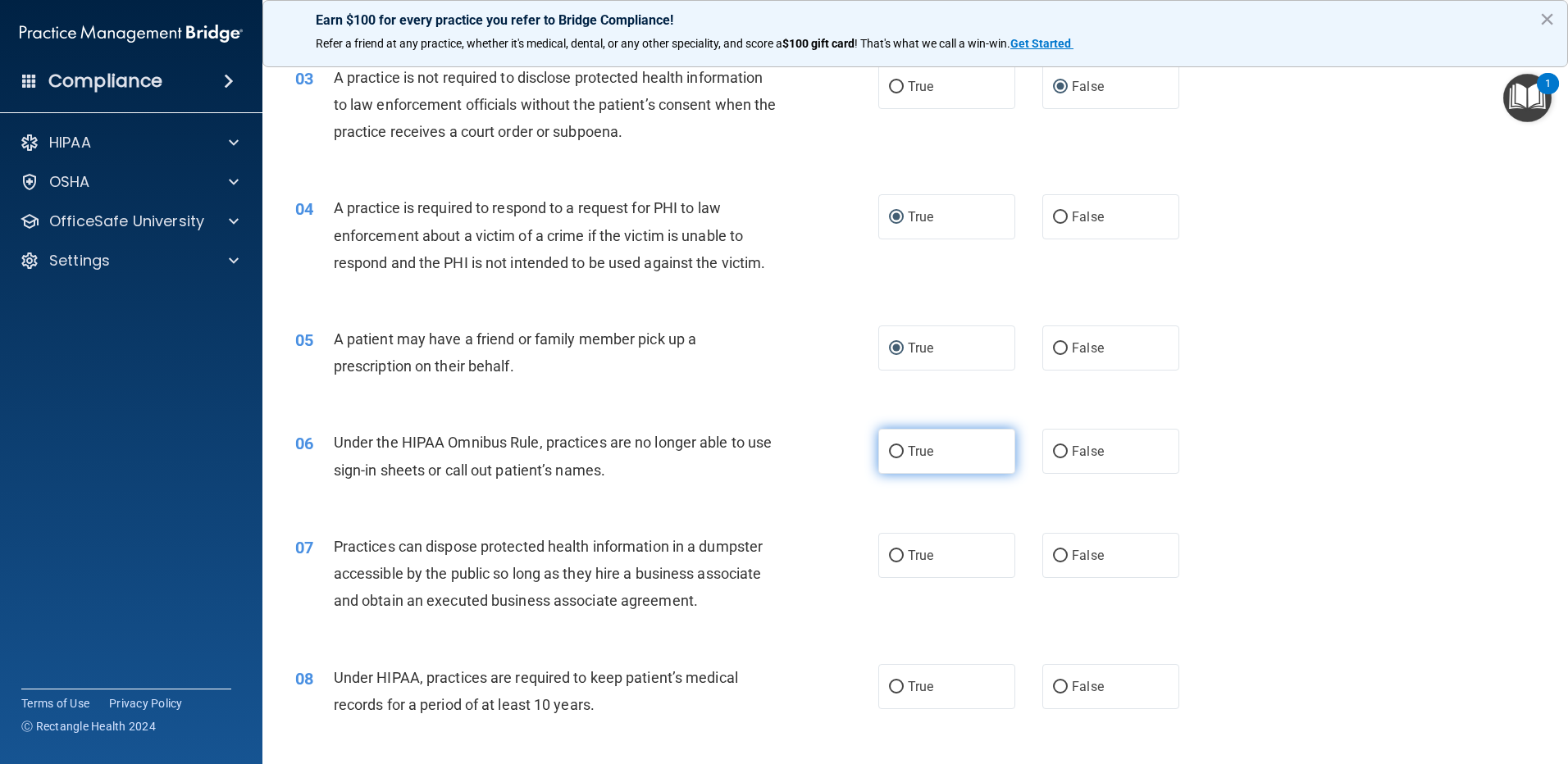
click at [891, 451] on input "True" at bounding box center [896, 452] width 15 height 13
radio input "true"
click at [1055, 554] on input "False" at bounding box center [1060, 556] width 15 height 13
radio input "true"
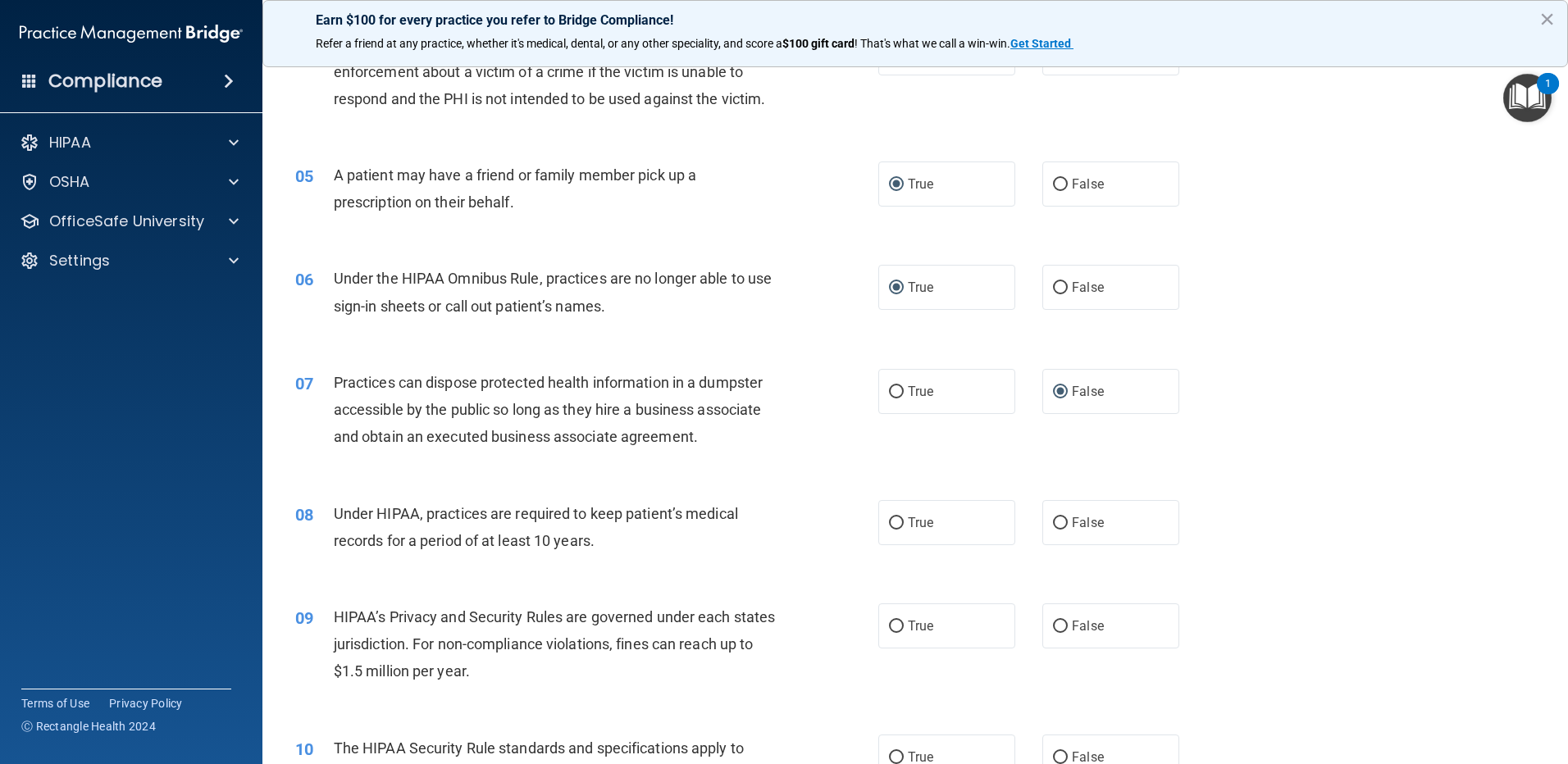
scroll to position [574, 0]
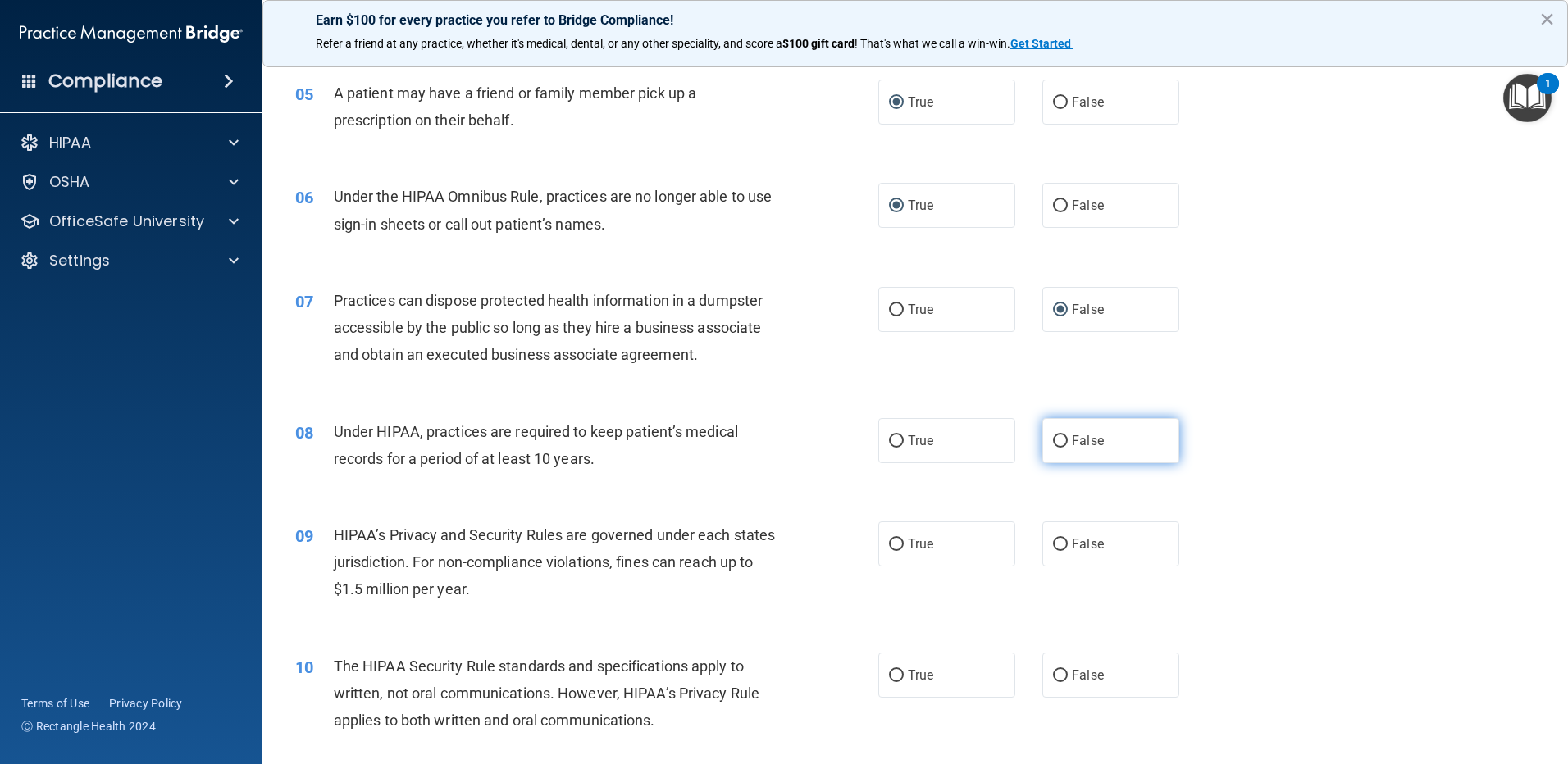
click at [1055, 442] on input "False" at bounding box center [1060, 441] width 15 height 13
radio input "true"
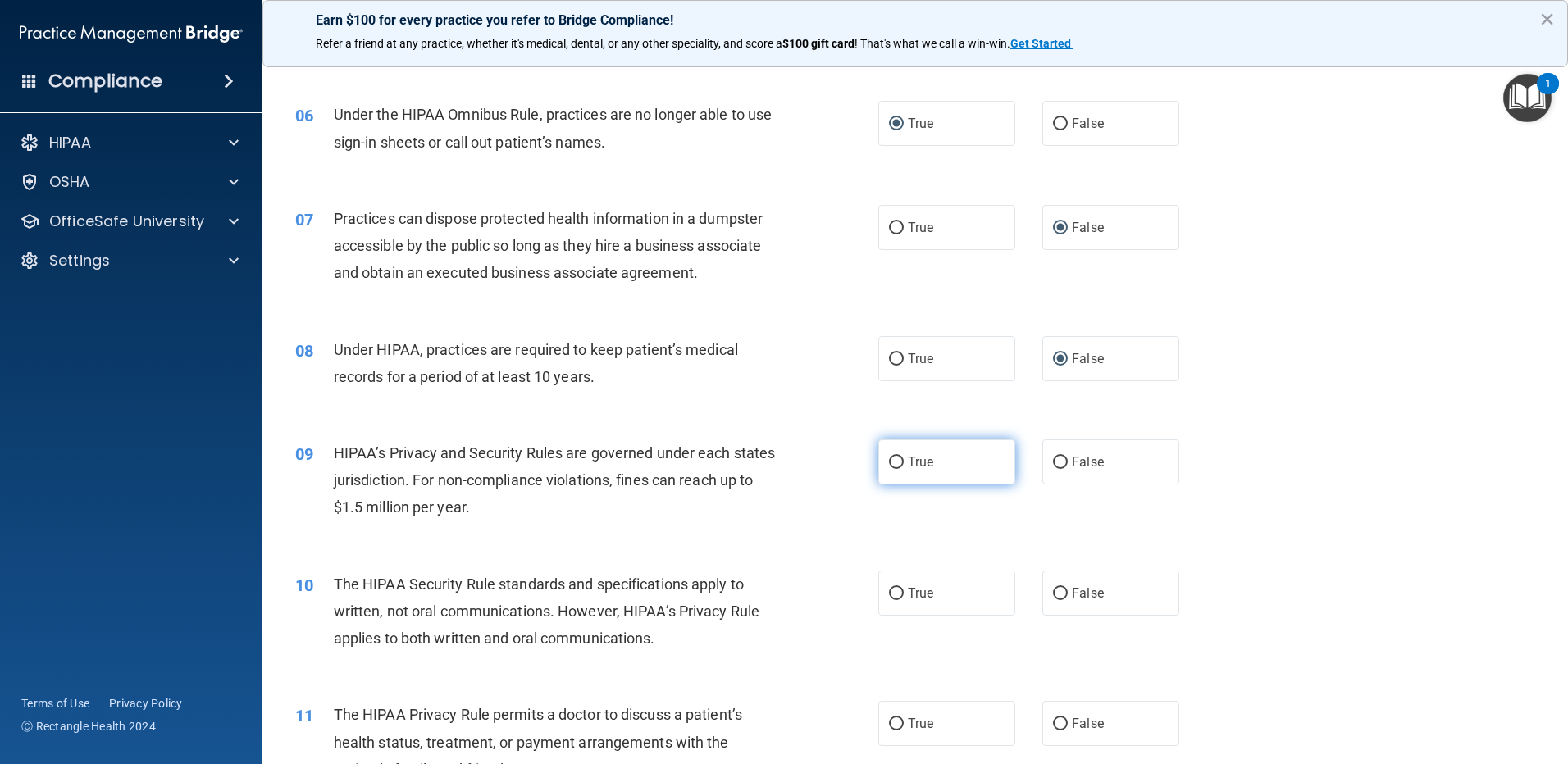
click at [895, 458] on input "True" at bounding box center [896, 463] width 15 height 13
radio input "true"
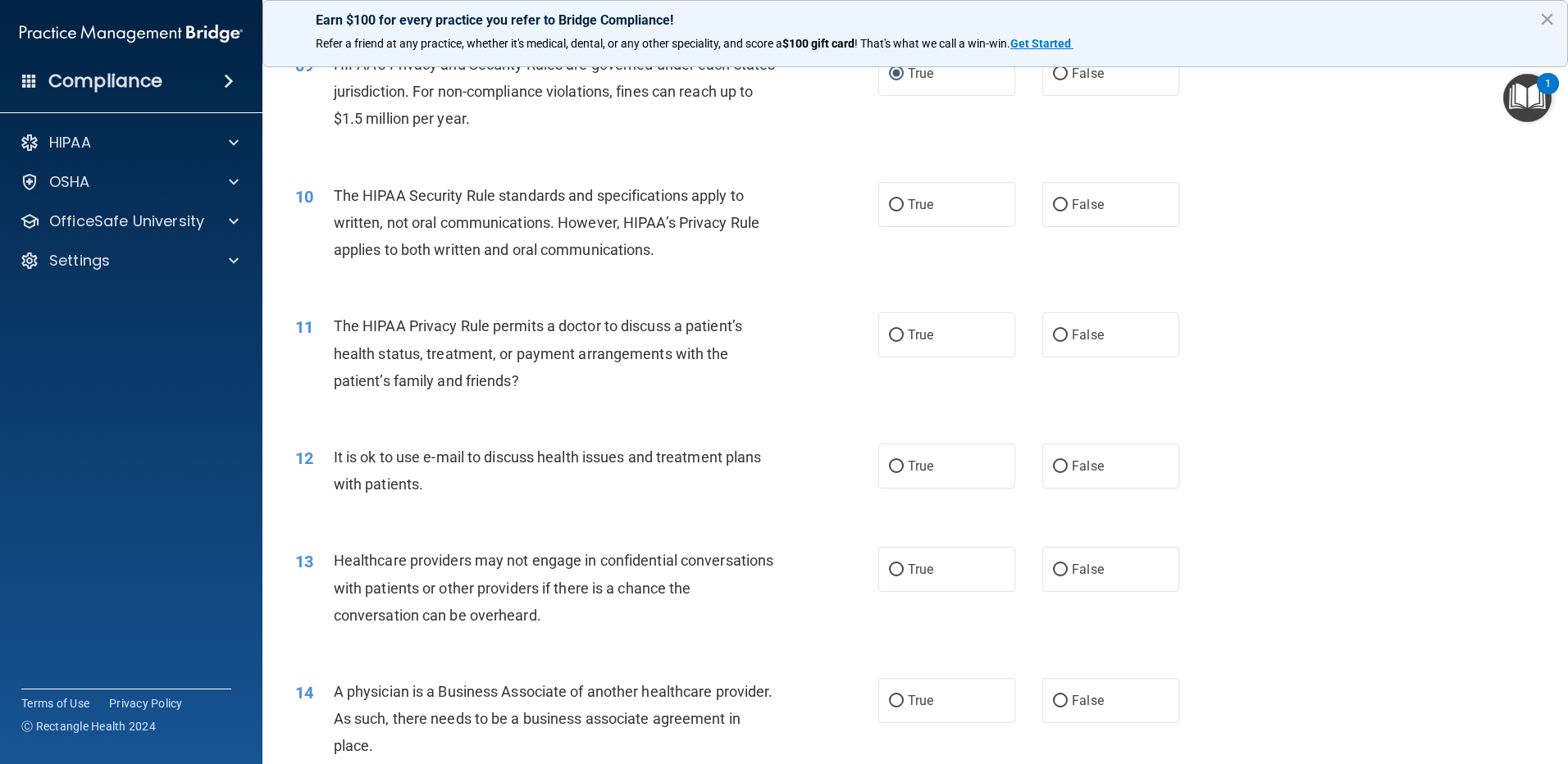
scroll to position [1065, 0]
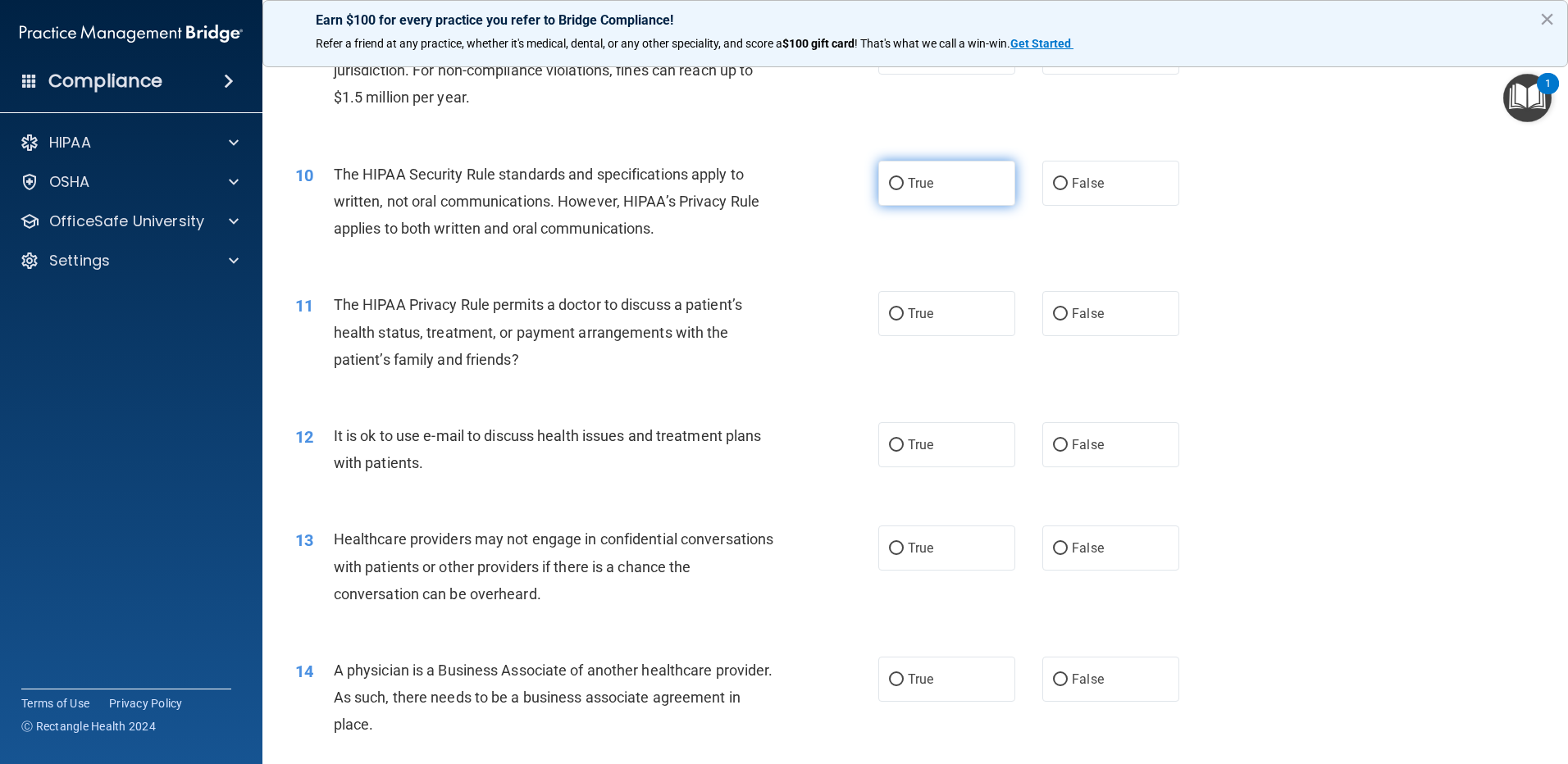
click at [889, 181] on input "True" at bounding box center [896, 183] width 15 height 13
radio input "true"
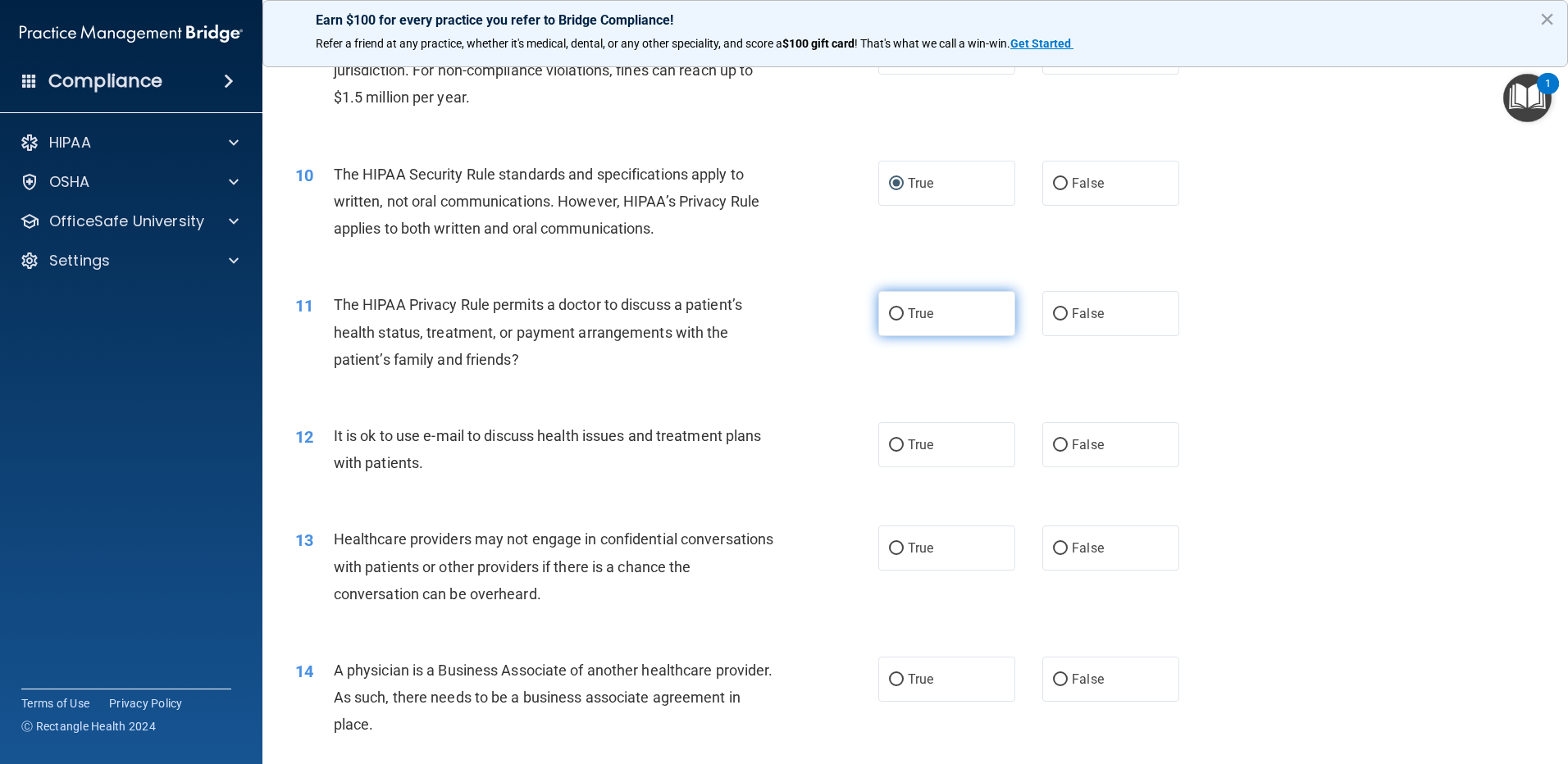
click at [890, 312] on input "True" at bounding box center [896, 314] width 15 height 13
radio input "true"
click at [891, 444] on label "True" at bounding box center [946, 445] width 137 height 45
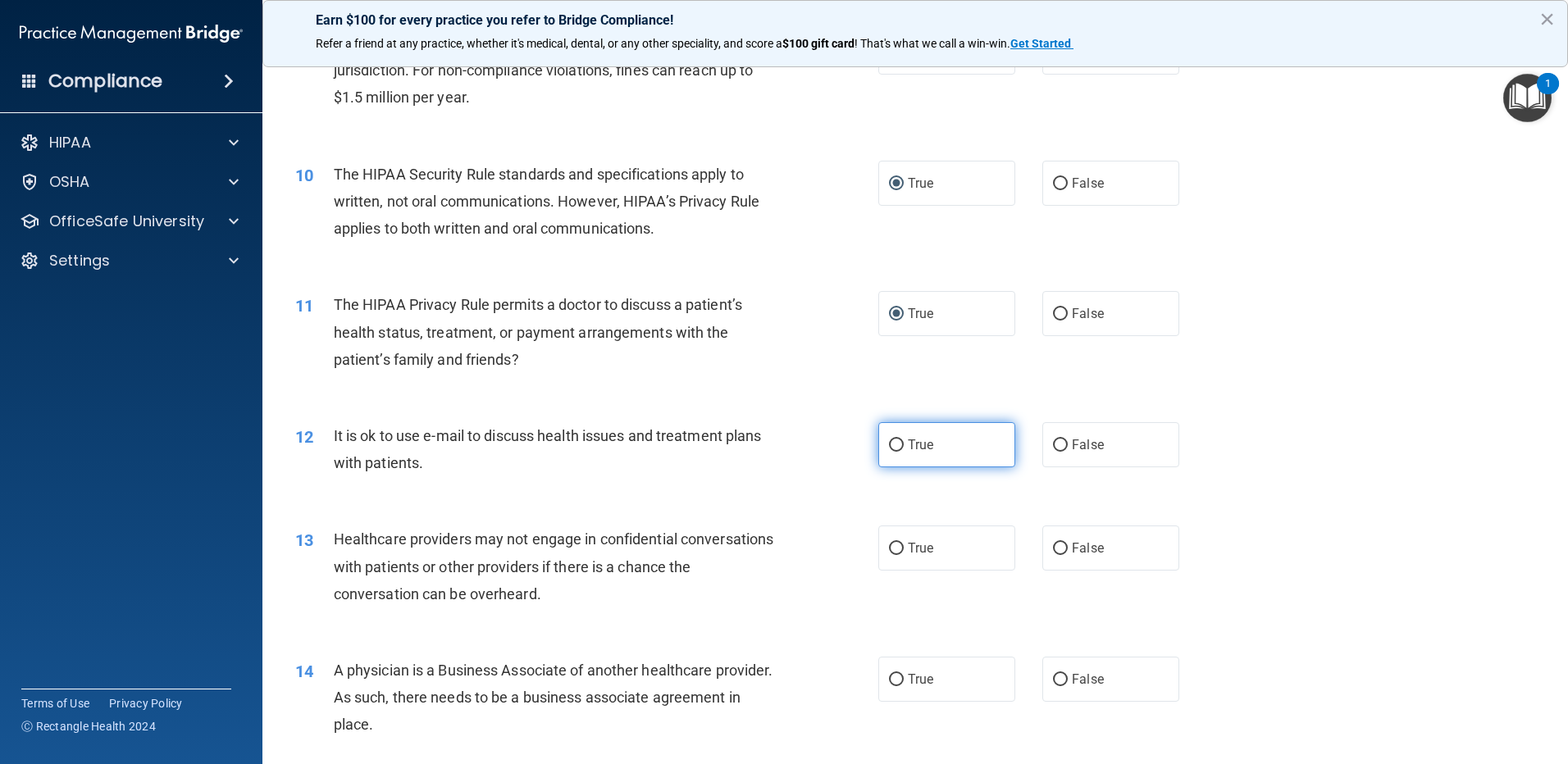
click at [892, 446] on input "True" at bounding box center [896, 445] width 15 height 13
radio input "true"
click at [897, 545] on input "True" at bounding box center [896, 549] width 15 height 13
radio input "true"
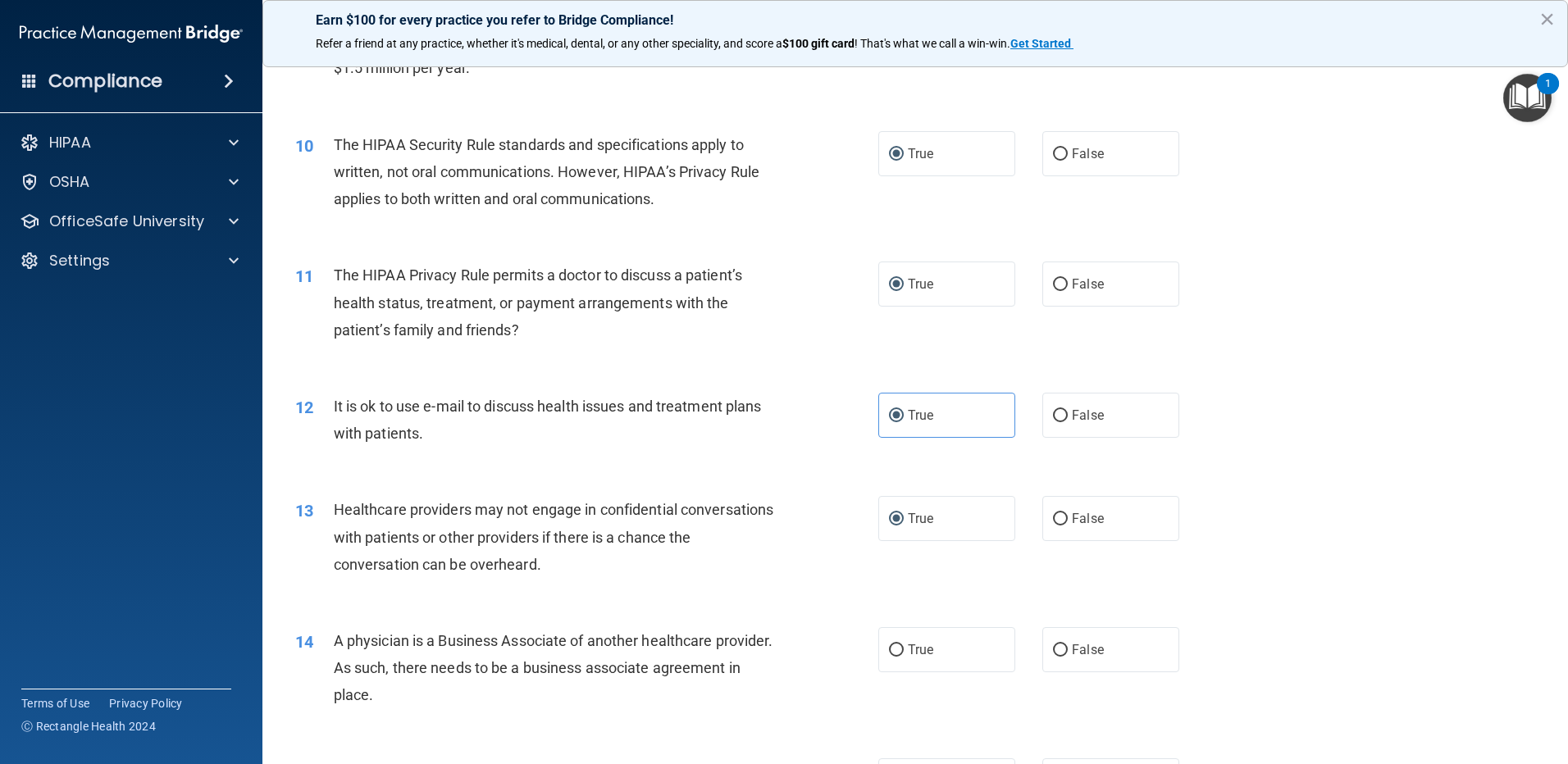
scroll to position [1148, 0]
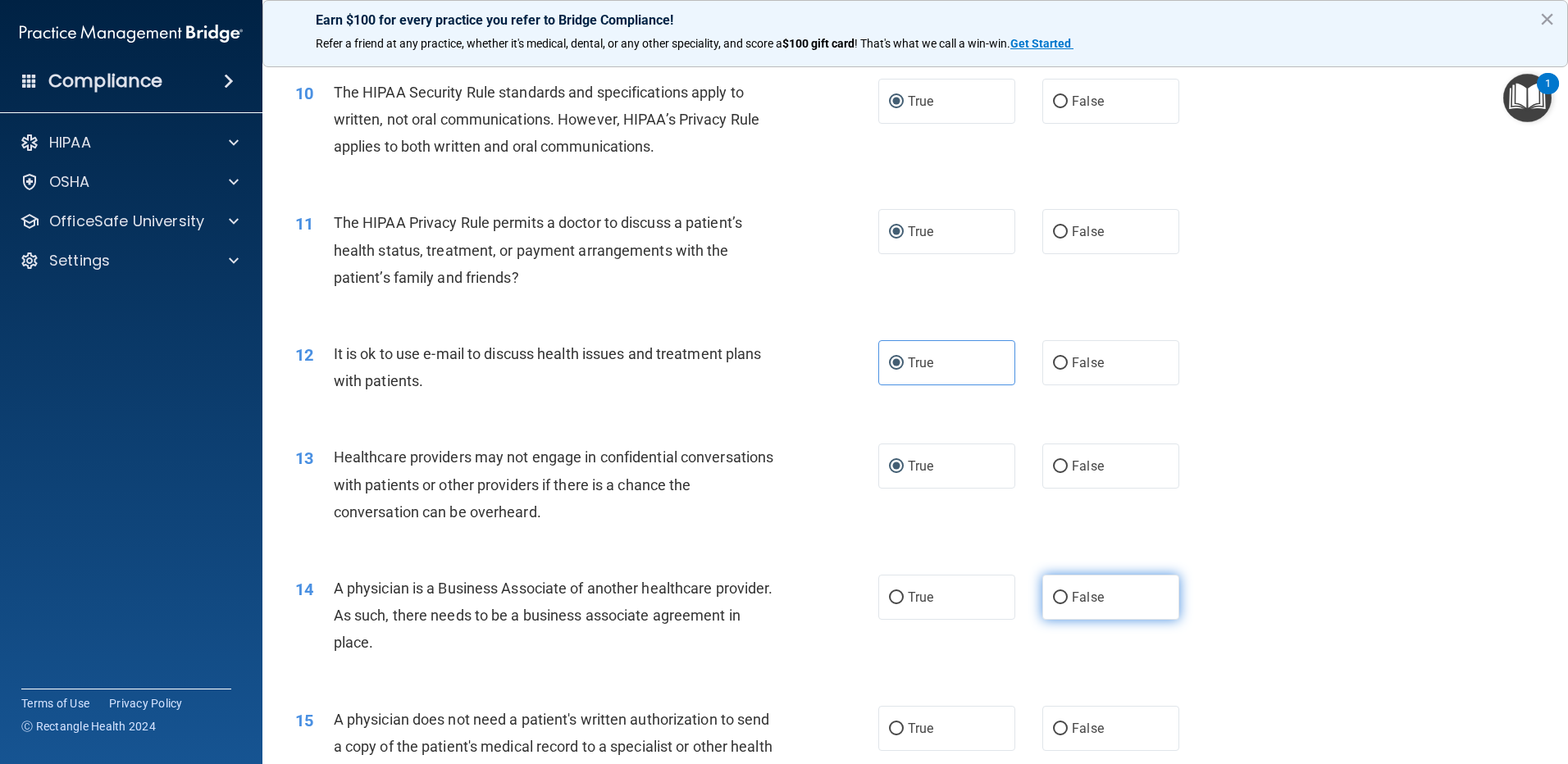
click at [1054, 597] on input "False" at bounding box center [1060, 597] width 15 height 13
radio input "true"
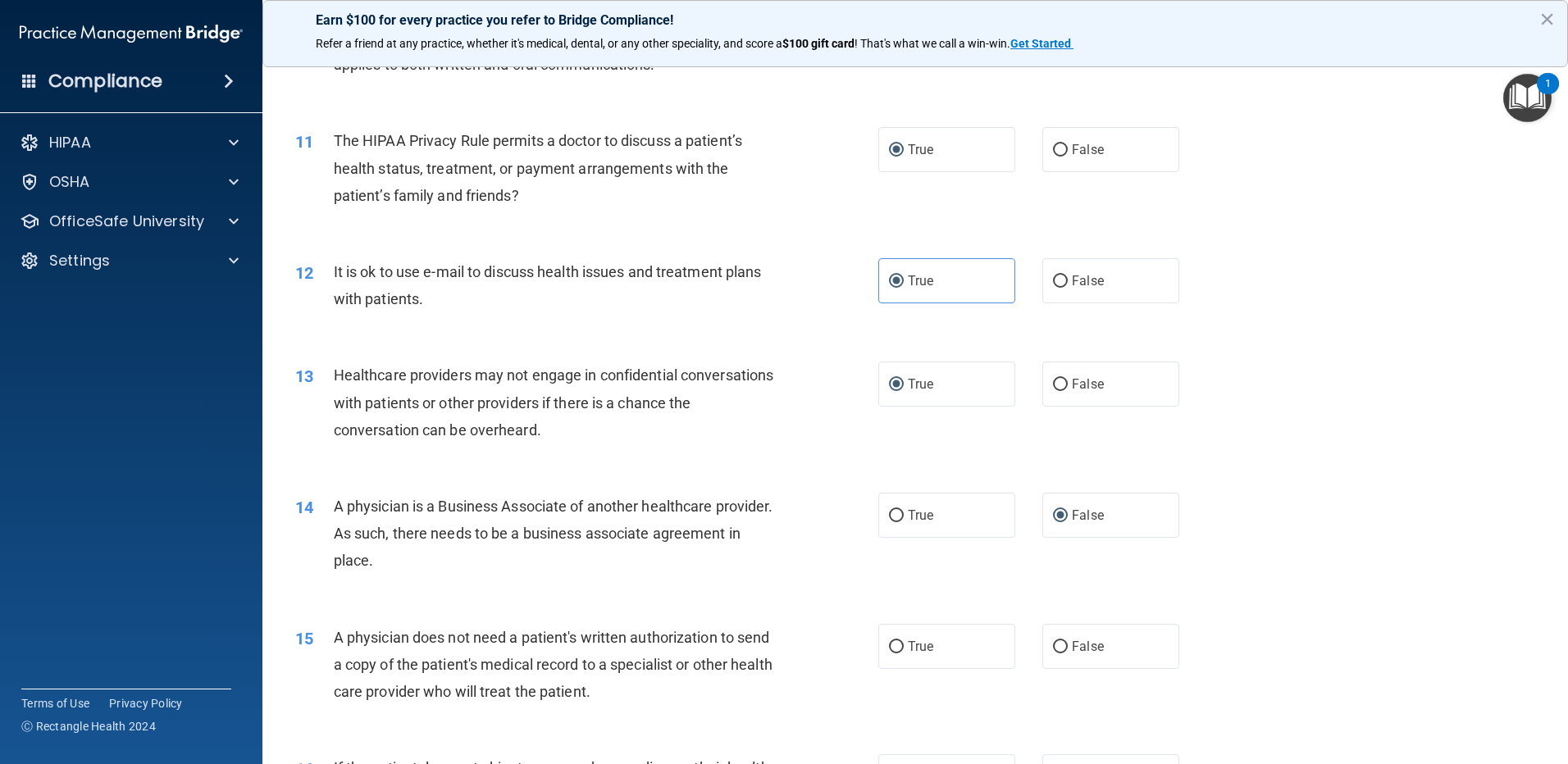
scroll to position [1312, 0]
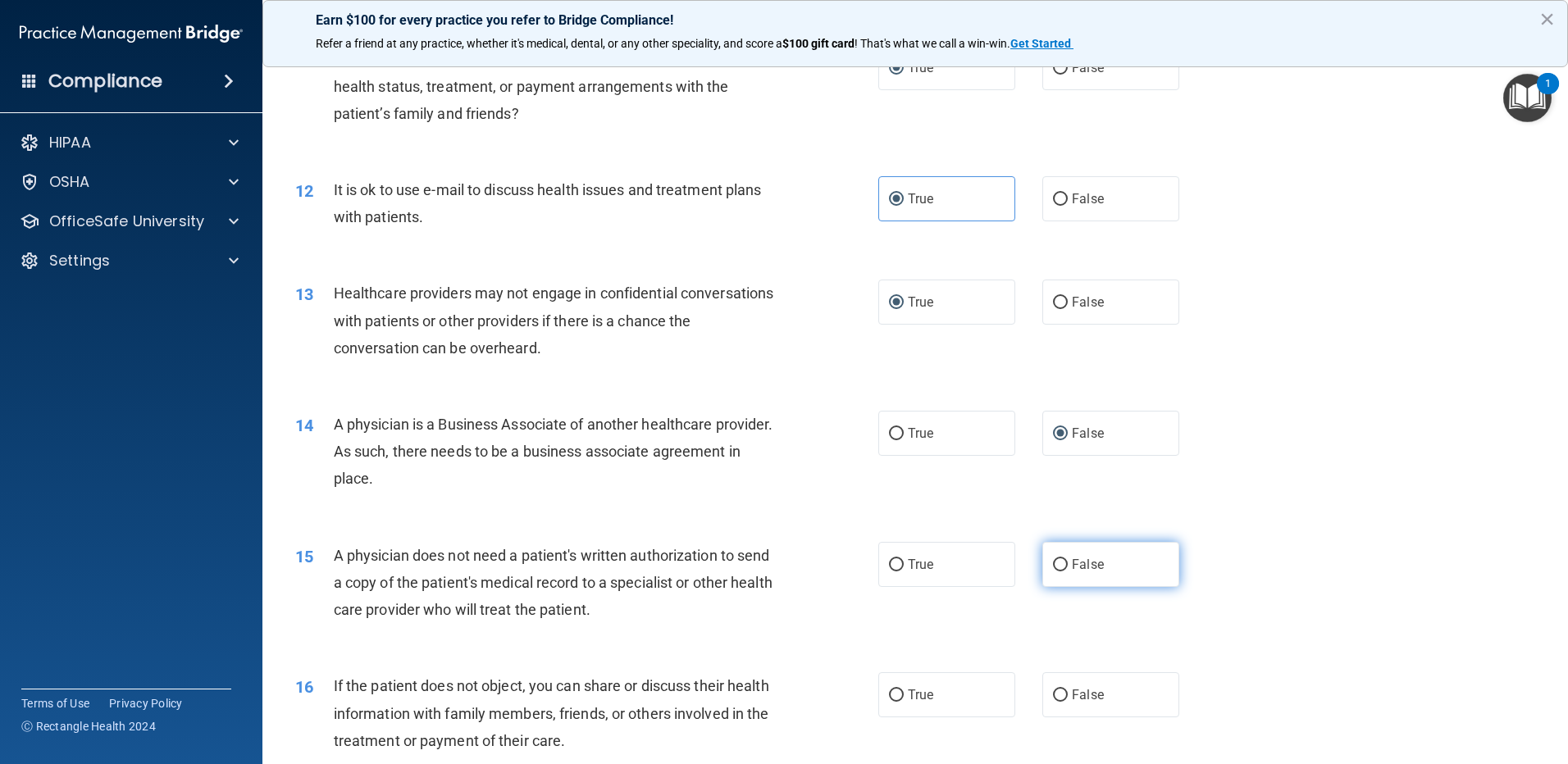
click at [1053, 561] on input "False" at bounding box center [1060, 565] width 15 height 13
radio input "true"
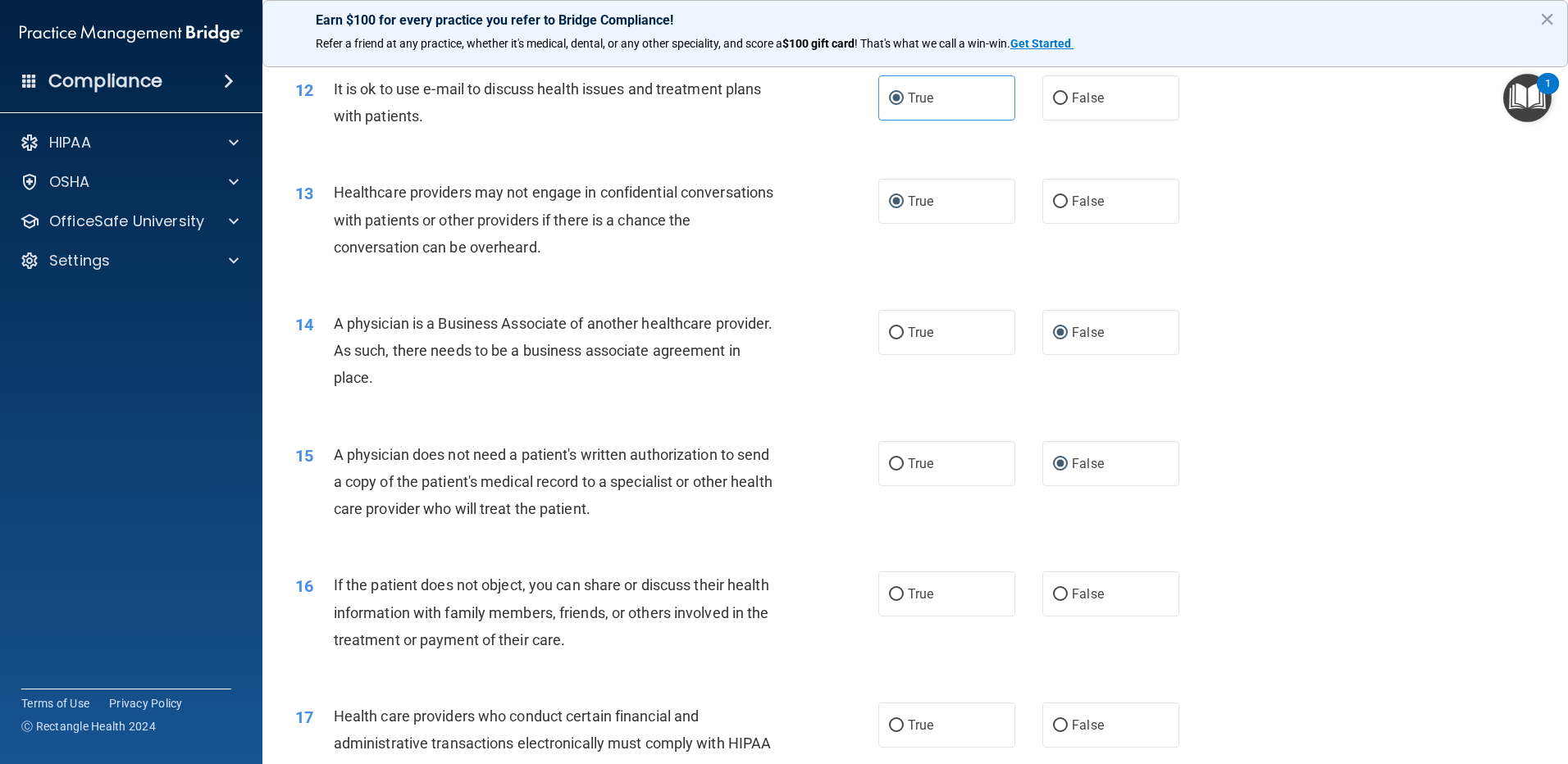
scroll to position [1476, 0]
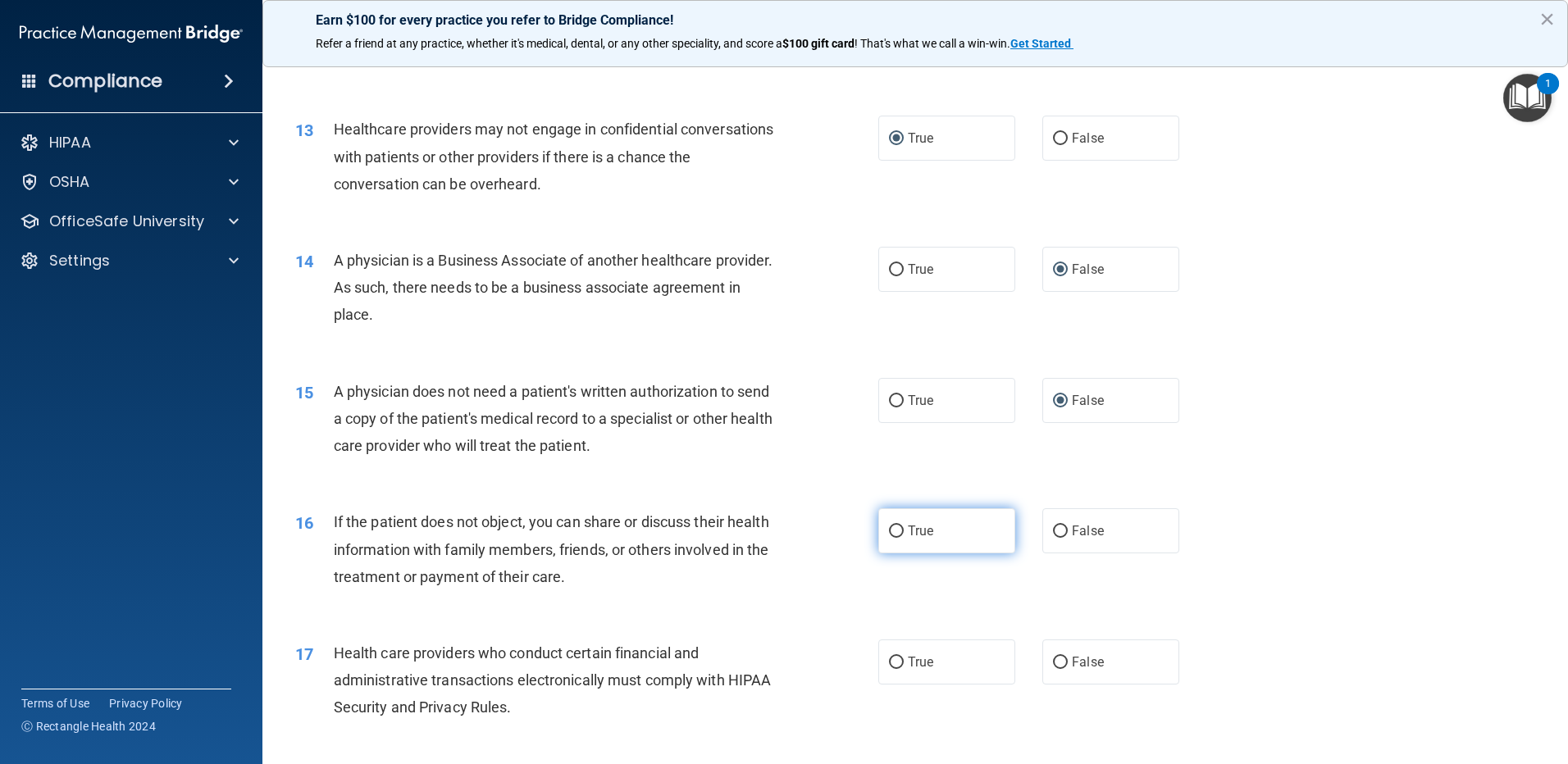
click at [892, 532] on input "True" at bounding box center [896, 531] width 15 height 13
radio input "true"
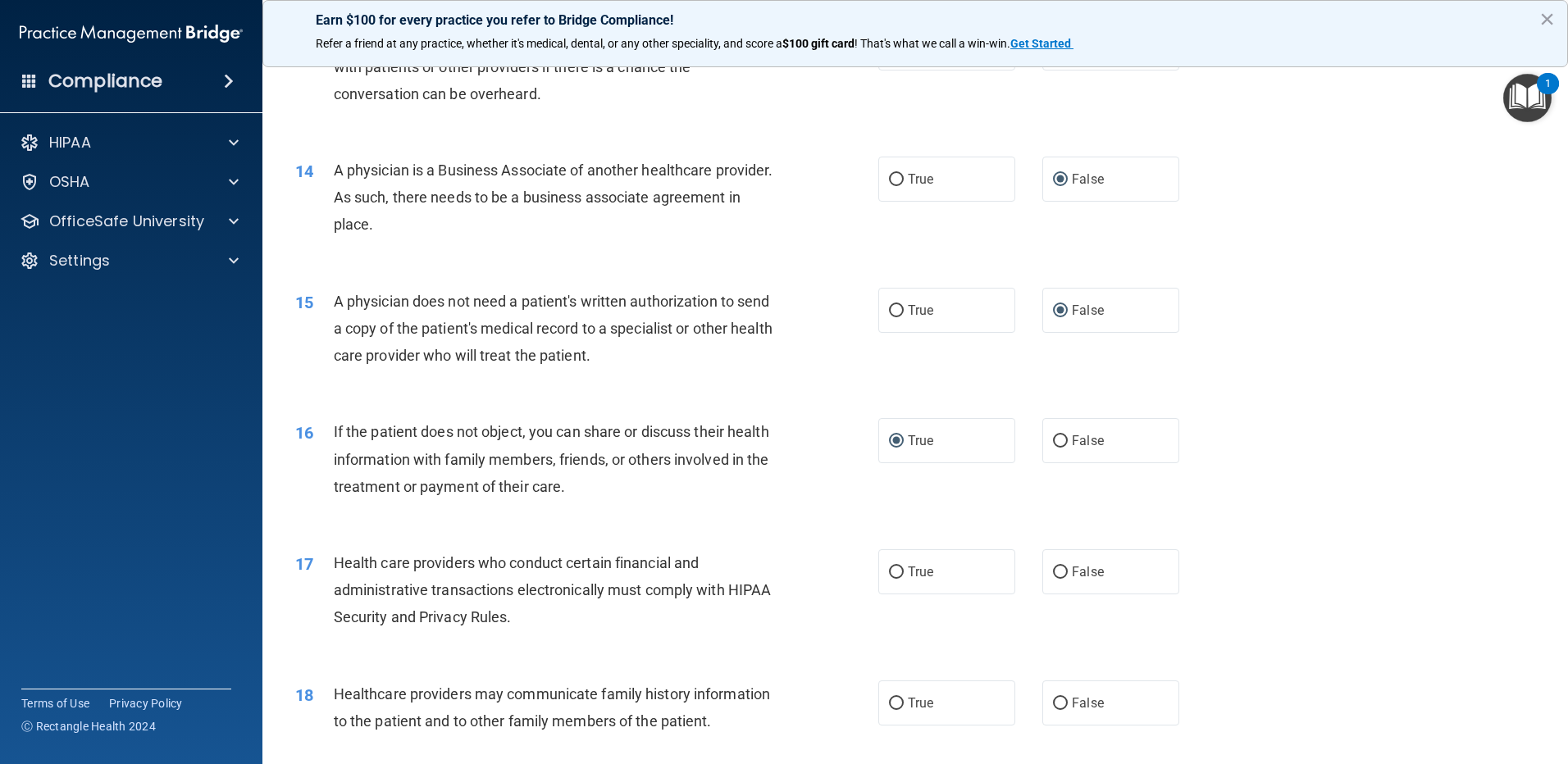
scroll to position [1639, 0]
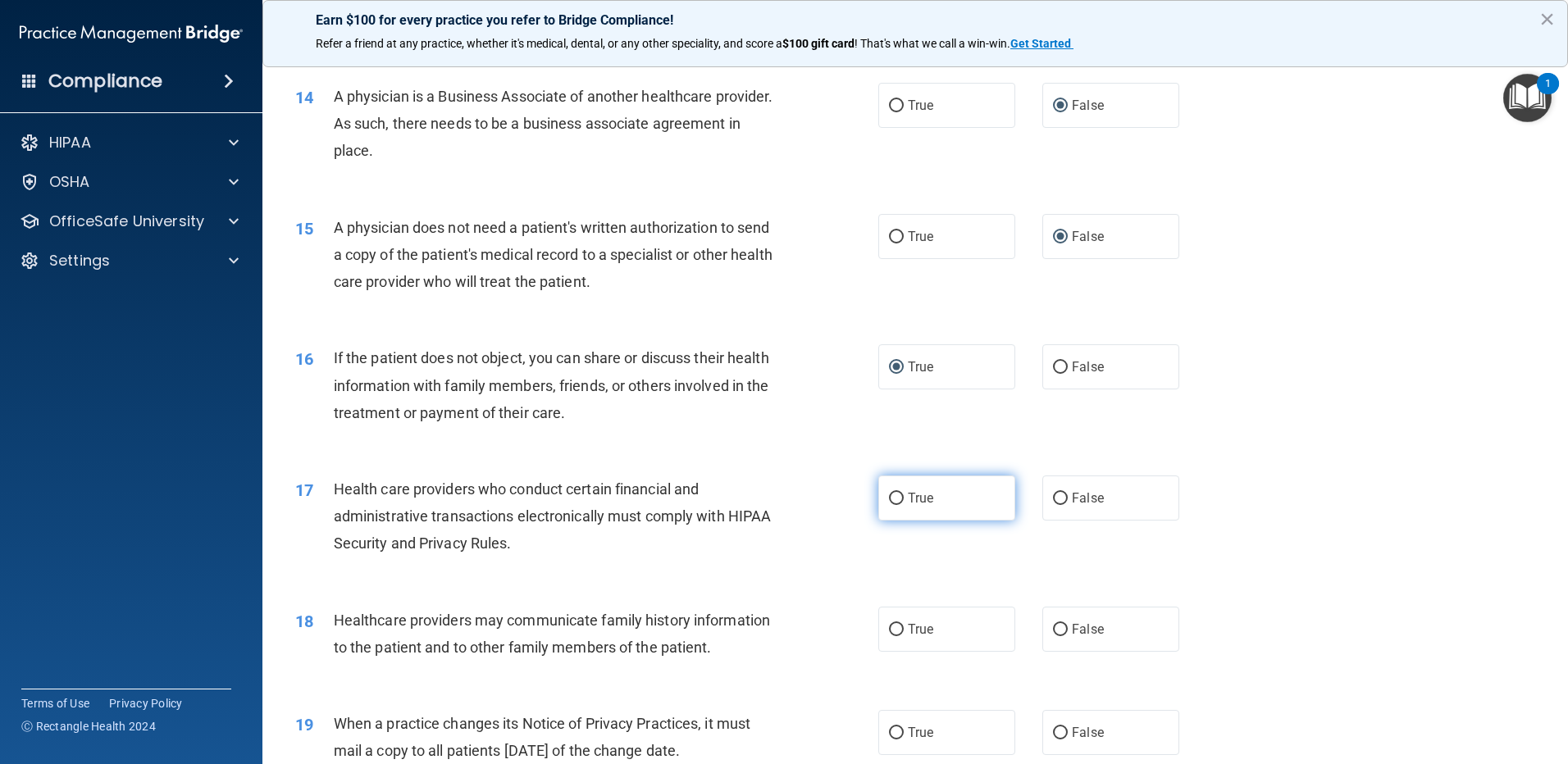
click at [889, 496] on input "True" at bounding box center [896, 498] width 15 height 13
radio input "true"
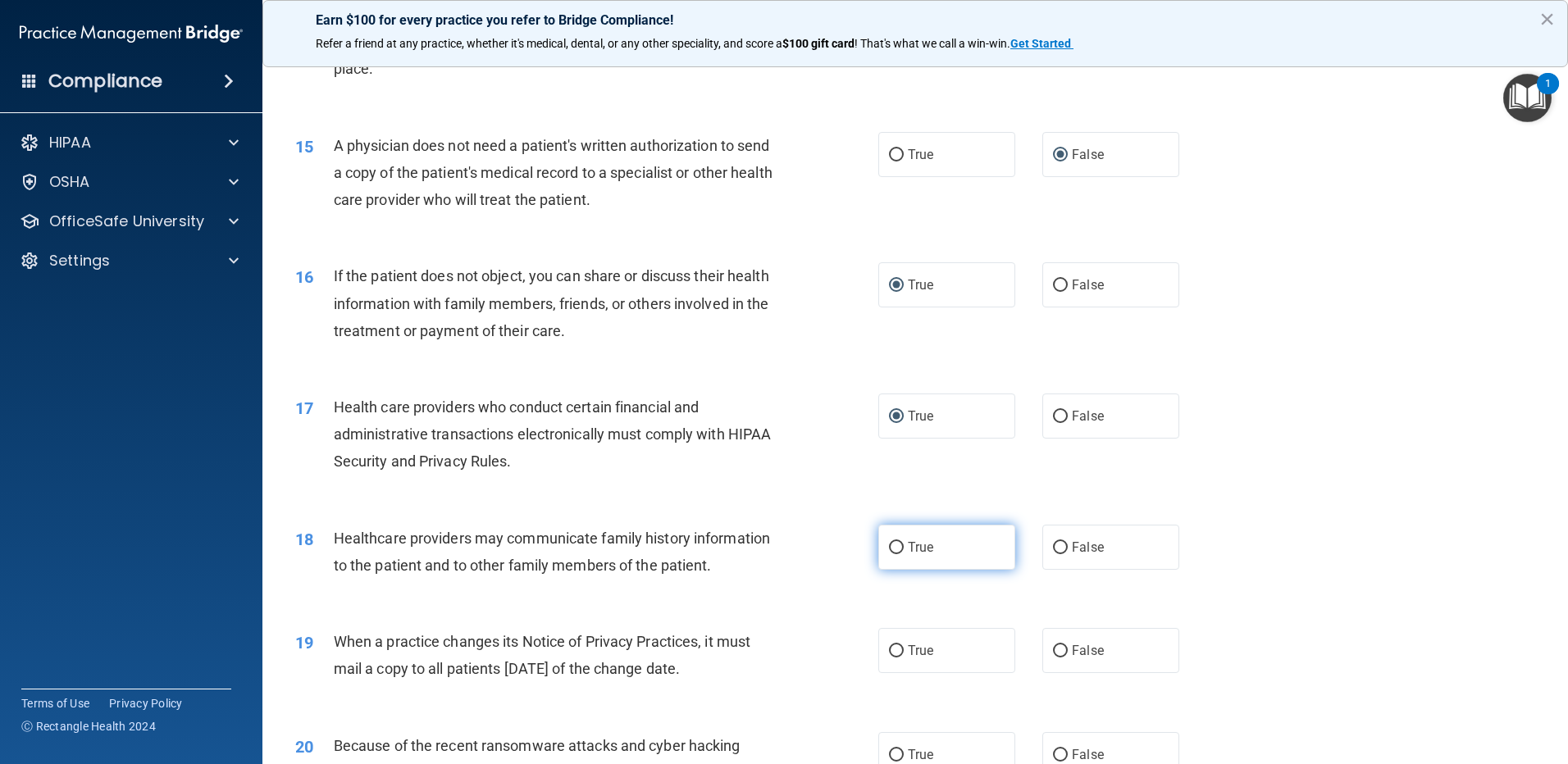
click at [895, 549] on input "True" at bounding box center [896, 548] width 15 height 13
radio input "true"
drag, startPoint x: 1048, startPoint y: 548, endPoint x: 929, endPoint y: 583, distance: 124.0
click at [932, 582] on div "18 Healthcare providers may communicate family history information to the patie…" at bounding box center [915, 555] width 1264 height 103
click at [896, 648] on input "True" at bounding box center [896, 651] width 15 height 13
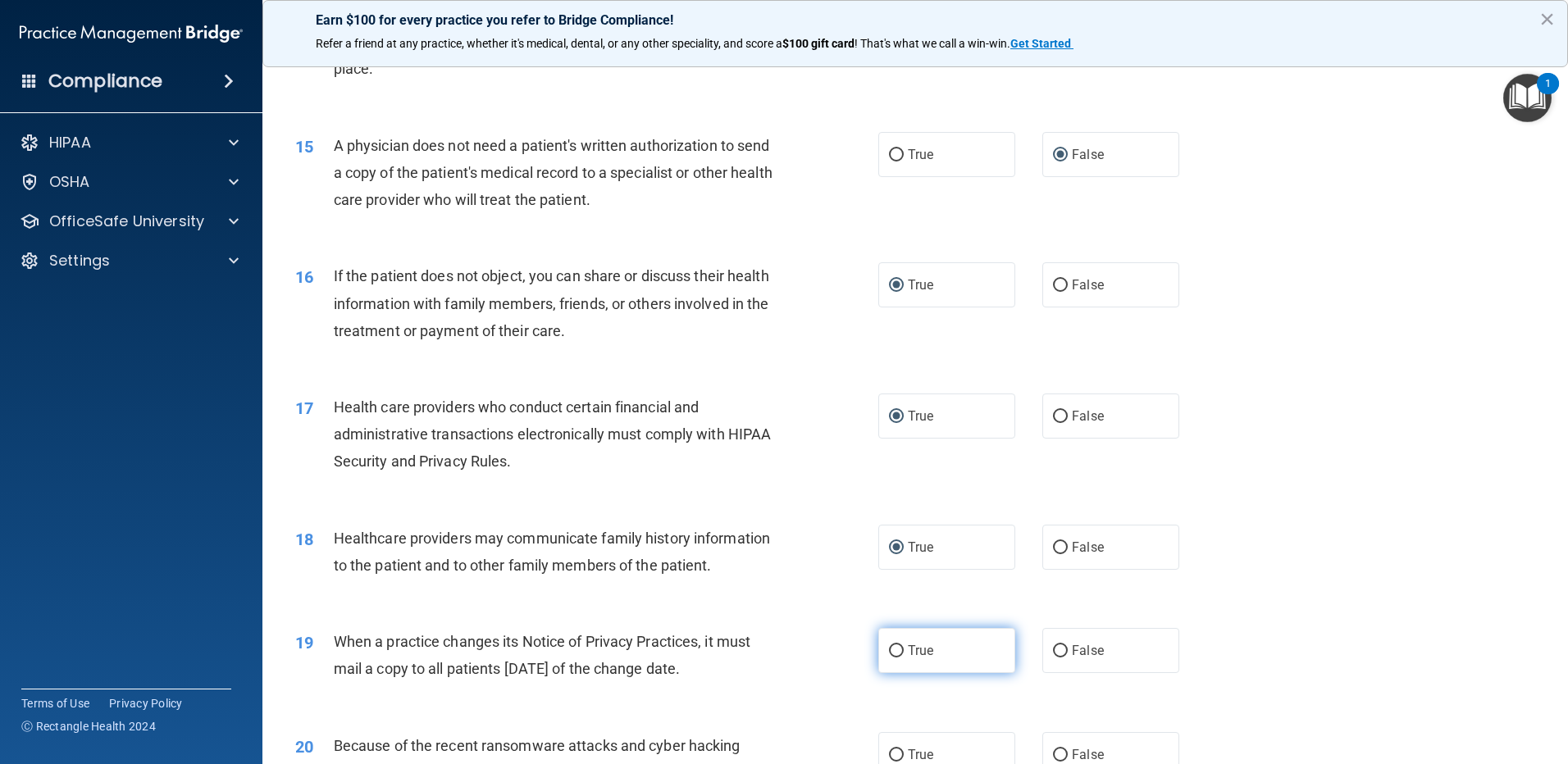
radio input "true"
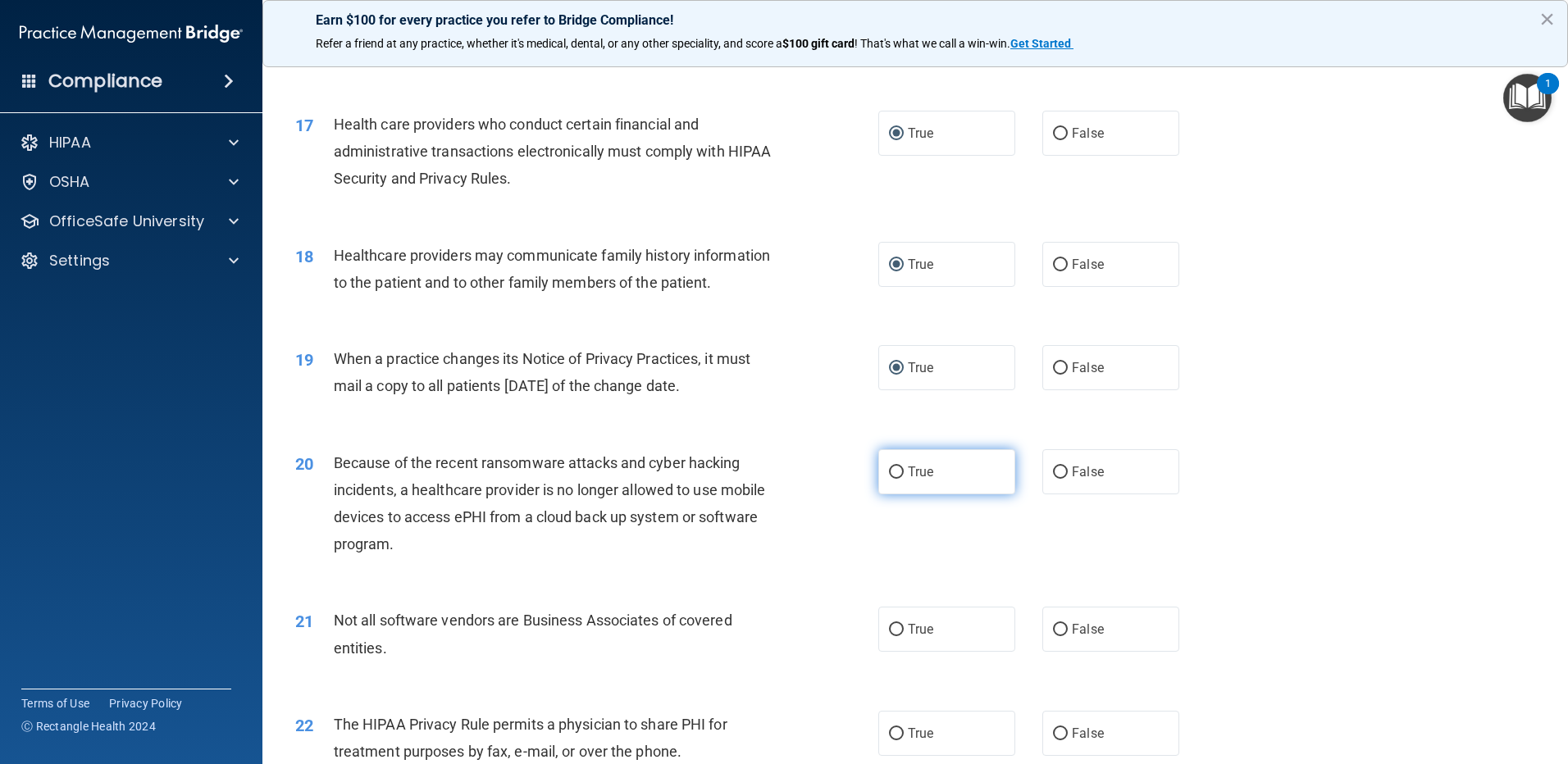
scroll to position [2049, 0]
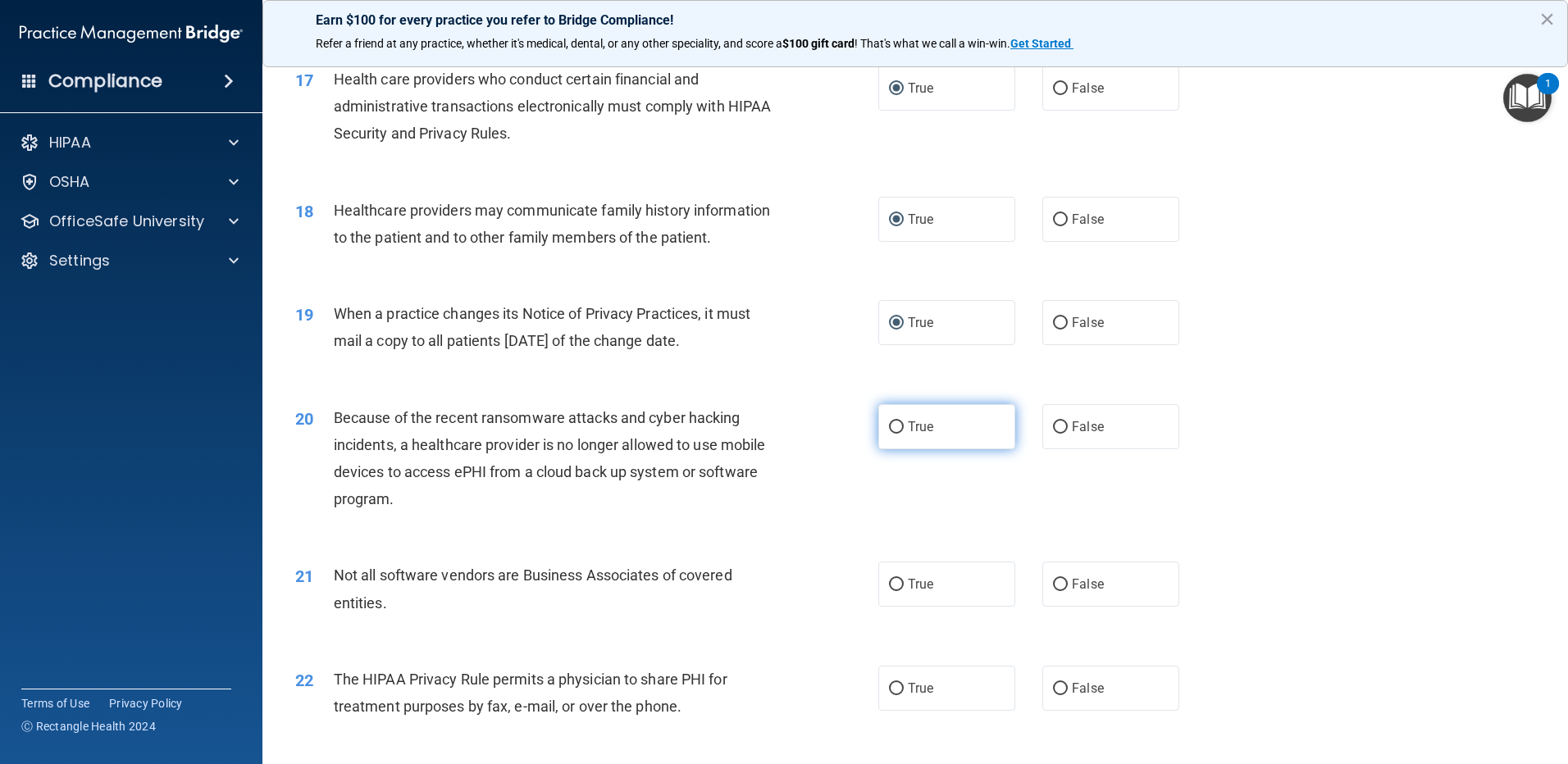
click at [900, 427] on label "True" at bounding box center [946, 427] width 137 height 45
click at [900, 427] on input "True" at bounding box center [896, 427] width 15 height 13
radio input "true"
click at [896, 583] on input "True" at bounding box center [896, 585] width 15 height 13
radio input "true"
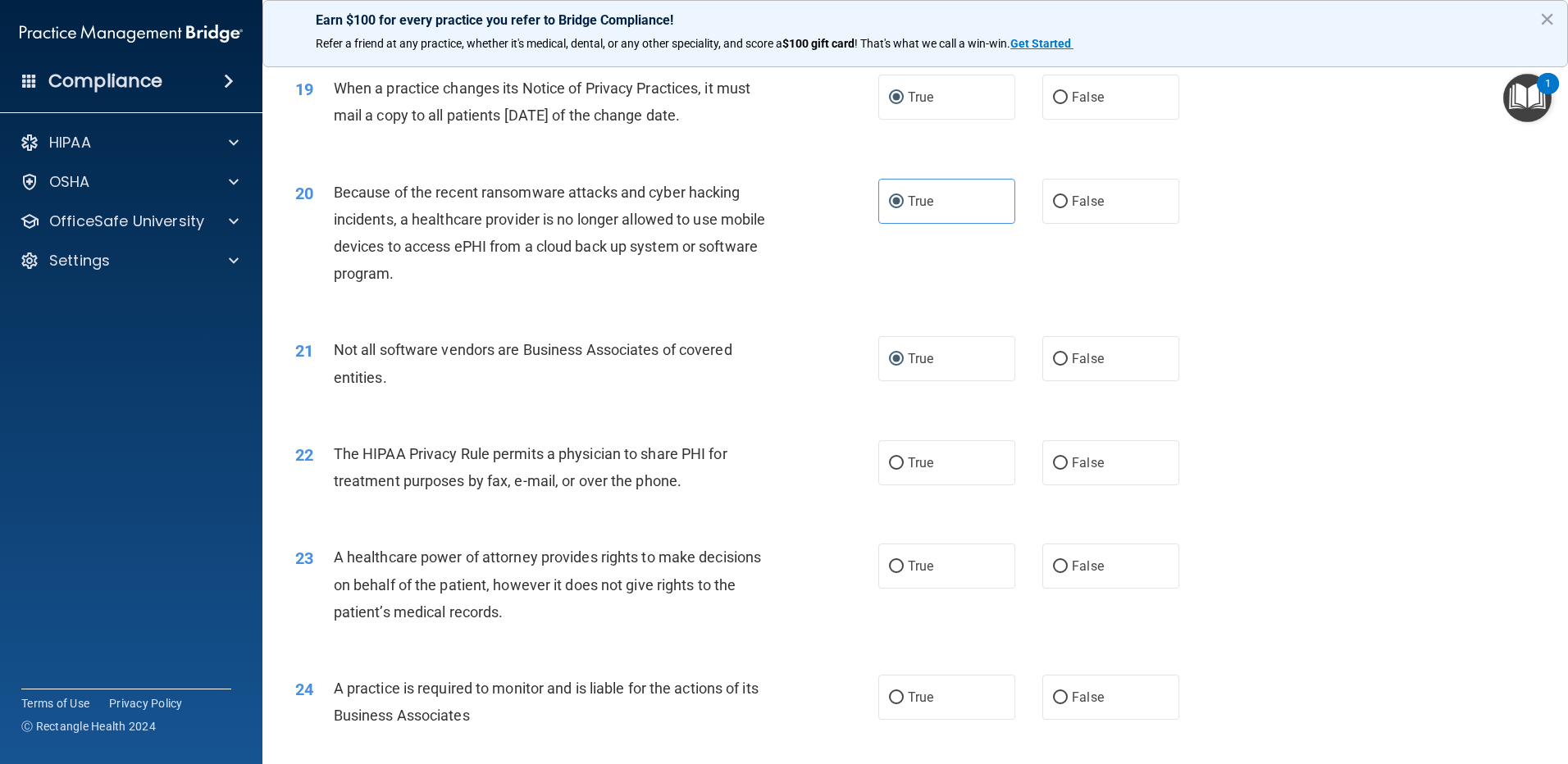
scroll to position [2295, 0]
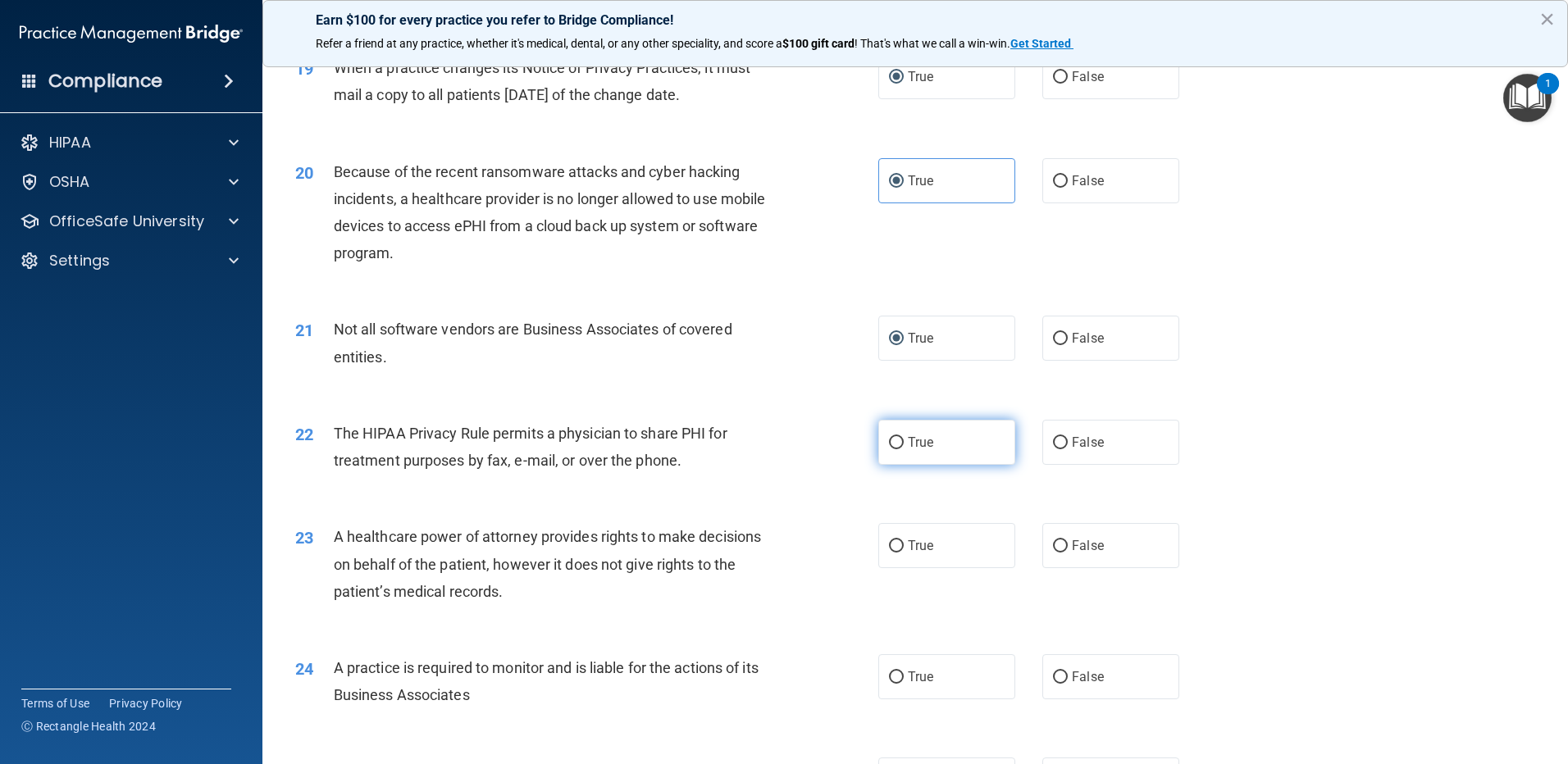
click at [890, 438] on input "True" at bounding box center [896, 443] width 15 height 13
radio input "true"
click at [1056, 547] on input "False" at bounding box center [1060, 546] width 15 height 13
radio input "true"
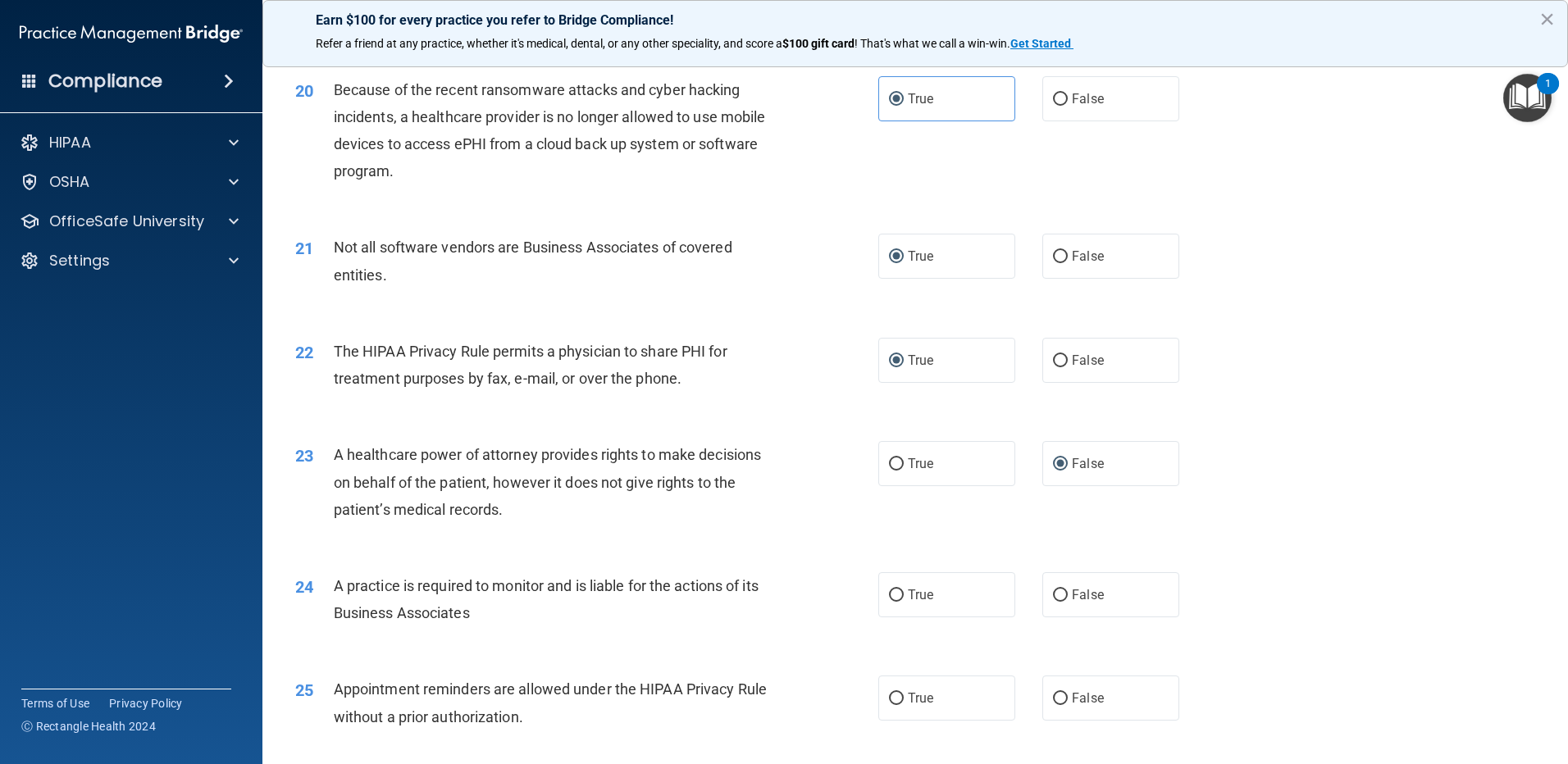
scroll to position [2459, 0]
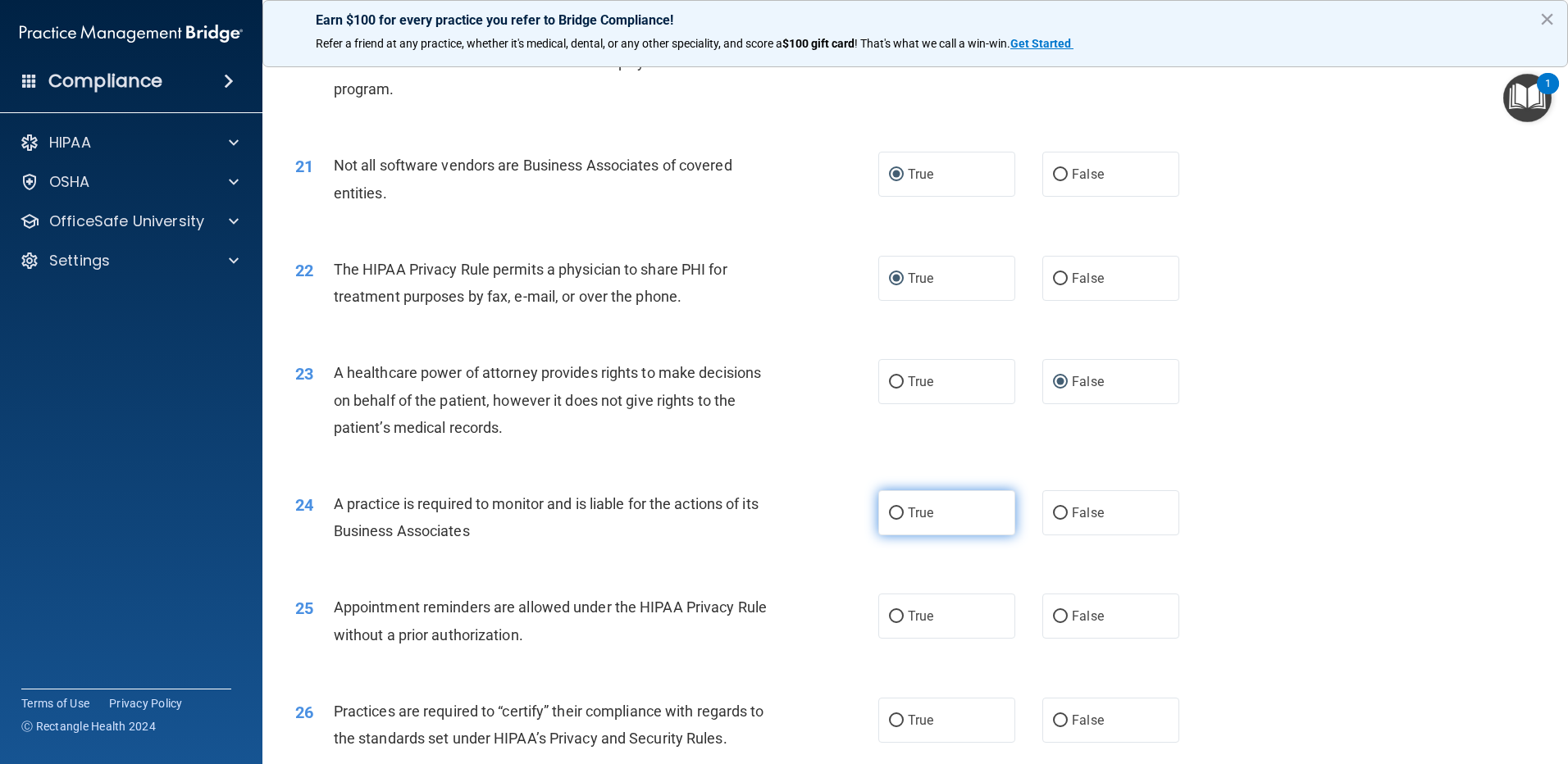
click at [896, 512] on input "True" at bounding box center [896, 513] width 15 height 13
radio input "true"
click at [1055, 613] on input "False" at bounding box center [1060, 617] width 15 height 13
radio input "true"
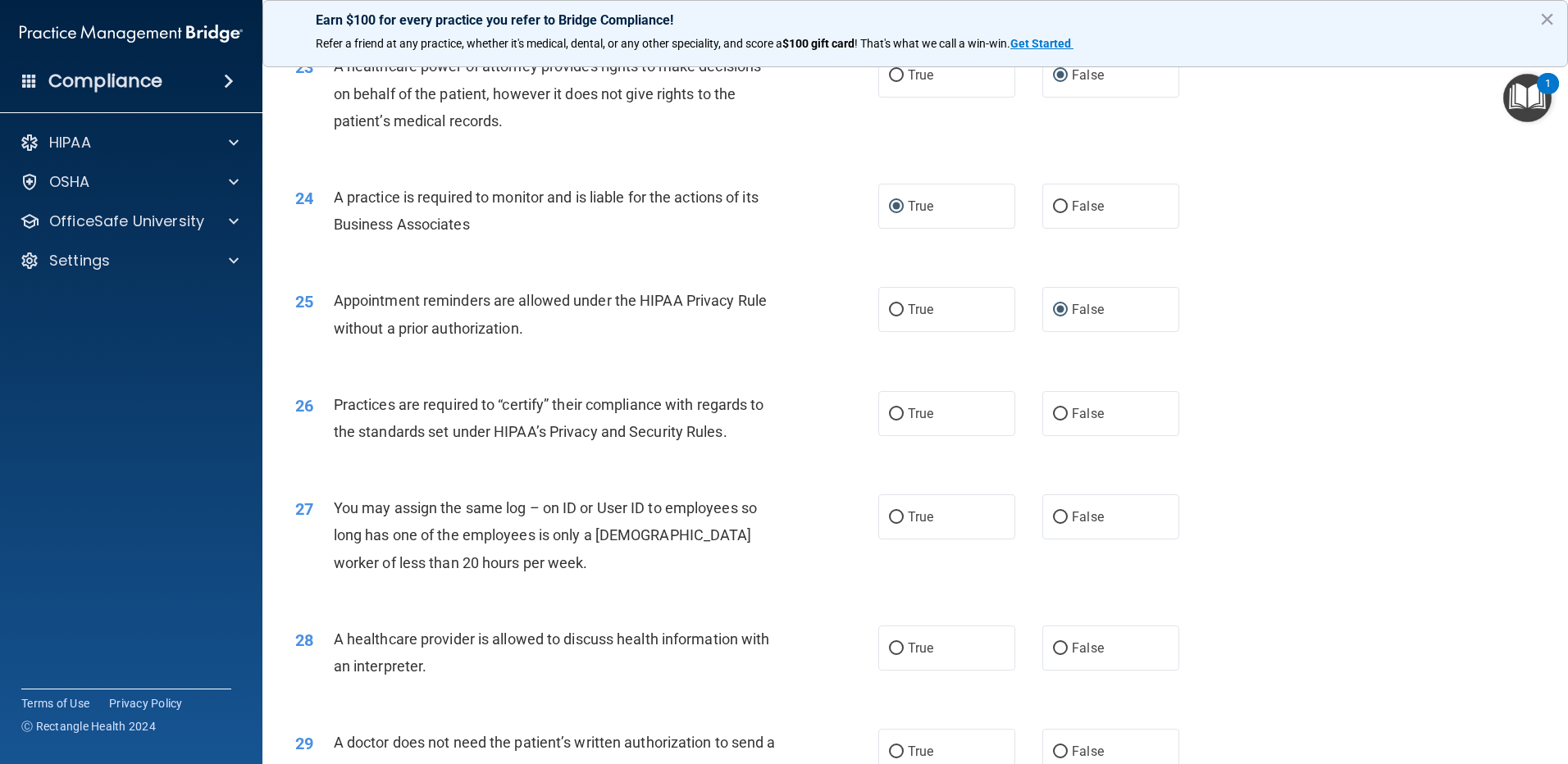
scroll to position [2787, 0]
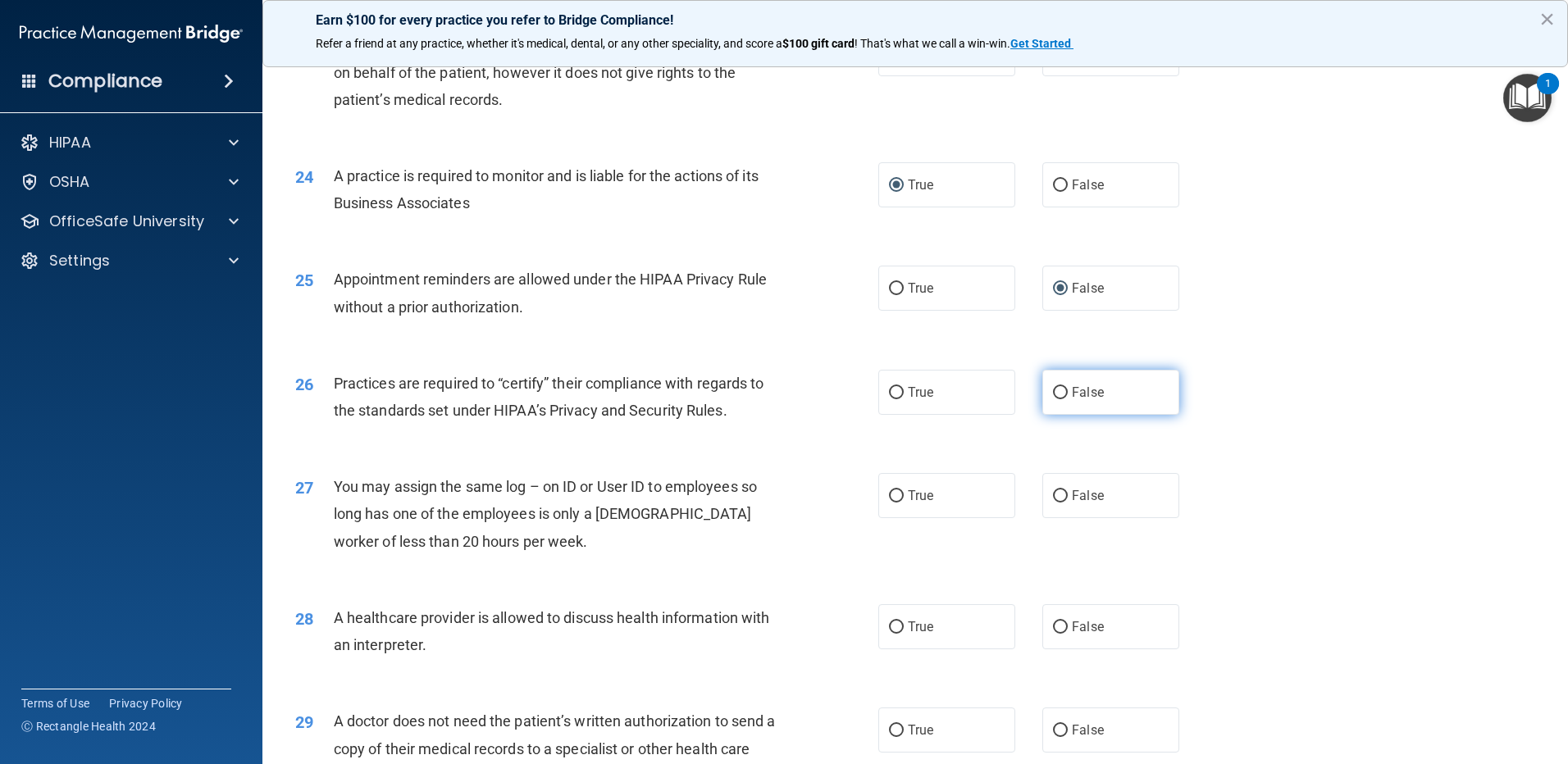
click at [1053, 390] on input "False" at bounding box center [1060, 393] width 15 height 13
radio input "true"
click at [1056, 491] on input "False" at bounding box center [1060, 496] width 15 height 13
radio input "true"
click at [895, 624] on input "True" at bounding box center [896, 627] width 15 height 13
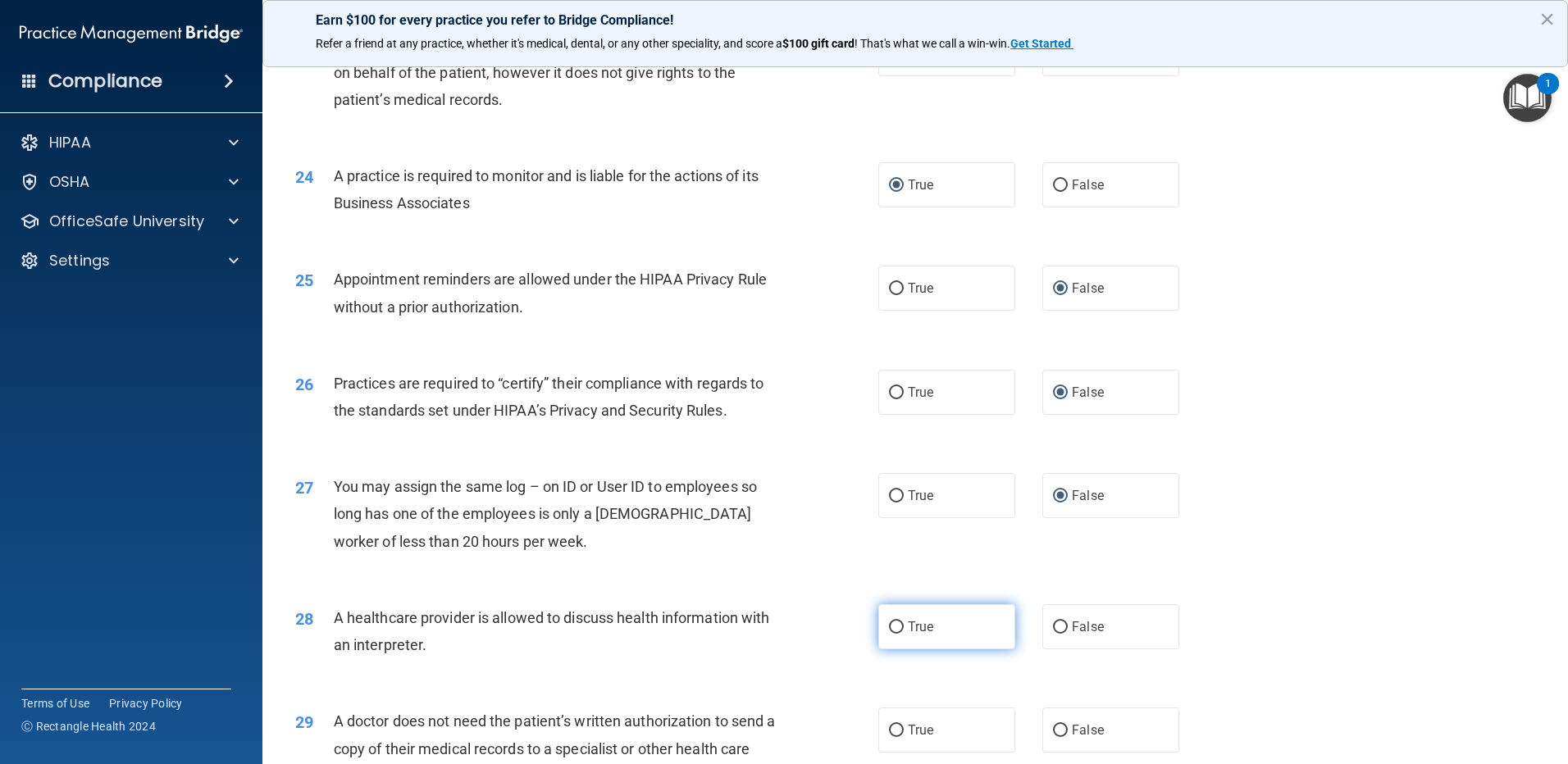
radio input "true"
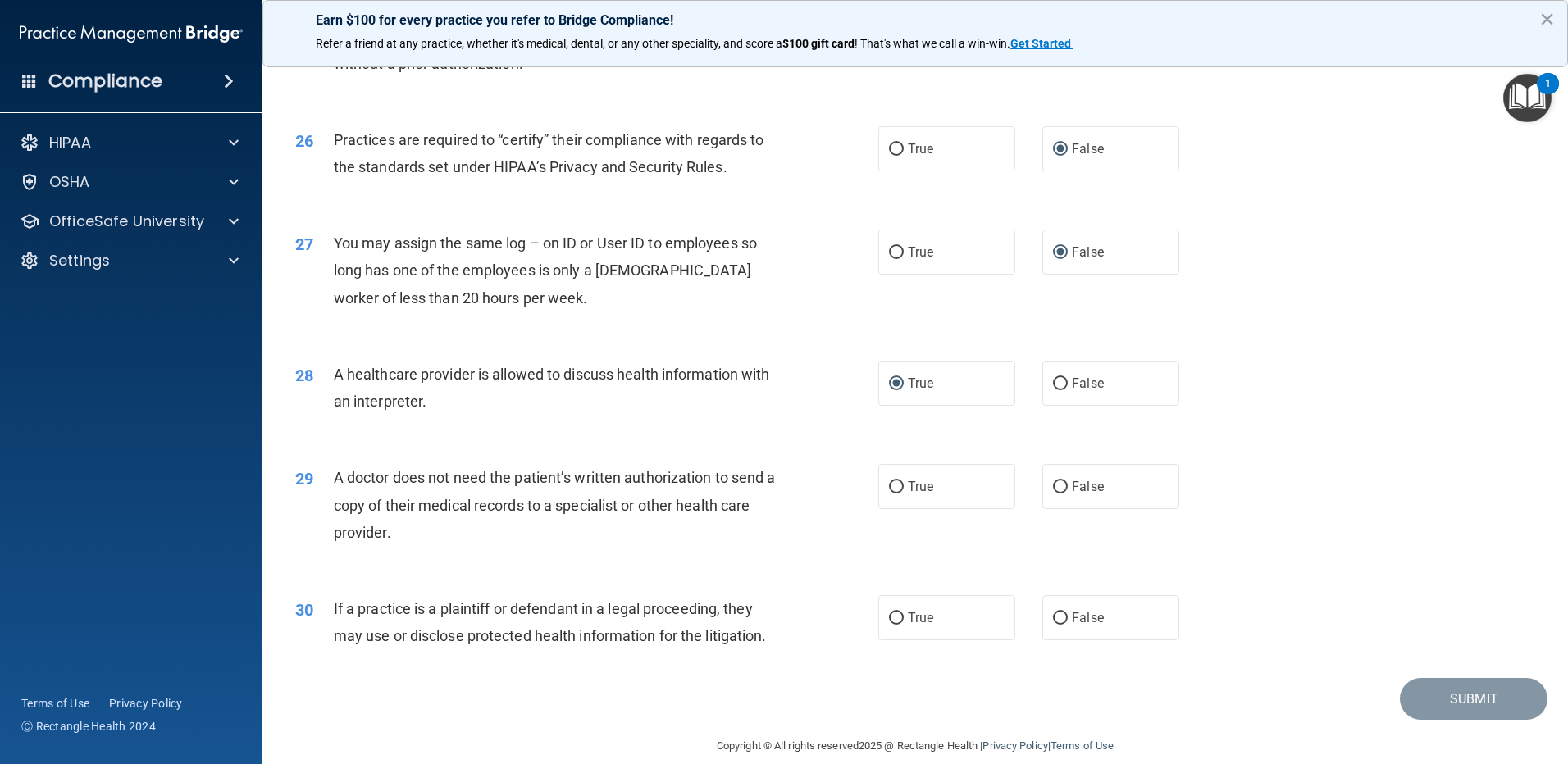
scroll to position [3032, 0]
click at [1062, 480] on label "False" at bounding box center [1110, 484] width 137 height 45
click at [1062, 480] on input "False" at bounding box center [1060, 485] width 15 height 13
radio input "true"
click at [899, 618] on label "True" at bounding box center [946, 615] width 137 height 45
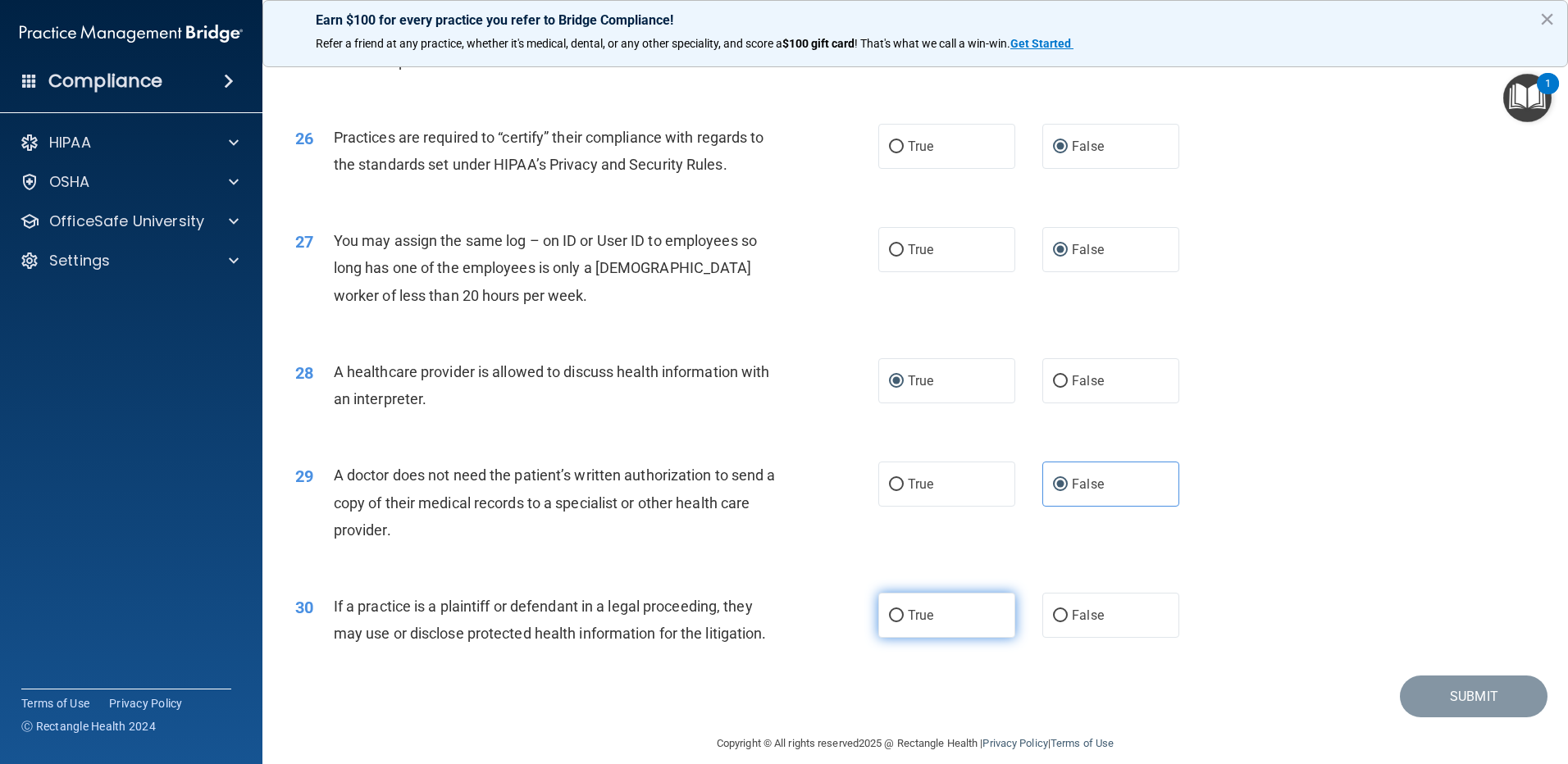
click at [899, 618] on input "True" at bounding box center [896, 616] width 15 height 13
radio input "true"
click at [1458, 707] on button "Submit" at bounding box center [1473, 697] width 147 height 42
